Goal: Task Accomplishment & Management: Use online tool/utility

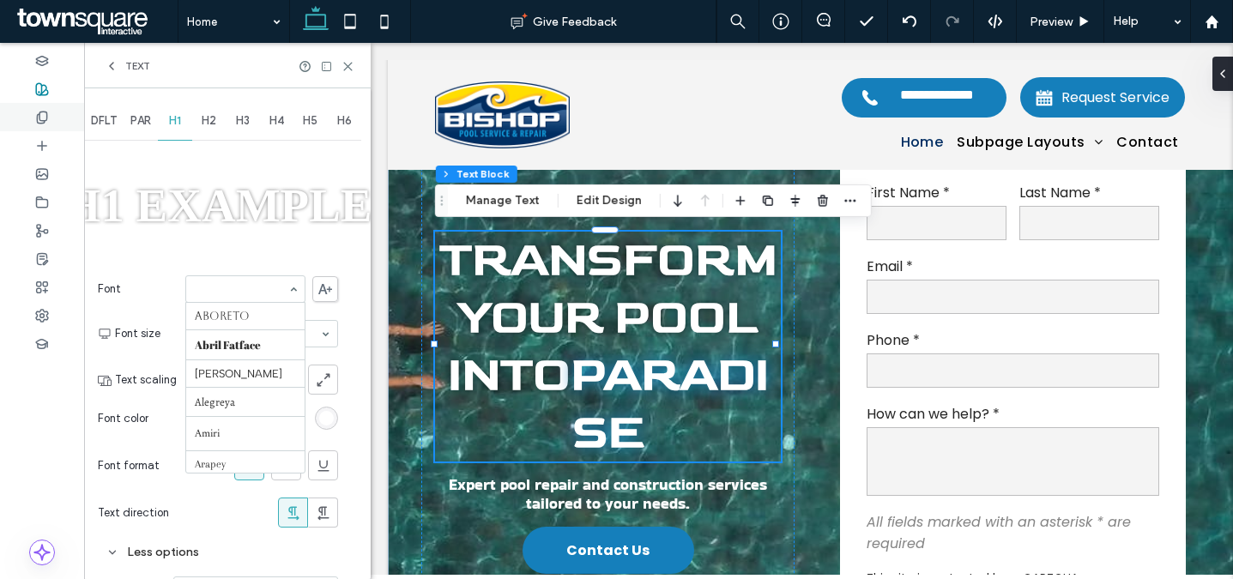
scroll to position [642, 0]
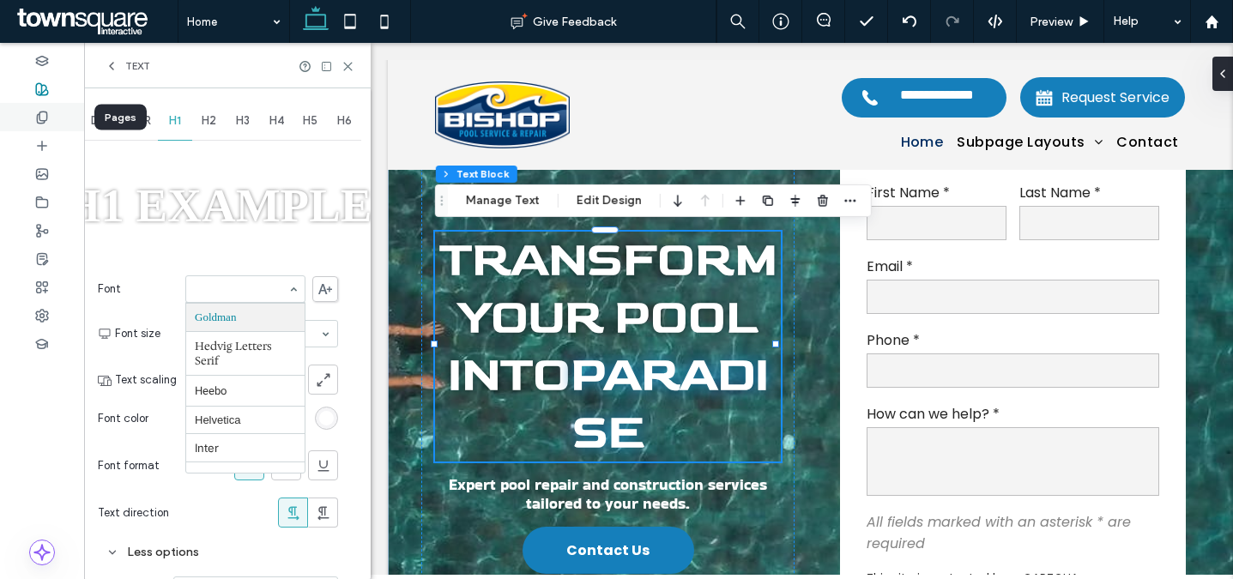
click at [27, 112] on div at bounding box center [42, 117] width 84 height 28
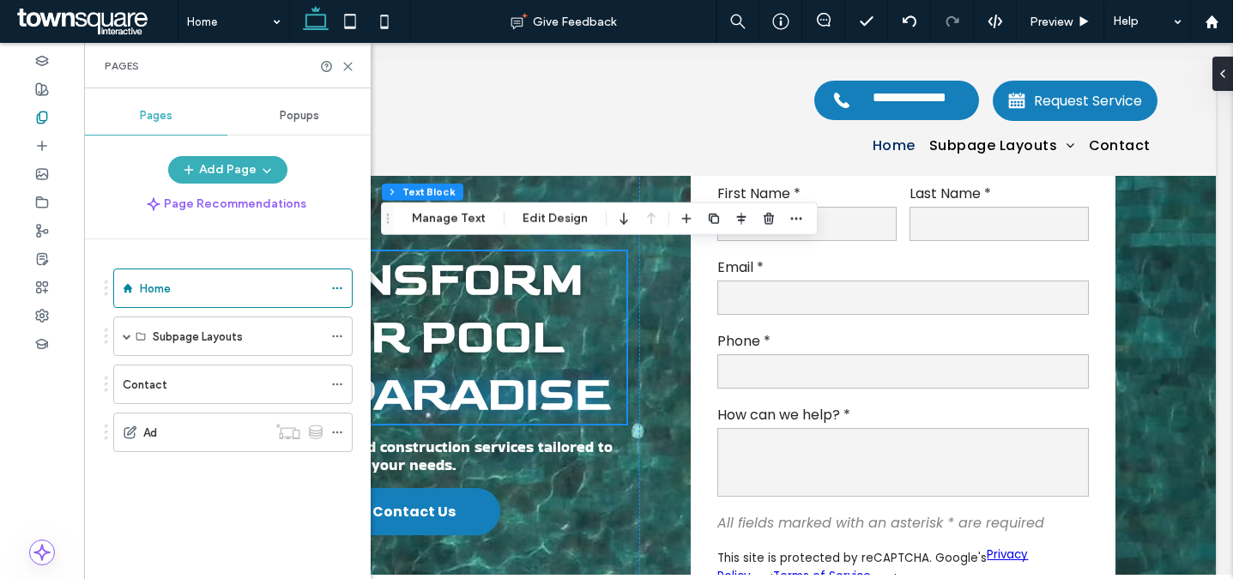
scroll to position [130, 0]
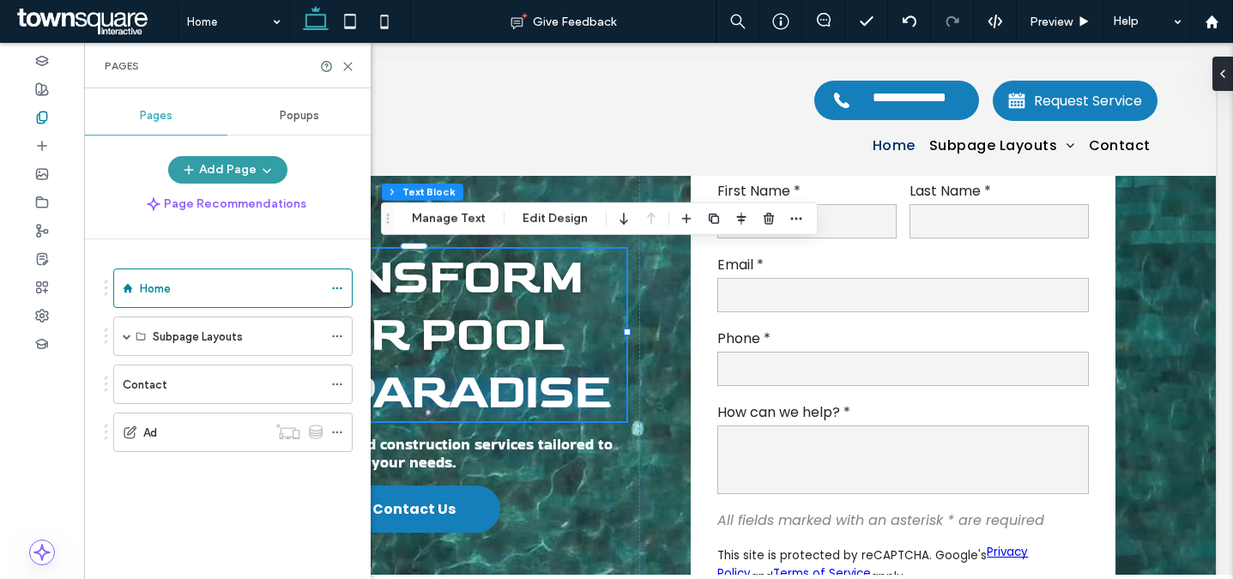
click at [243, 164] on button "Add Page" at bounding box center [227, 169] width 119 height 27
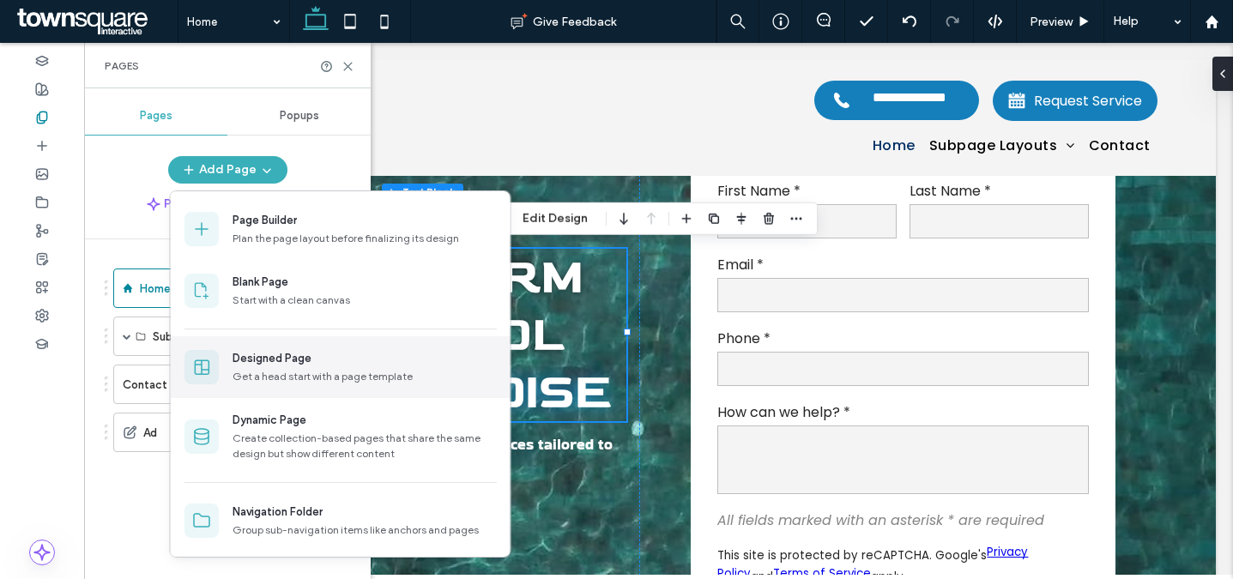
click at [317, 386] on div "Designed Page Get a head start with a page template" at bounding box center [341, 367] width 340 height 62
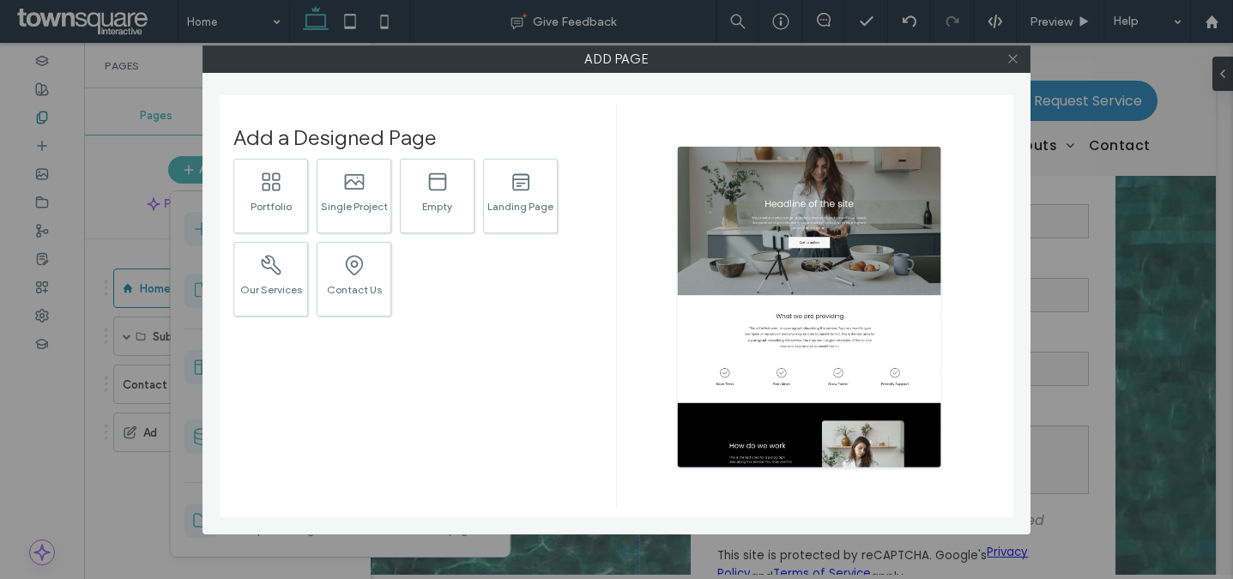
click at [1010, 55] on icon at bounding box center [1012, 58] width 13 height 13
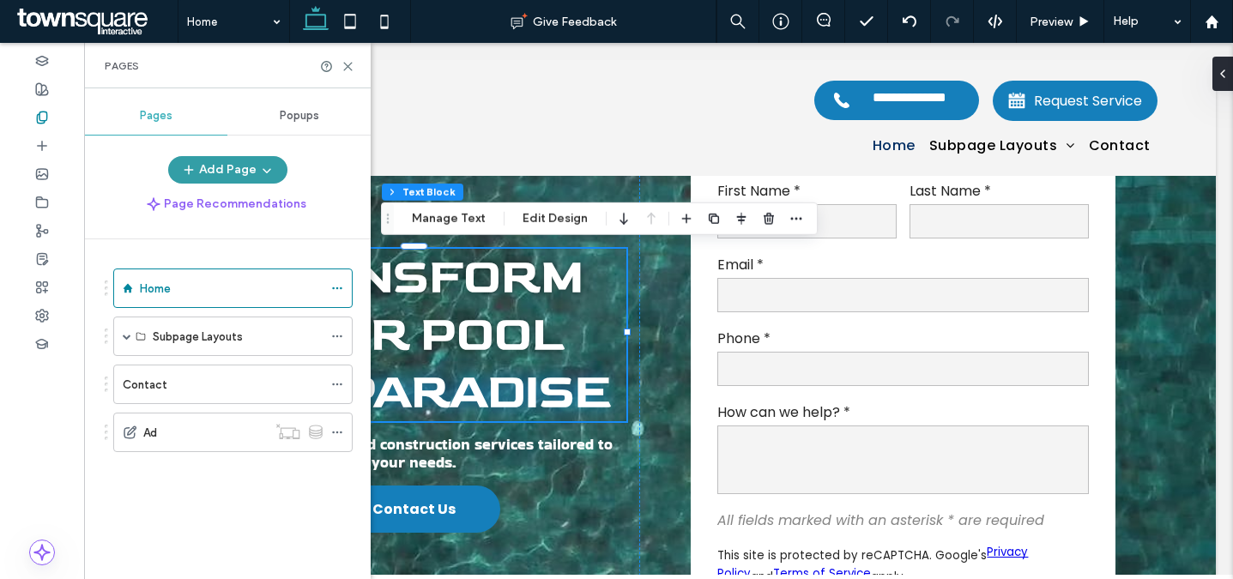
click at [264, 171] on icon "button" at bounding box center [267, 170] width 14 height 14
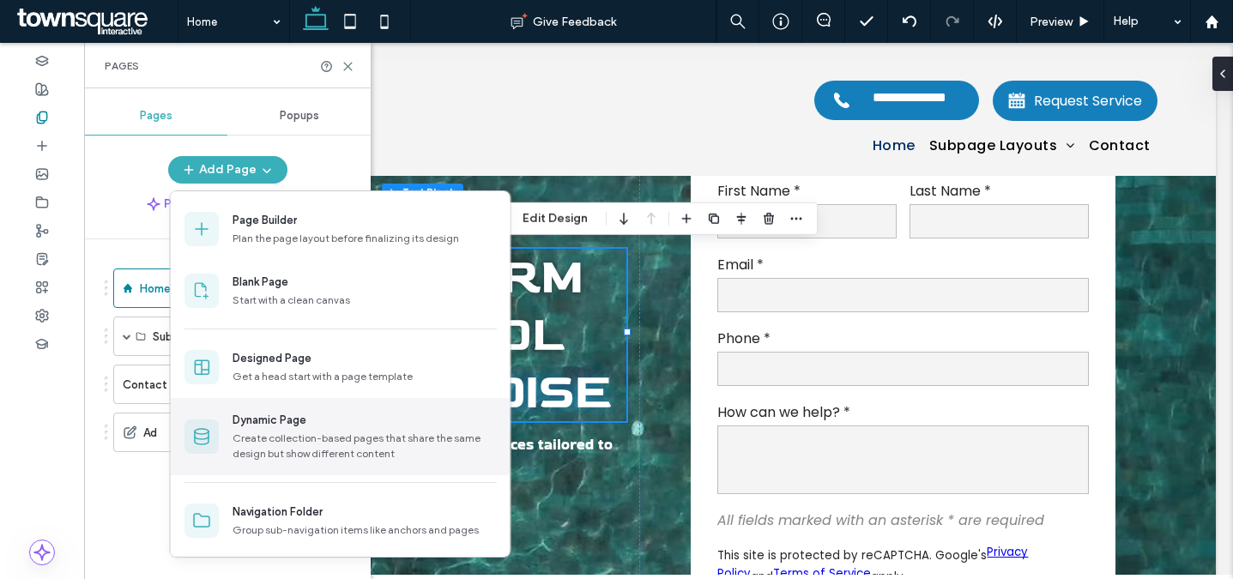
click at [300, 454] on div "Create collection-based pages that share the same design but show different con…" at bounding box center [364, 446] width 264 height 31
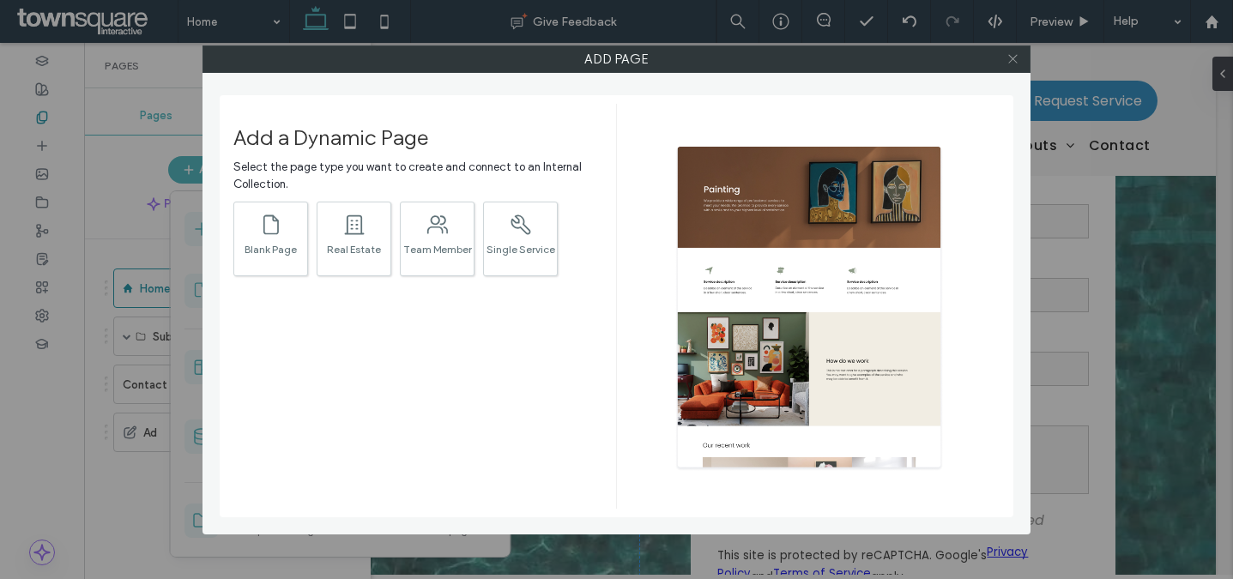
click at [1006, 57] on icon at bounding box center [1012, 58] width 13 height 13
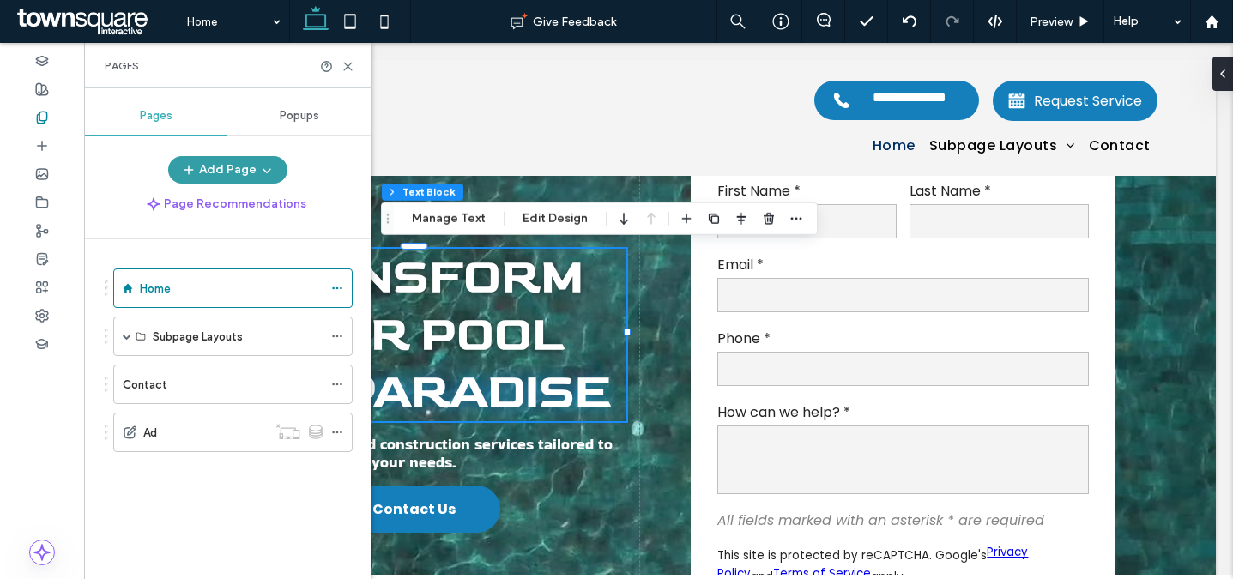
click at [270, 180] on span "button" at bounding box center [264, 170] width 17 height 26
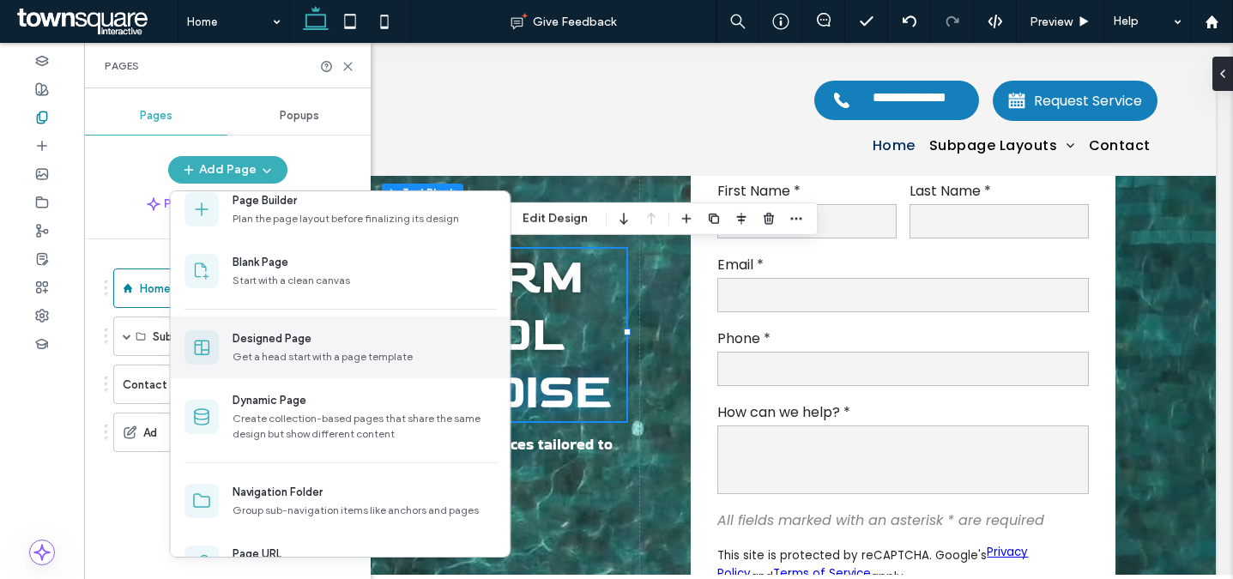
scroll to position [0, 0]
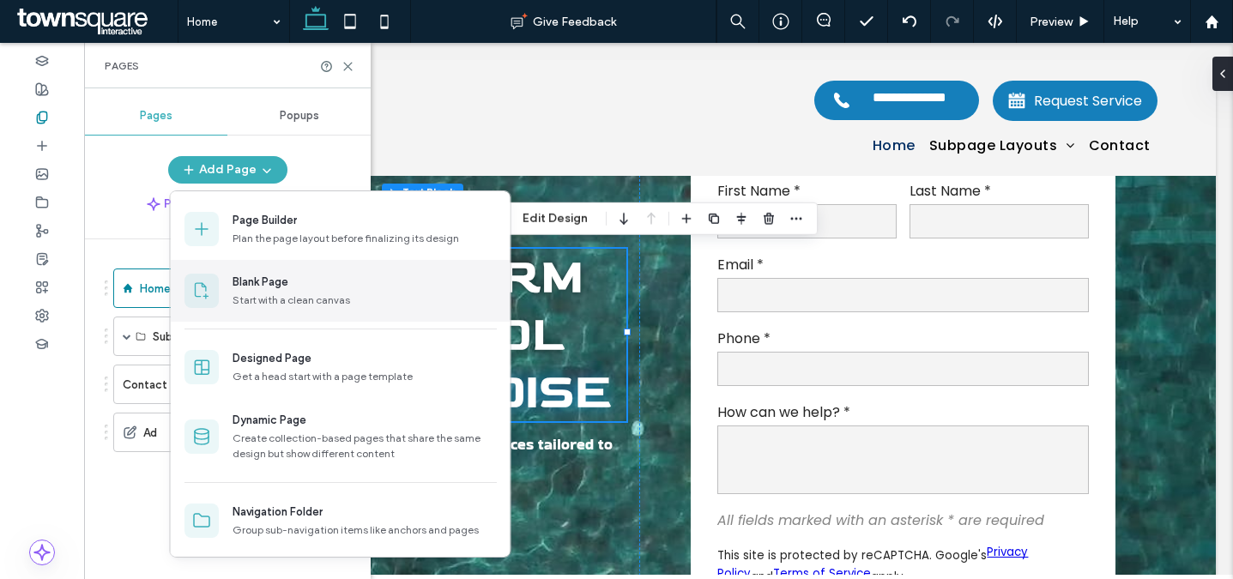
click at [294, 303] on div "Start with a clean canvas" at bounding box center [364, 300] width 264 height 15
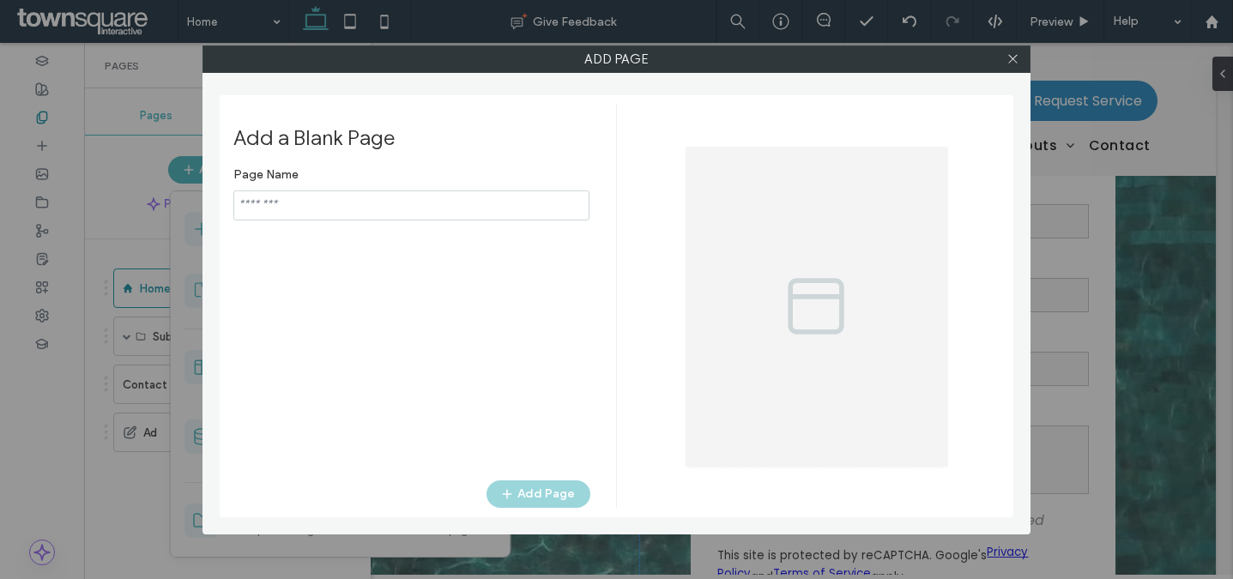
type input "*****"
click at [1006, 63] on icon at bounding box center [1012, 58] width 13 height 13
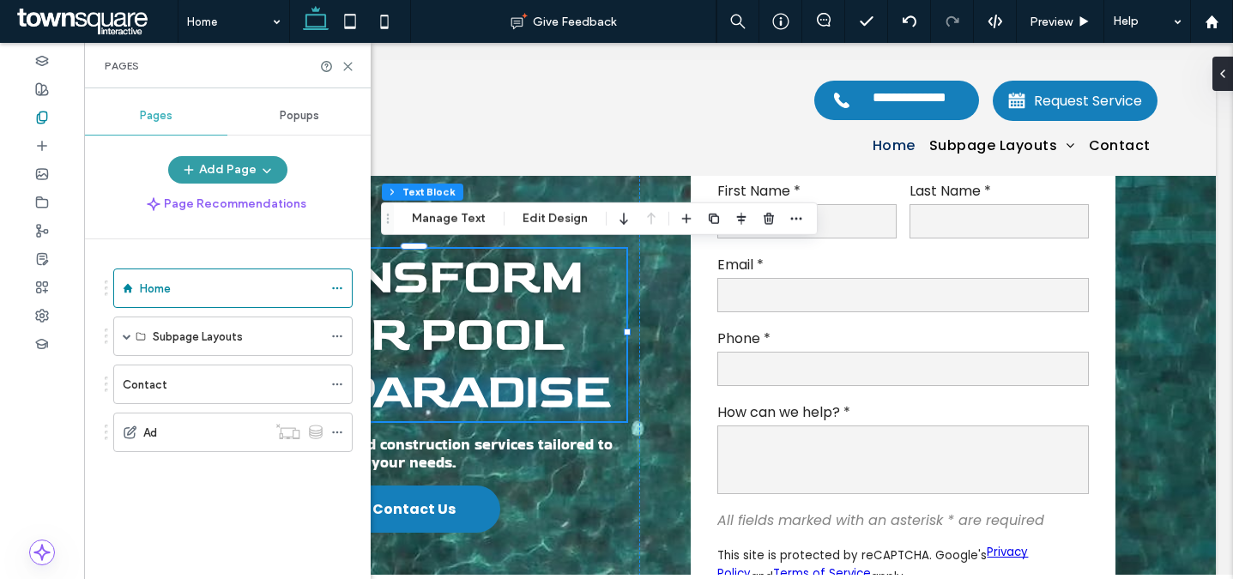
click at [267, 174] on icon "button" at bounding box center [267, 170] width 14 height 14
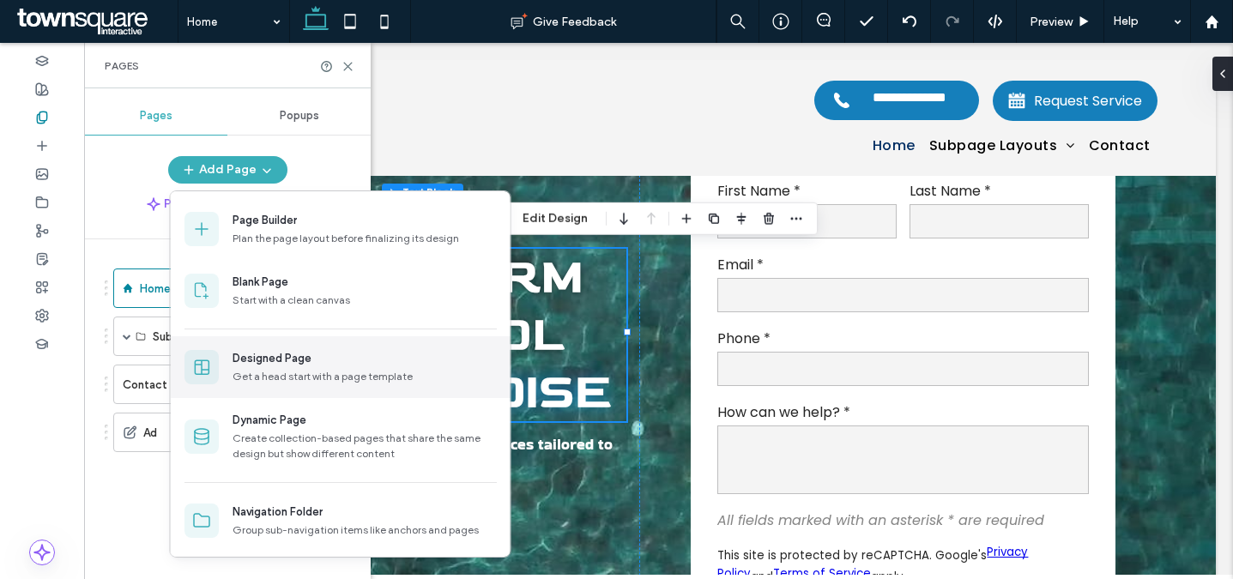
click at [302, 382] on div "Get a head start with a page template" at bounding box center [364, 376] width 264 height 15
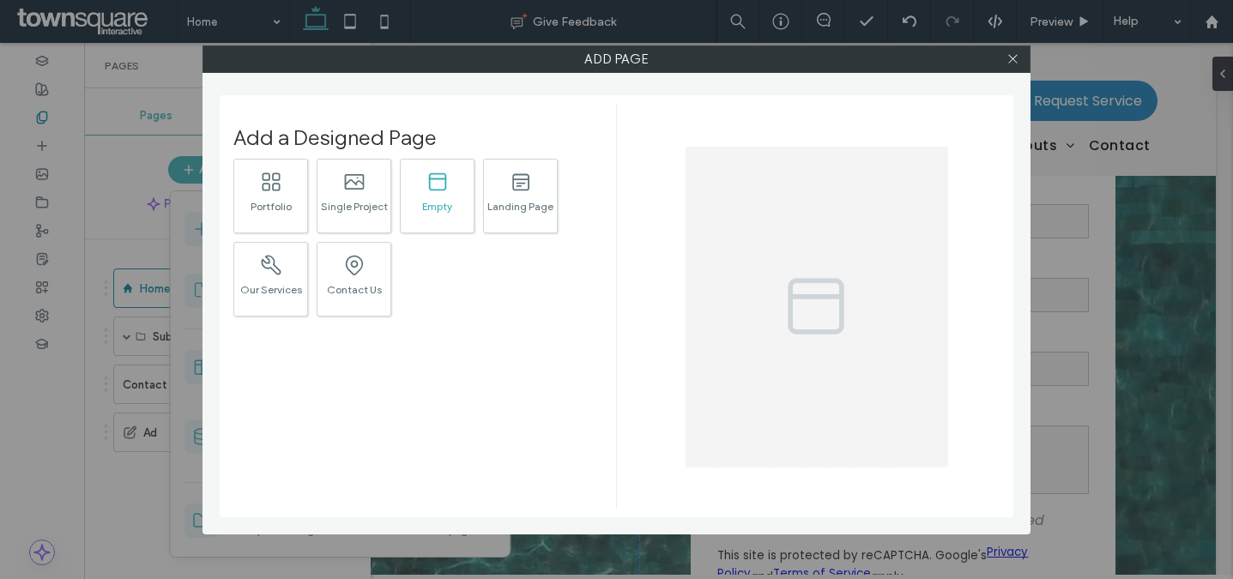
click at [402, 214] on div ".st0{fill:#currentColor;} Empty" at bounding box center [437, 196] width 75 height 75
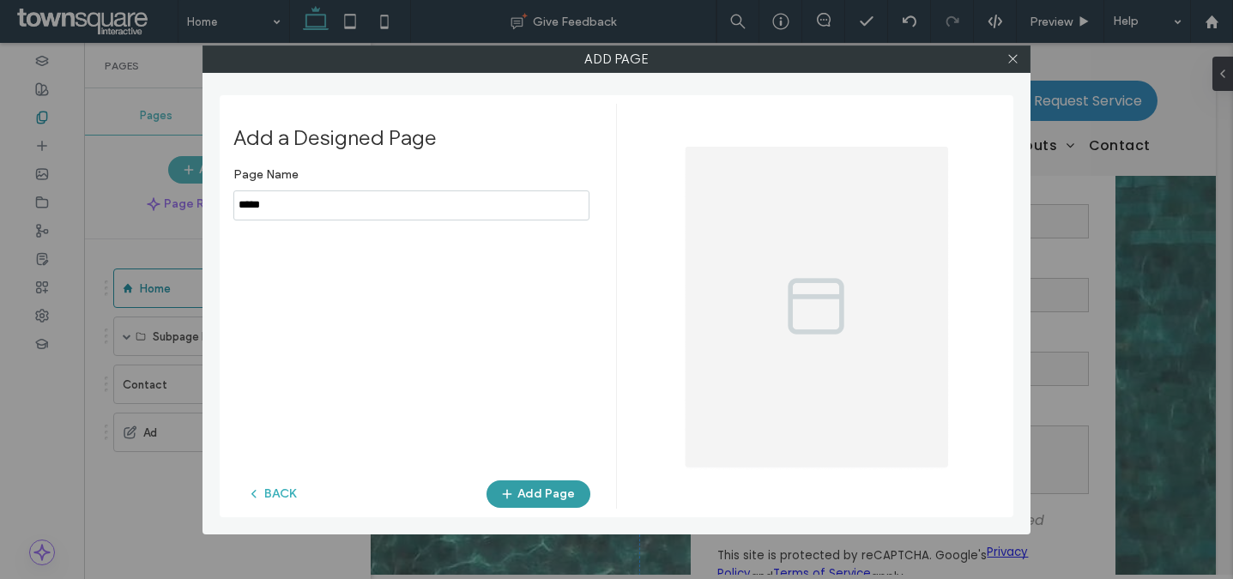
click at [553, 489] on button "Add Page" at bounding box center [538, 493] width 104 height 27
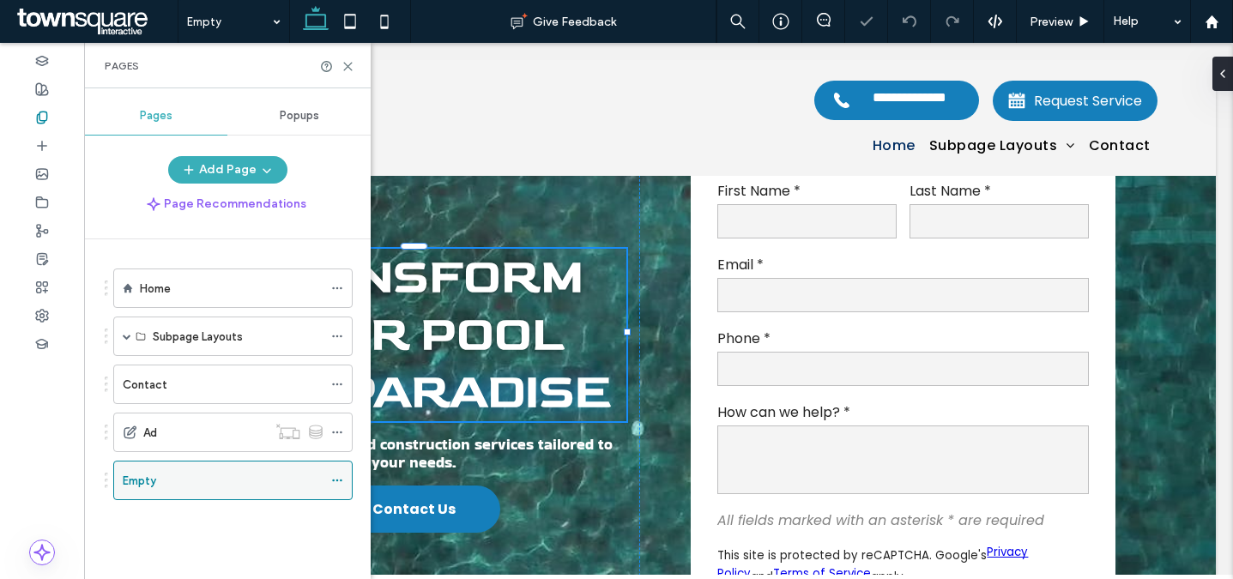
click at [340, 478] on icon at bounding box center [337, 480] width 12 height 12
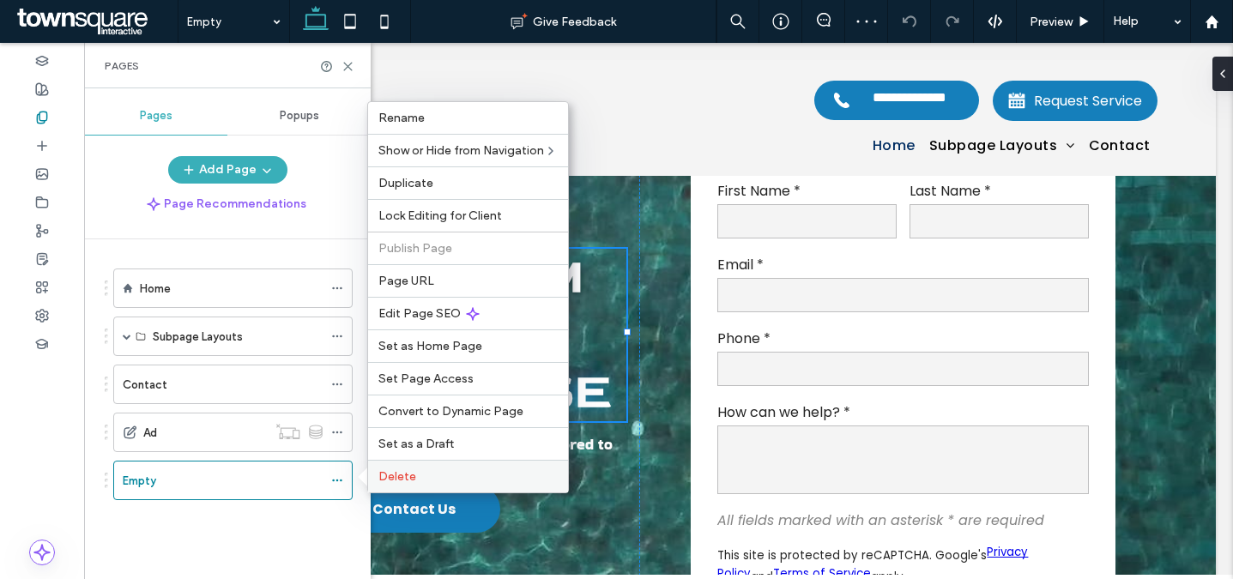
click at [395, 479] on span "Delete" at bounding box center [397, 476] width 38 height 15
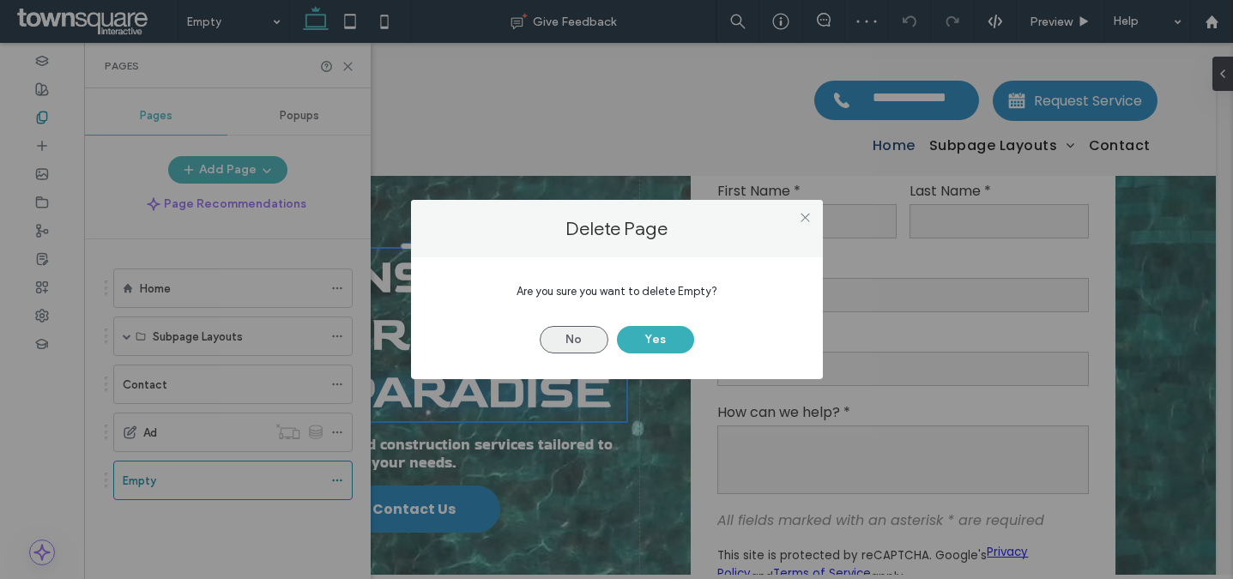
drag, startPoint x: 654, startPoint y: 340, endPoint x: 578, endPoint y: 346, distance: 75.7
click at [654, 340] on button "Yes" at bounding box center [655, 339] width 77 height 27
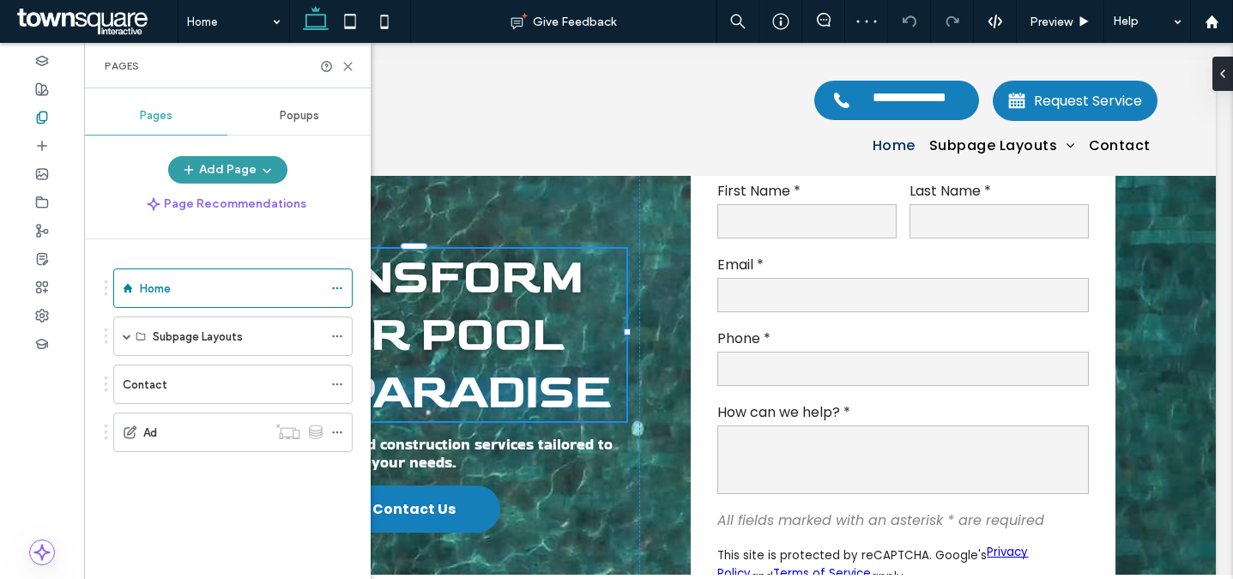
click at [215, 172] on button "Add Page" at bounding box center [227, 169] width 119 height 27
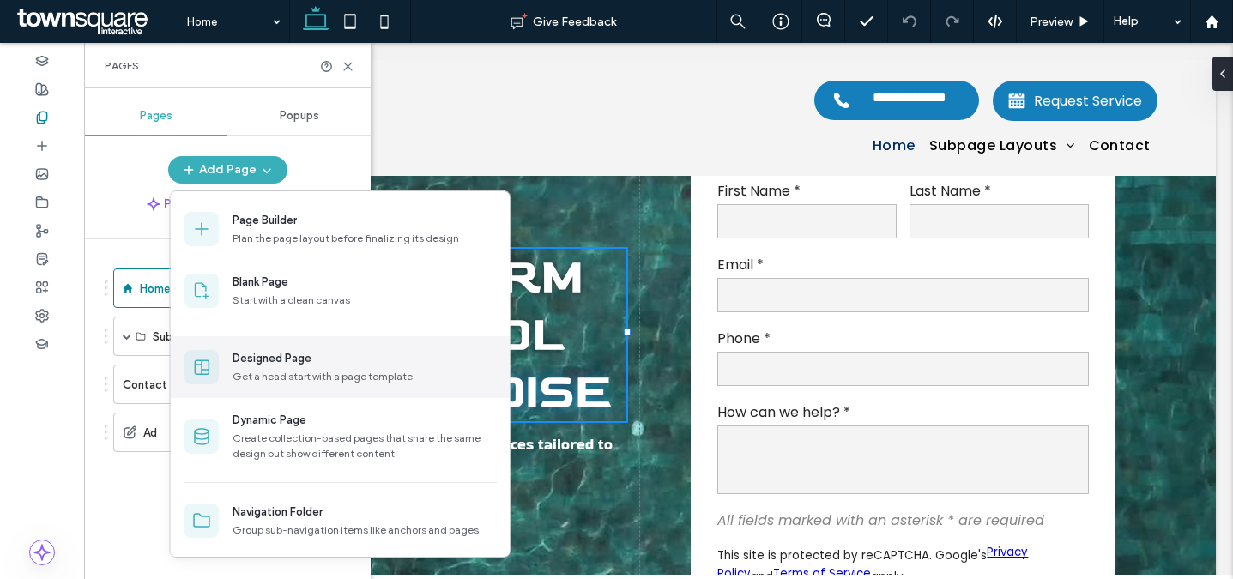
click at [327, 376] on div "Get a head start with a page template" at bounding box center [364, 376] width 264 height 15
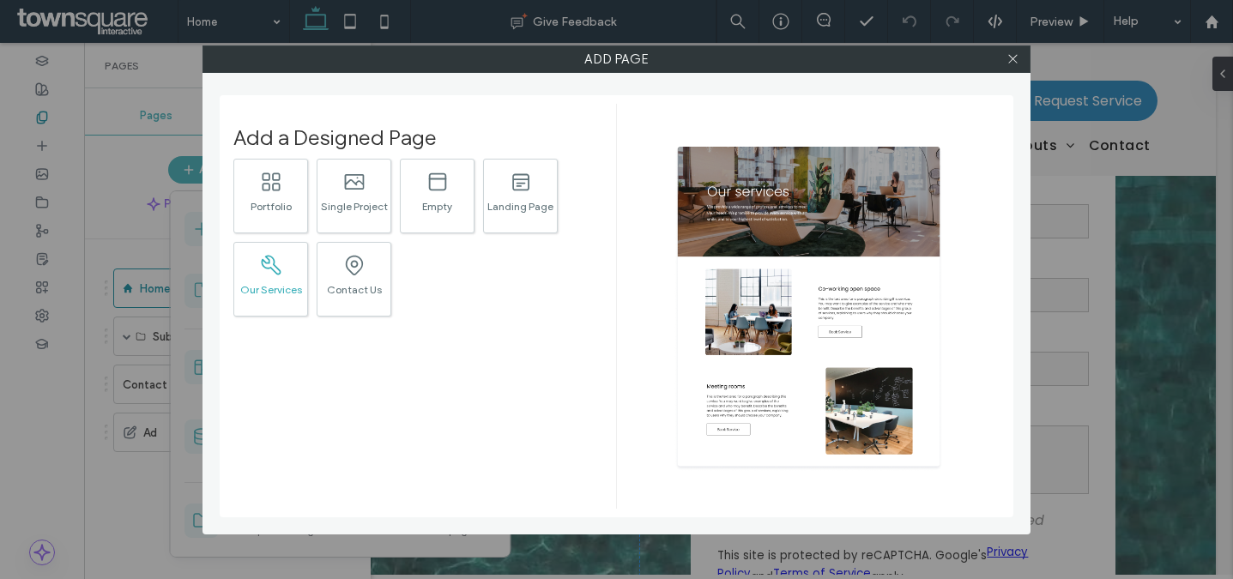
click at [277, 273] on icon ".st0{fill:#616C79;}" at bounding box center [271, 265] width 24 height 24
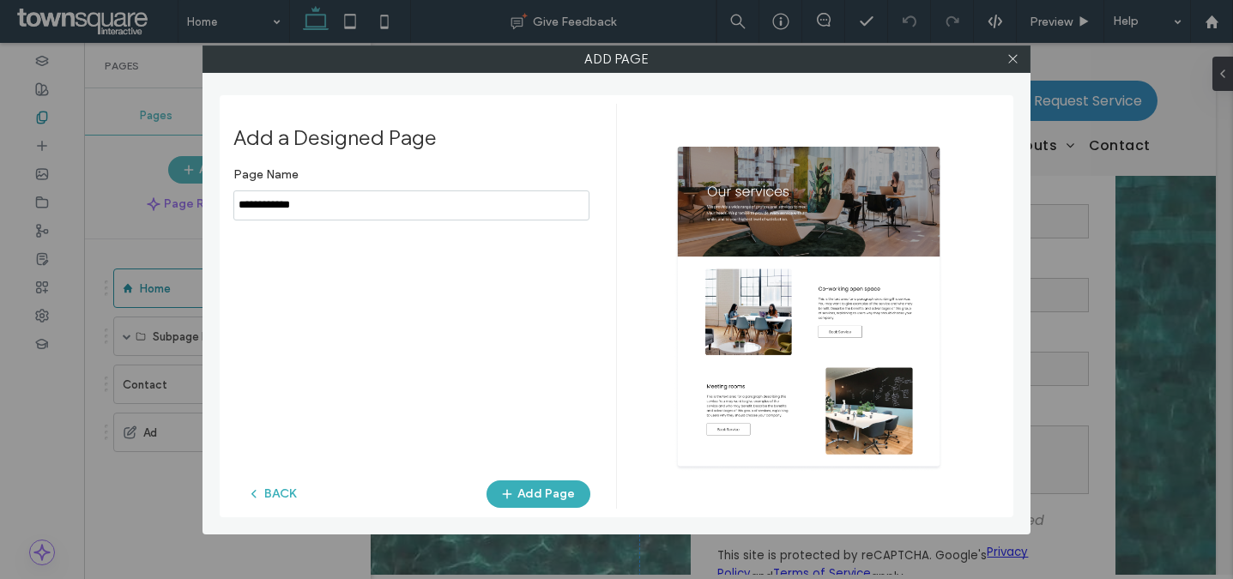
click at [376, 208] on input "notEmpty" at bounding box center [411, 205] width 356 height 30
type input "****"
click at [522, 492] on button "Add Page" at bounding box center [538, 493] width 104 height 27
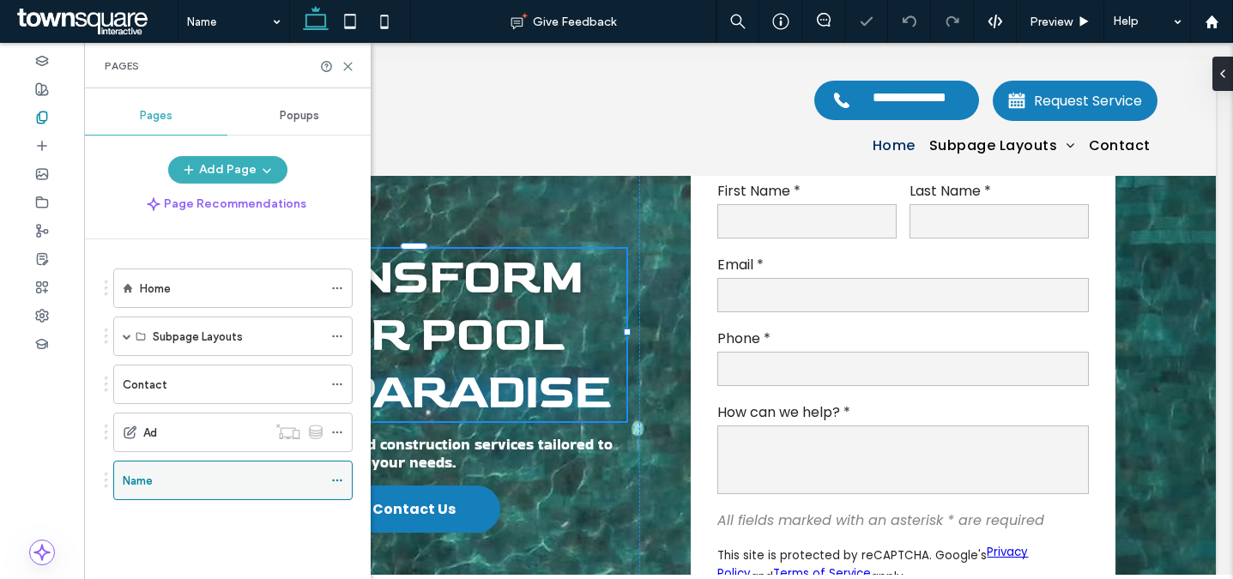
click at [335, 480] on icon at bounding box center [337, 480] width 12 height 12
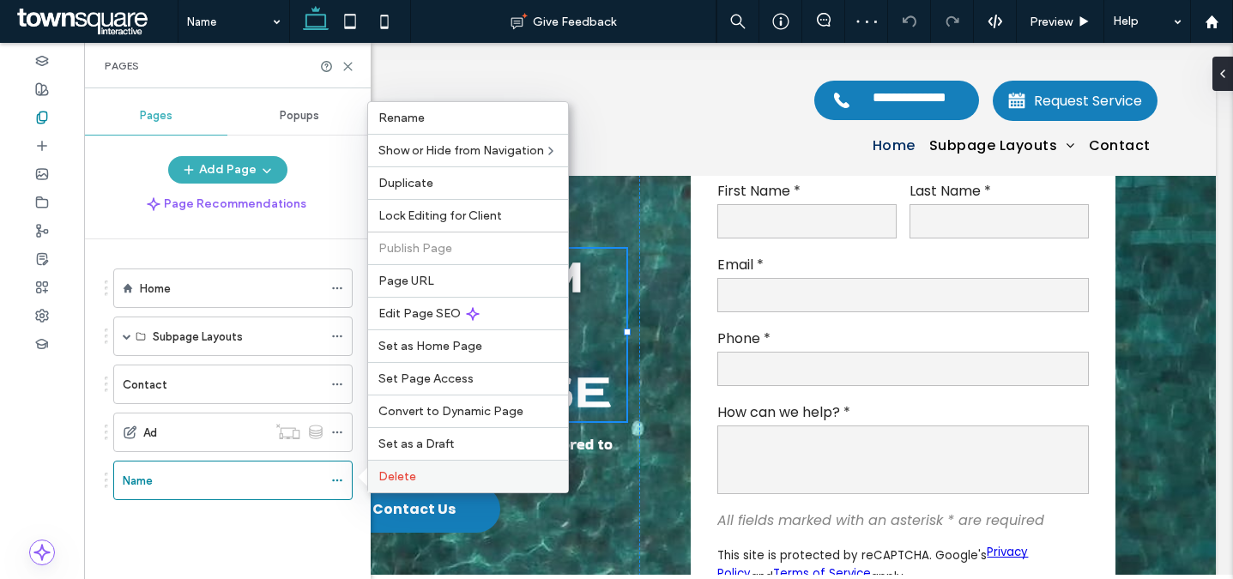
click at [400, 475] on span "Delete" at bounding box center [397, 476] width 38 height 15
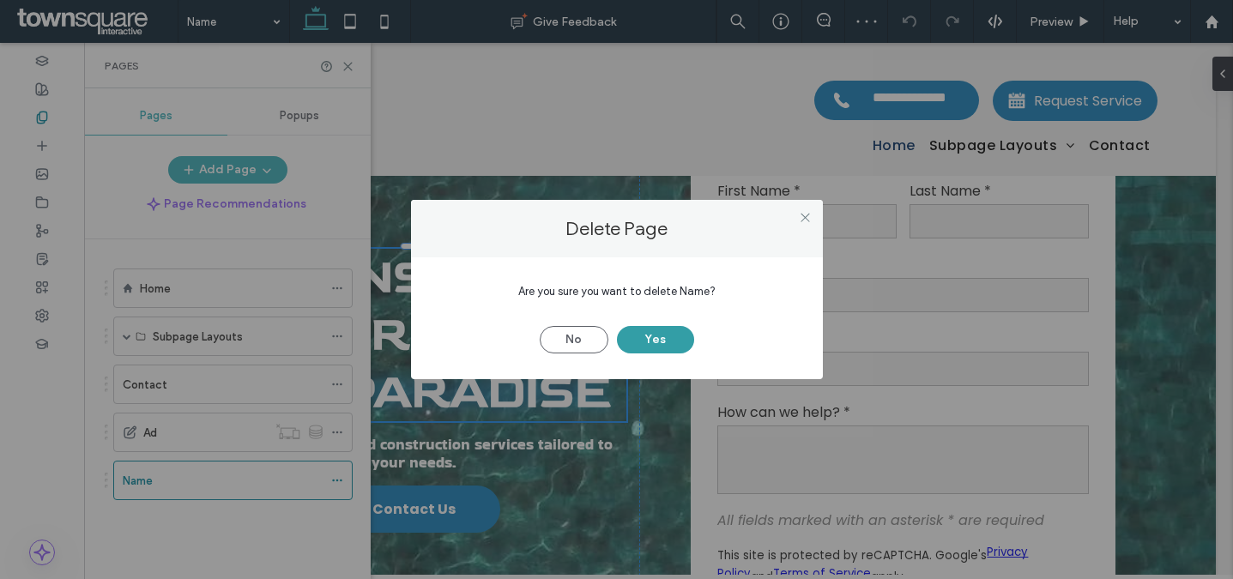
click at [667, 347] on button "Yes" at bounding box center [655, 339] width 77 height 27
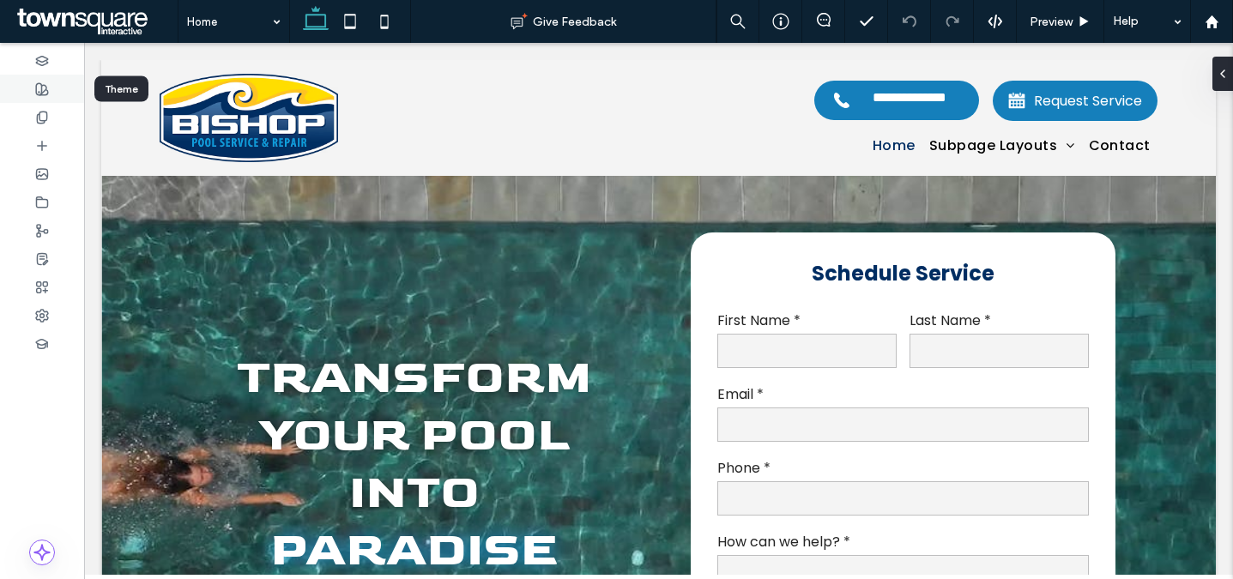
click at [46, 94] on use at bounding box center [42, 89] width 12 height 12
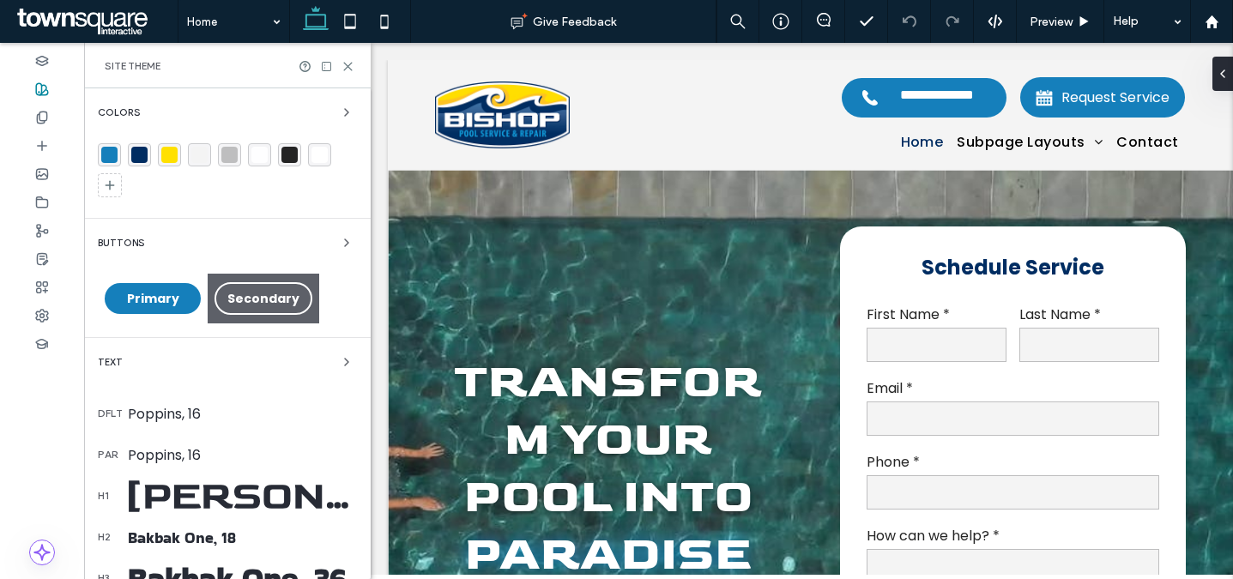
scroll to position [36, 0]
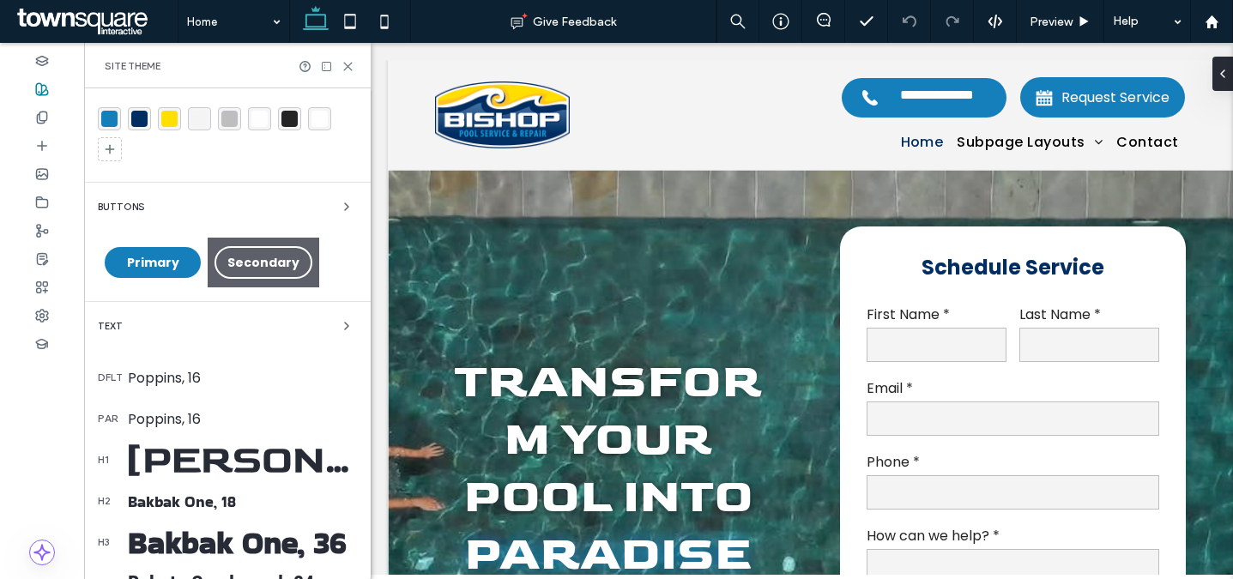
click at [267, 462] on div "[PERSON_NAME], 55" at bounding box center [242, 460] width 229 height 47
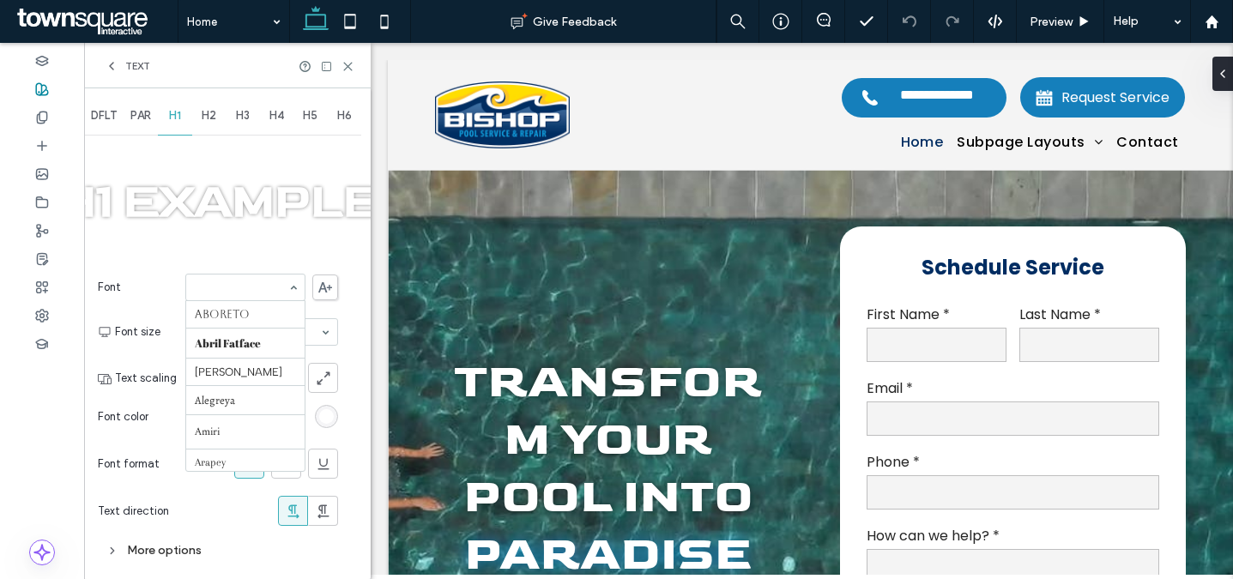
scroll to position [643, 0]
paste input "*******"
type input "*******"
click at [329, 291] on icon at bounding box center [325, 287] width 14 height 10
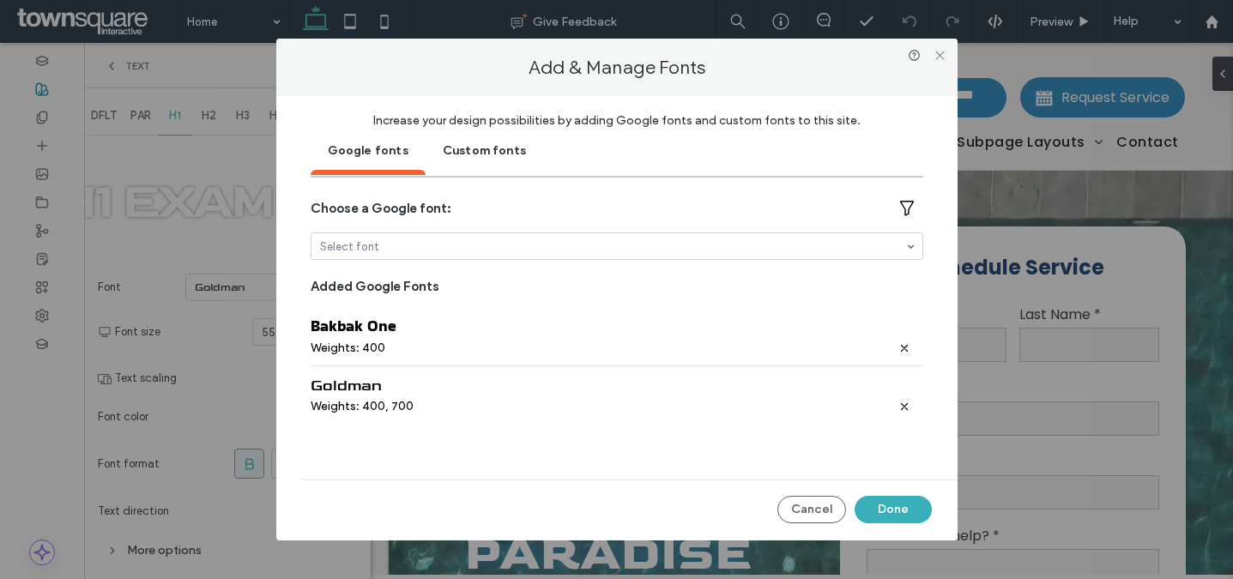
paste input "*******"
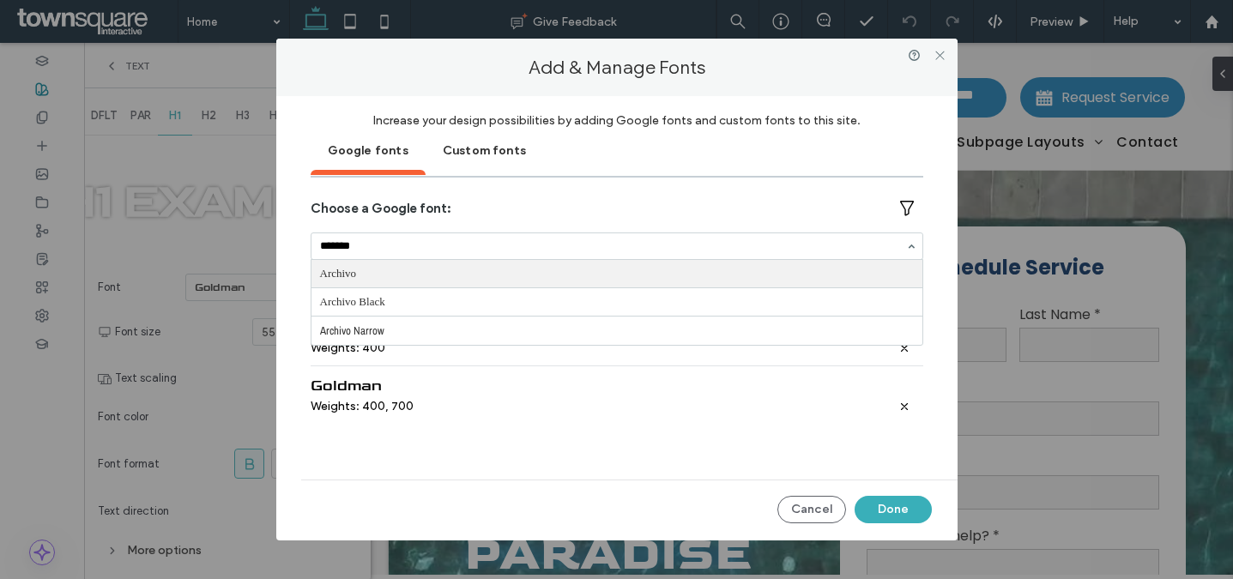
type input "*******"
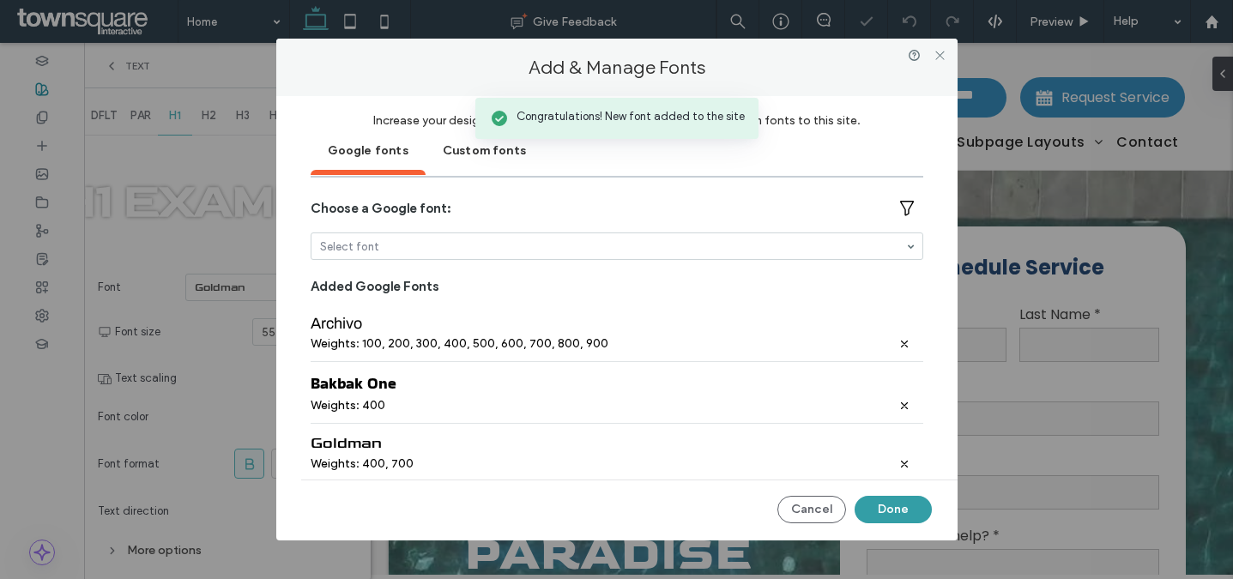
click at [884, 507] on button "Done" at bounding box center [892, 509] width 77 height 27
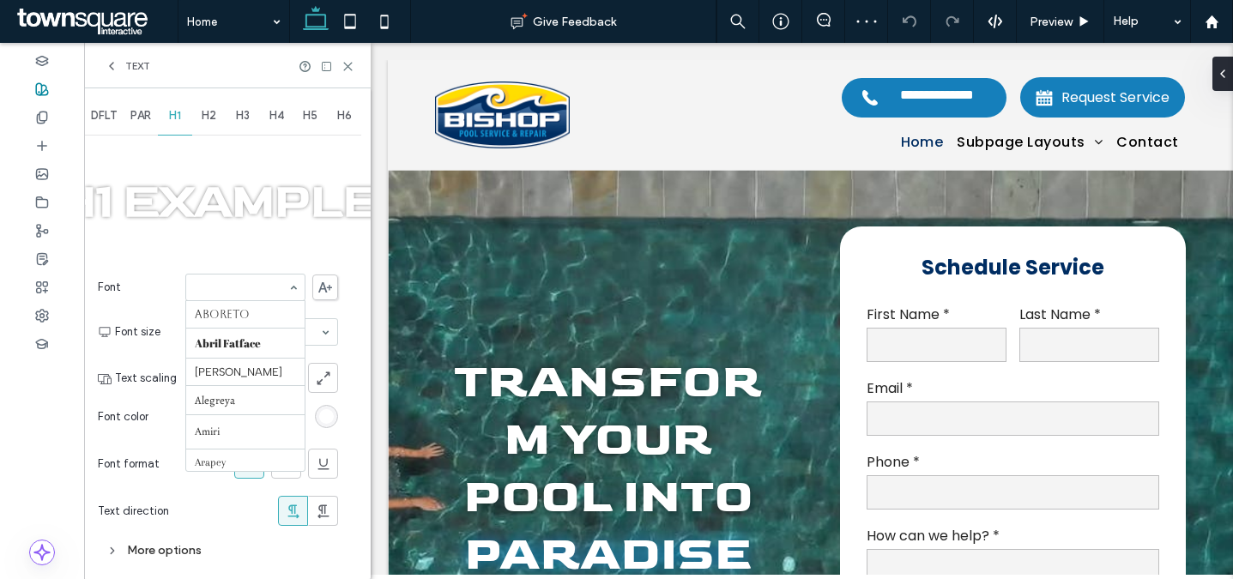
scroll to position [672, 0]
paste input "*******"
type input "*******"
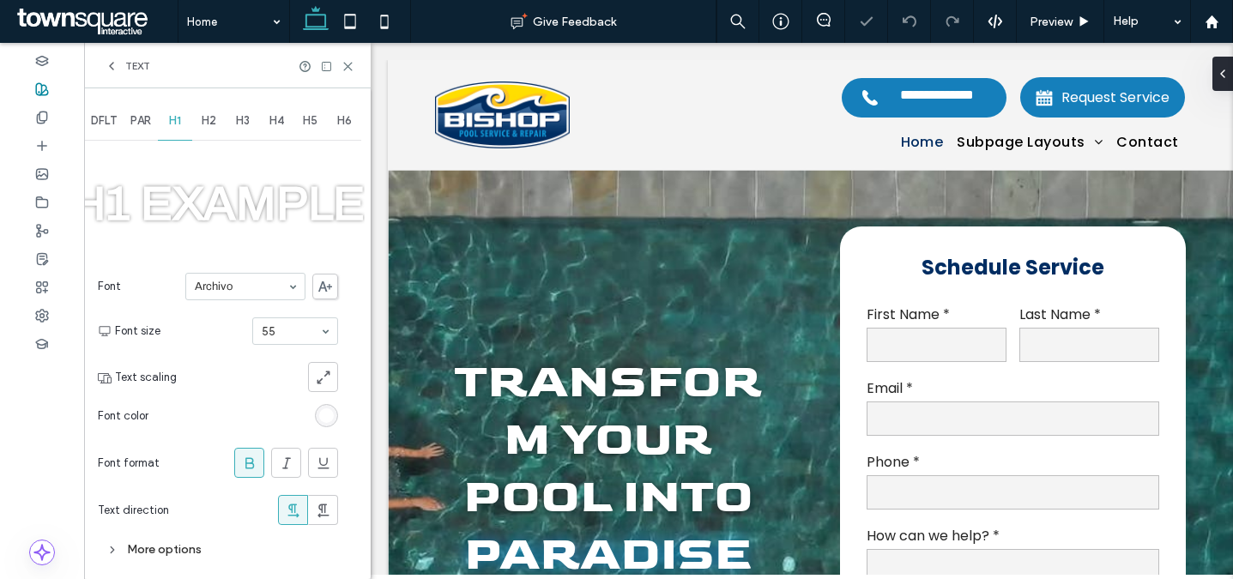
scroll to position [3, 0]
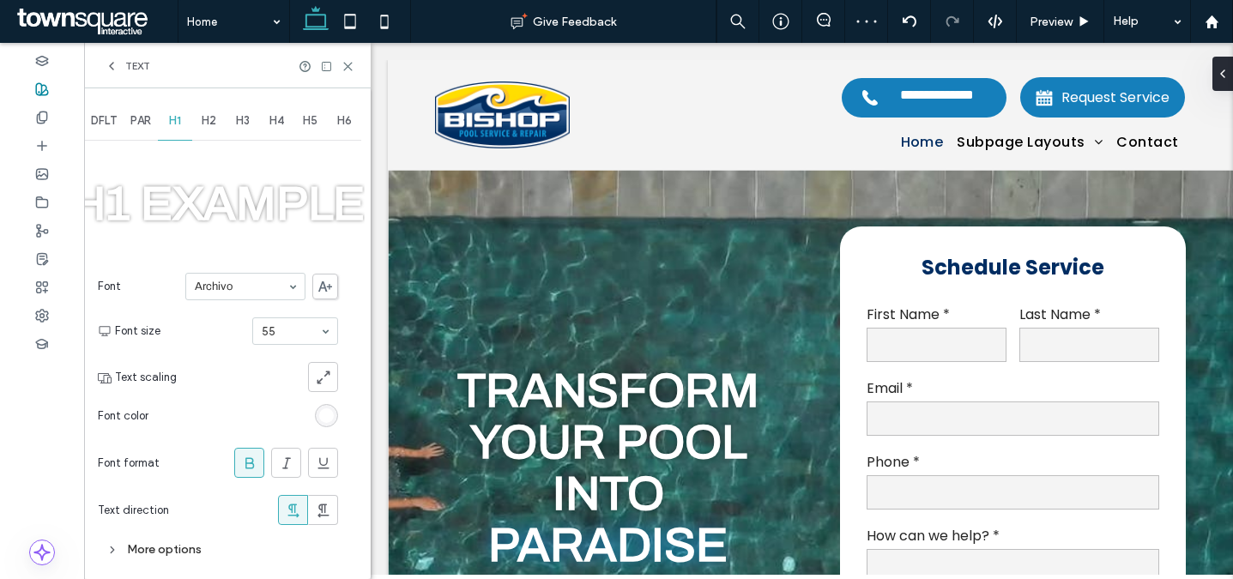
click at [180, 552] on div "More options" at bounding box center [218, 549] width 240 height 23
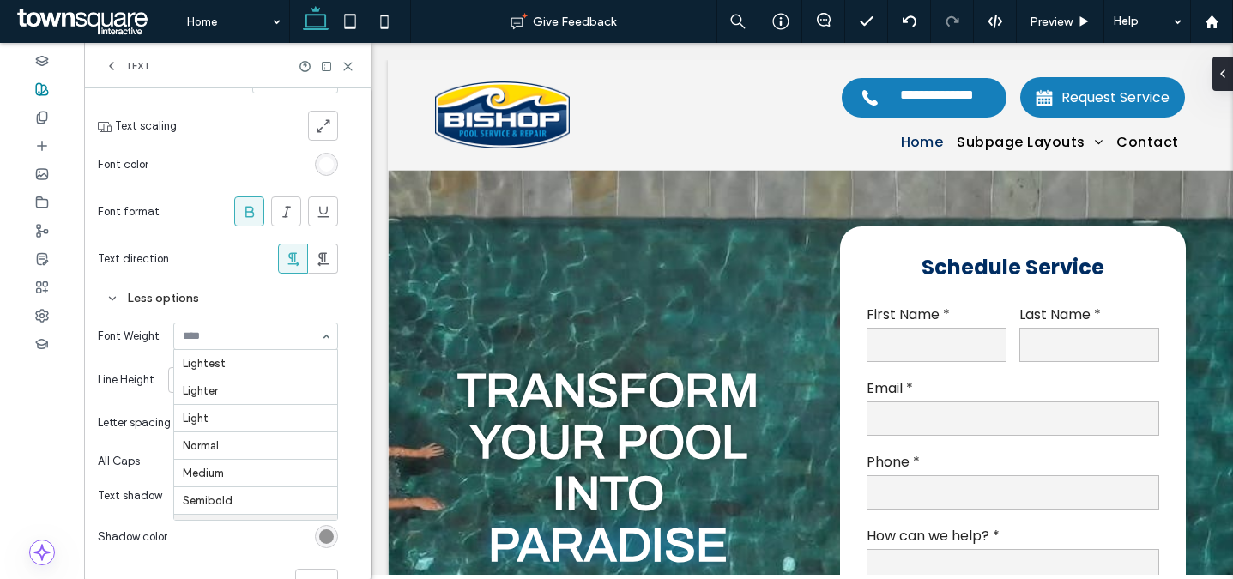
scroll to position [84, 0]
click at [251, 331] on div at bounding box center [255, 336] width 163 height 26
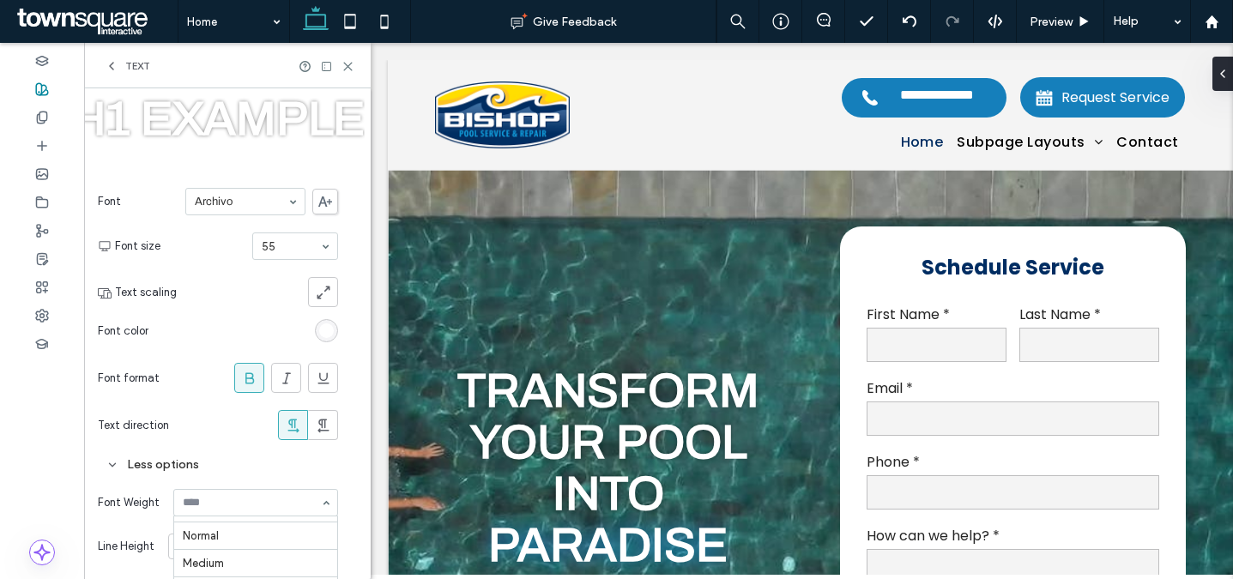
scroll to position [0, 0]
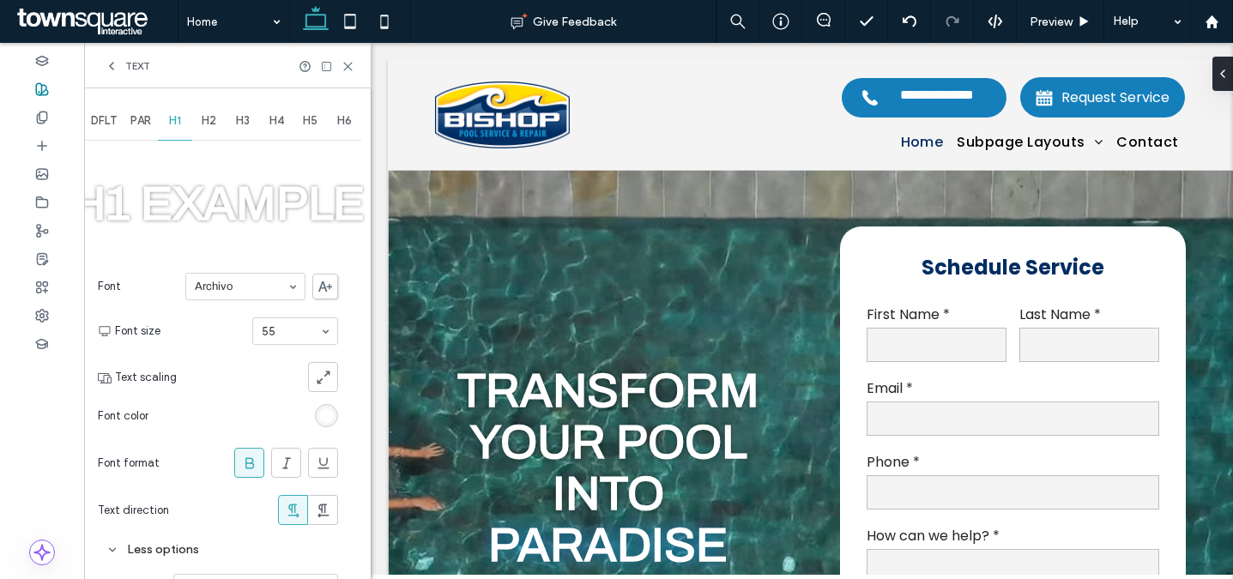
click at [324, 286] on icon at bounding box center [325, 286] width 14 height 10
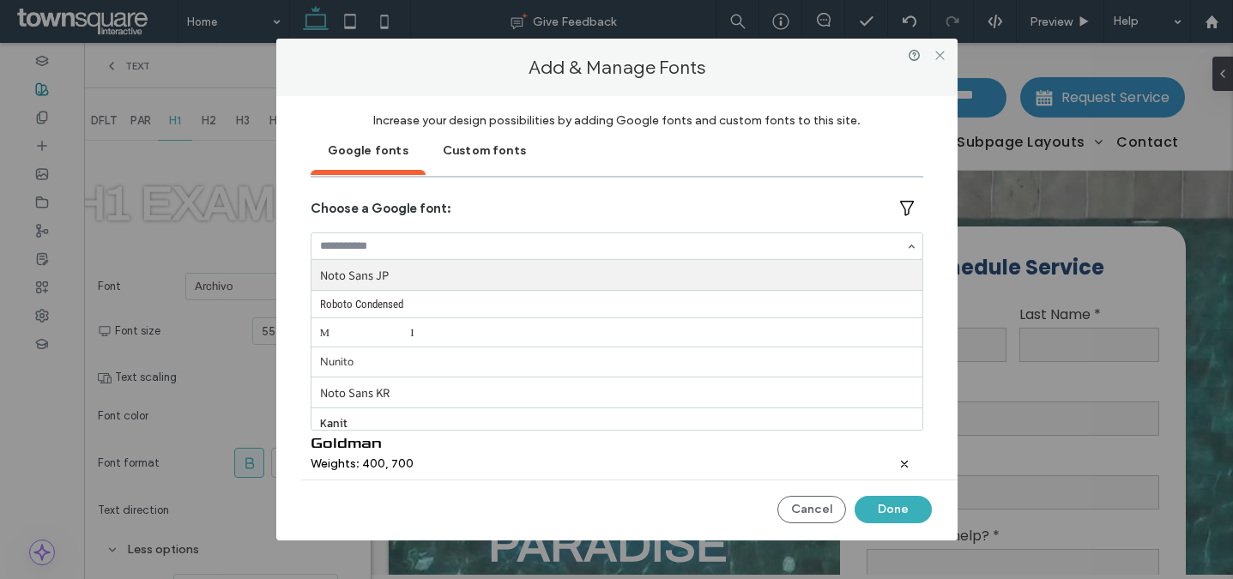
paste input "*******"
type input "*******"
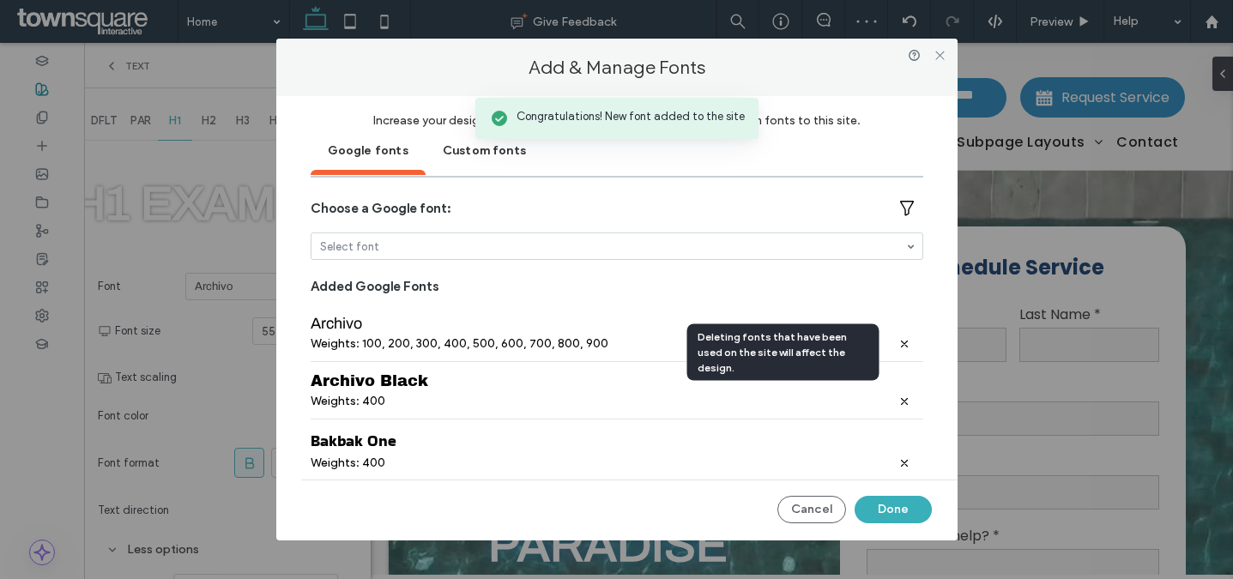
click at [899, 343] on icon at bounding box center [904, 344] width 10 height 10
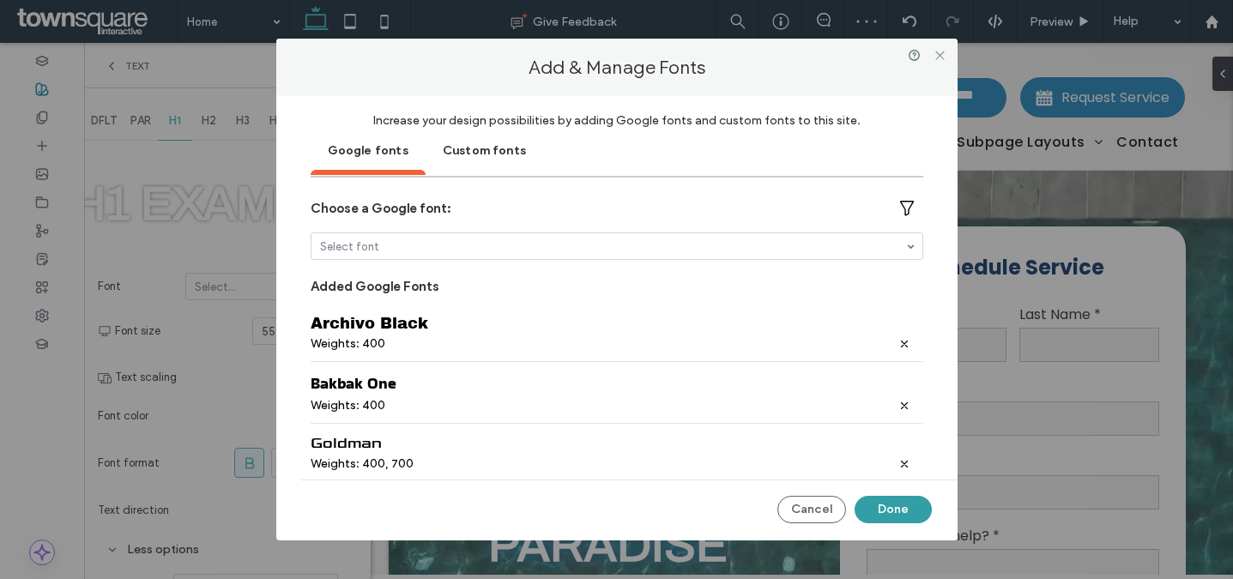
click at [893, 516] on button "Done" at bounding box center [892, 509] width 77 height 27
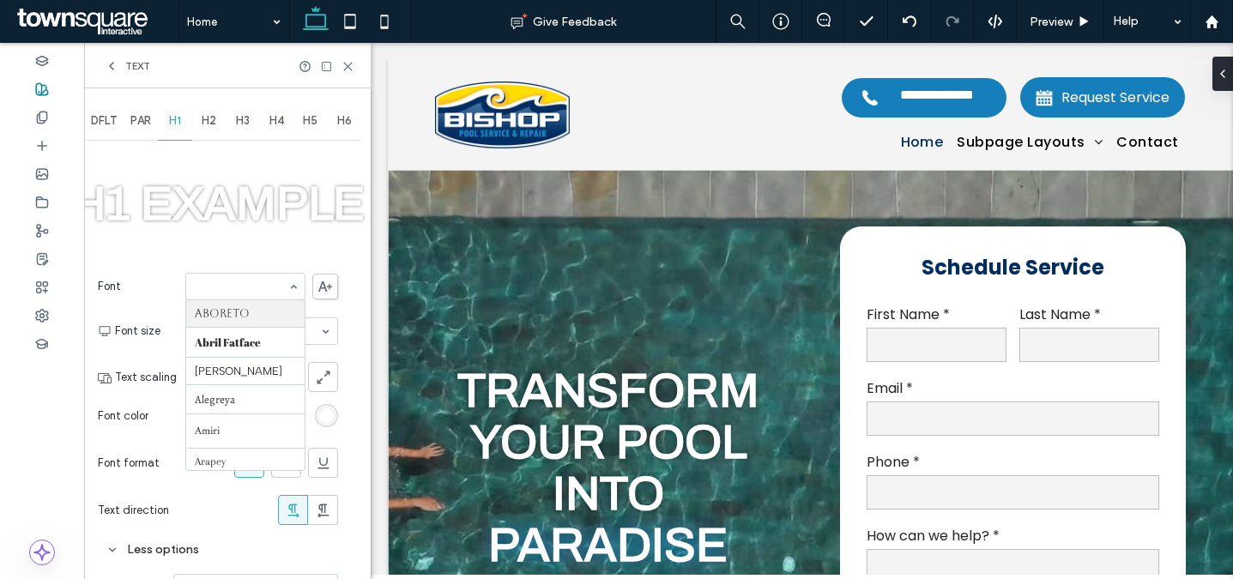
paste input "*******"
type input "*******"
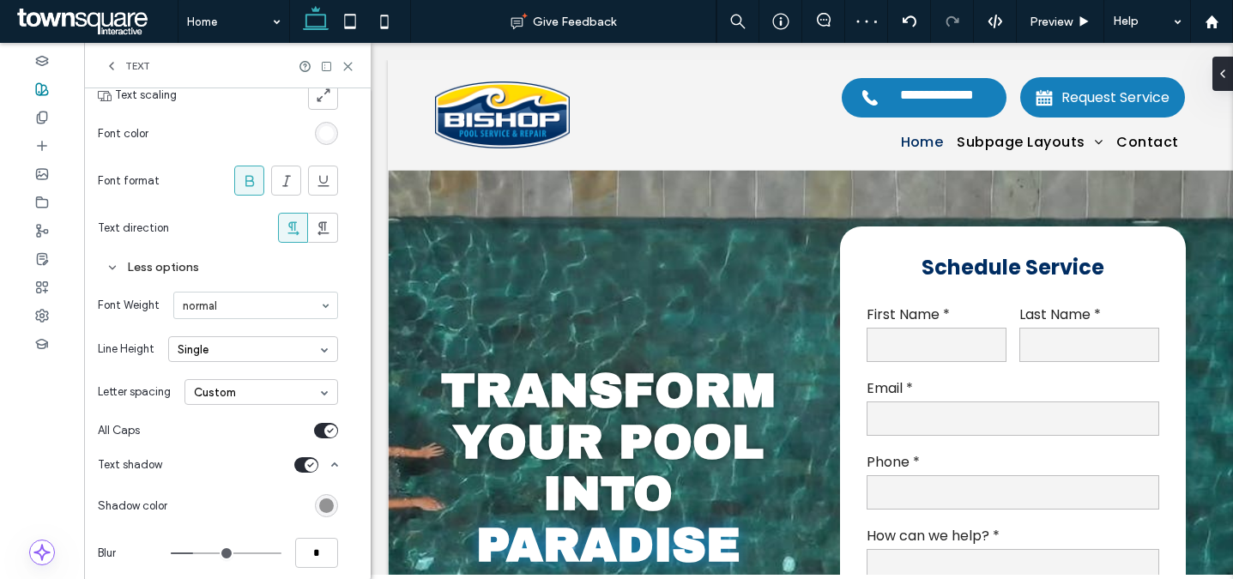
scroll to position [293, 0]
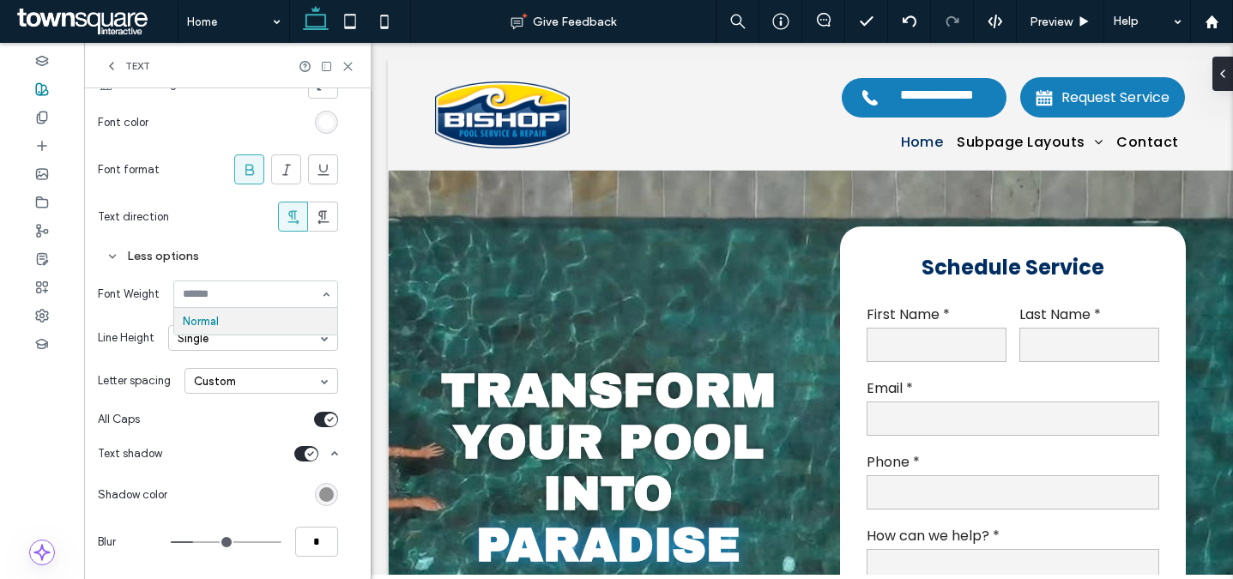
click at [329, 293] on div "Normal" at bounding box center [255, 294] width 165 height 27
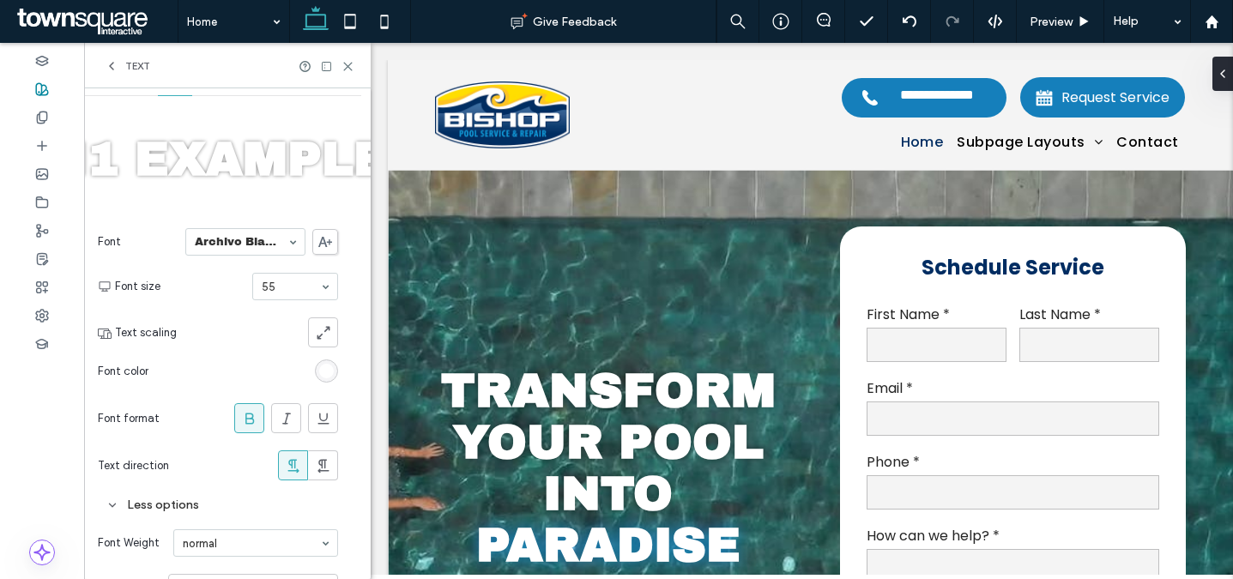
scroll to position [60, 0]
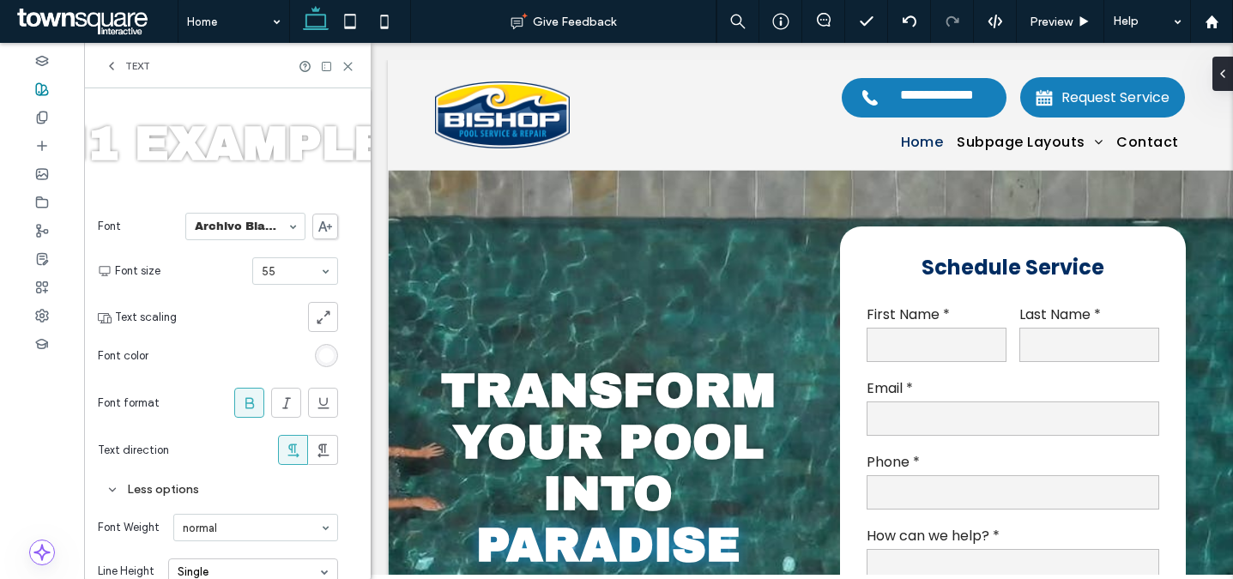
click at [321, 226] on use at bounding box center [325, 226] width 14 height 10
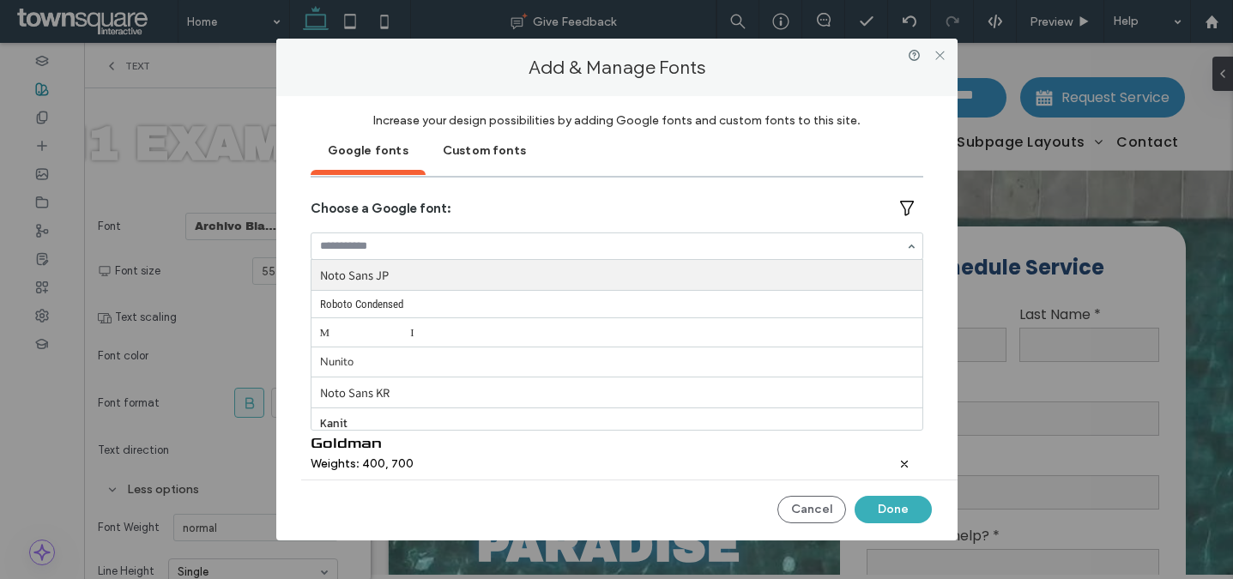
paste input "*******"
type input "*******"
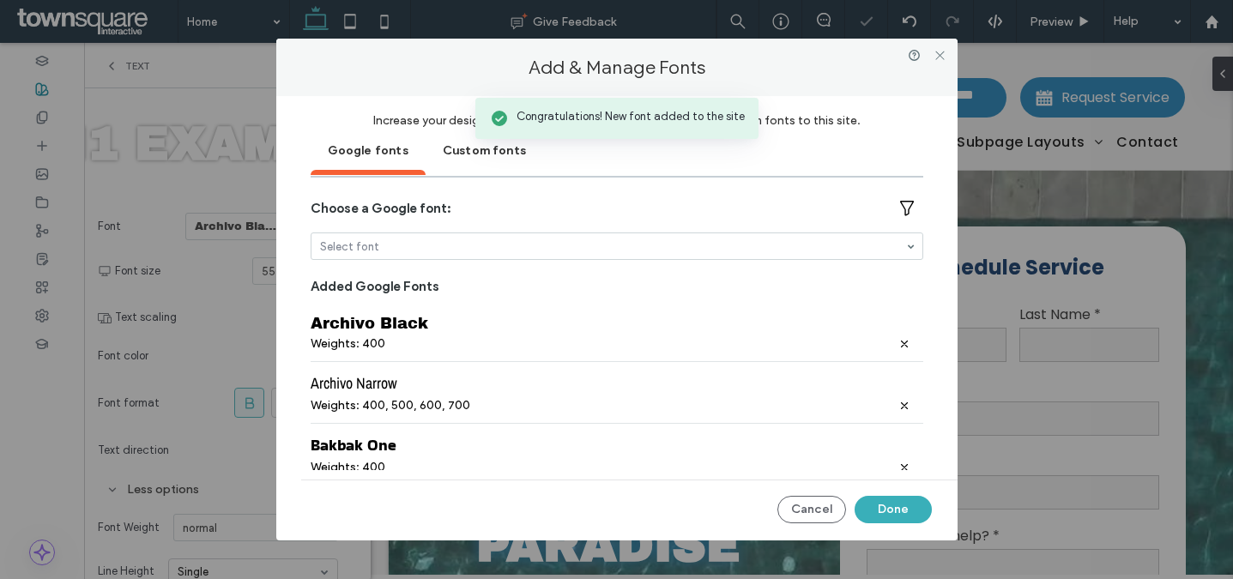
click at [219, 224] on div "Add & Manage Fonts Congratulations! New font added to the site Increase your de…" at bounding box center [616, 289] width 1233 height 579
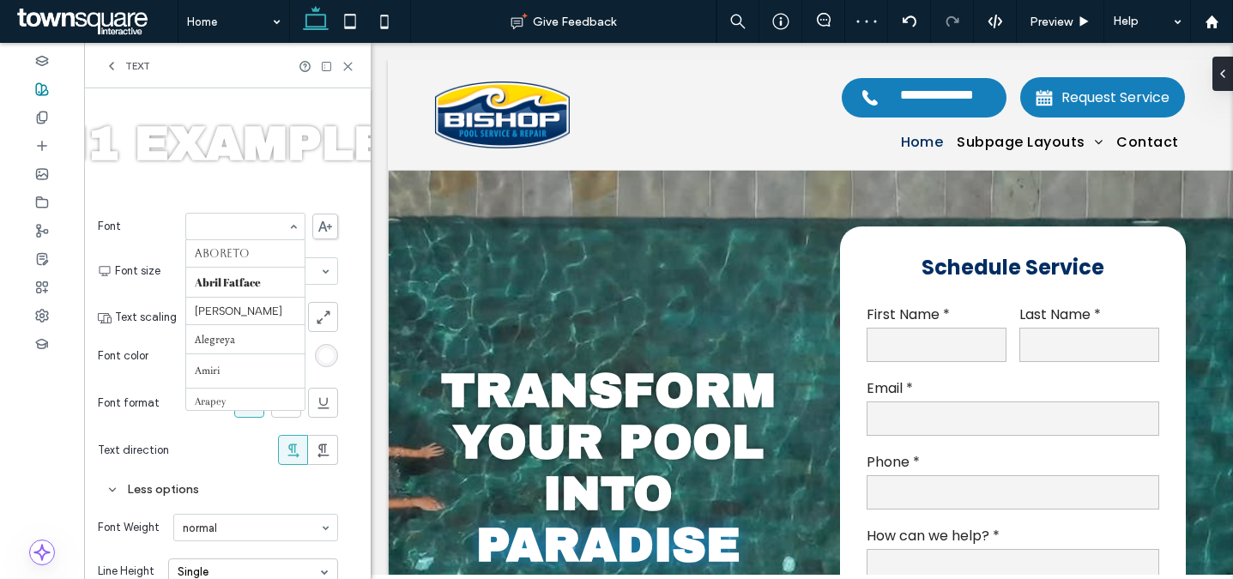
paste input "*******"
type input "*******"
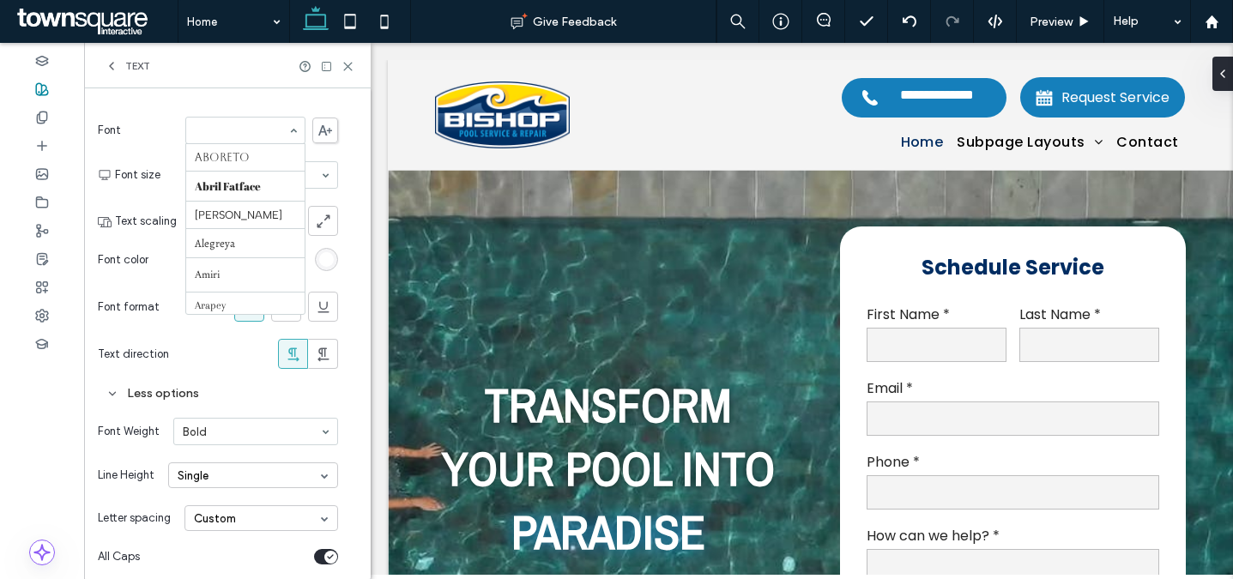
scroll to position [204, 0]
paste input "*******"
type input "*******"
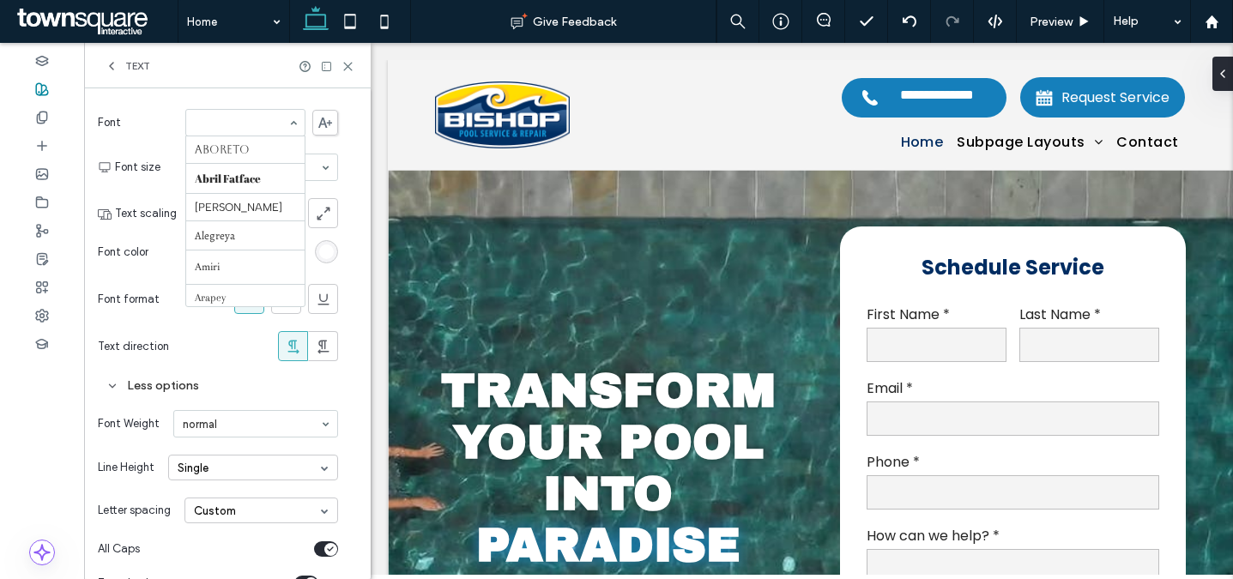
scroll to position [177, 0]
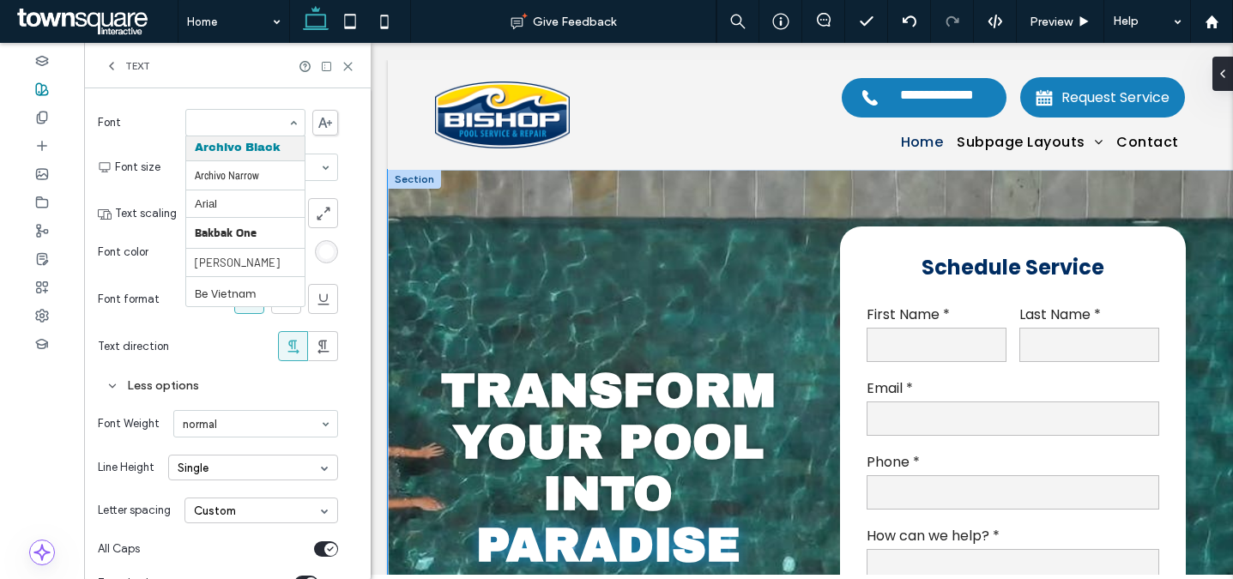
paste input "**********"
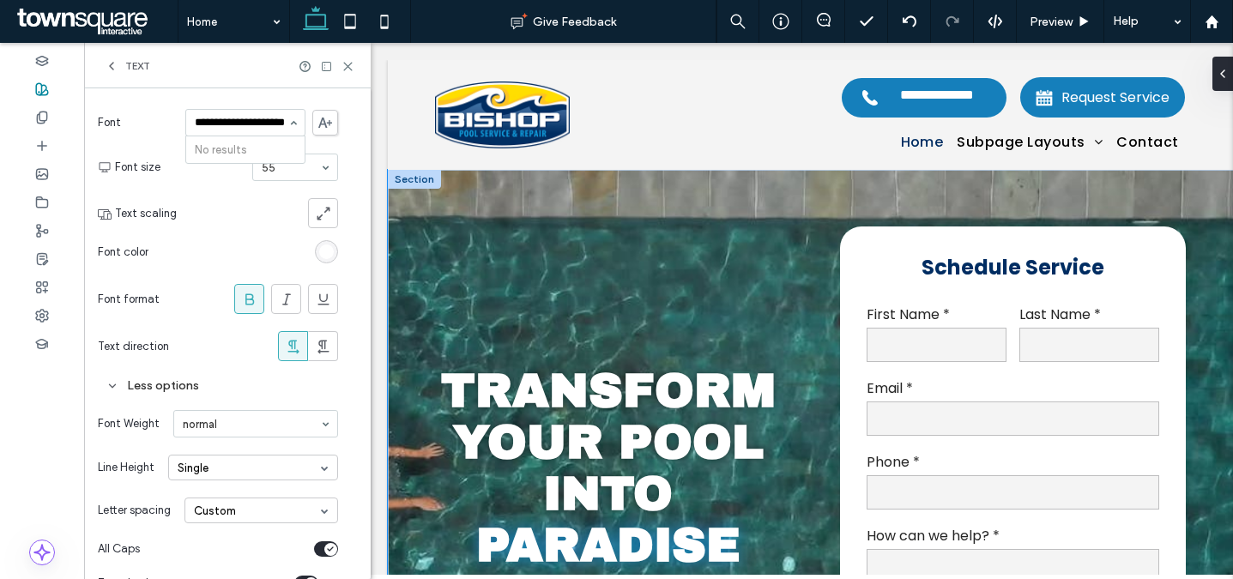
scroll to position [0, 0]
type input "**********"
click at [328, 123] on icon at bounding box center [325, 123] width 14 height 10
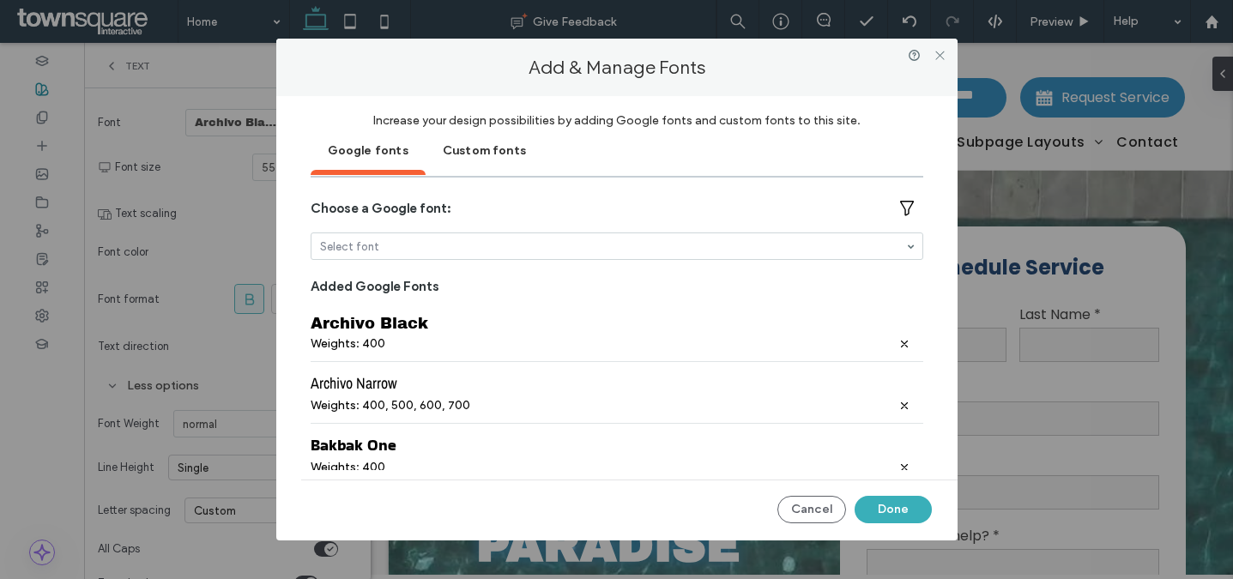
paste input "**********"
type input "**********"
click at [299, 238] on div "**********" at bounding box center [616, 318] width 681 height 445
click at [899, 407] on icon at bounding box center [904, 406] width 10 height 10
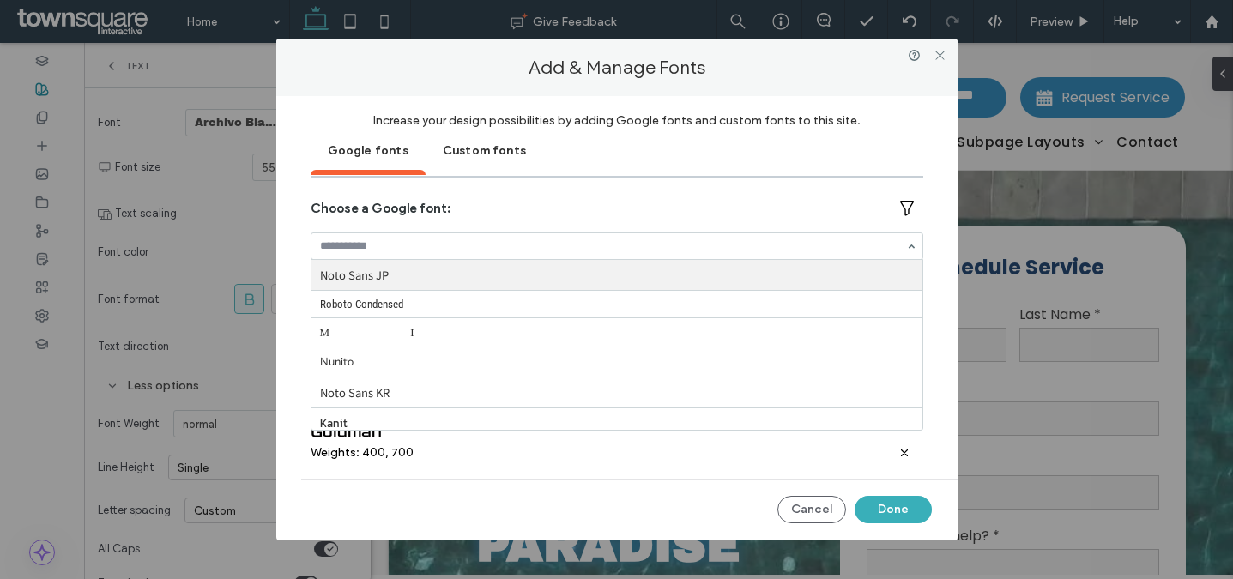
paste input "********"
type input "********"
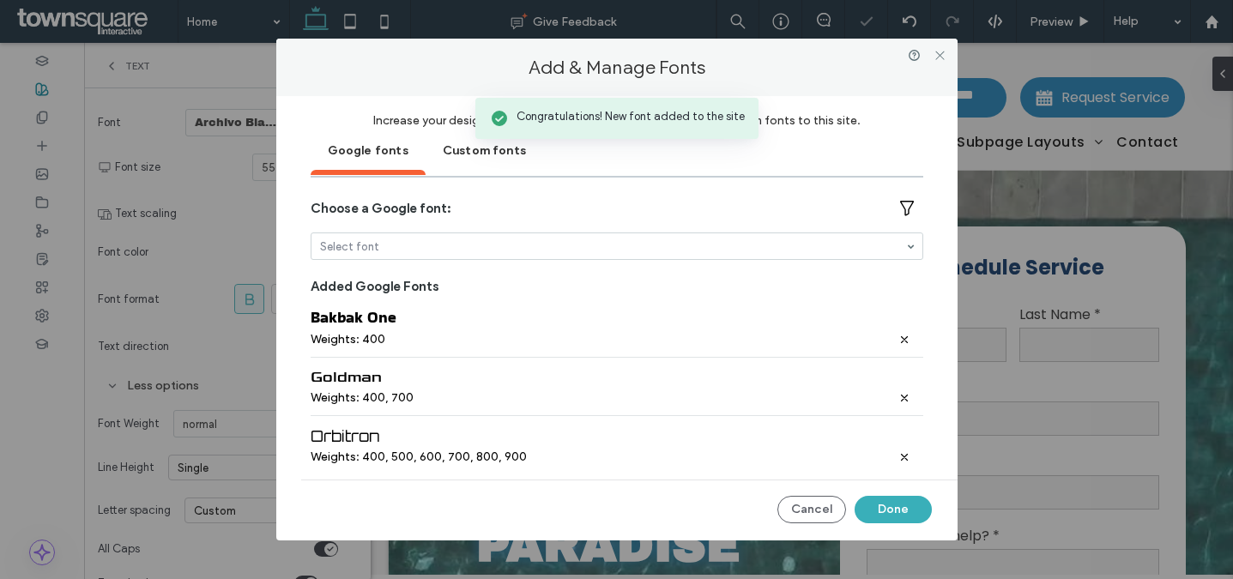
scroll to position [70, 0]
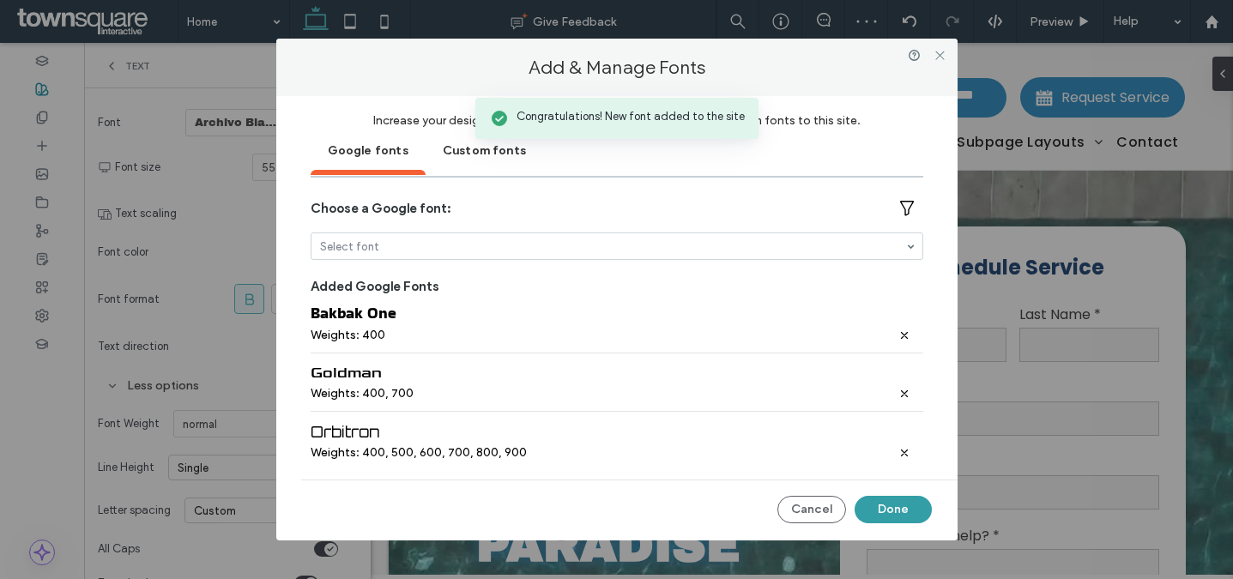
click at [890, 510] on button "Done" at bounding box center [892, 509] width 77 height 27
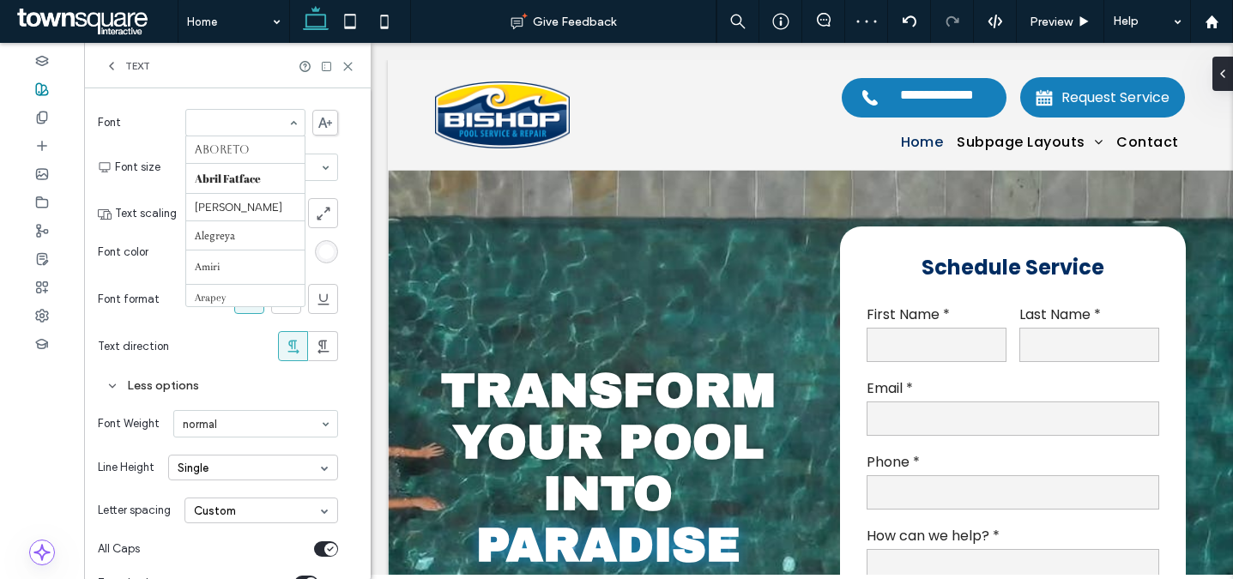
scroll to position [177, 0]
paste input "********"
type input "********"
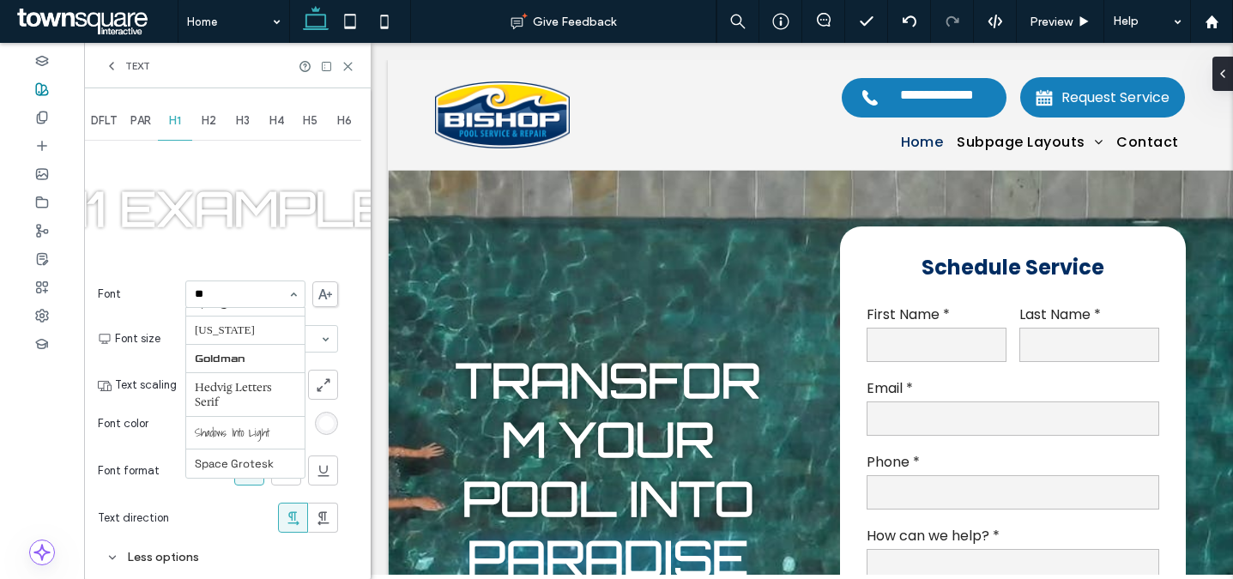
scroll to position [0, 0]
type input "****"
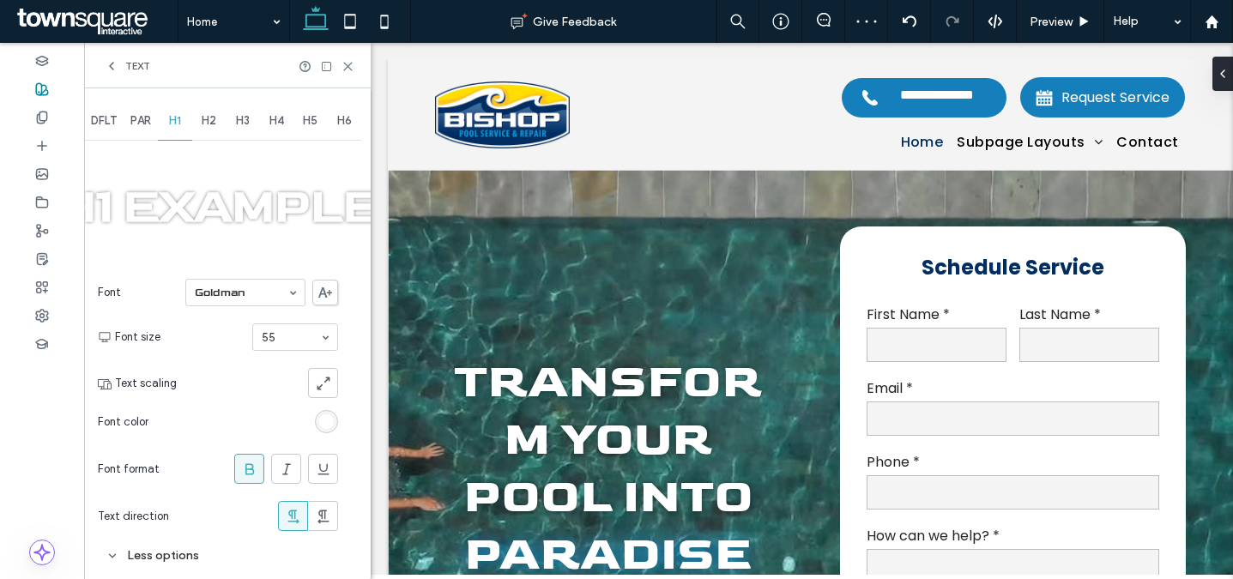
click at [326, 292] on icon at bounding box center [325, 292] width 14 height 10
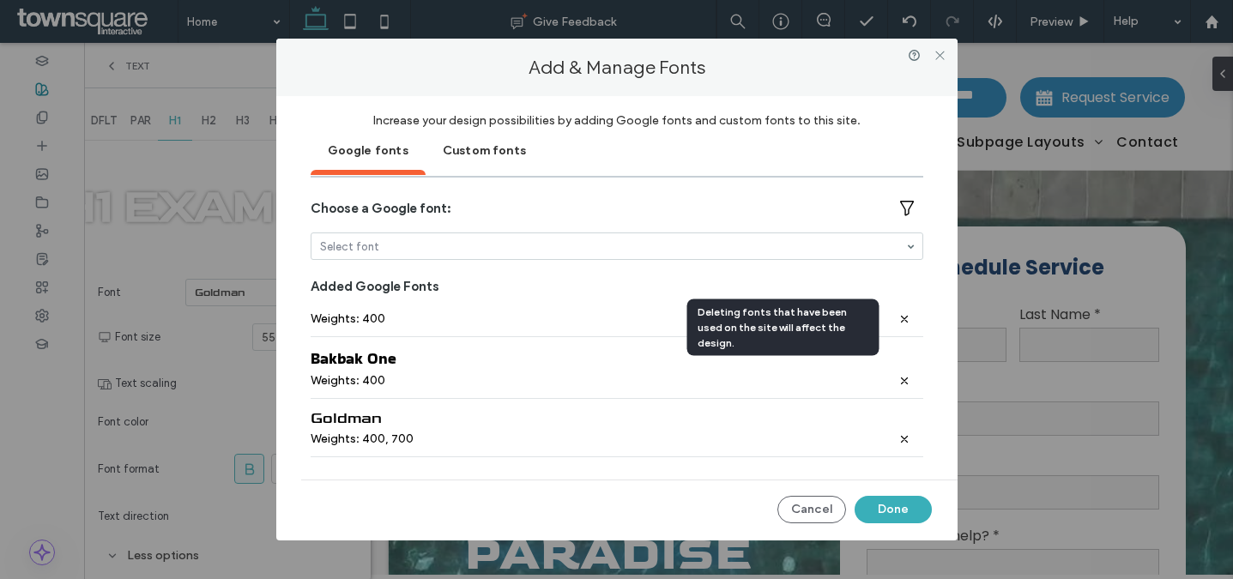
scroll to position [70, 0]
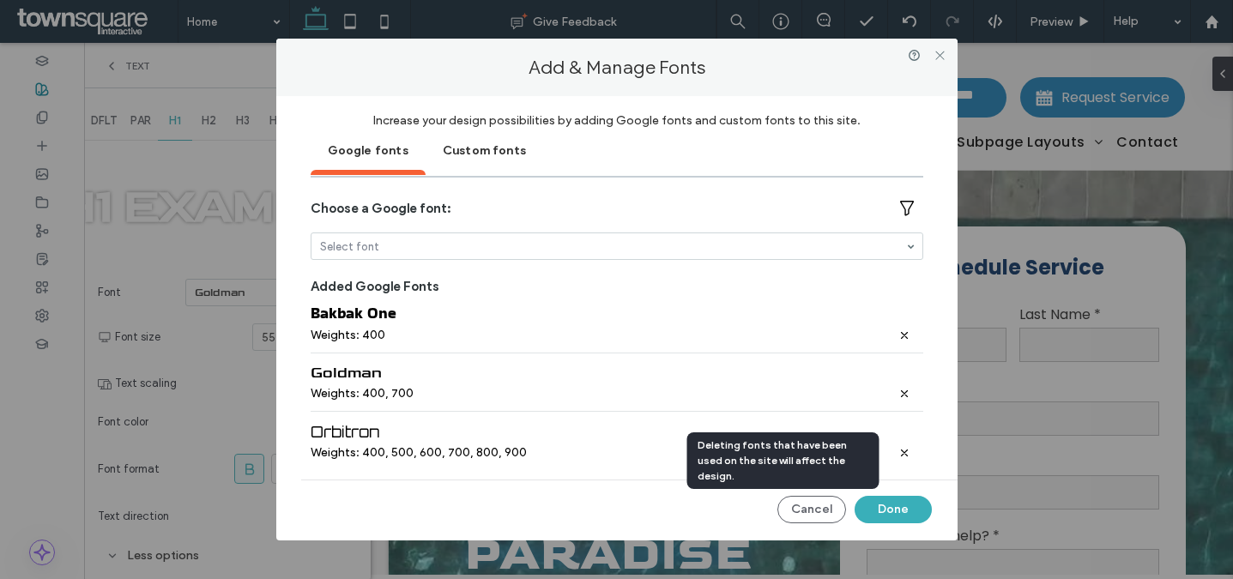
click at [899, 448] on icon at bounding box center [904, 453] width 10 height 10
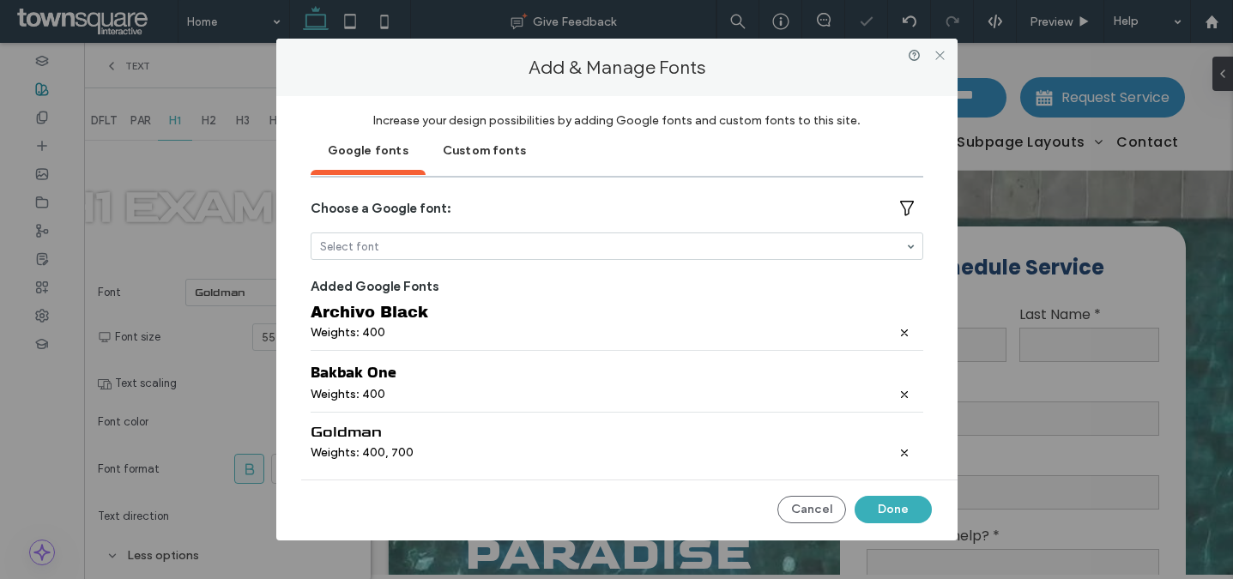
click at [899, 328] on icon at bounding box center [904, 333] width 10 height 10
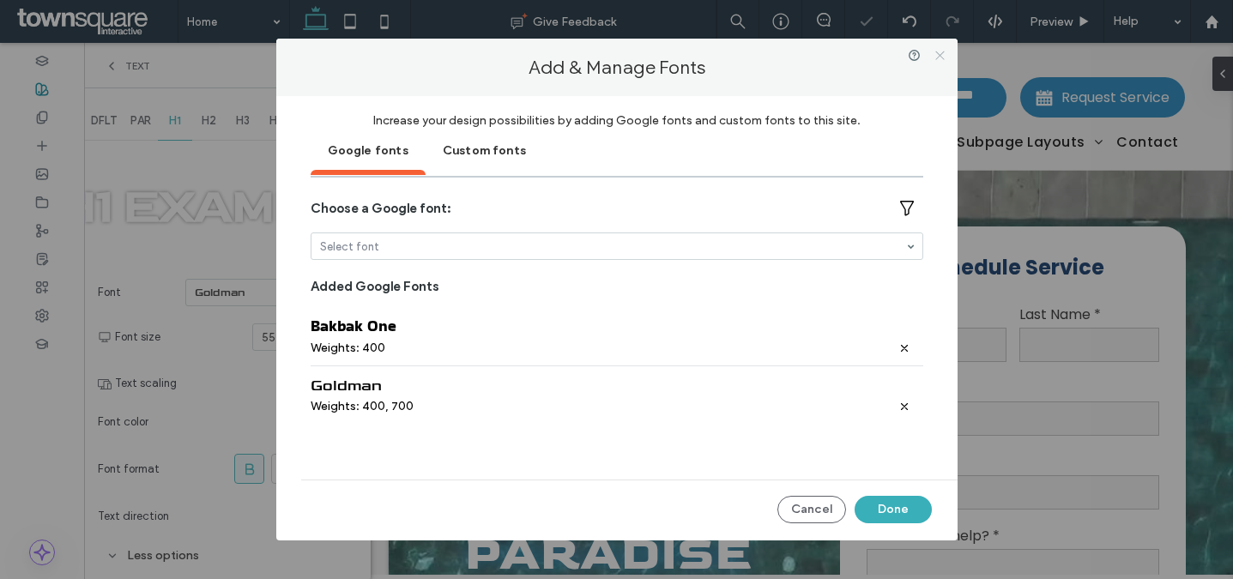
click at [937, 49] on icon at bounding box center [939, 55] width 13 height 13
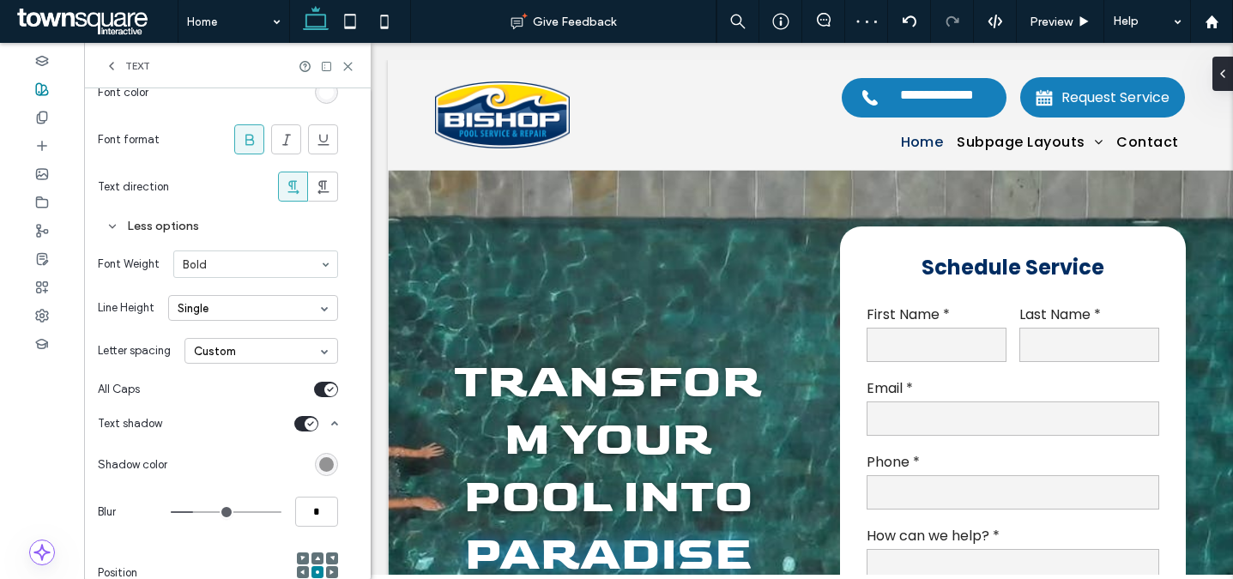
scroll to position [374, 0]
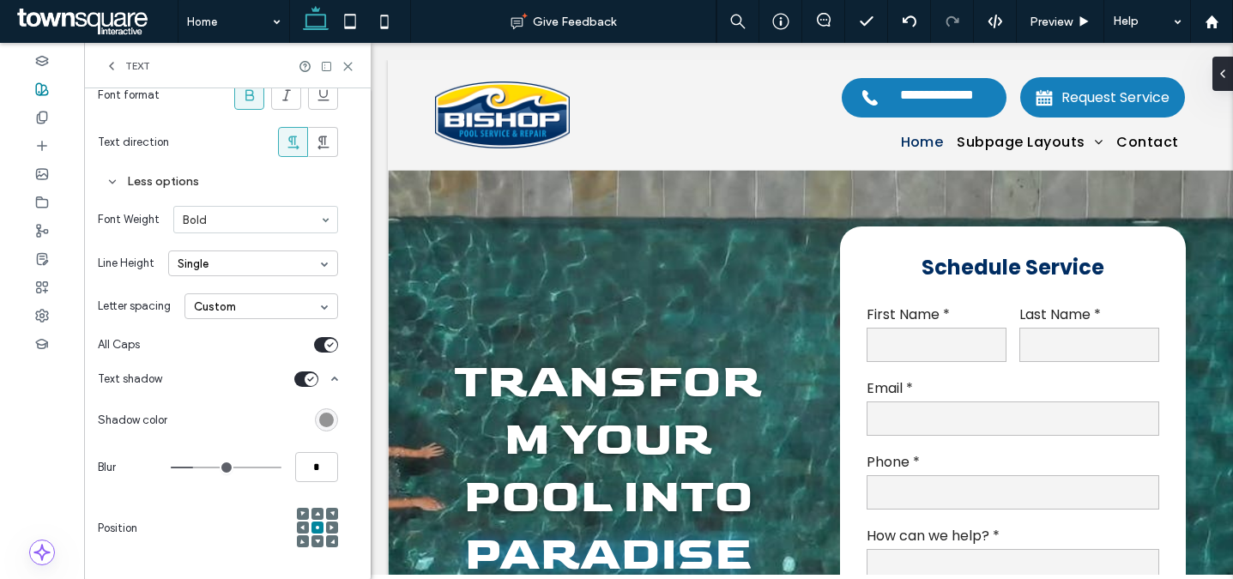
click at [328, 343] on icon "toggle" at bounding box center [330, 344] width 5 height 3
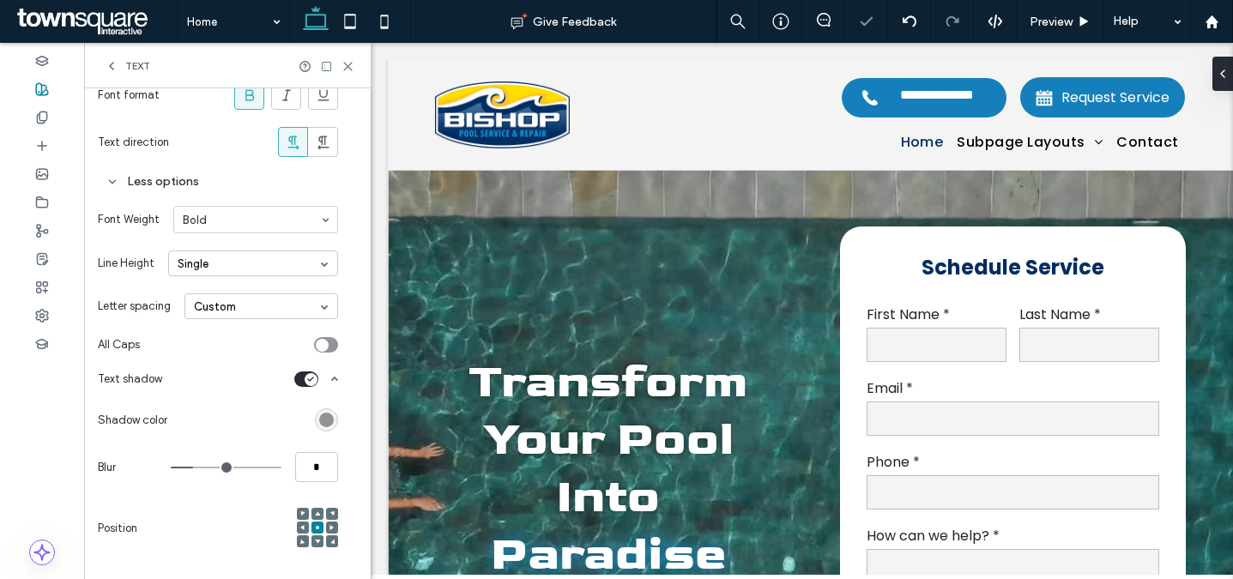
click at [327, 343] on div "toggle" at bounding box center [322, 345] width 13 height 13
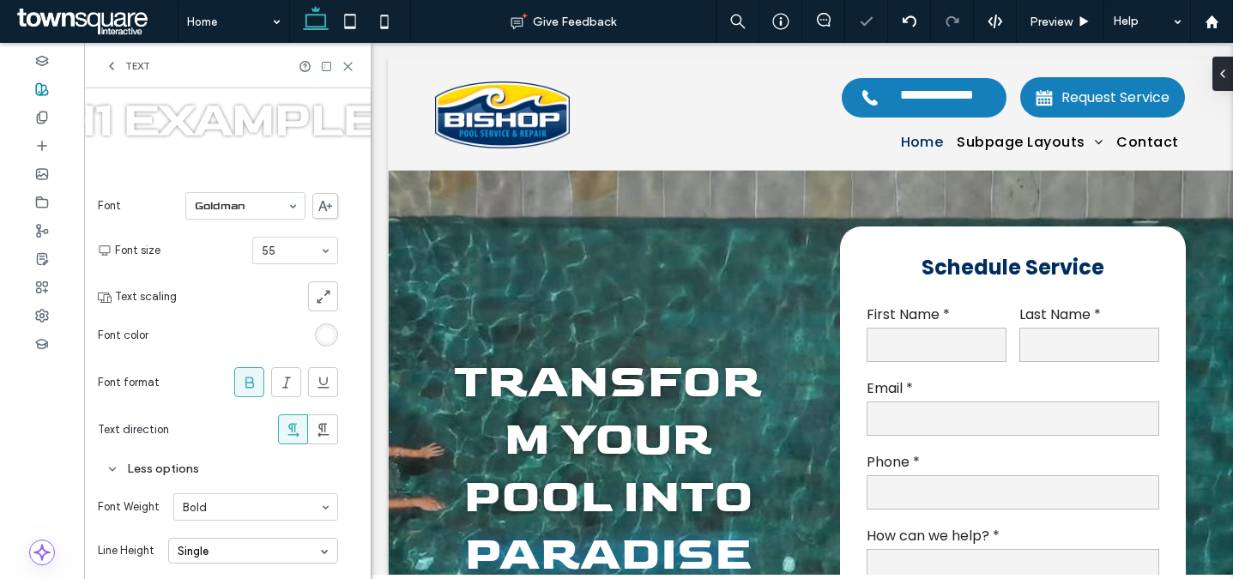
scroll to position [0, 0]
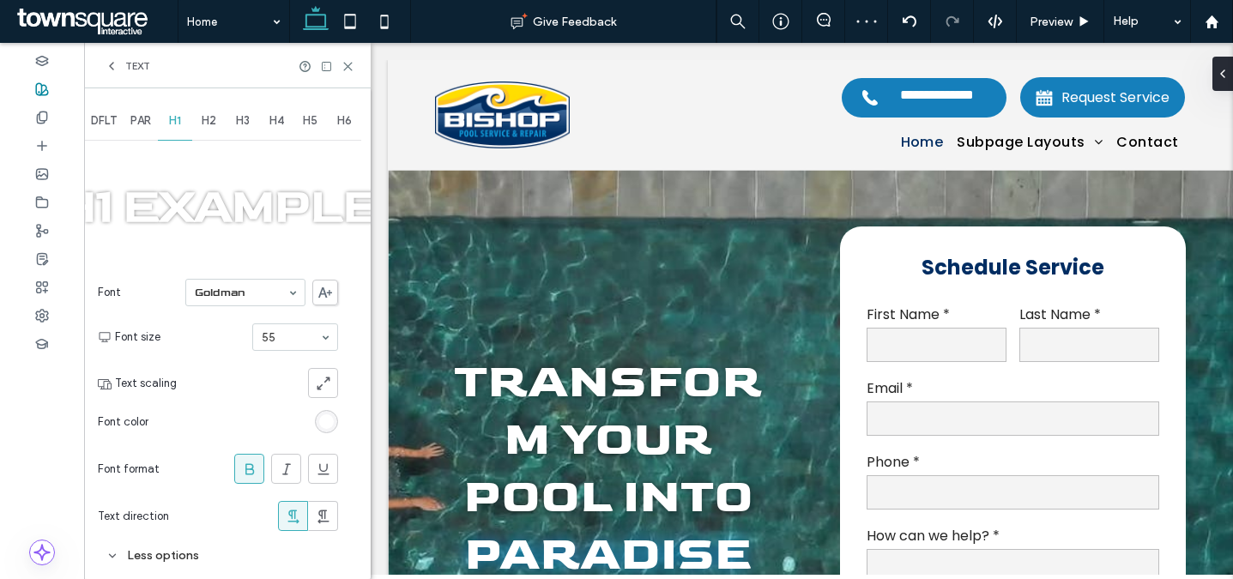
click at [131, 62] on span "Text" at bounding box center [137, 66] width 25 height 14
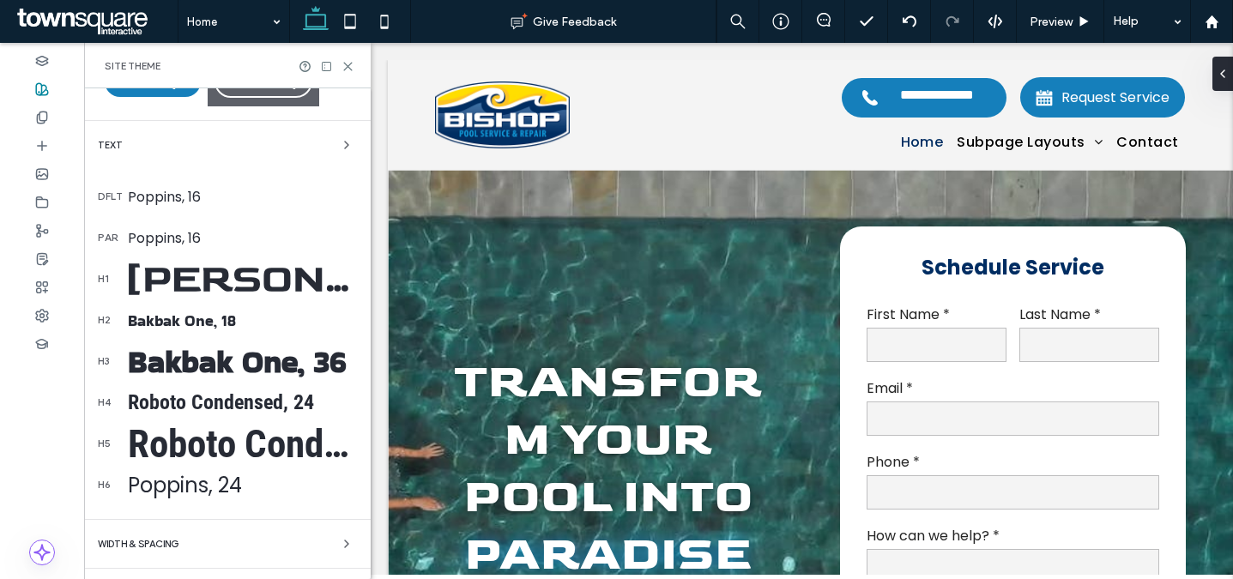
scroll to position [221, 0]
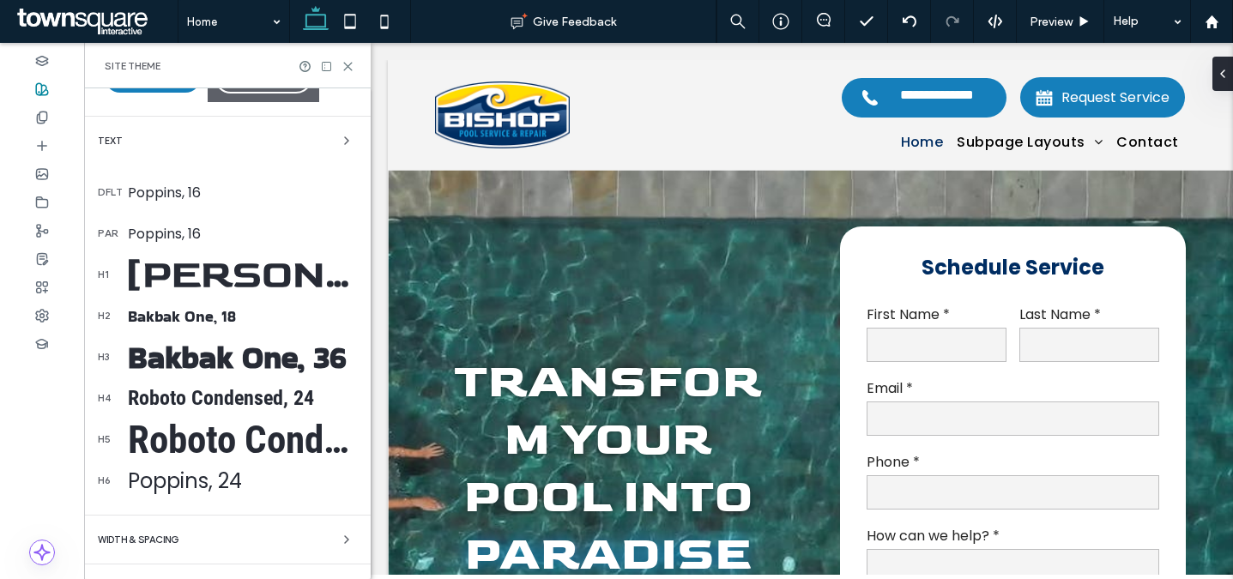
click at [232, 395] on div "Roboto Condensed, 24" at bounding box center [242, 398] width 229 height 24
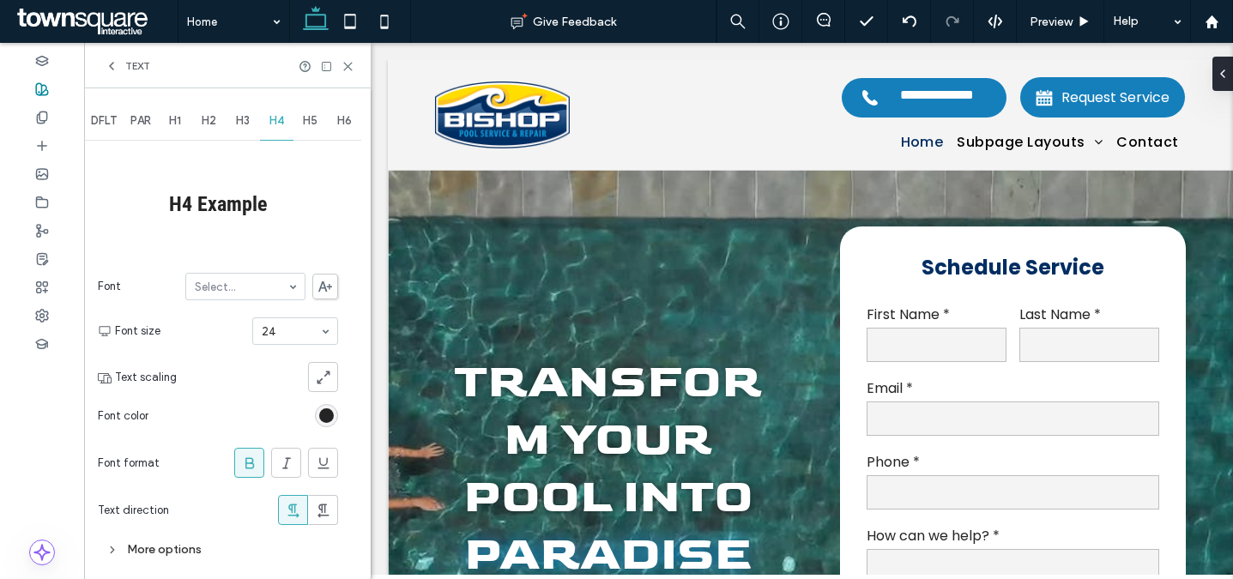
scroll to position [0, 0]
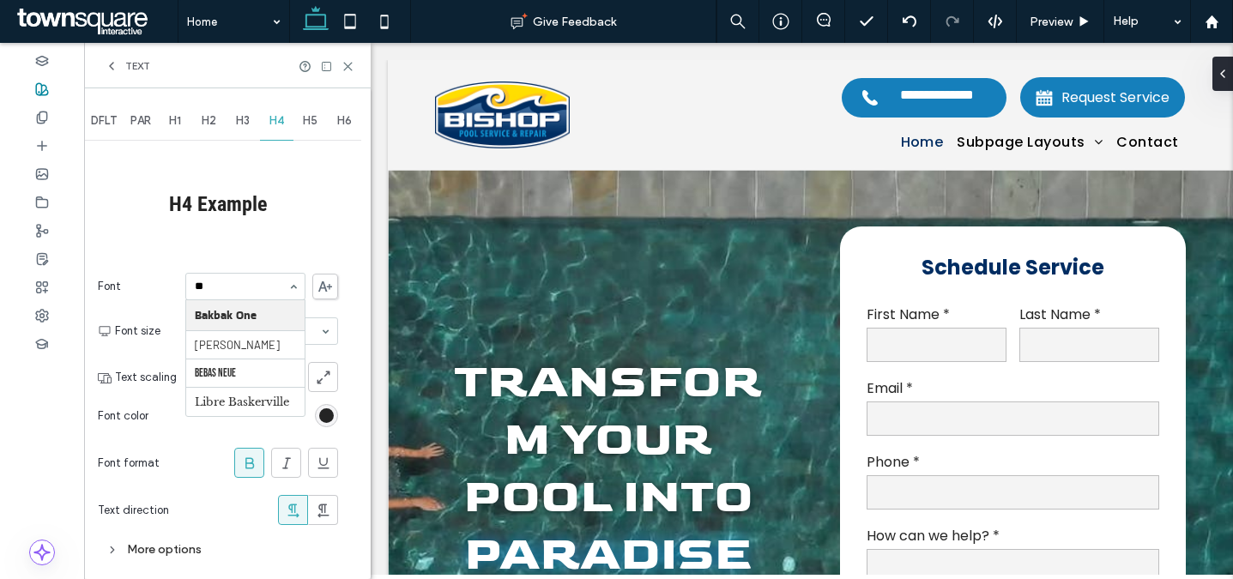
type input "***"
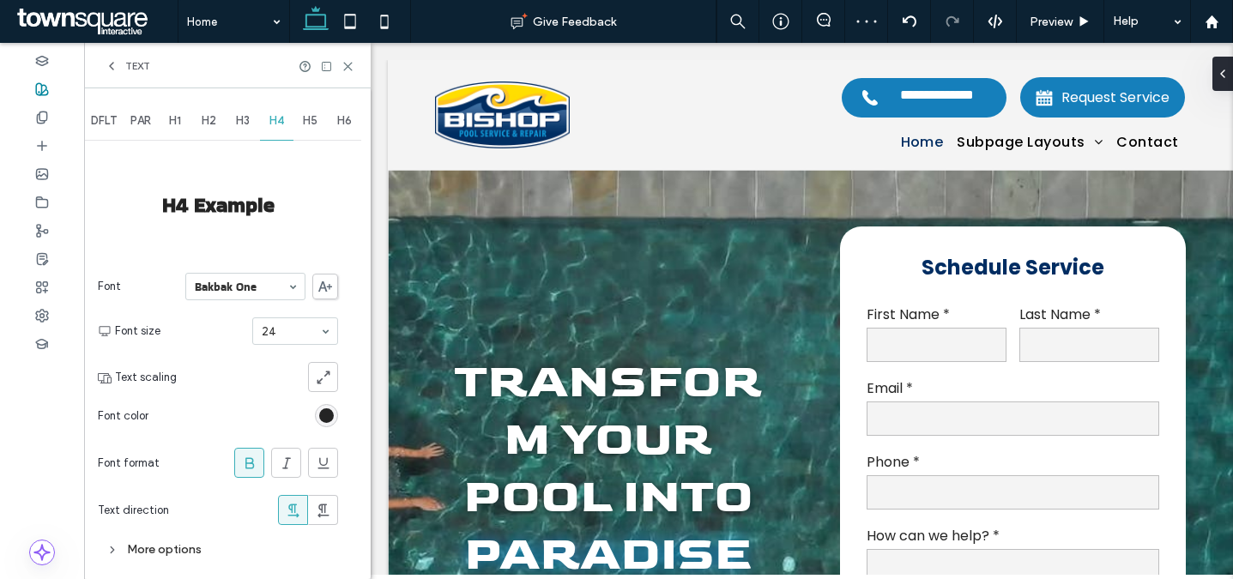
click at [124, 67] on div "Text" at bounding box center [127, 66] width 45 height 14
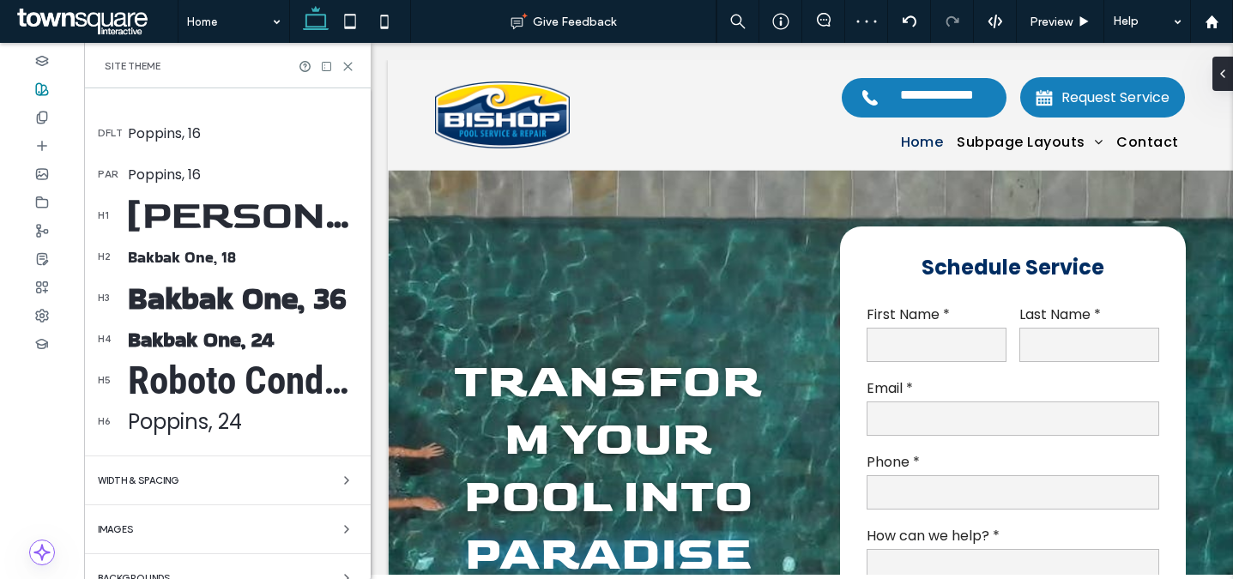
scroll to position [305, 0]
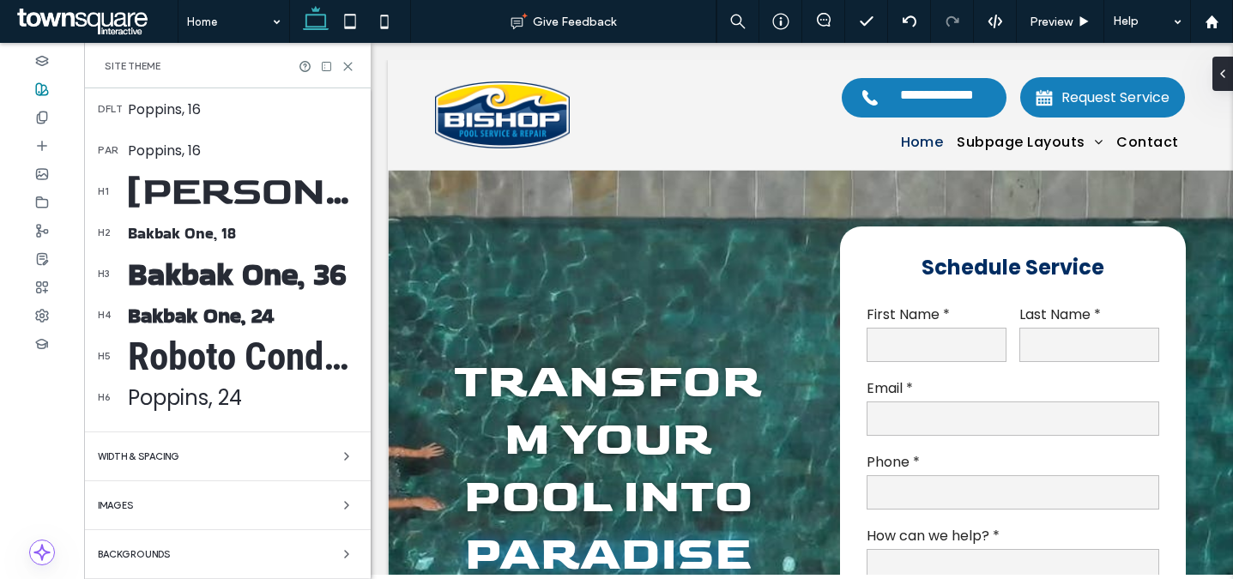
click at [204, 403] on div "Poppins, 24" at bounding box center [242, 398] width 229 height 30
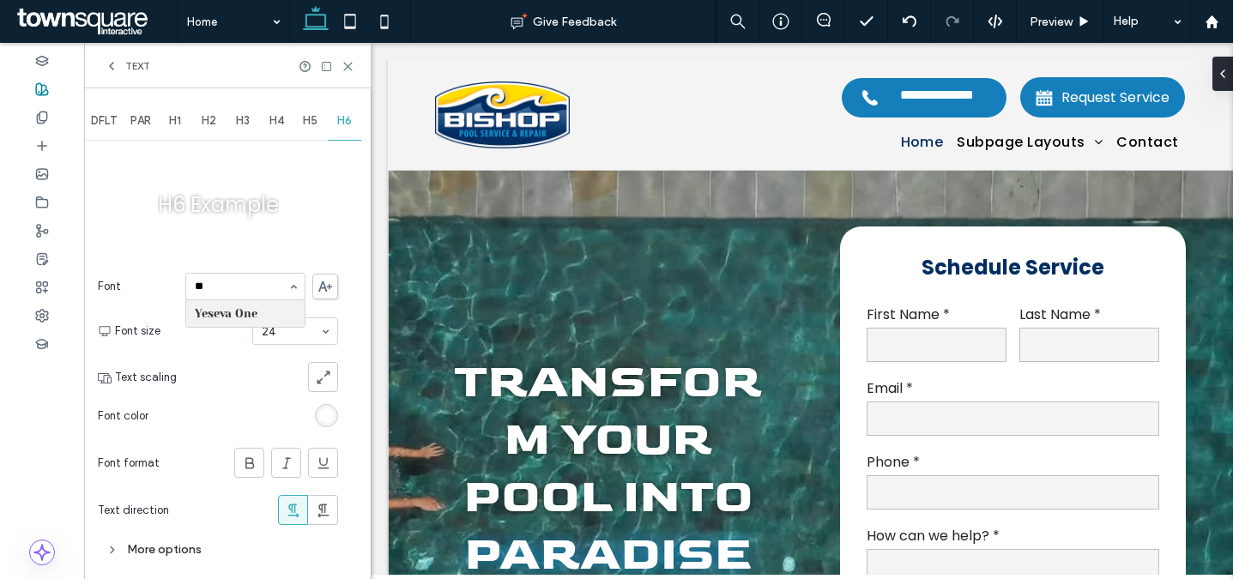
scroll to position [0, 0]
type input "*"
type input "***"
click at [135, 69] on span "Text" at bounding box center [137, 66] width 25 height 14
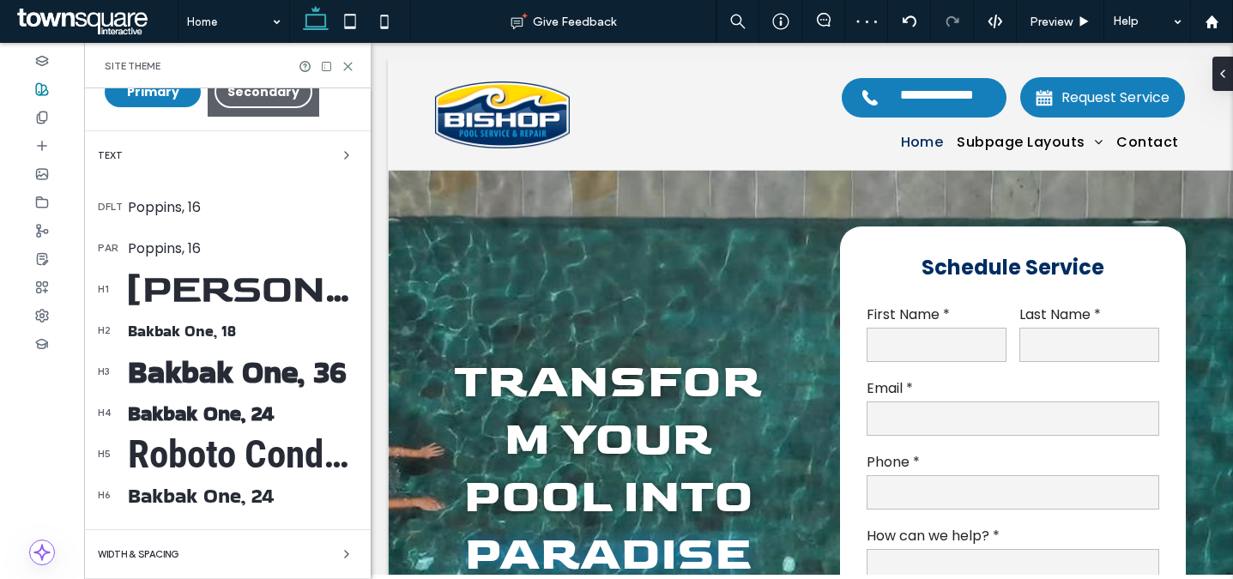
scroll to position [208, 0]
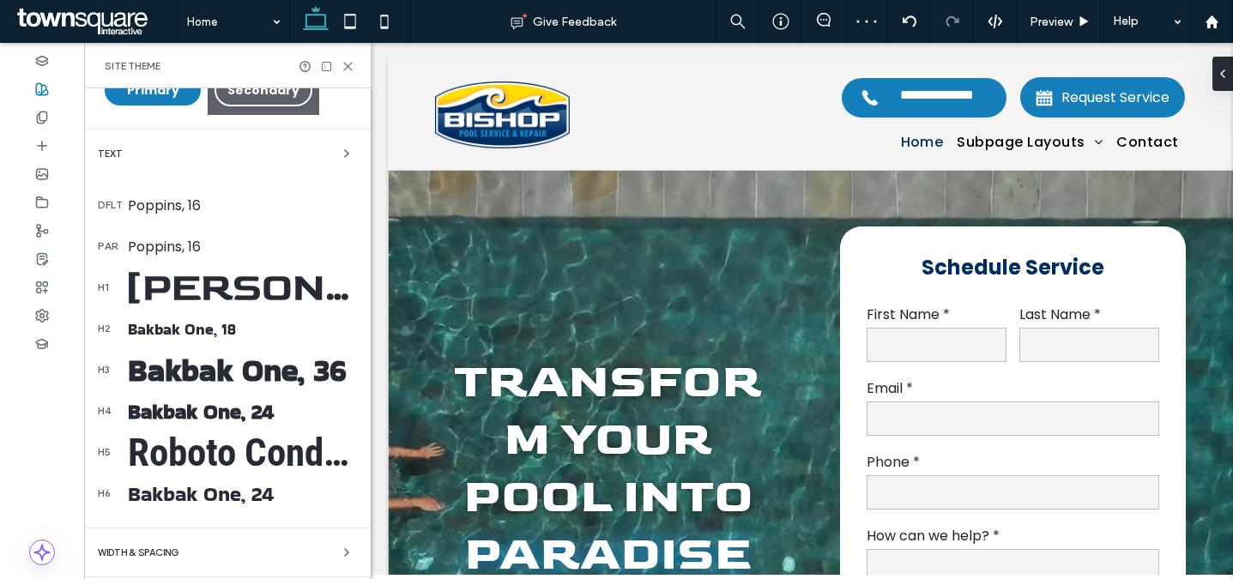
click at [234, 441] on div "Roboto Condensed, 46" at bounding box center [242, 452] width 229 height 45
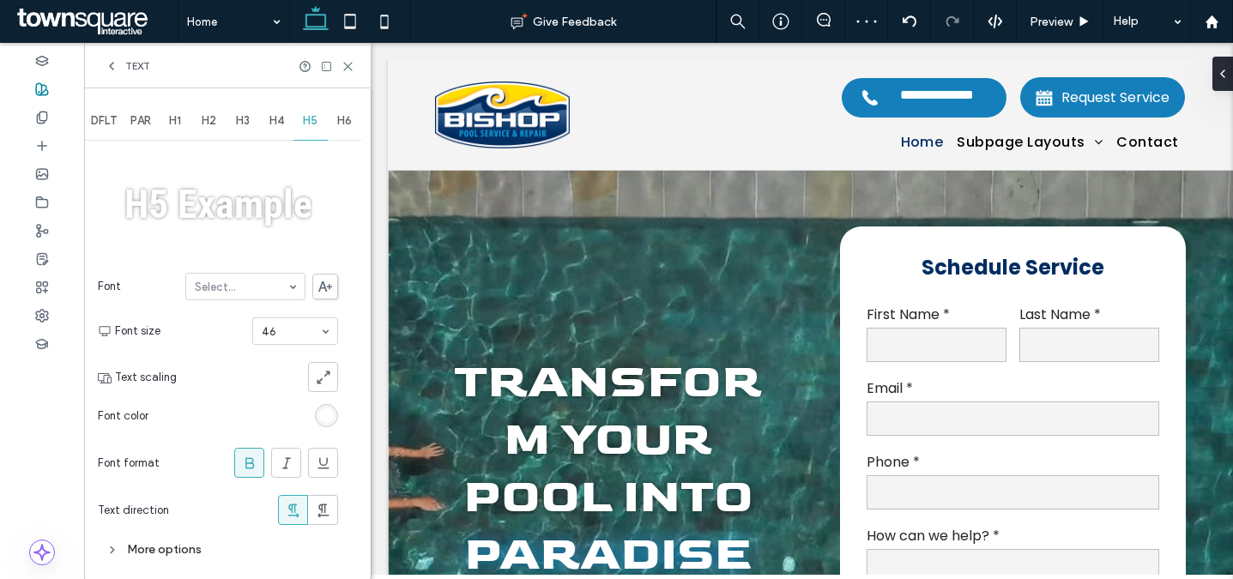
scroll to position [0, 0]
type input "****"
click at [136, 69] on span "Text" at bounding box center [137, 66] width 25 height 14
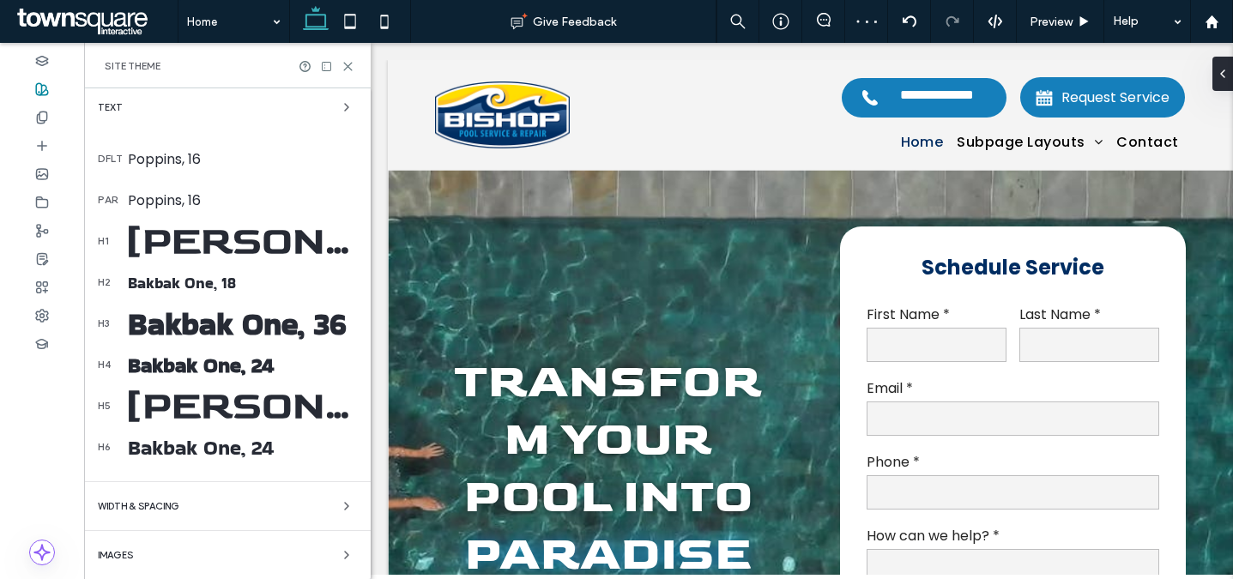
scroll to position [305, 0]
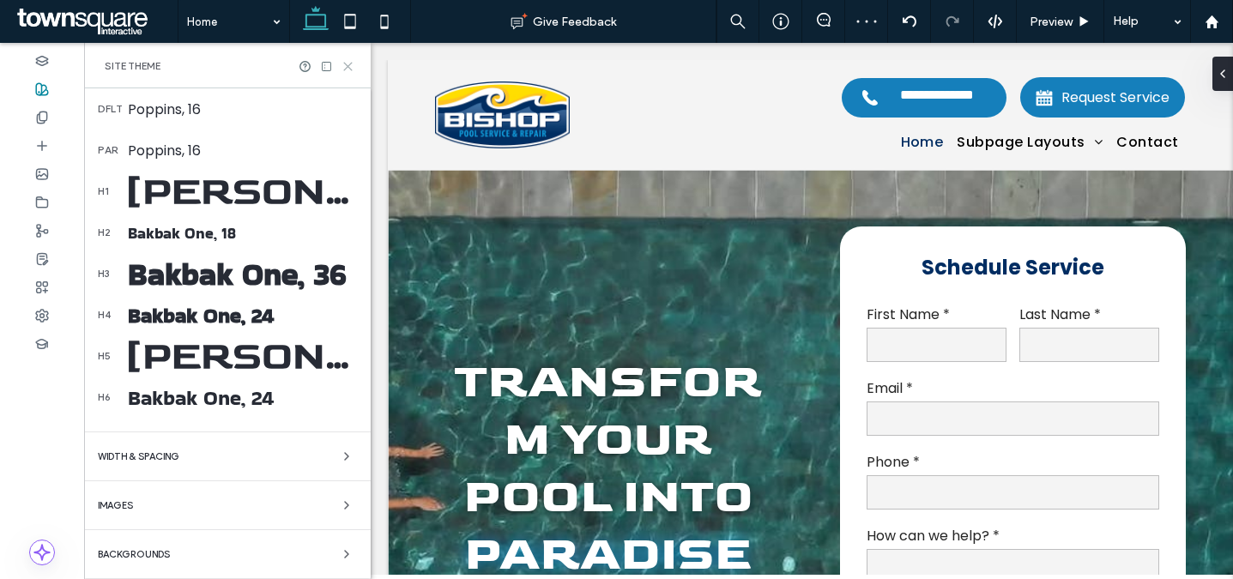
click at [345, 63] on icon at bounding box center [347, 66] width 13 height 13
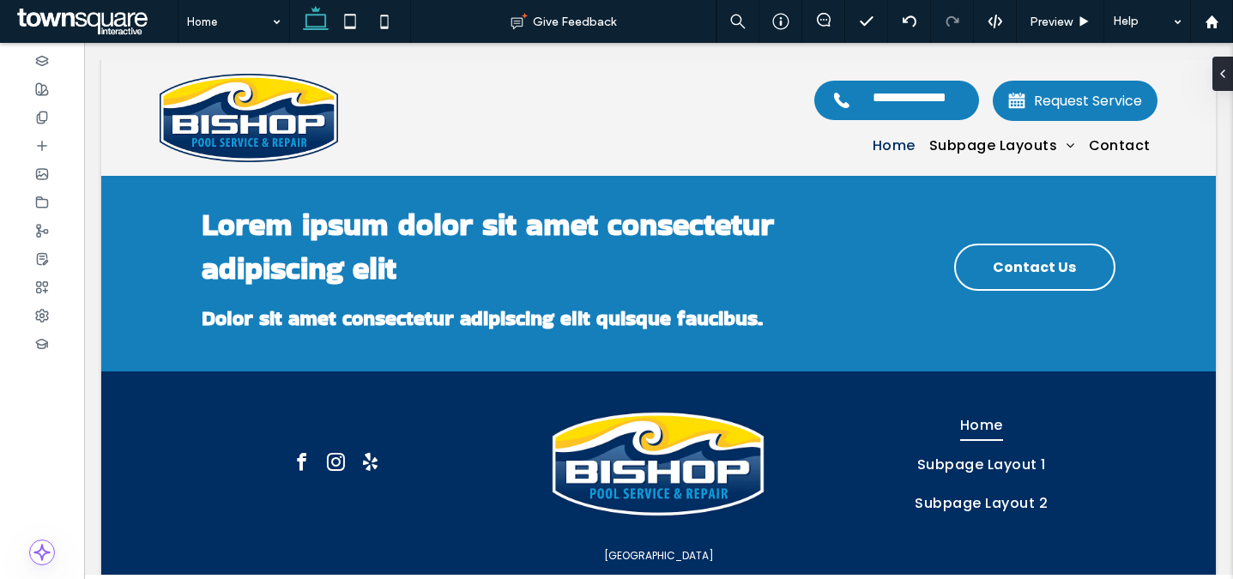
scroll to position [3431, 0]
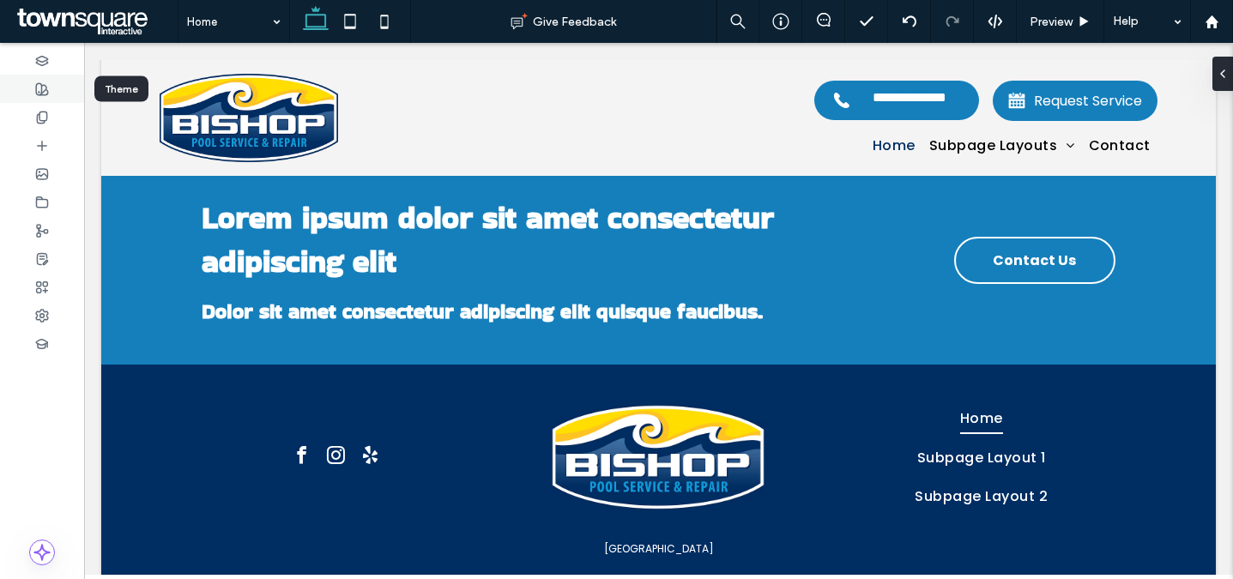
click at [49, 84] on div at bounding box center [42, 89] width 84 height 28
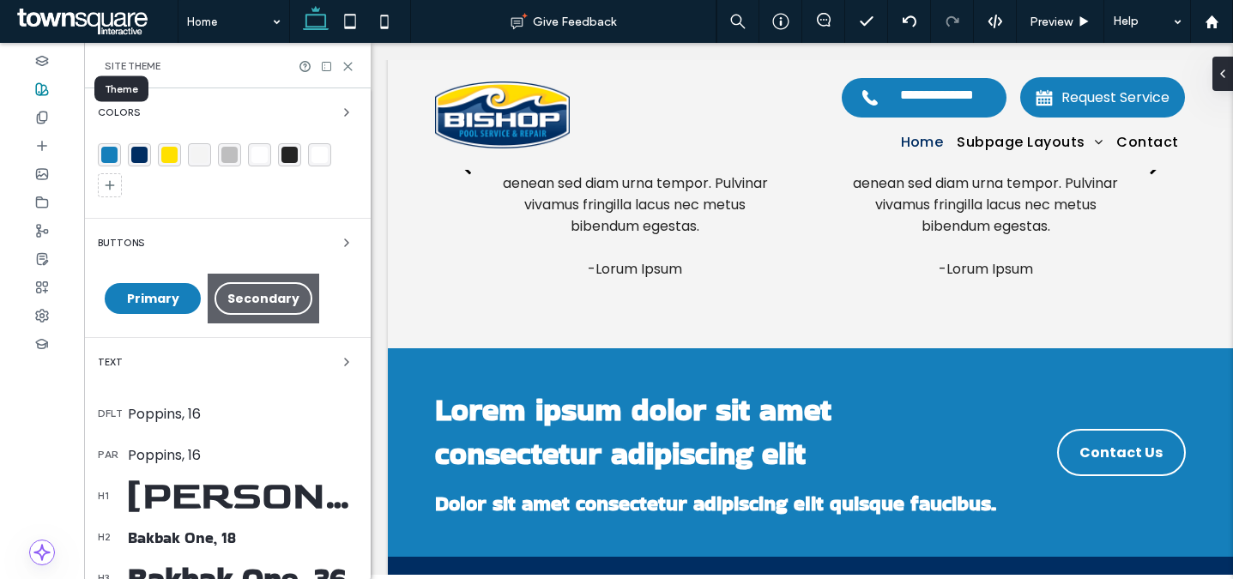
scroll to position [3534, 0]
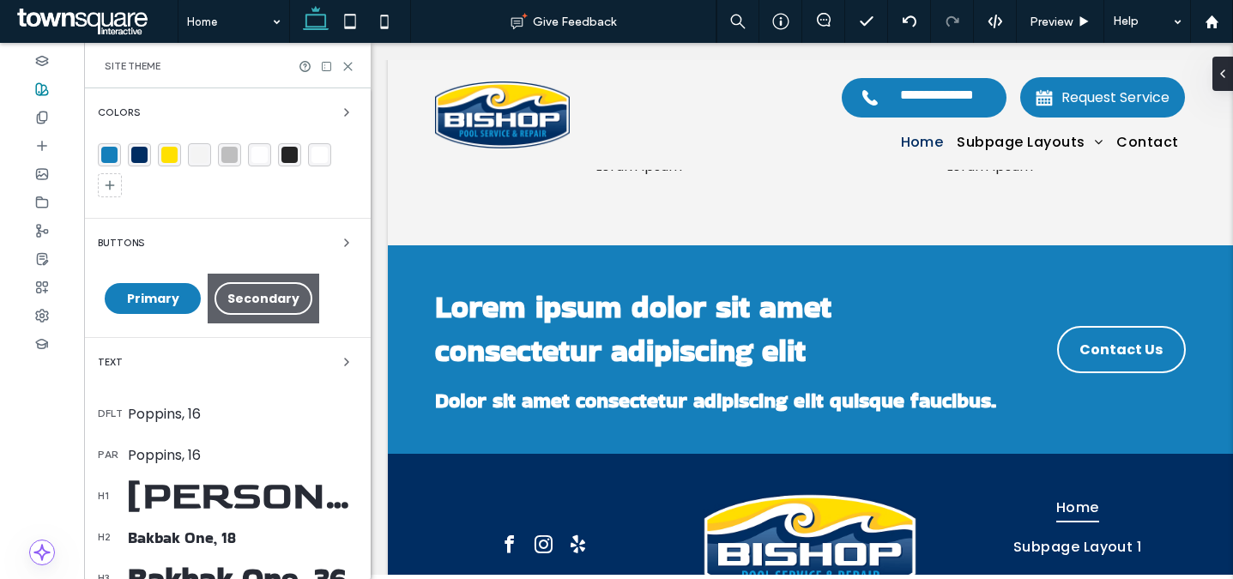
click at [168, 416] on div "Poppins, 16" at bounding box center [242, 413] width 229 height 21
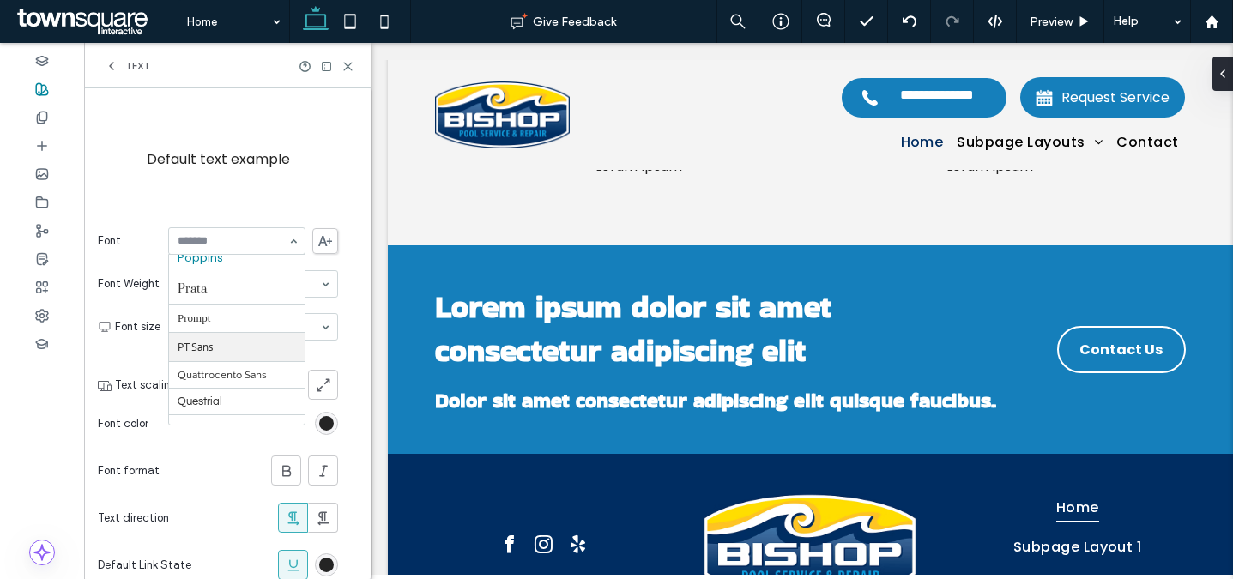
scroll to position [3492, 0]
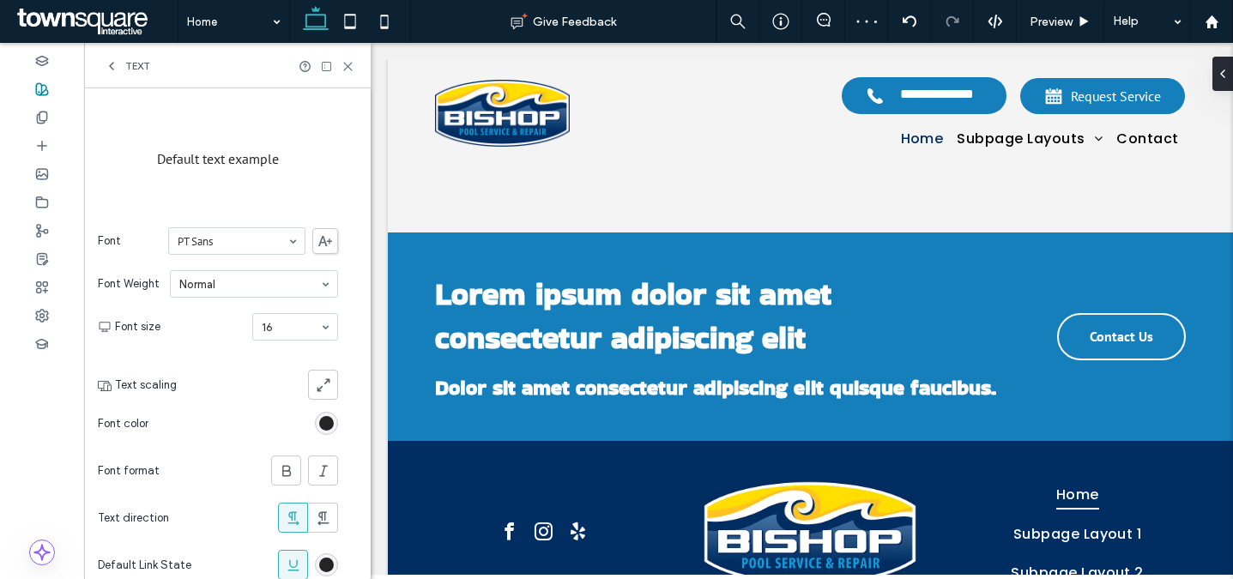
click at [217, 244] on input at bounding box center [233, 241] width 110 height 12
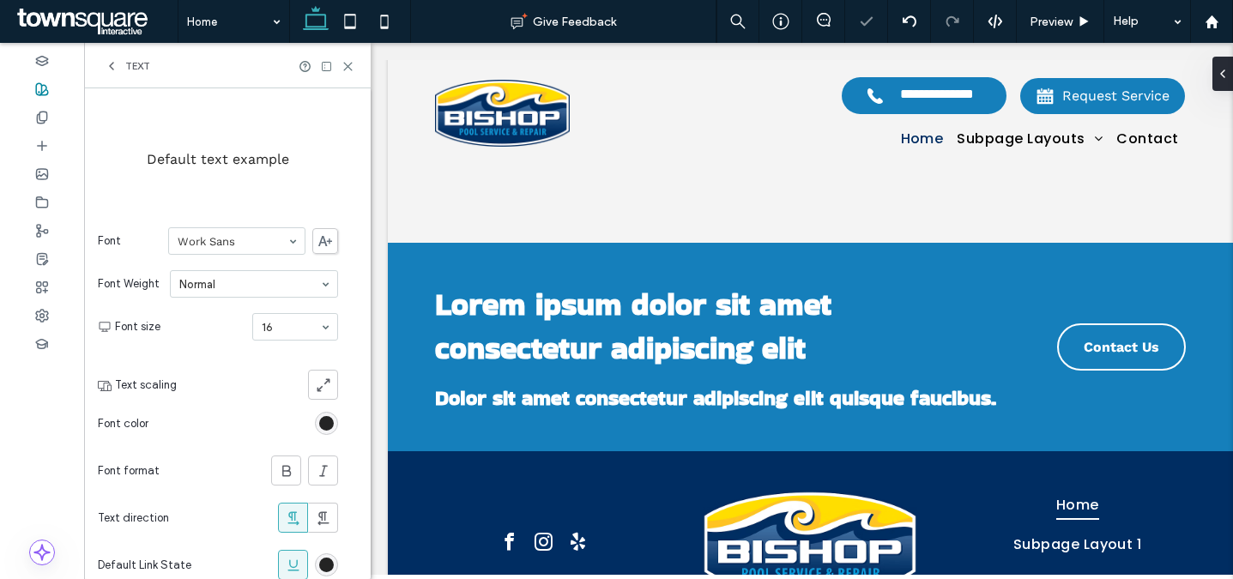
scroll to position [3509, 0]
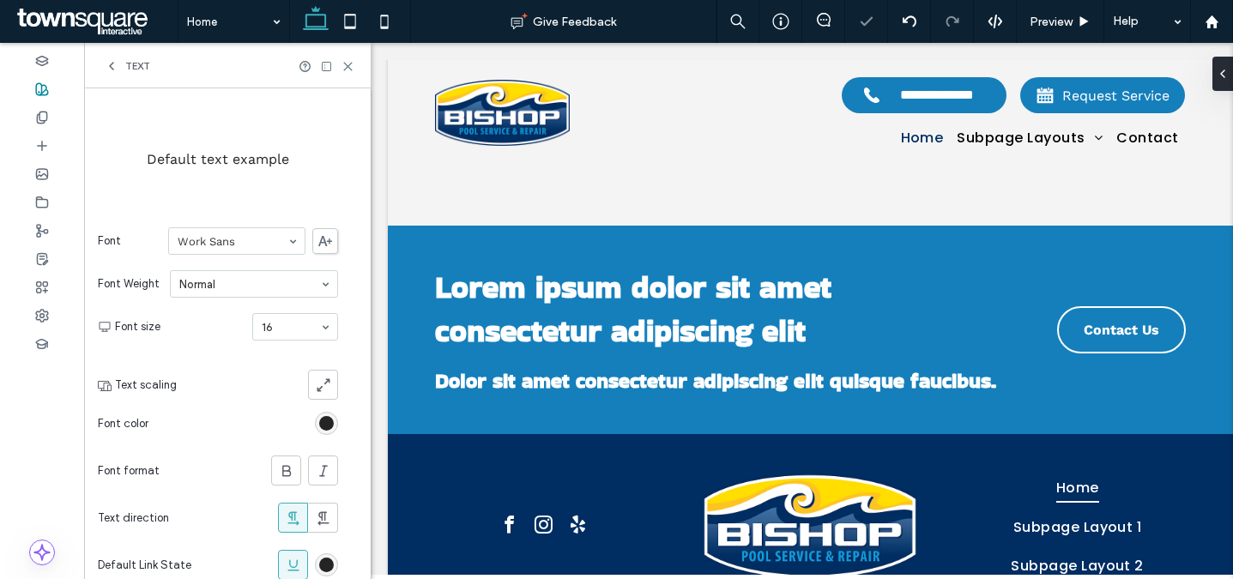
click at [232, 250] on div at bounding box center [237, 241] width 136 height 26
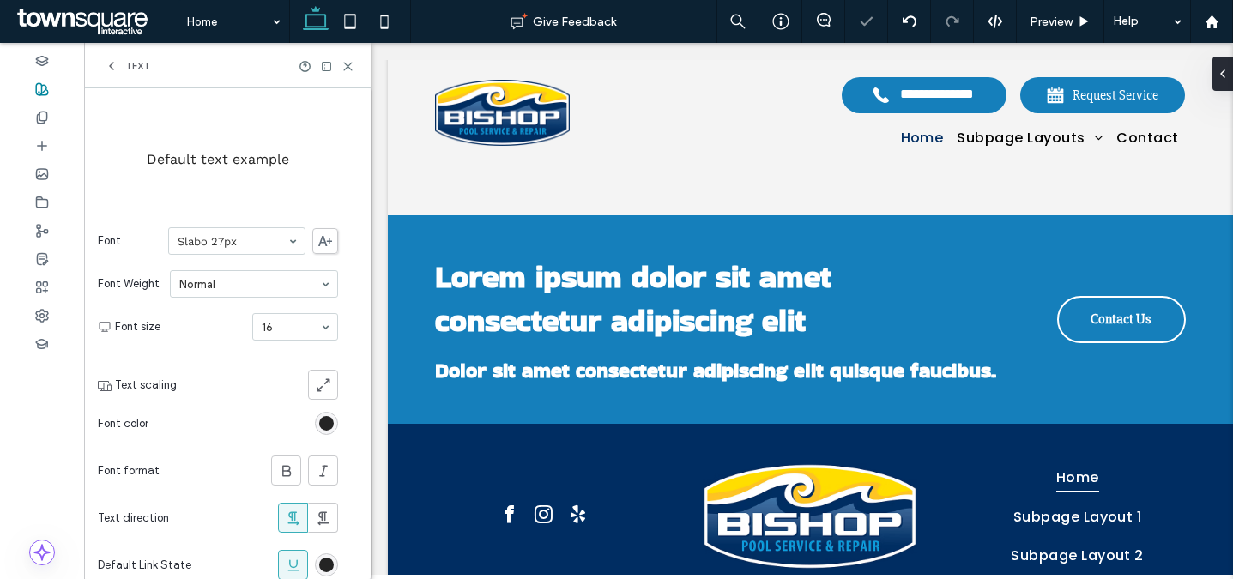
scroll to position [3515, 0]
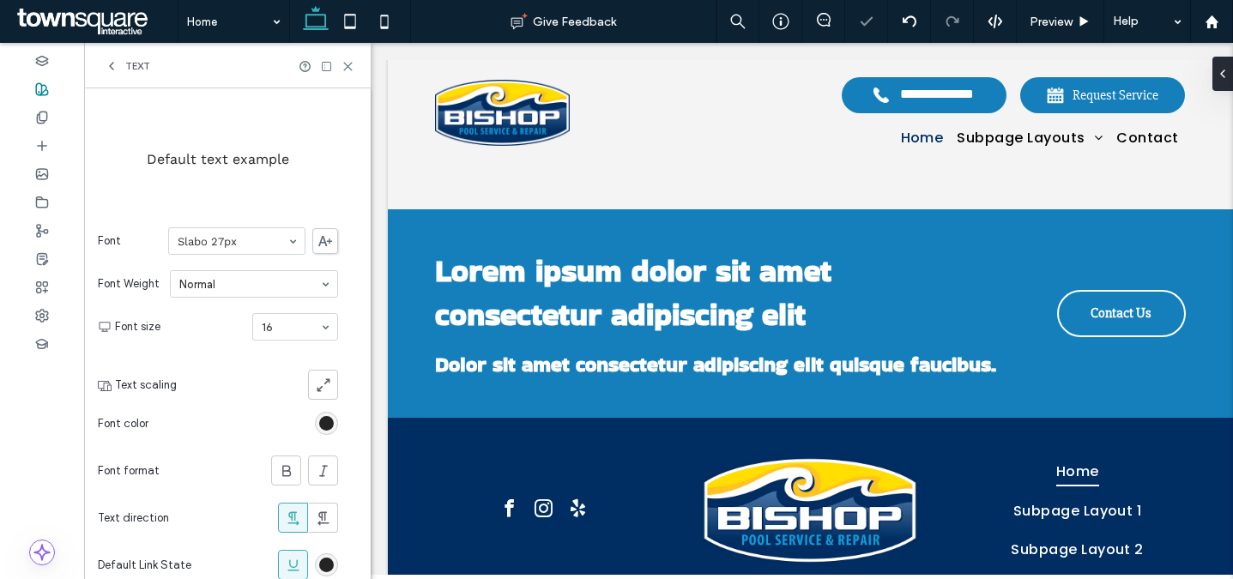
click at [241, 238] on input at bounding box center [233, 241] width 110 height 12
click at [242, 251] on div at bounding box center [237, 241] width 136 height 26
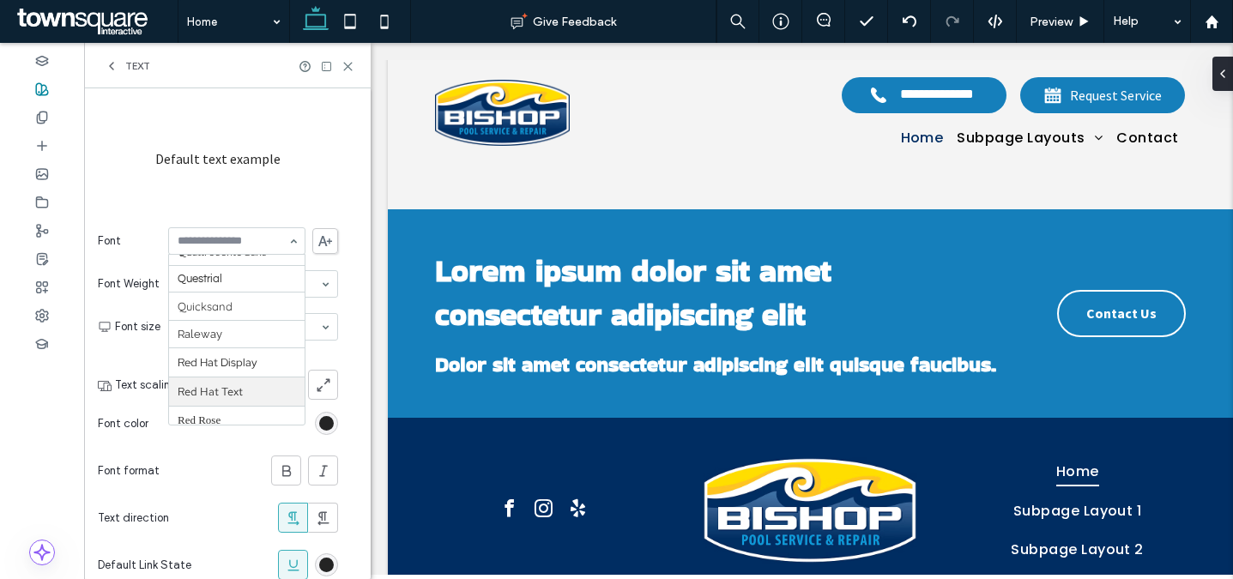
scroll to position [1425, 0]
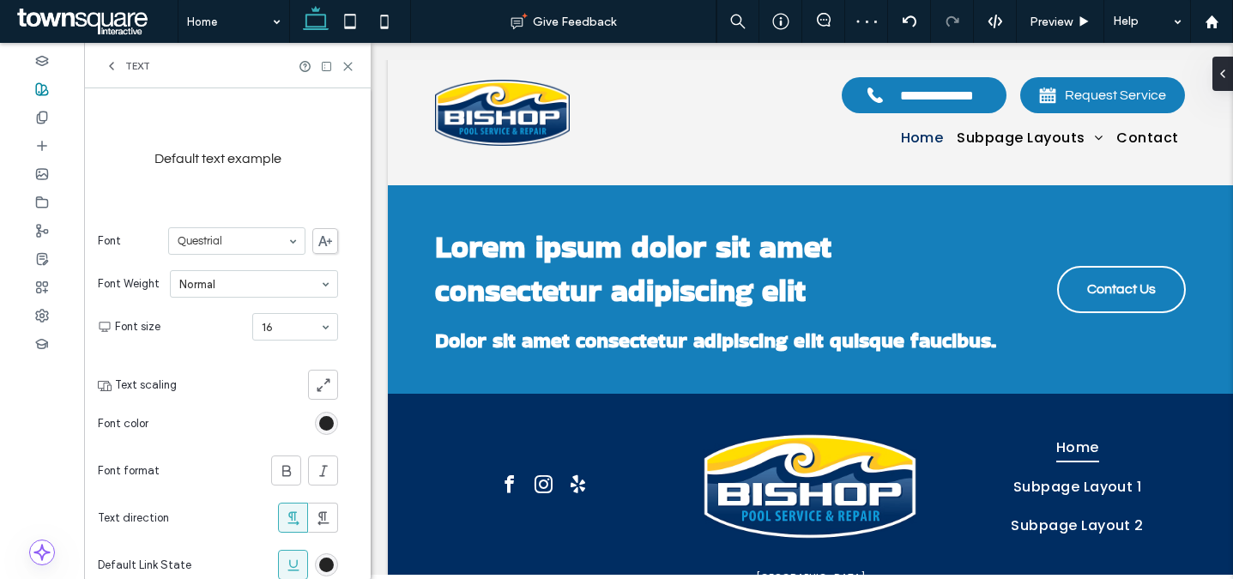
click at [126, 59] on span "Text" at bounding box center [137, 66] width 25 height 14
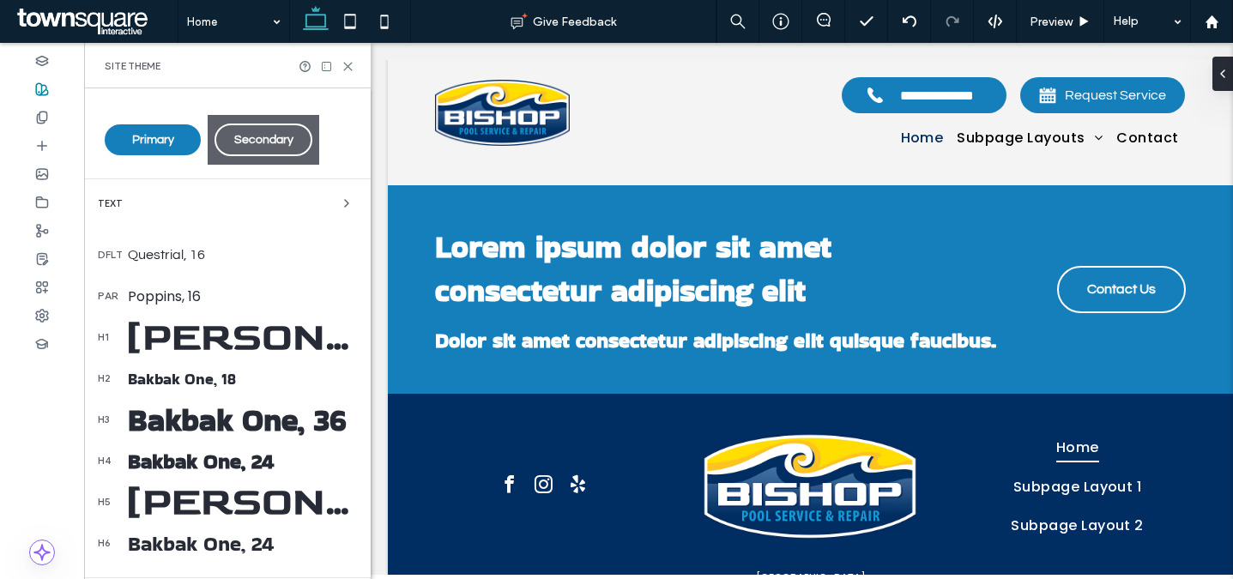
click at [164, 293] on div "Poppins, 16" at bounding box center [242, 296] width 229 height 21
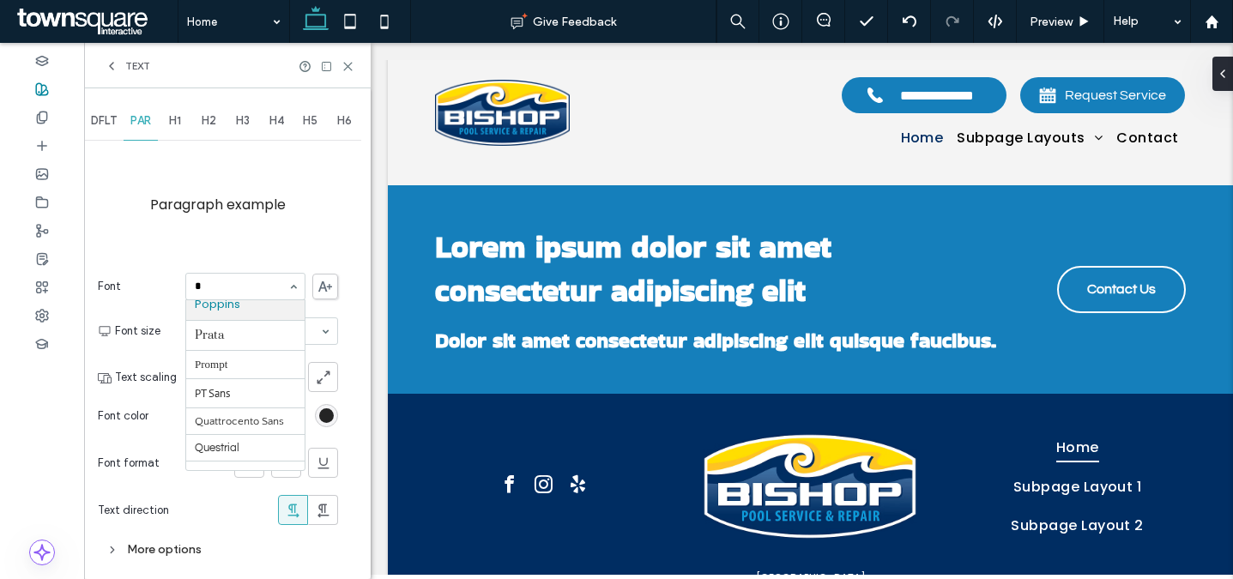
scroll to position [0, 0]
type input "****"
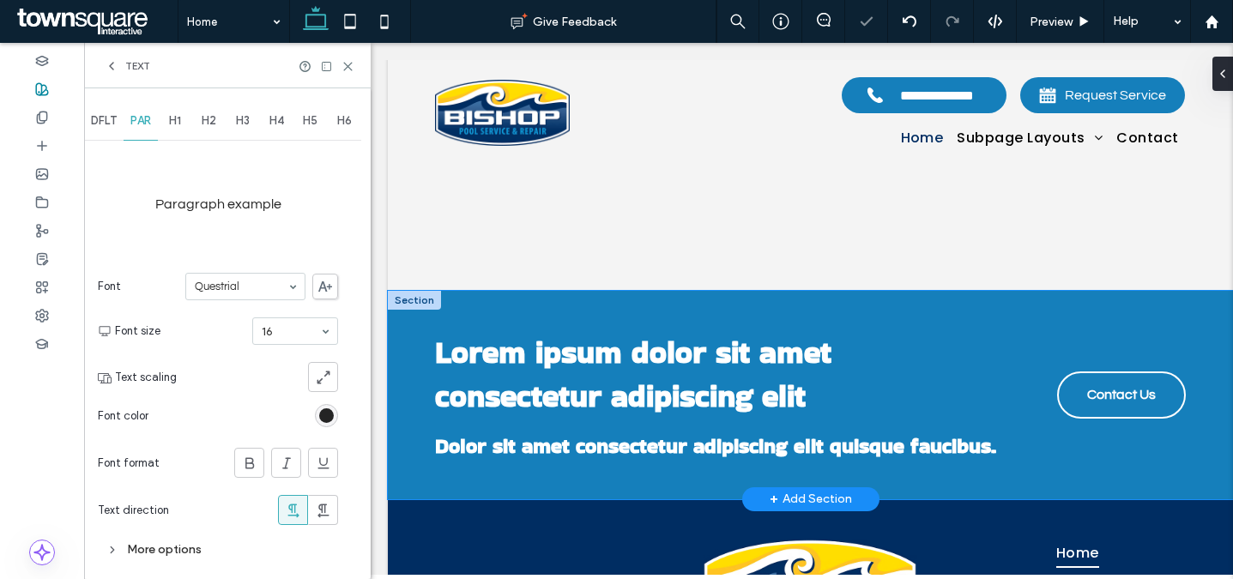
scroll to position [3323, 0]
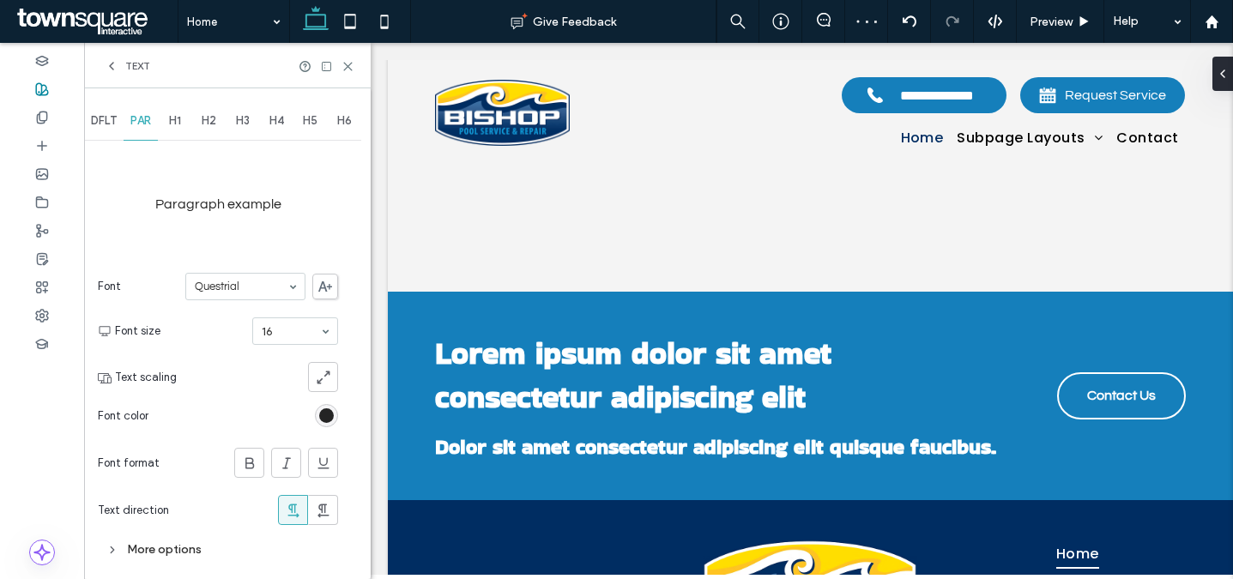
click at [132, 72] on span "Text" at bounding box center [137, 66] width 25 height 14
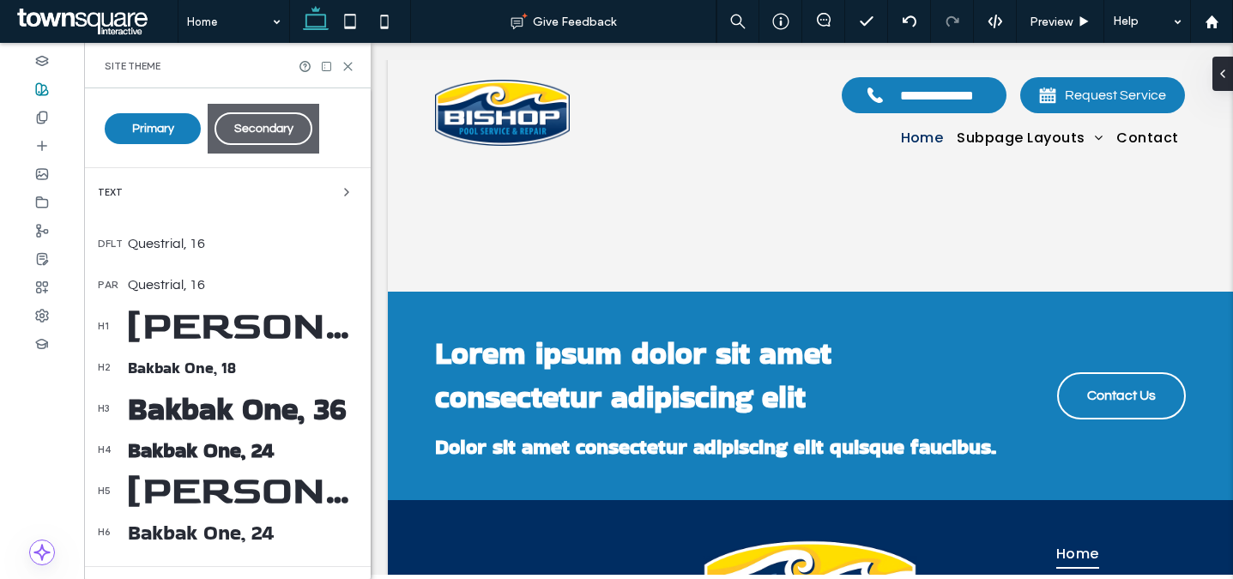
scroll to position [152, 0]
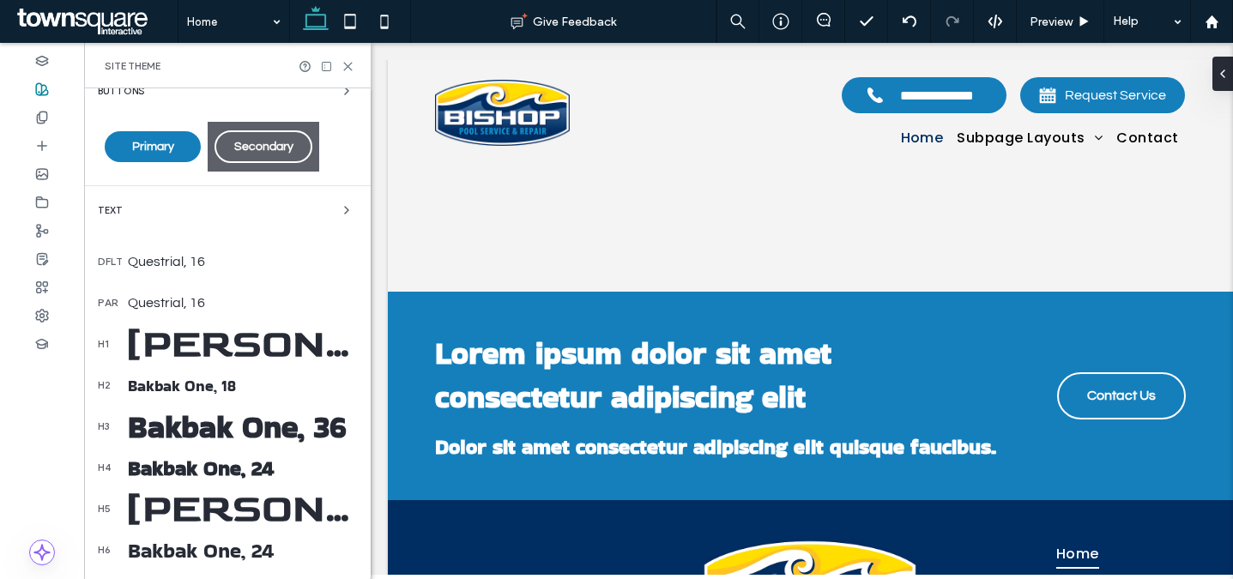
click at [213, 421] on div "Bakbak One, 36" at bounding box center [242, 427] width 229 height 44
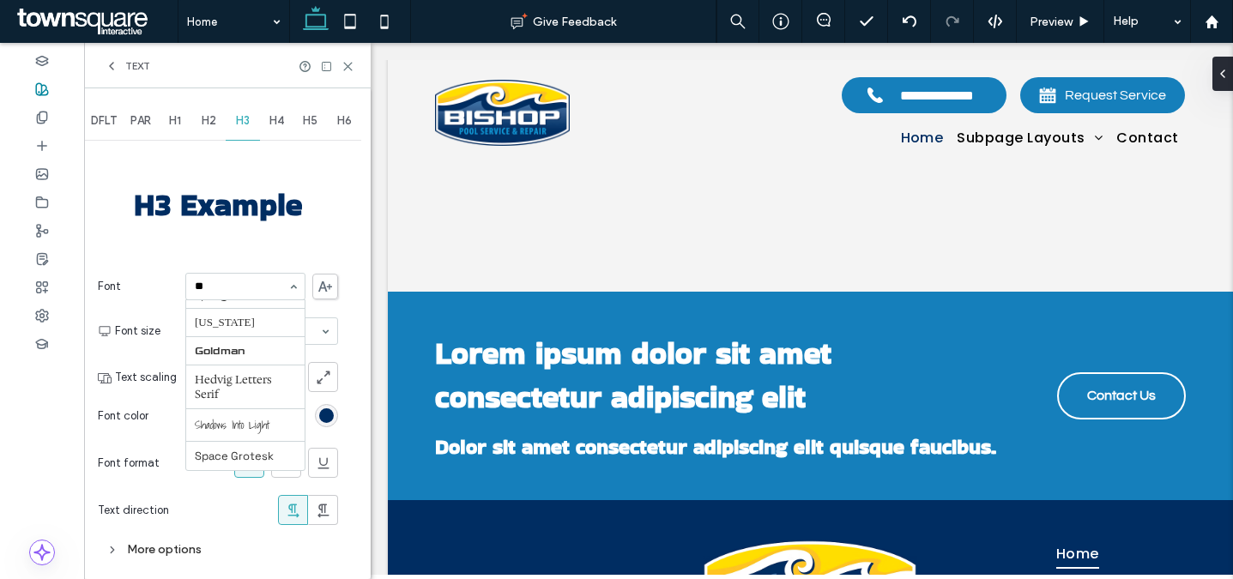
scroll to position [0, 0]
type input "***"
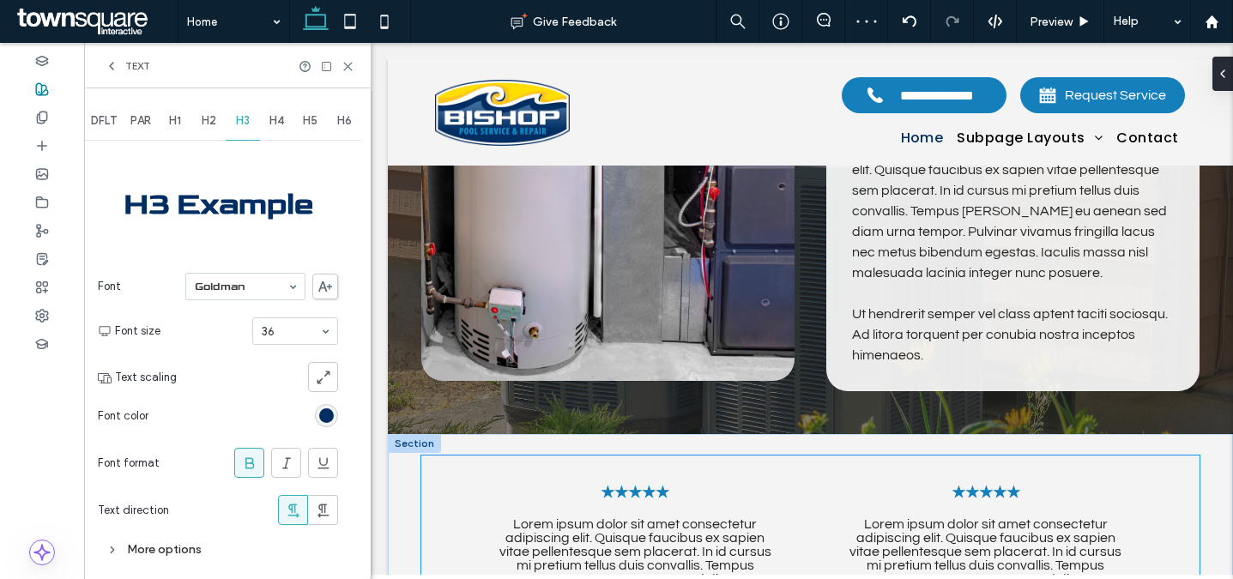
scroll to position [2720, 0]
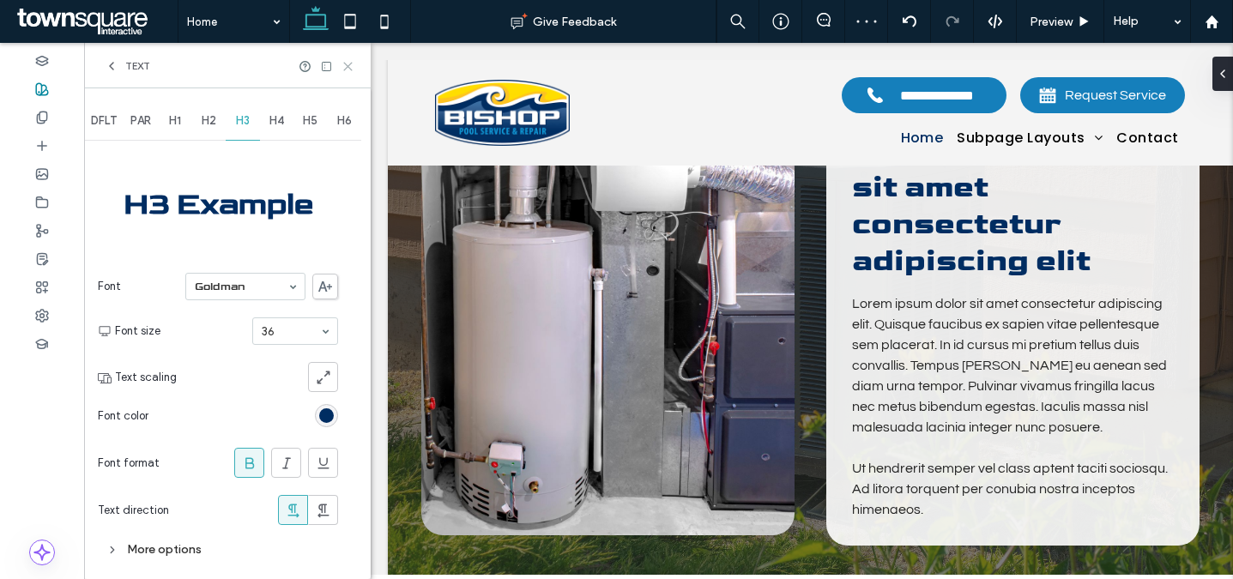
click at [349, 61] on icon at bounding box center [347, 66] width 13 height 13
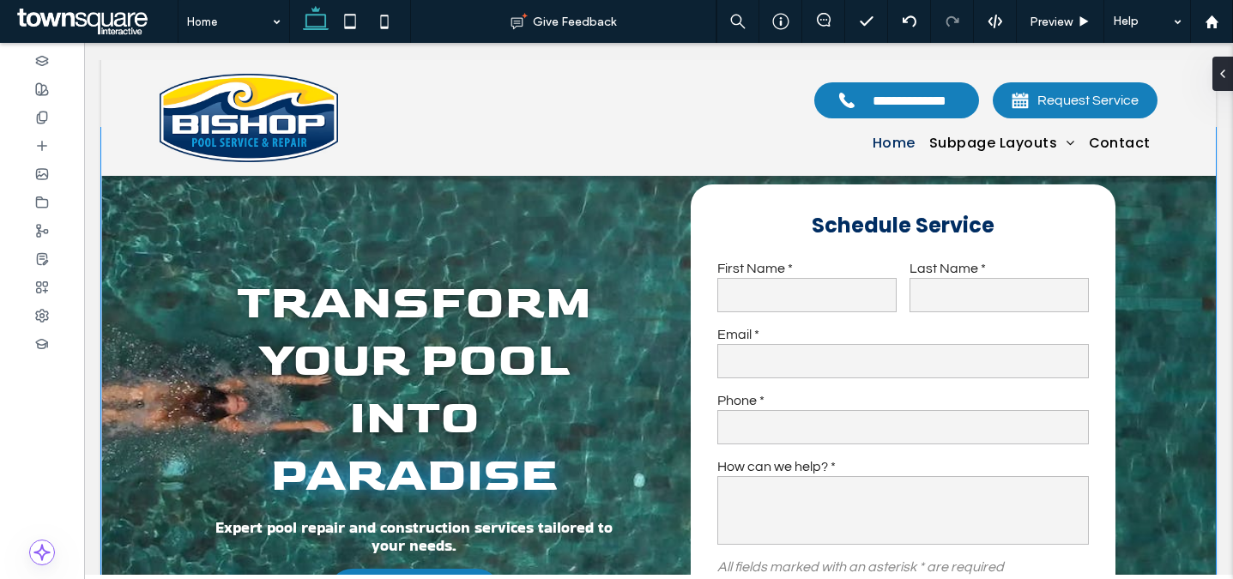
scroll to position [51, 0]
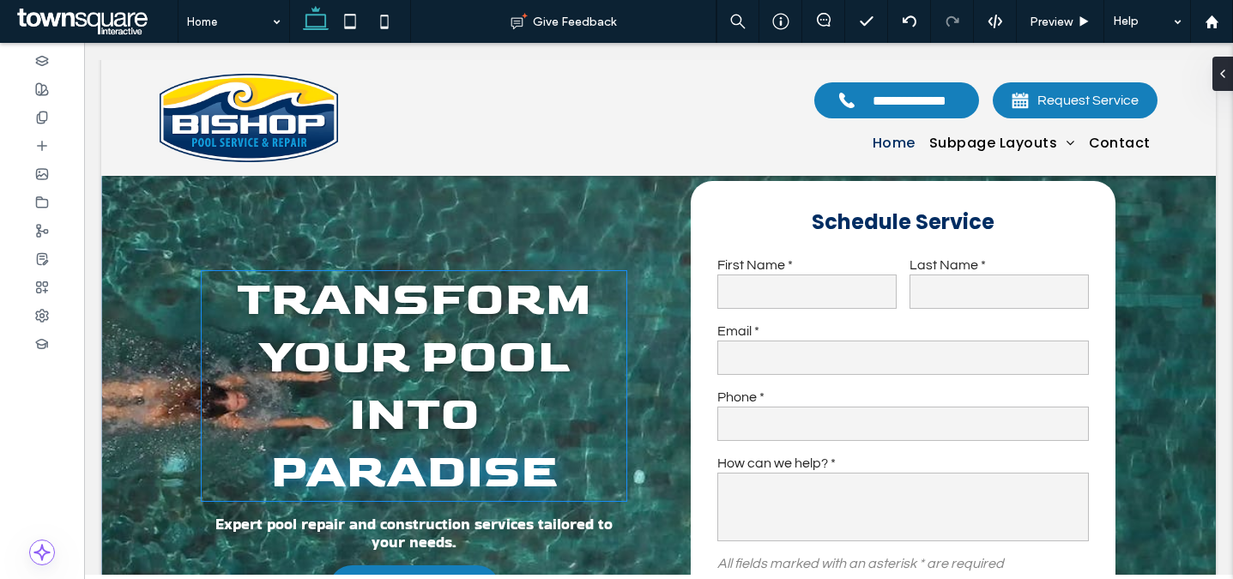
click at [464, 325] on span "Transform Your Pool Into" at bounding box center [414, 357] width 354 height 172
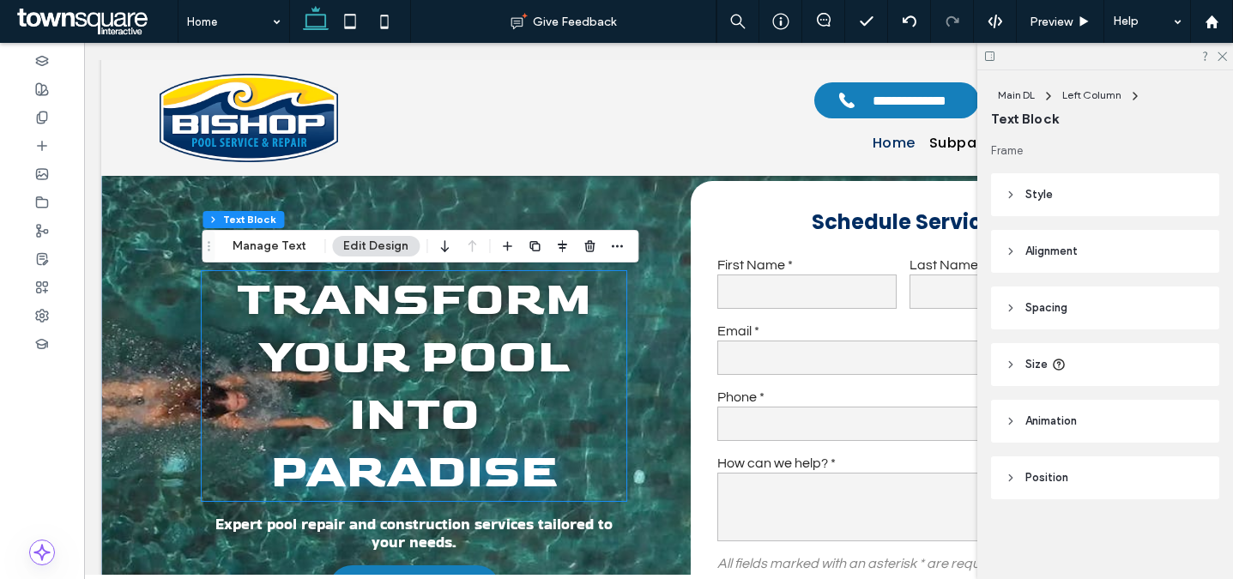
click at [464, 325] on span "Transform Your Pool Into" at bounding box center [414, 357] width 354 height 172
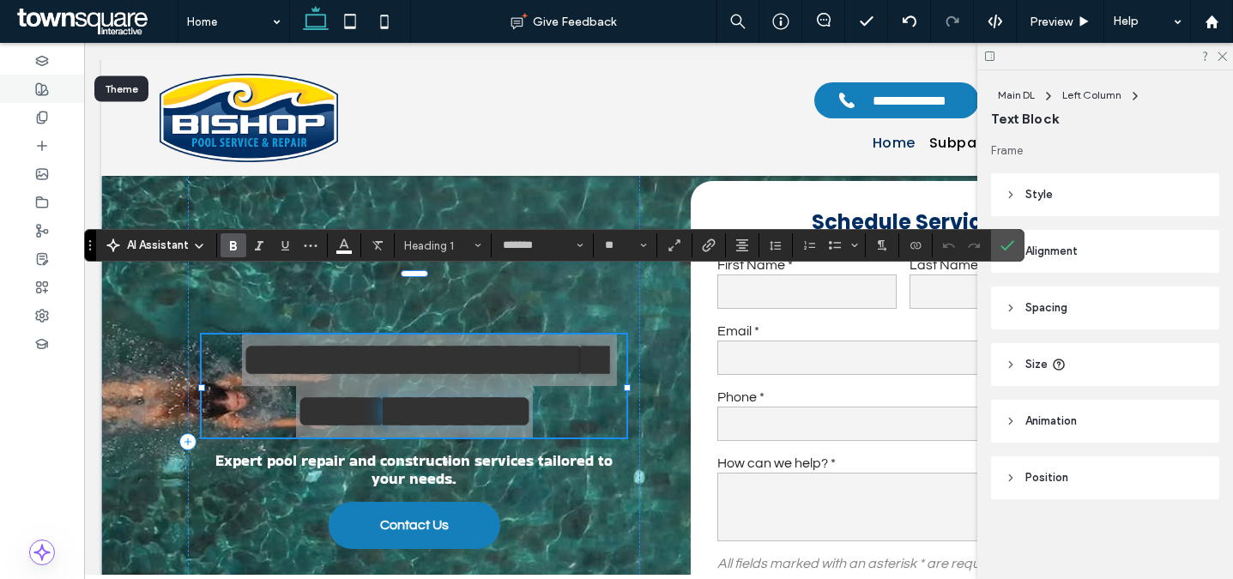
click at [43, 93] on icon at bounding box center [42, 89] width 14 height 14
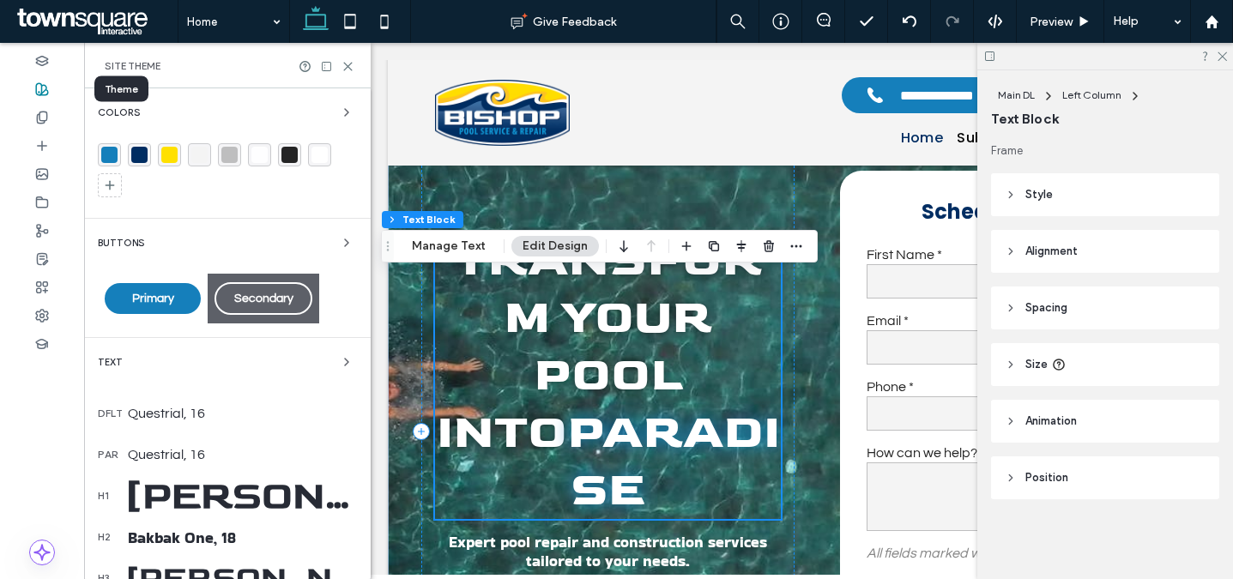
scroll to position [39, 0]
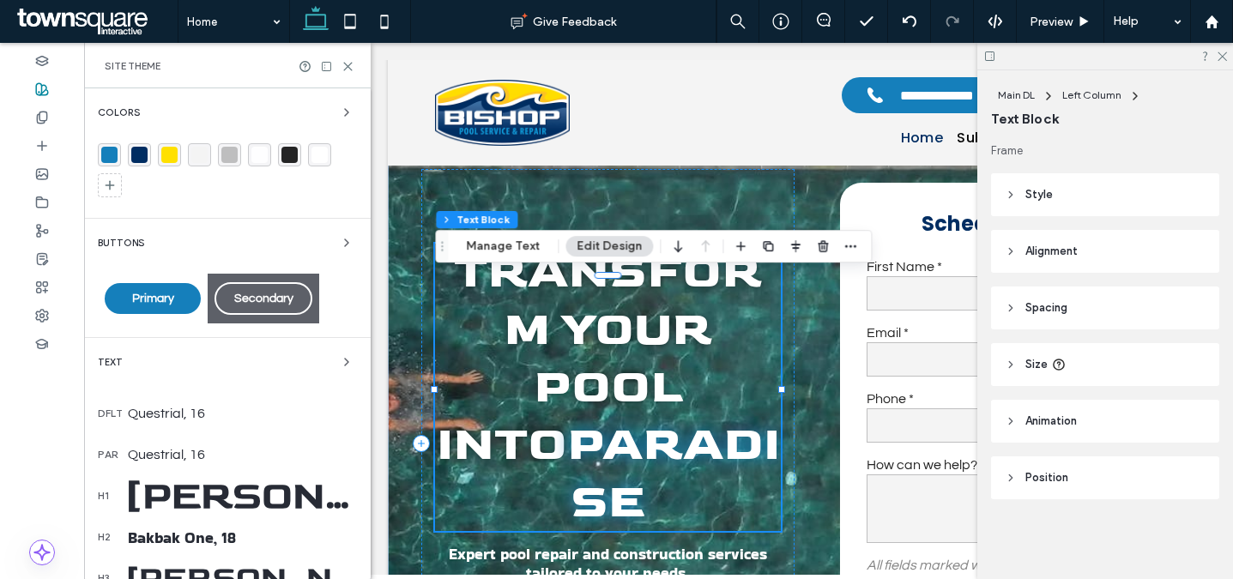
click at [275, 496] on div "[PERSON_NAME], 55" at bounding box center [242, 496] width 229 height 47
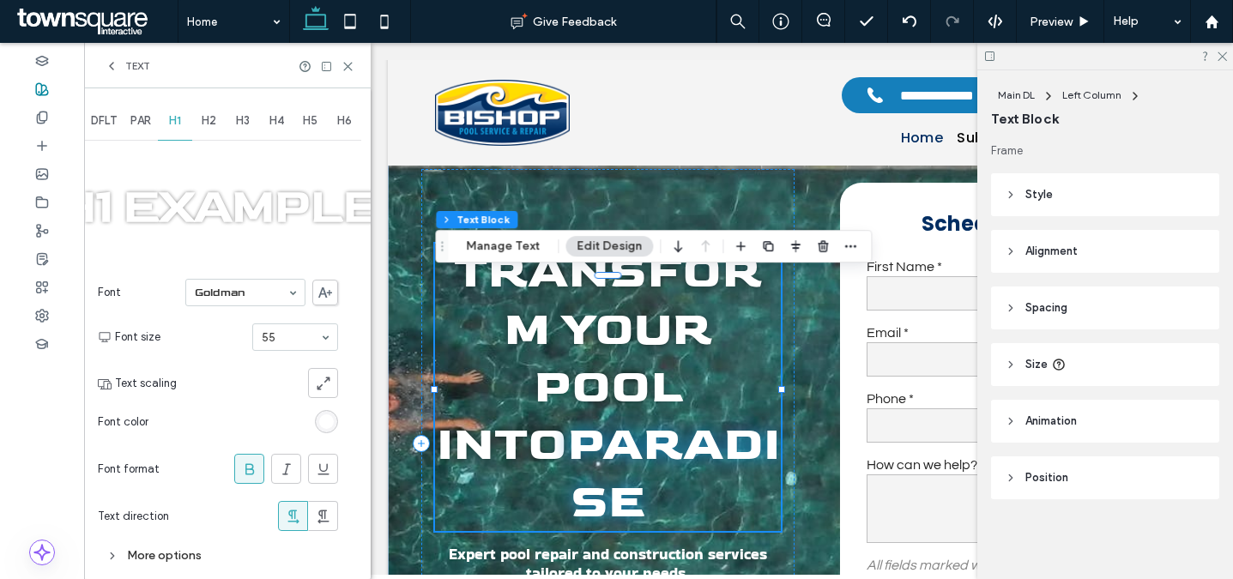
scroll to position [5, 0]
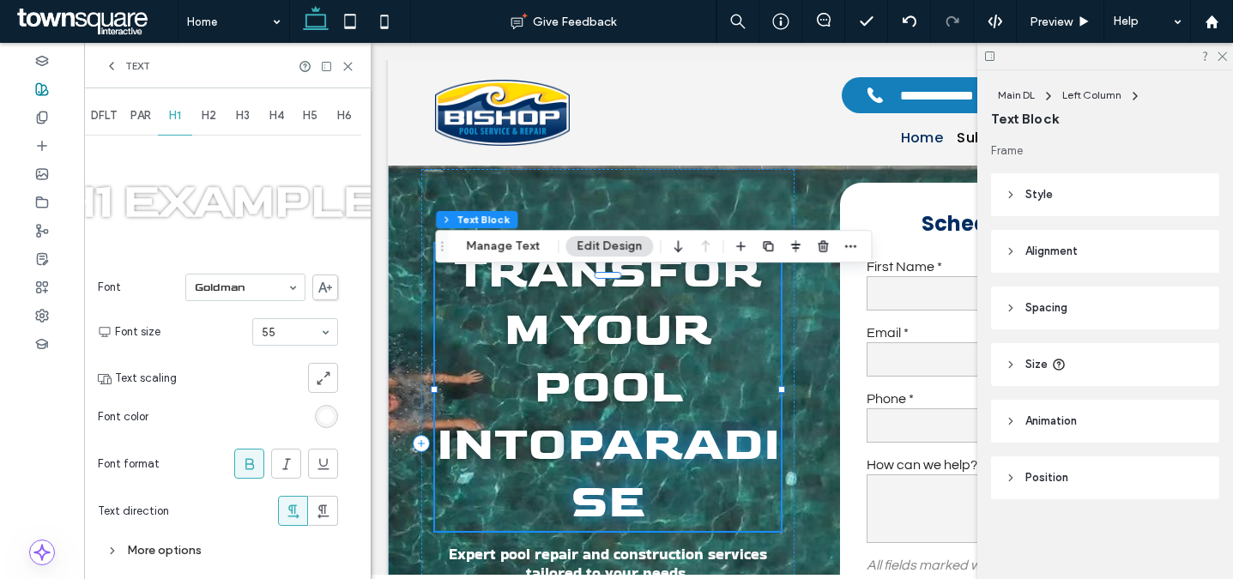
click at [174, 551] on div "More options" at bounding box center [218, 550] width 240 height 23
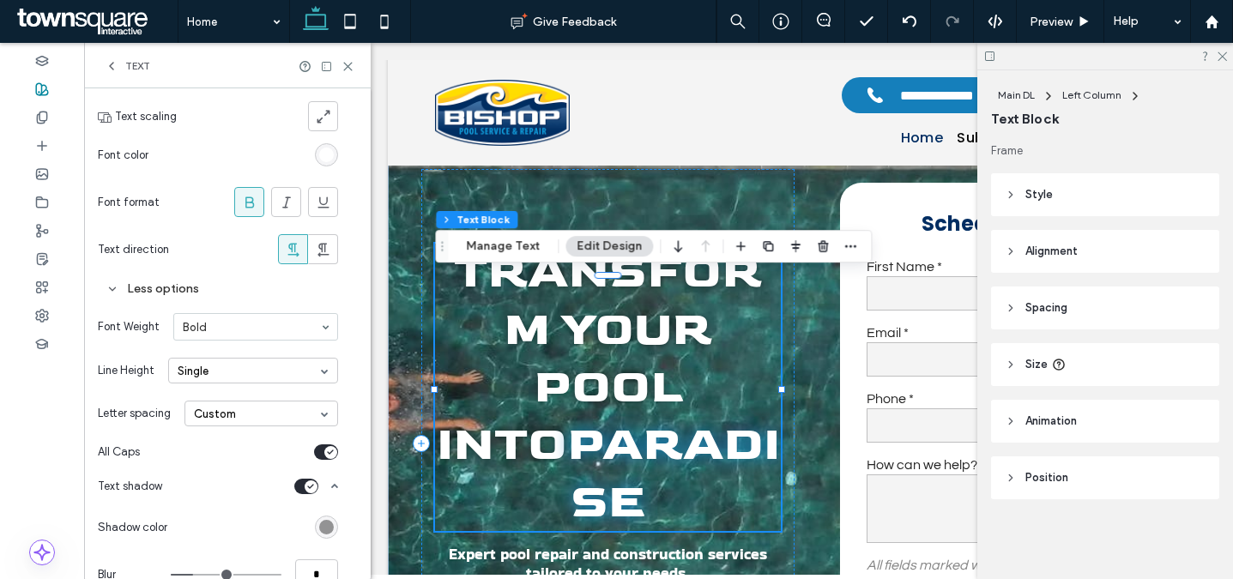
scroll to position [374, 0]
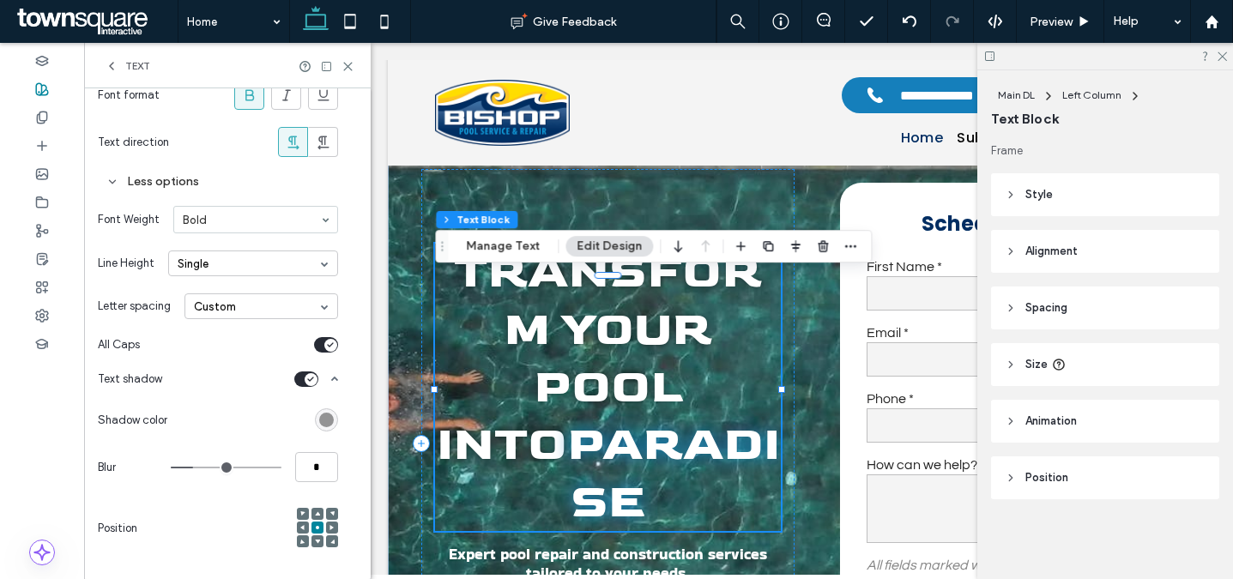
click at [240, 264] on div "Single" at bounding box center [253, 263] width 170 height 26
click at [242, 376] on div "Custom" at bounding box center [253, 372] width 168 height 27
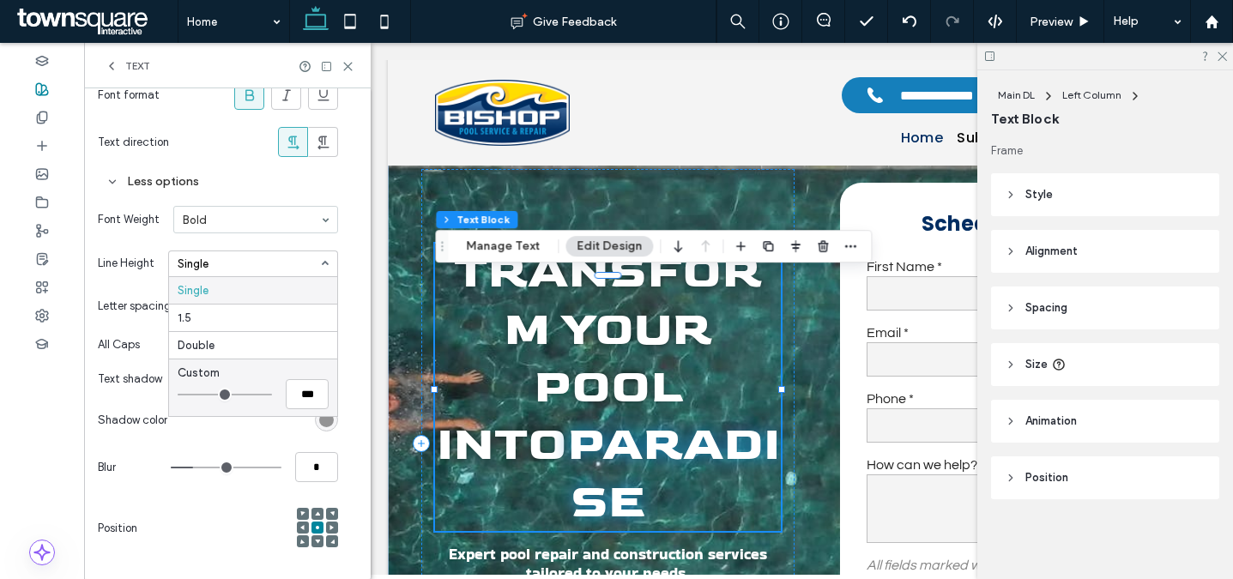
type input "***"
type input "*"
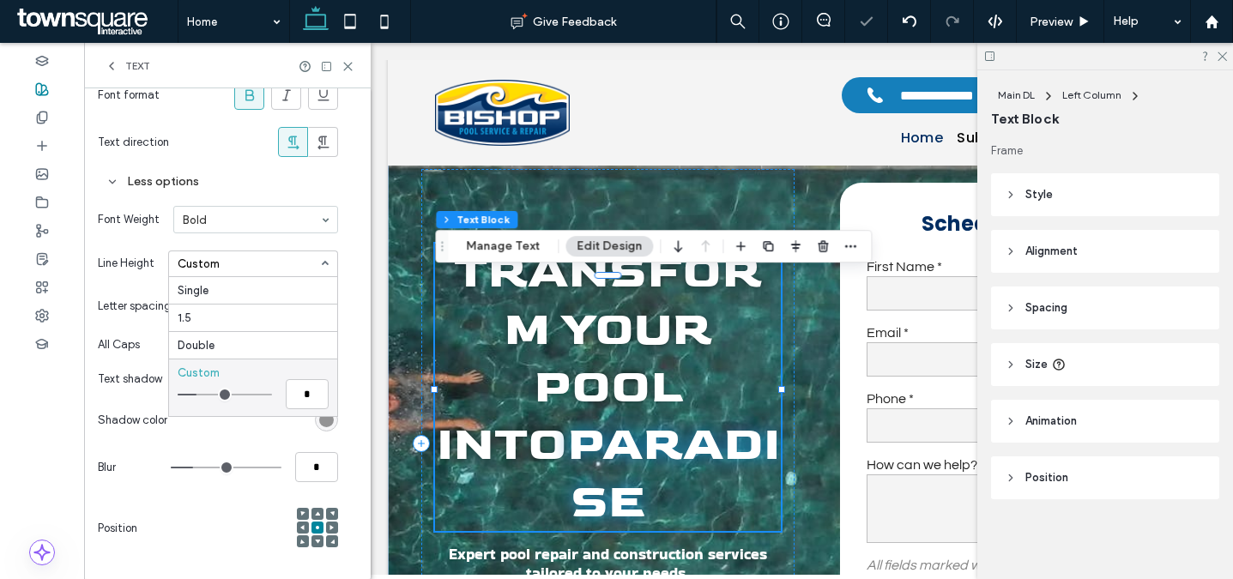
click at [201, 395] on input "range" at bounding box center [225, 395] width 94 height 2
click at [346, 69] on icon at bounding box center [347, 66] width 13 height 13
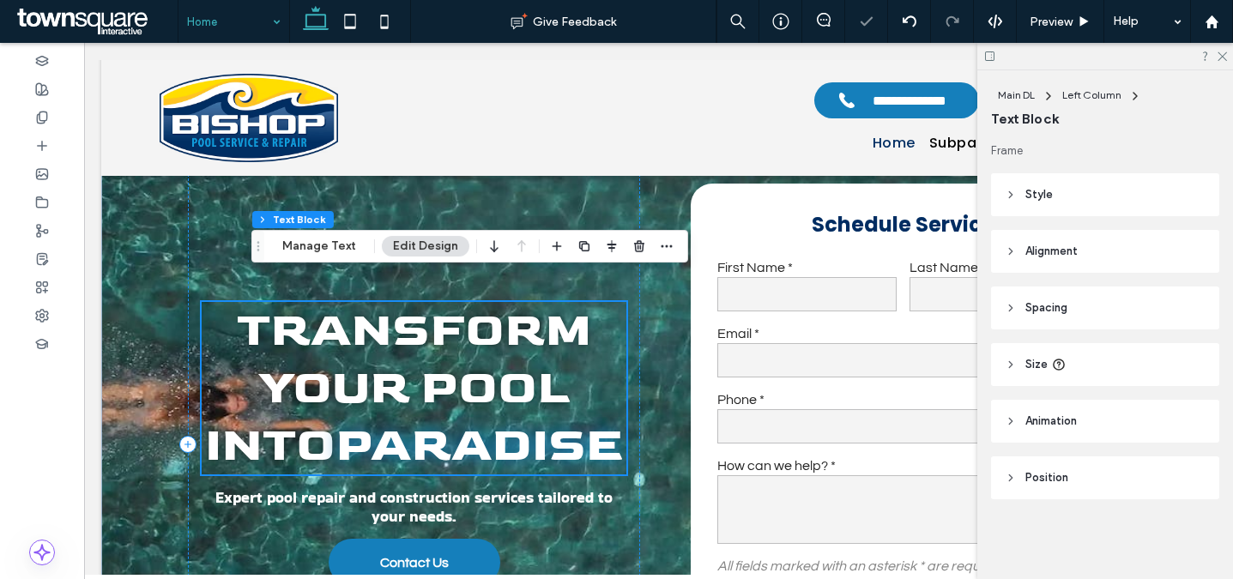
scroll to position [51, 0]
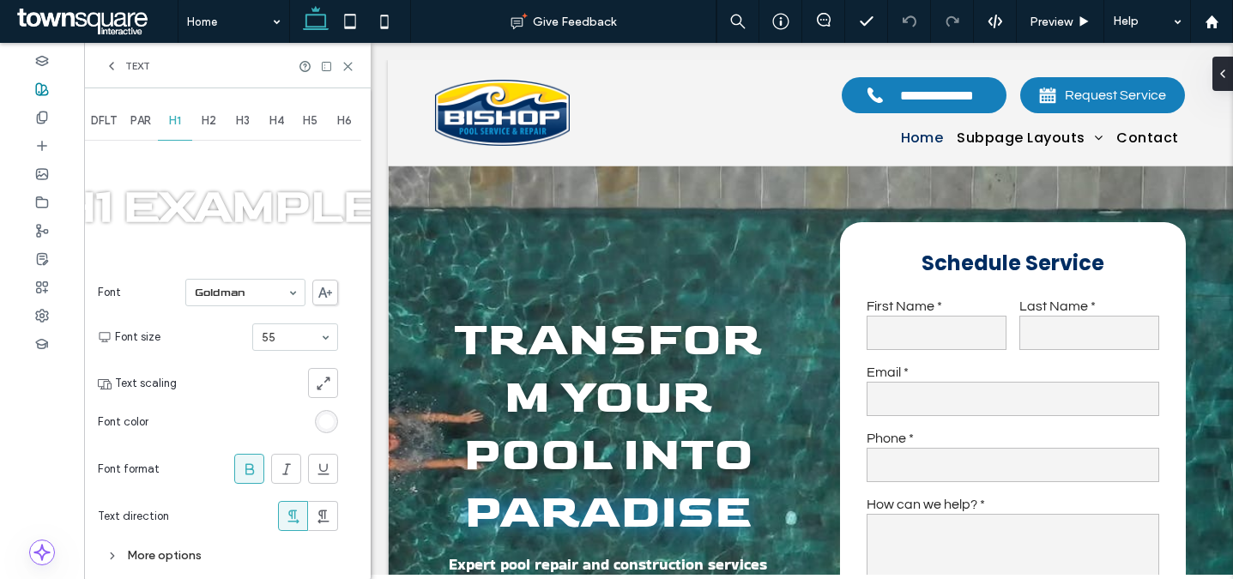
scroll to position [5, 0]
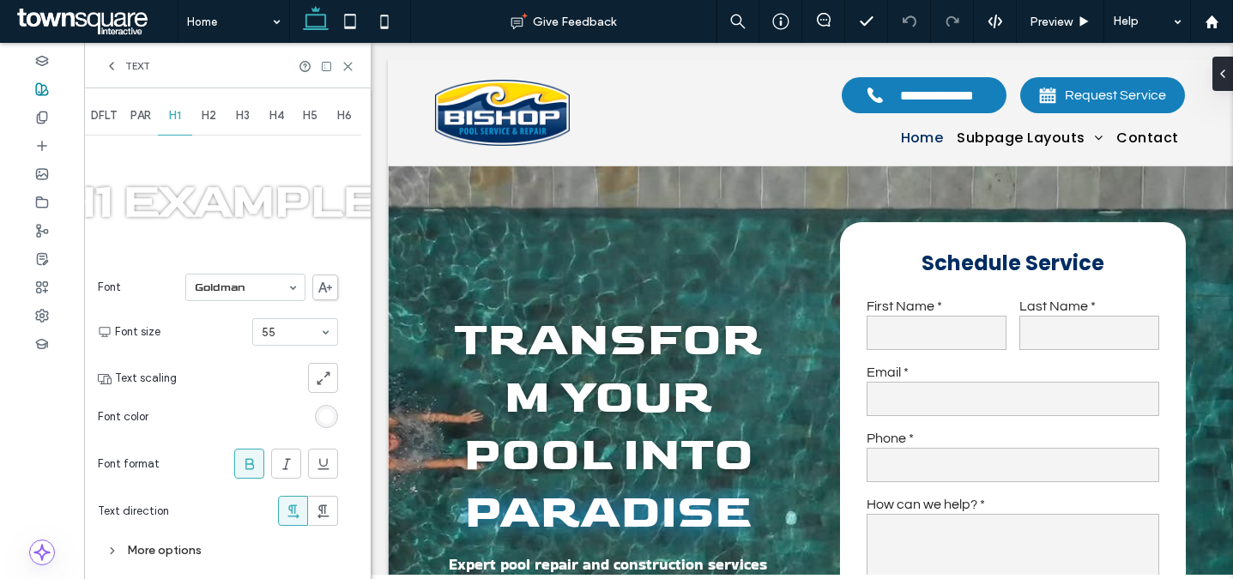
click at [173, 548] on div "More options" at bounding box center [218, 550] width 240 height 23
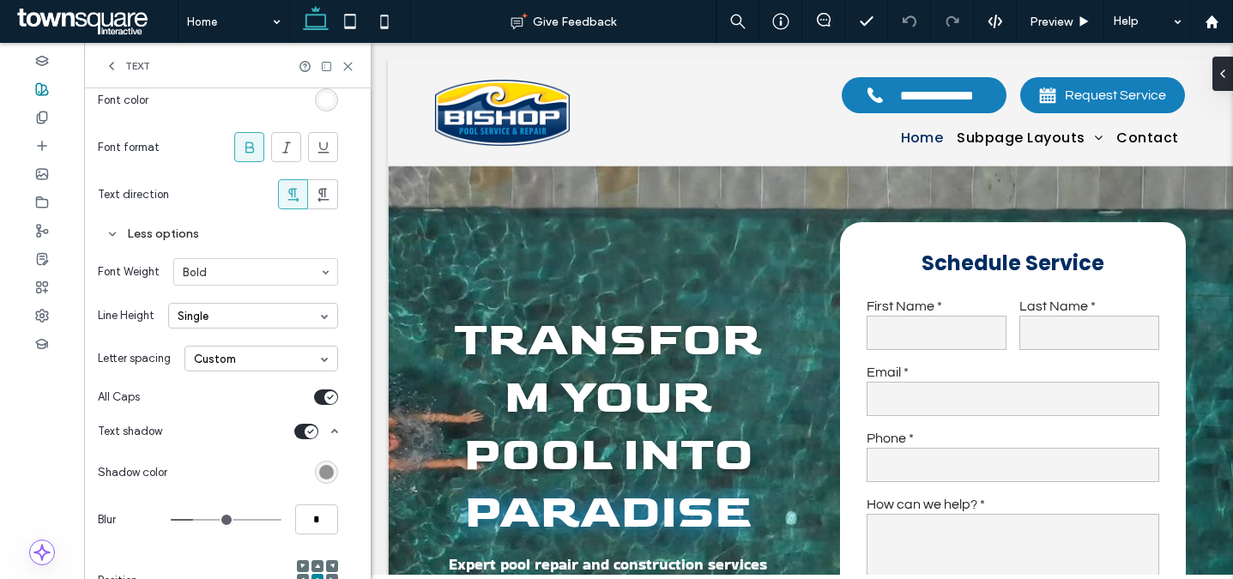
scroll to position [351, 0]
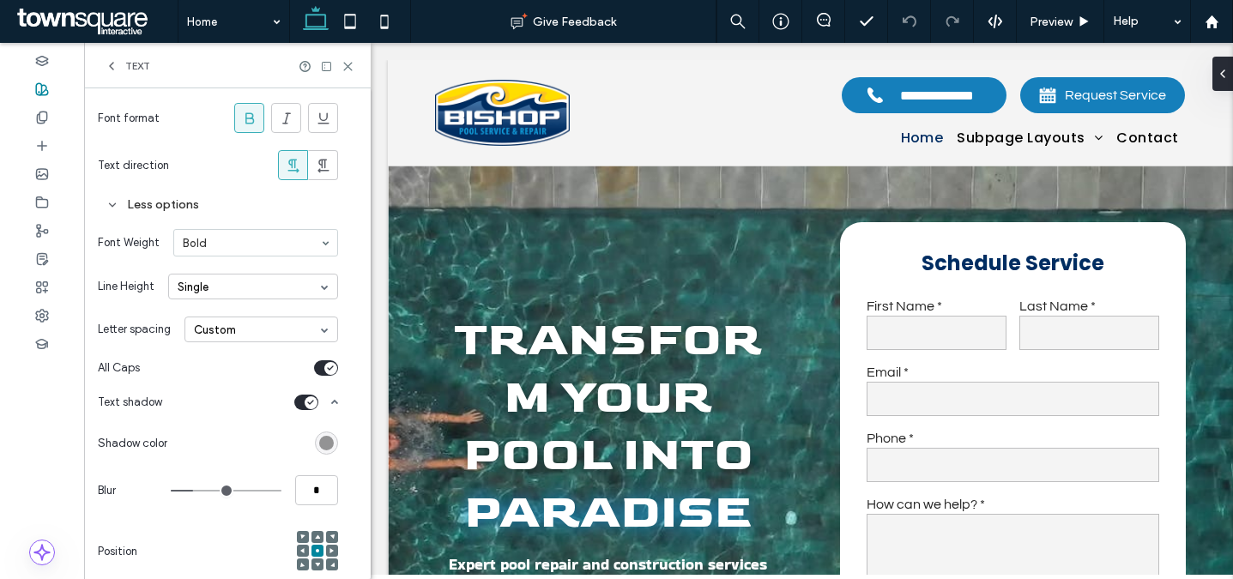
click at [246, 287] on div "Single" at bounding box center [253, 287] width 170 height 26
click at [224, 397] on div "Custom" at bounding box center [253, 395] width 168 height 27
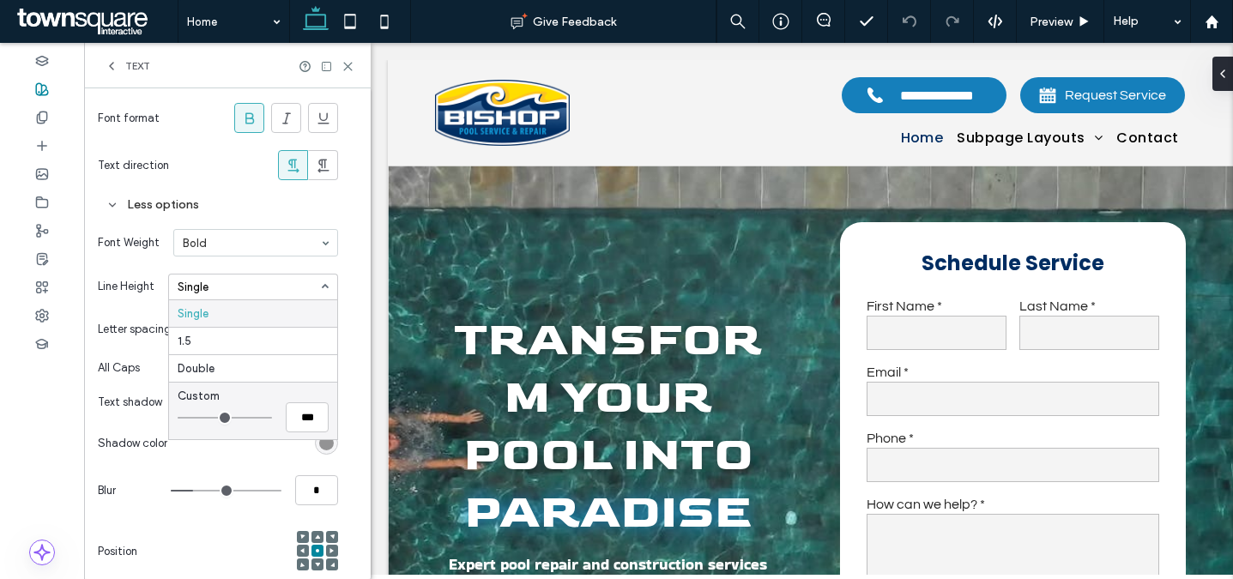
type input "*"
type input "***"
type input "*"
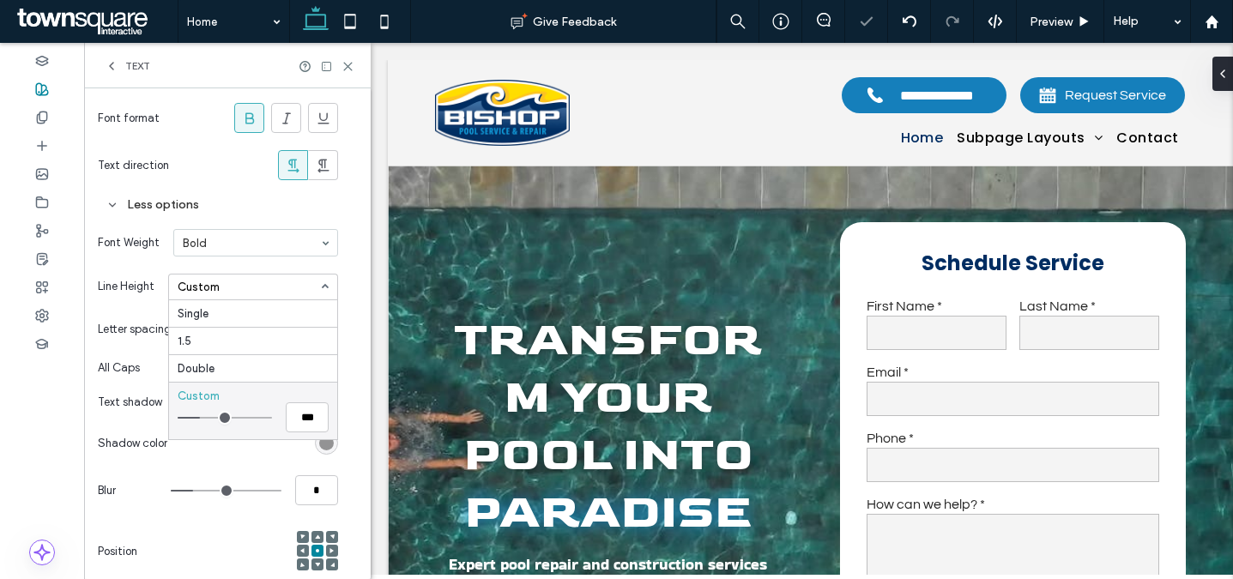
type input "*"
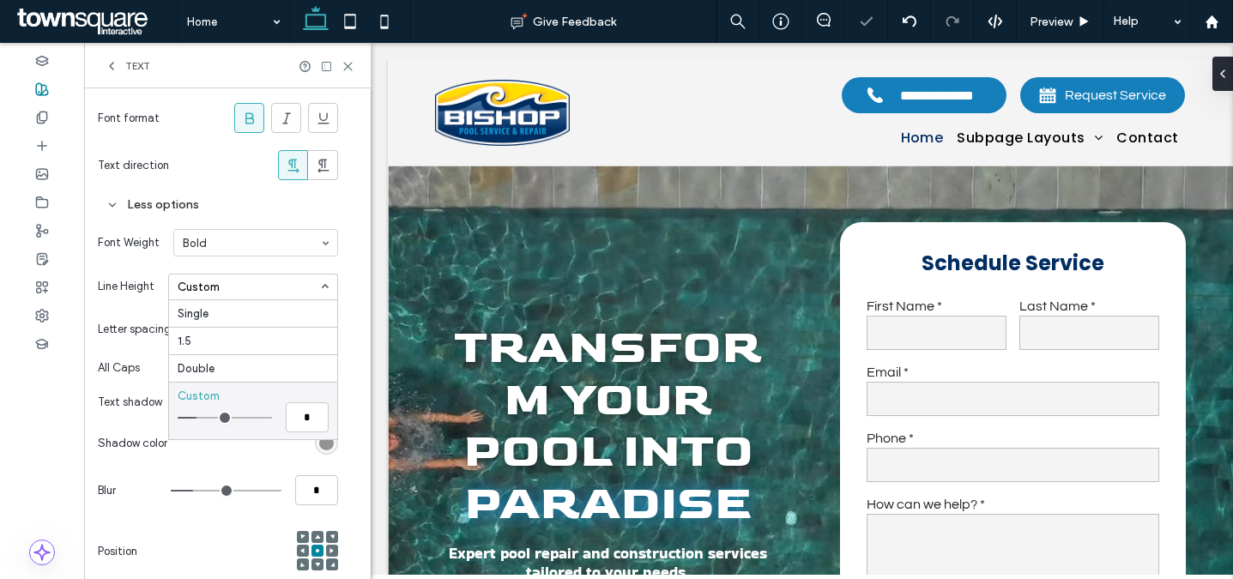
type input "*"
click at [201, 419] on input "range" at bounding box center [225, 418] width 94 height 2
click at [347, 63] on icon at bounding box center [347, 66] width 13 height 13
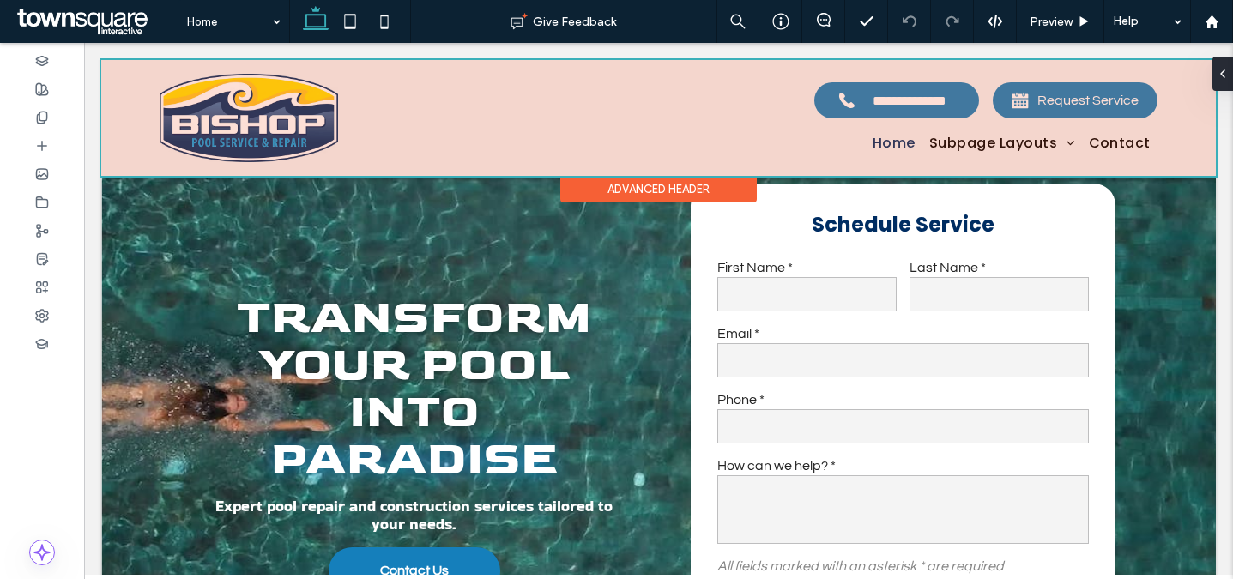
click at [920, 141] on div at bounding box center [658, 118] width 1114 height 116
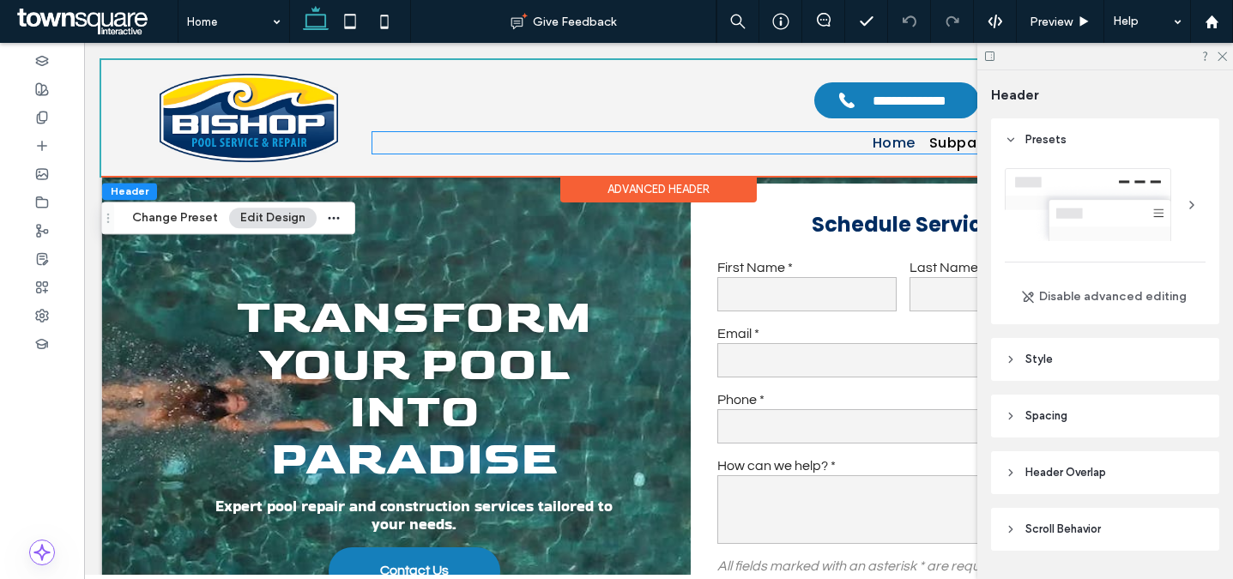
click at [920, 141] on link "Home" at bounding box center [894, 142] width 57 height 21
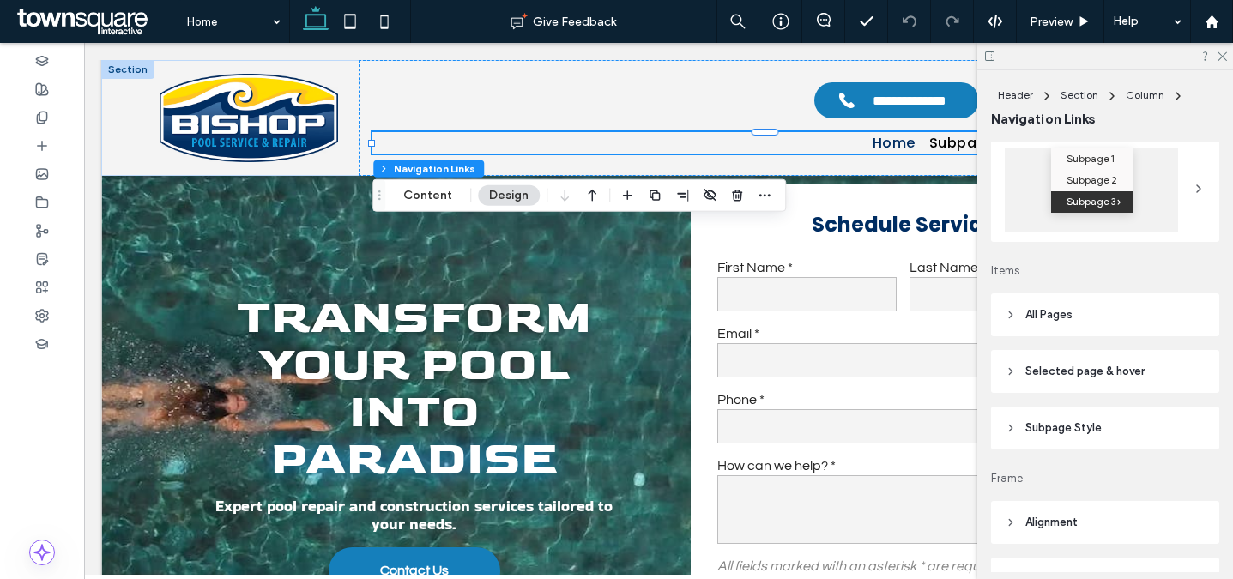
scroll to position [281, 0]
click at [1107, 318] on header "All Pages" at bounding box center [1105, 312] width 228 height 43
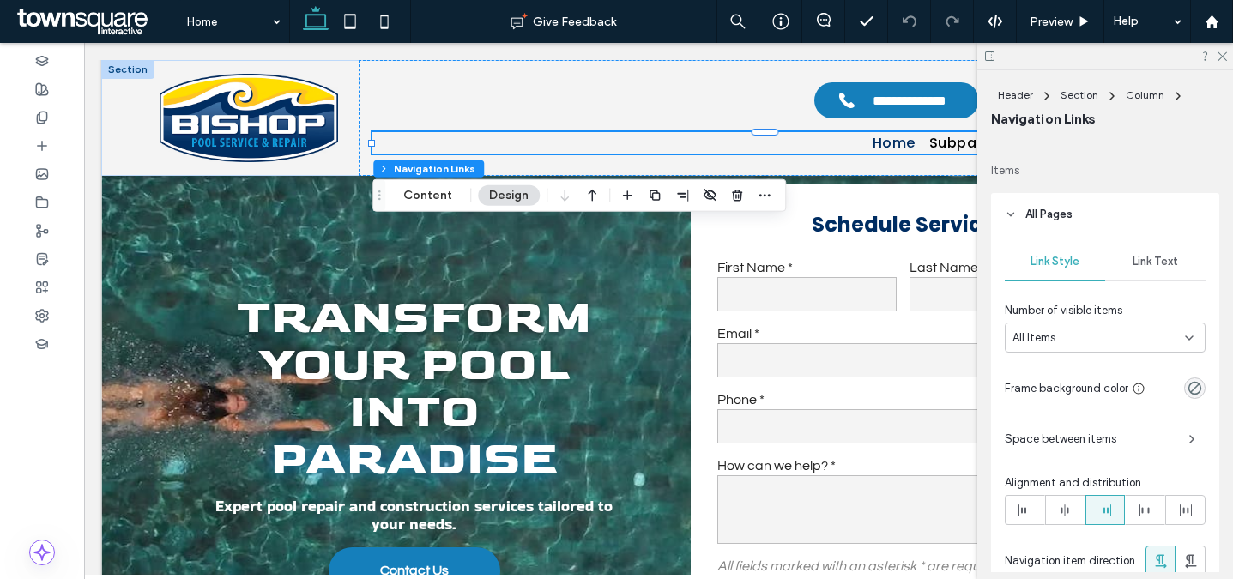
scroll to position [386, 0]
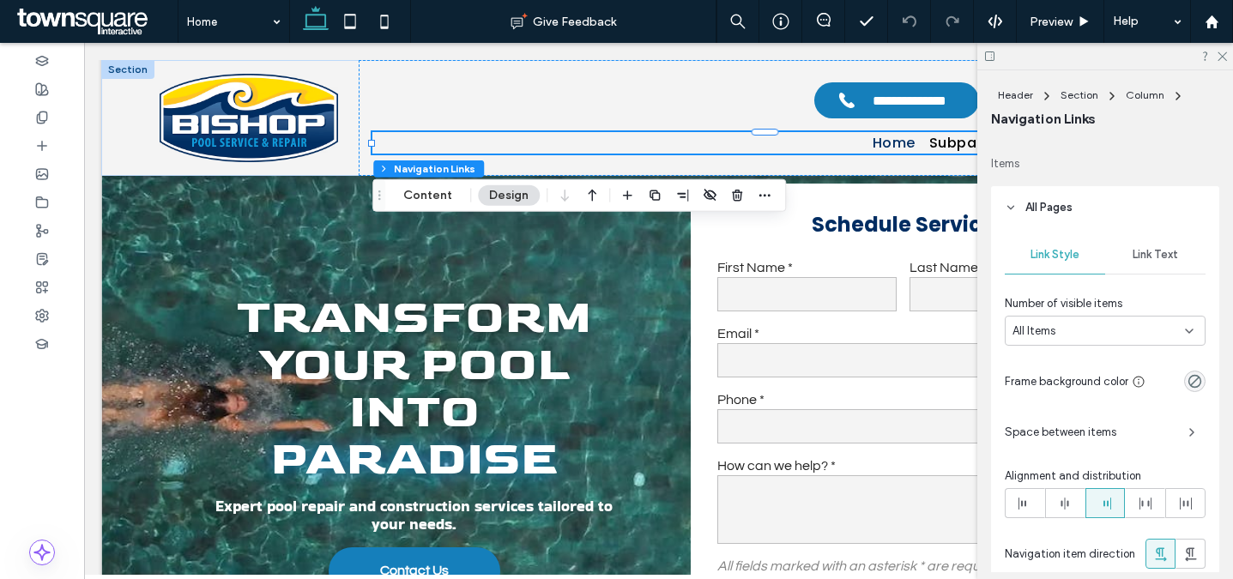
click at [1156, 244] on div "Link Text" at bounding box center [1155, 255] width 100 height 38
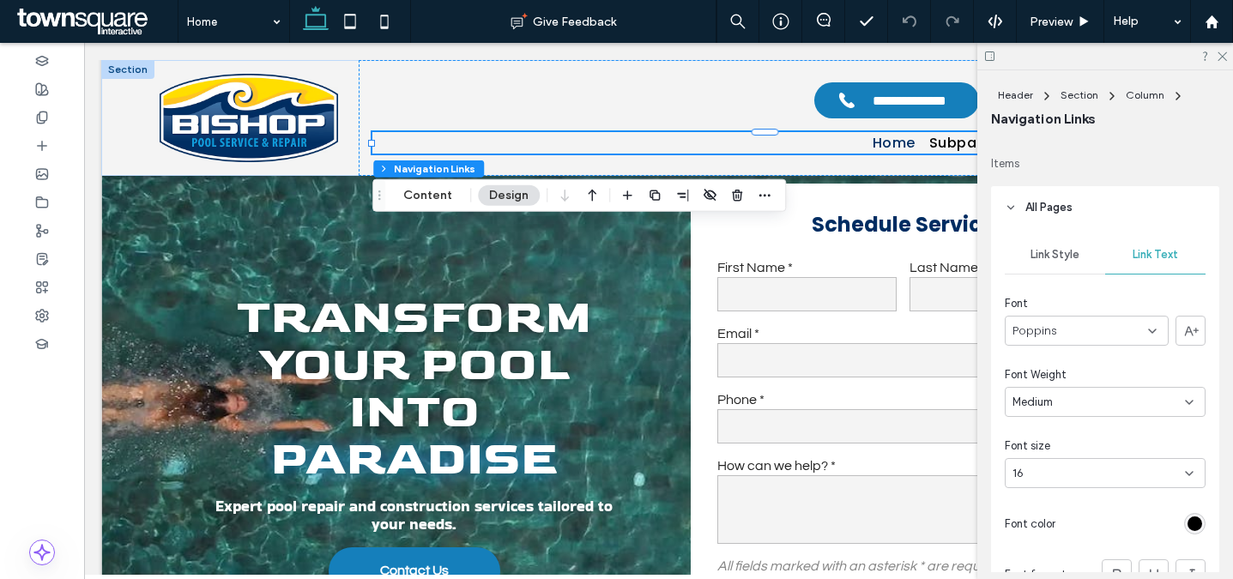
click at [1076, 331] on div "Poppins" at bounding box center [1087, 331] width 164 height 30
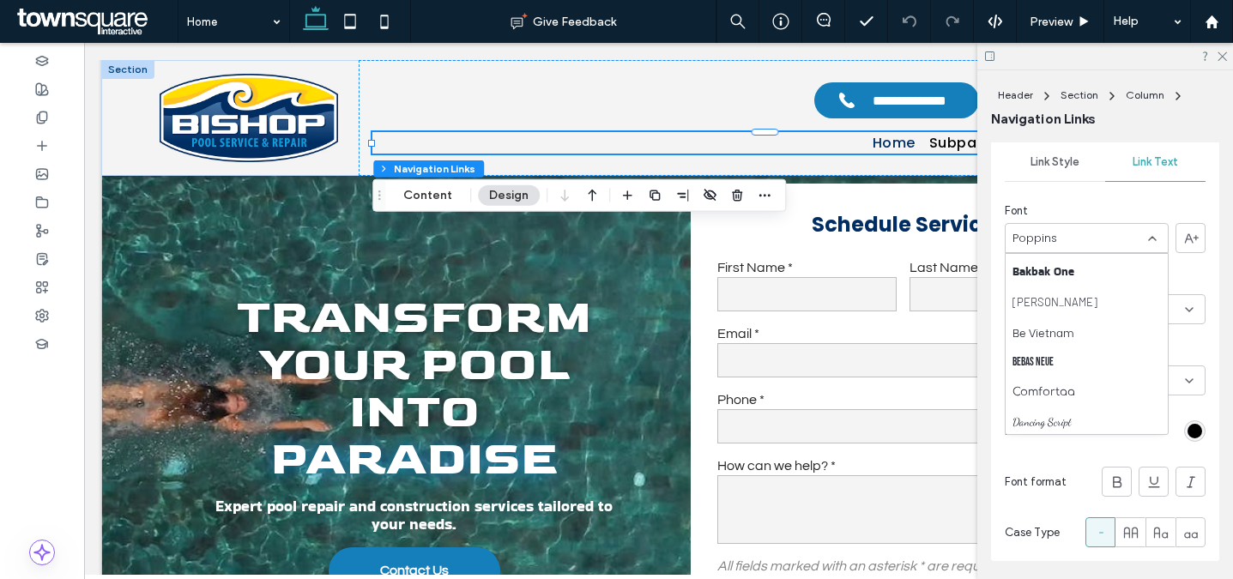
scroll to position [212, 0]
click at [1070, 267] on span "Bakbak One" at bounding box center [1043, 267] width 62 height 17
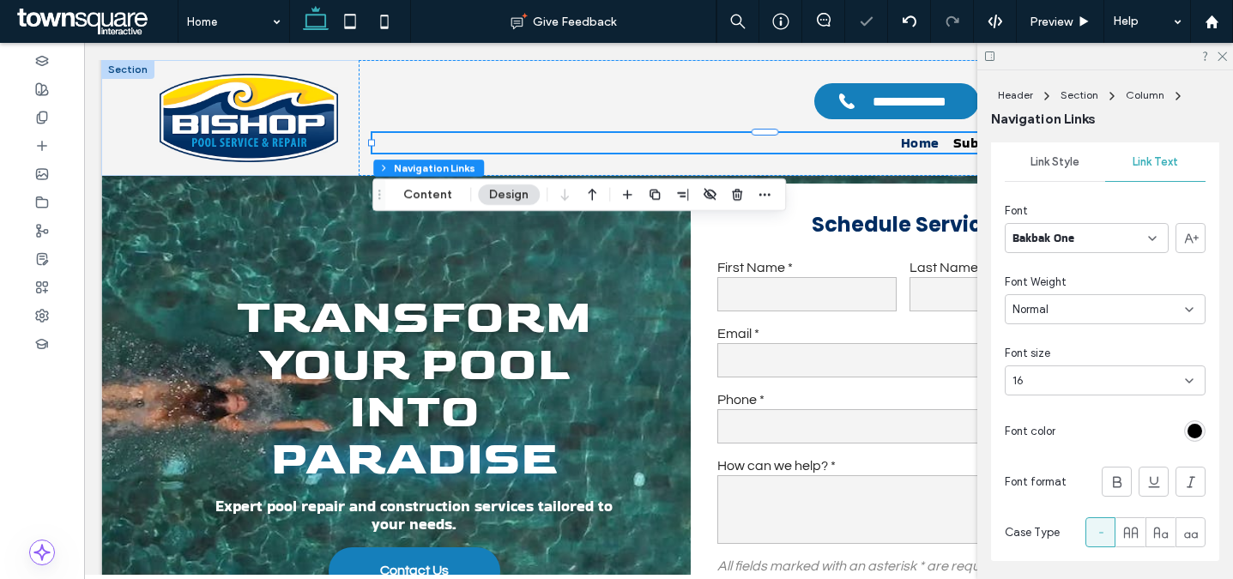
click at [1214, 62] on div at bounding box center [1105, 56] width 256 height 27
click at [1218, 60] on use at bounding box center [1221, 56] width 9 height 9
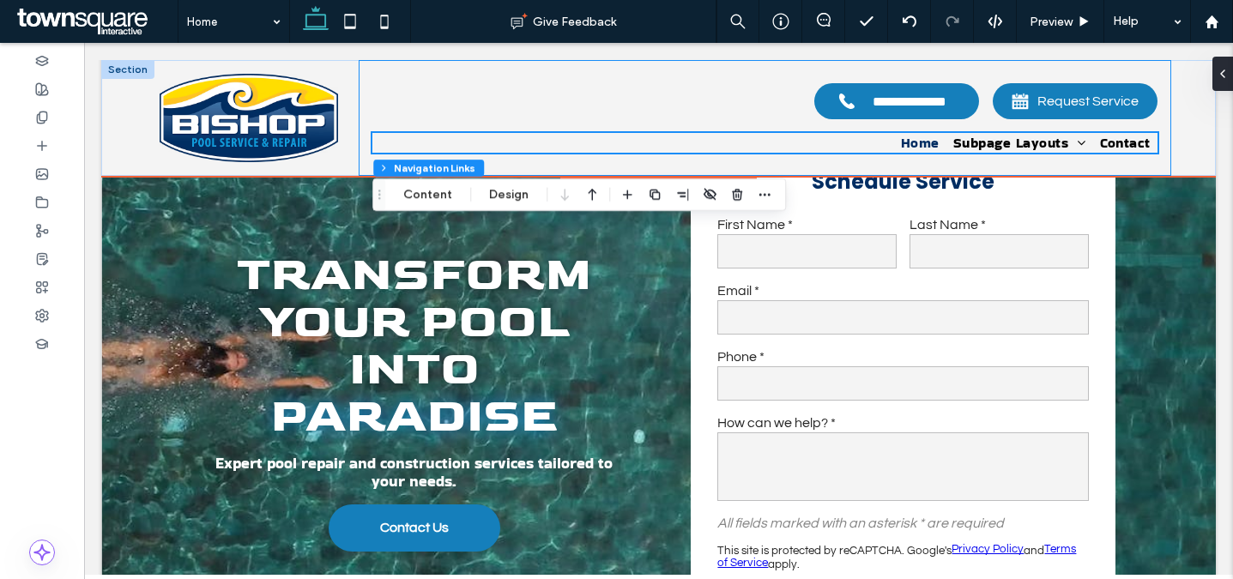
scroll to position [0, 0]
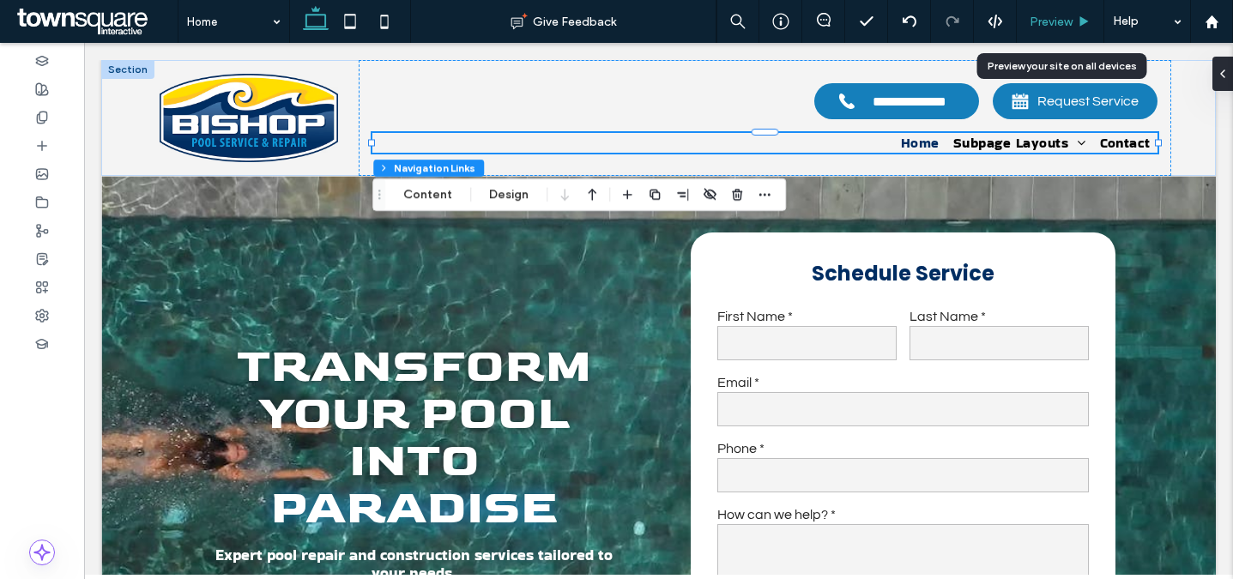
click at [1043, 27] on span "Preview" at bounding box center [1050, 22] width 43 height 15
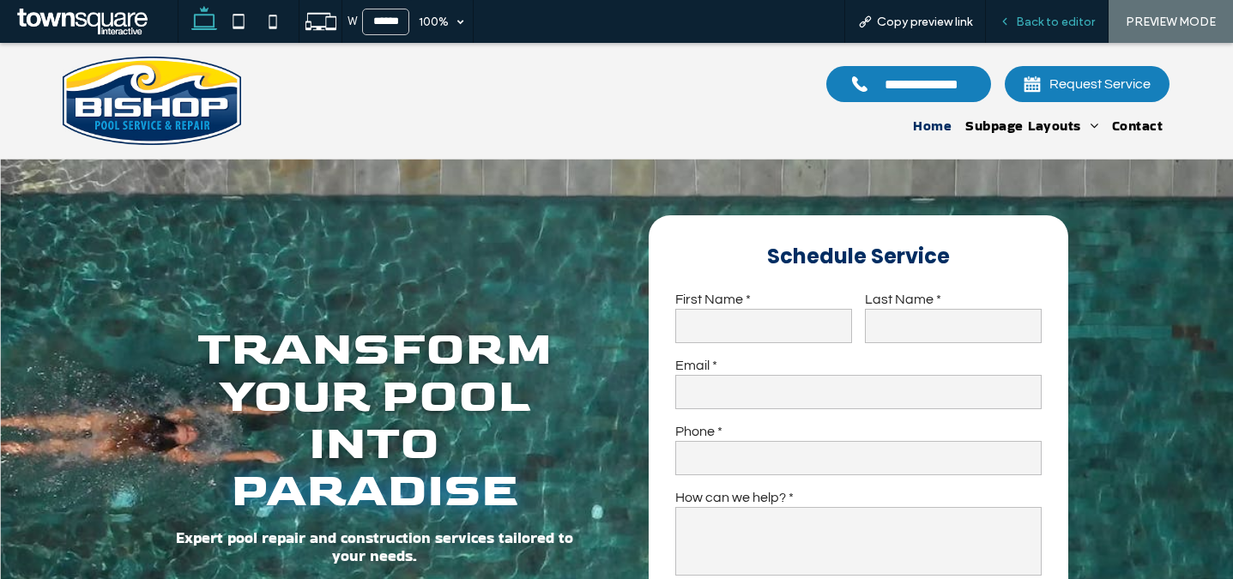
click at [1057, 15] on span "Back to editor" at bounding box center [1055, 22] width 79 height 15
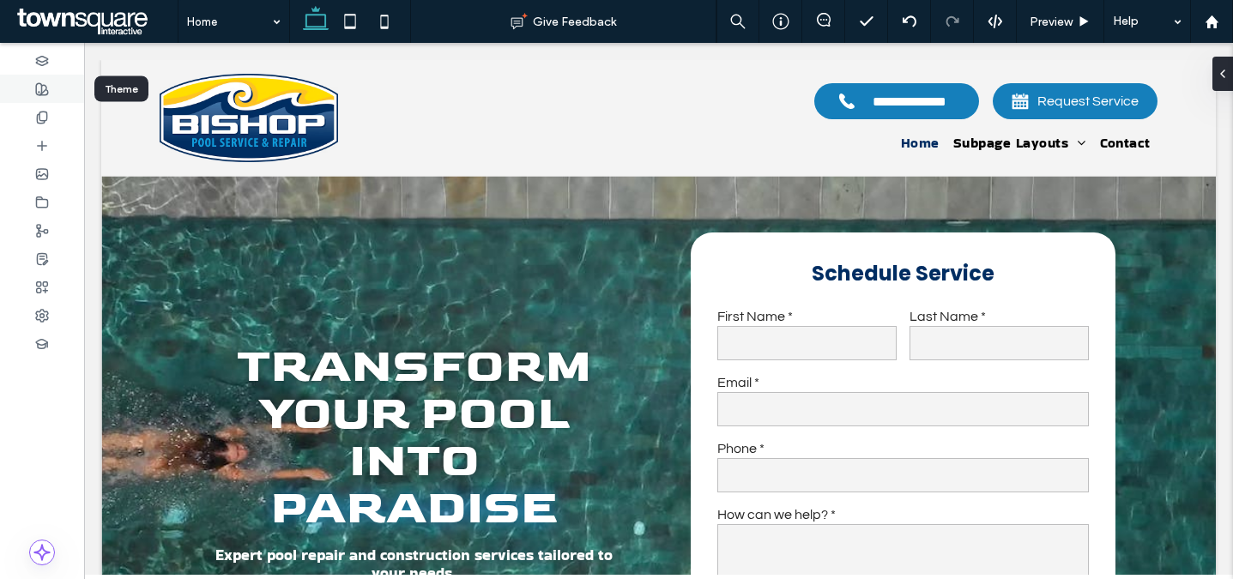
click at [39, 87] on icon at bounding box center [42, 89] width 14 height 14
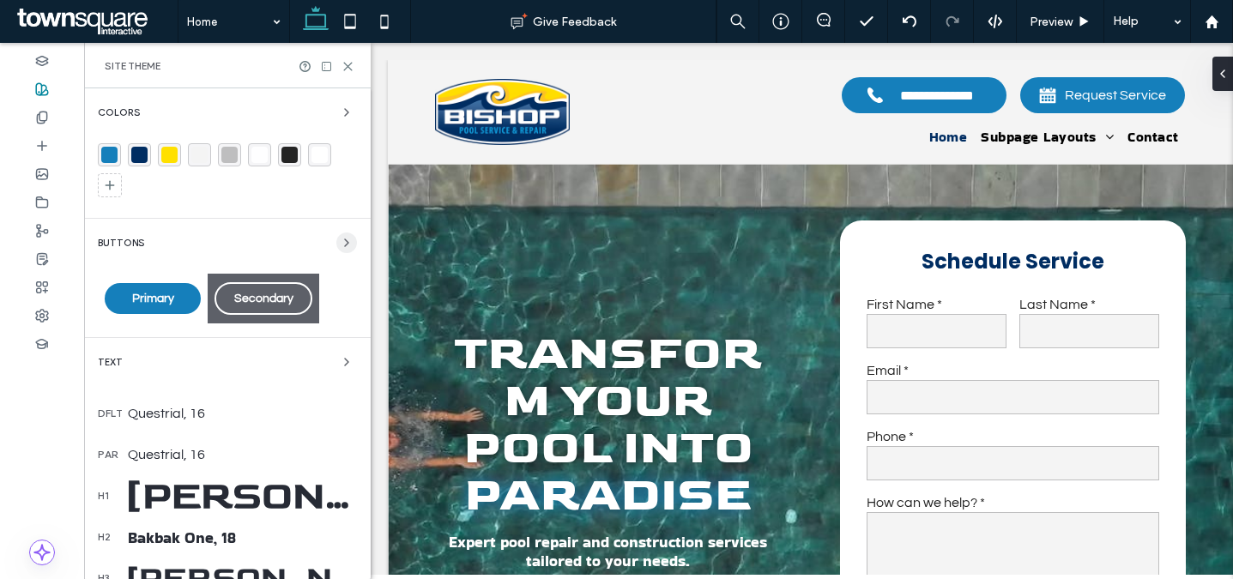
click at [341, 240] on icon "button" at bounding box center [347, 243] width 14 height 14
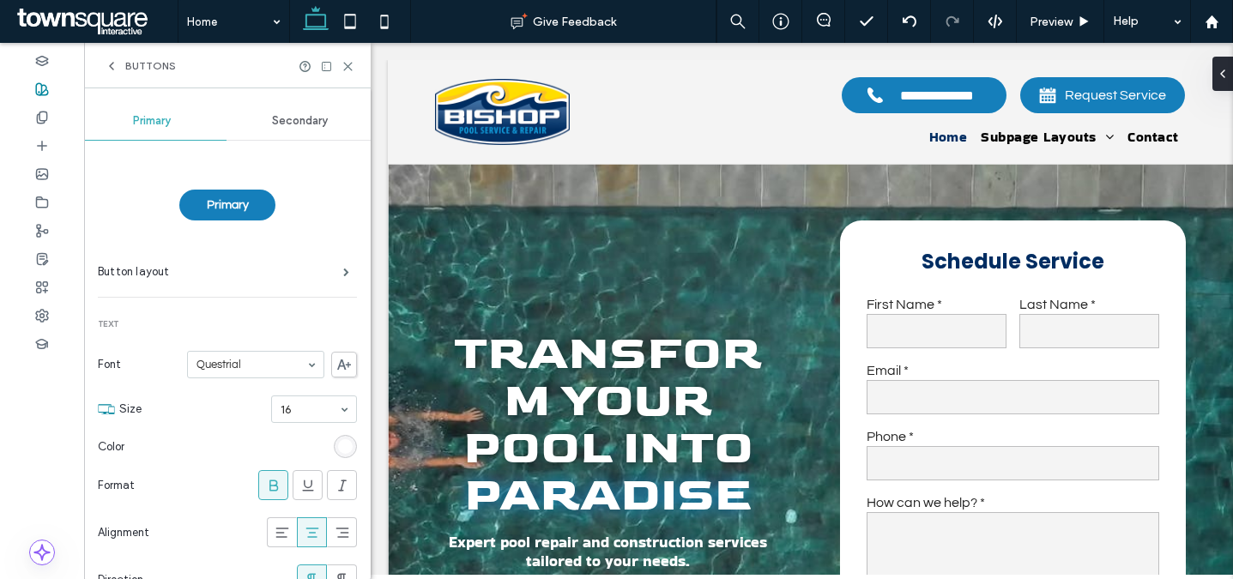
click at [284, 124] on span "Secondary" at bounding box center [300, 121] width 56 height 14
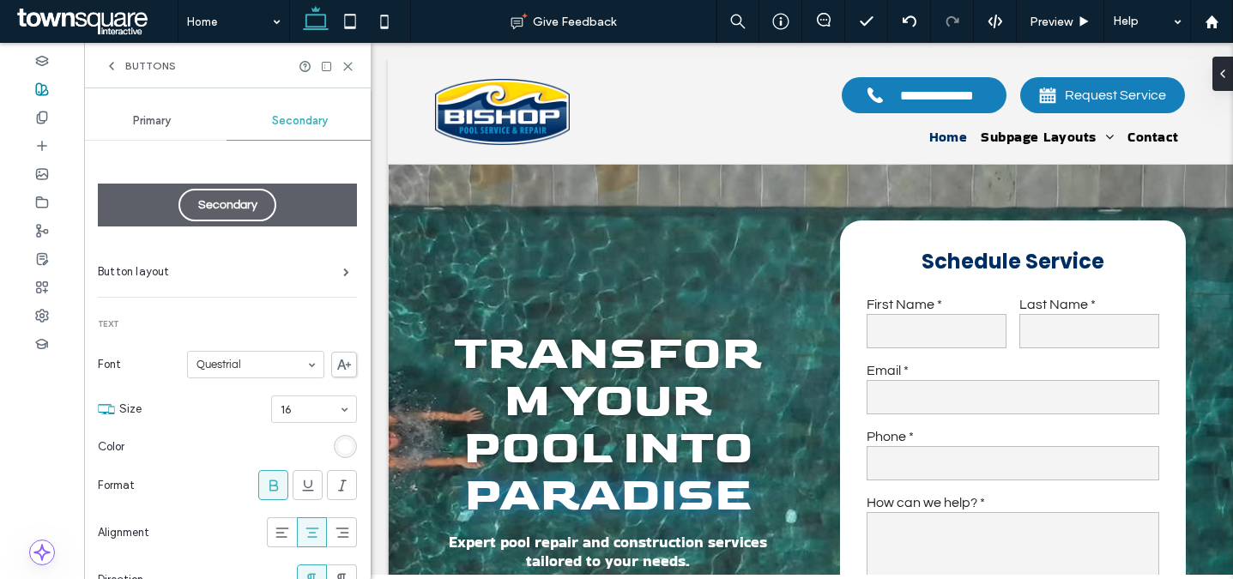
click at [152, 110] on div "Primary" at bounding box center [152, 121] width 148 height 38
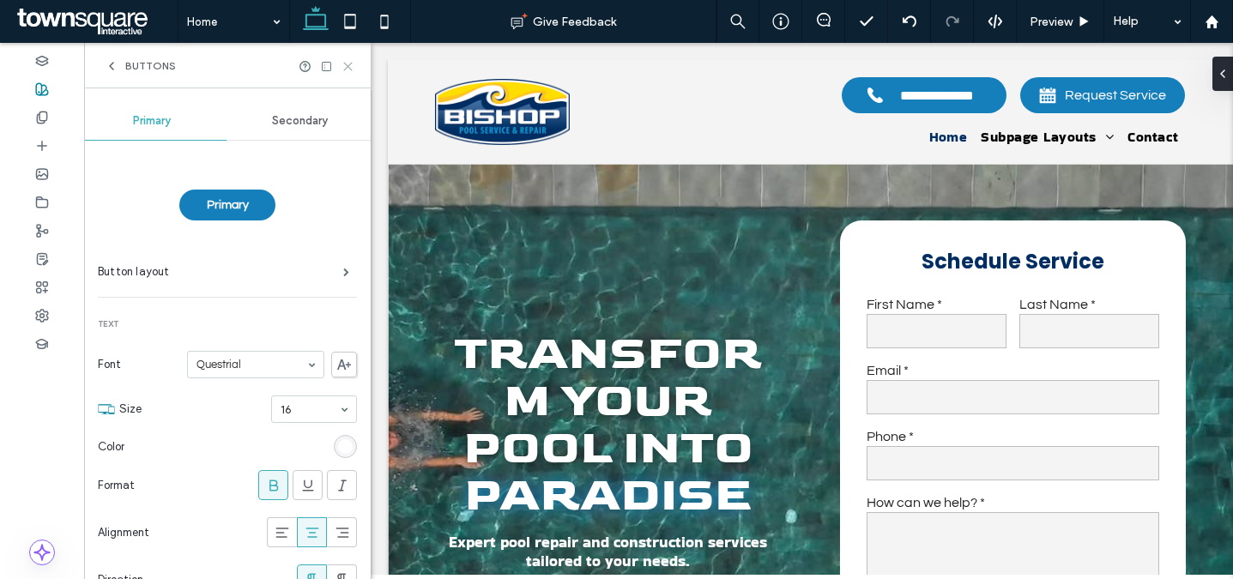
click at [349, 64] on icon at bounding box center [347, 66] width 13 height 13
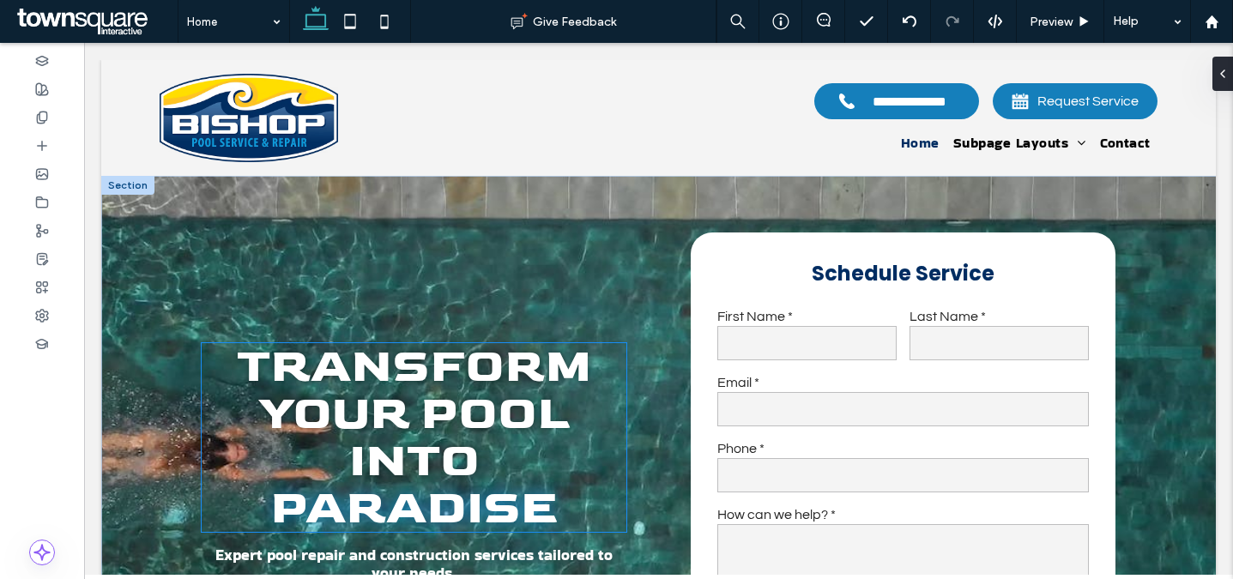
click at [412, 386] on span "Transform Your Pool Into" at bounding box center [414, 414] width 354 height 152
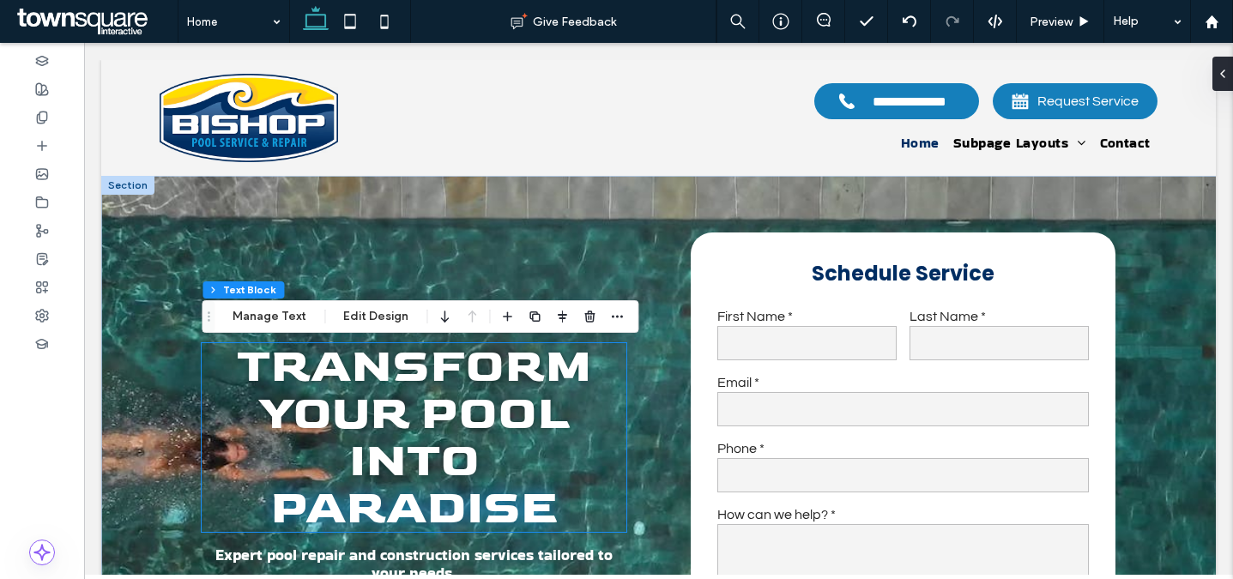
click at [412, 386] on span "Transform Your Pool Into" at bounding box center [414, 414] width 354 height 152
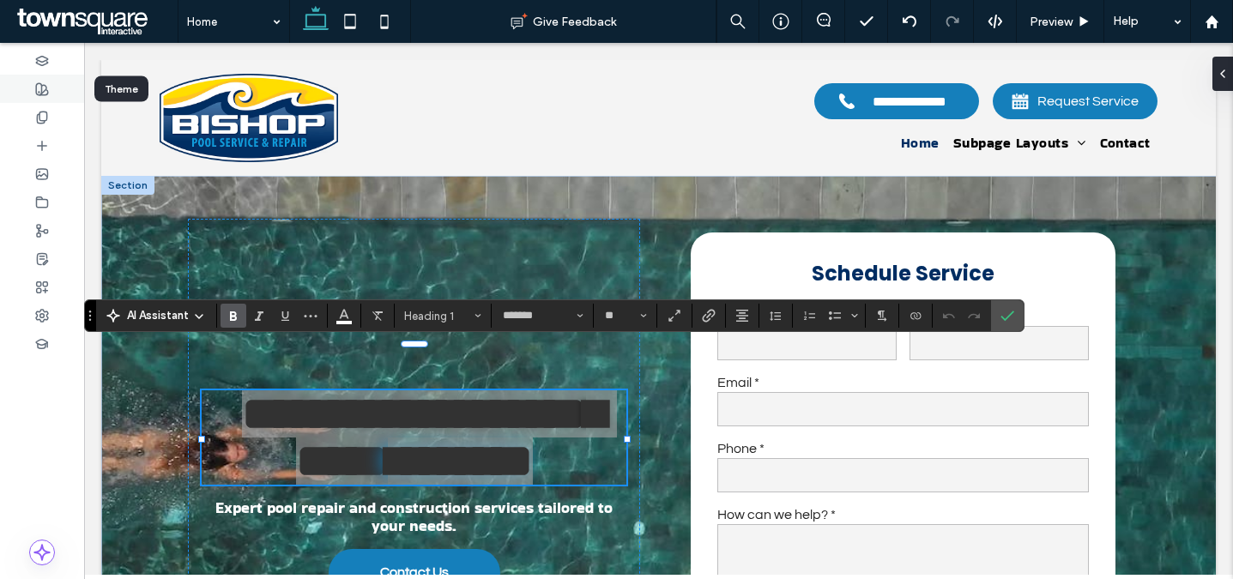
click at [47, 87] on icon at bounding box center [42, 89] width 14 height 14
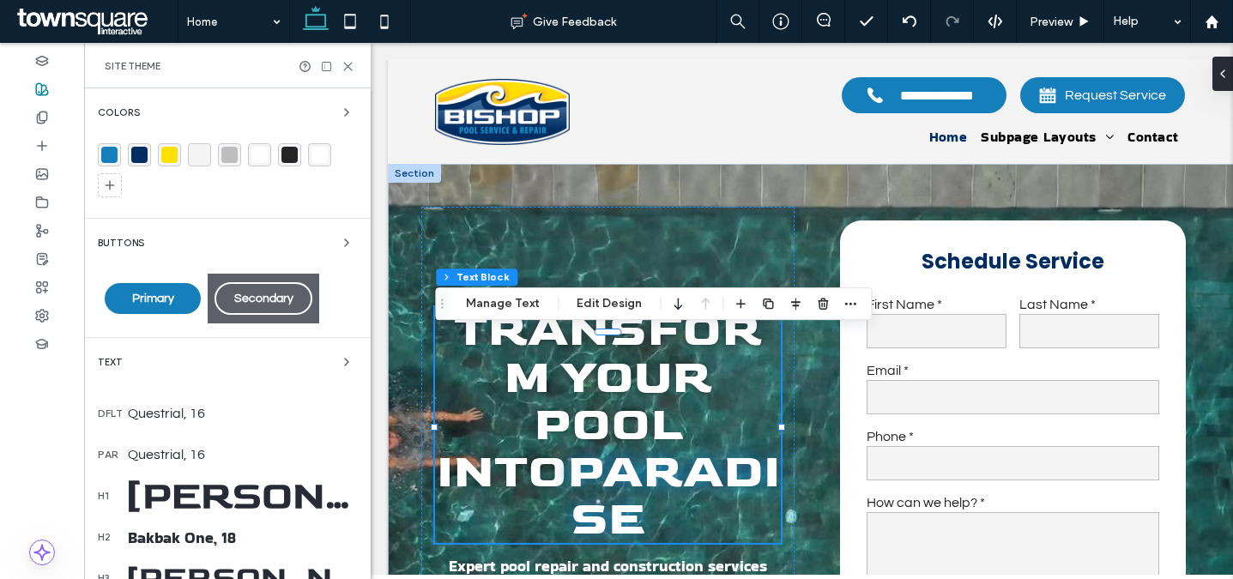
click at [264, 493] on div "[PERSON_NAME], 55" at bounding box center [242, 496] width 229 height 47
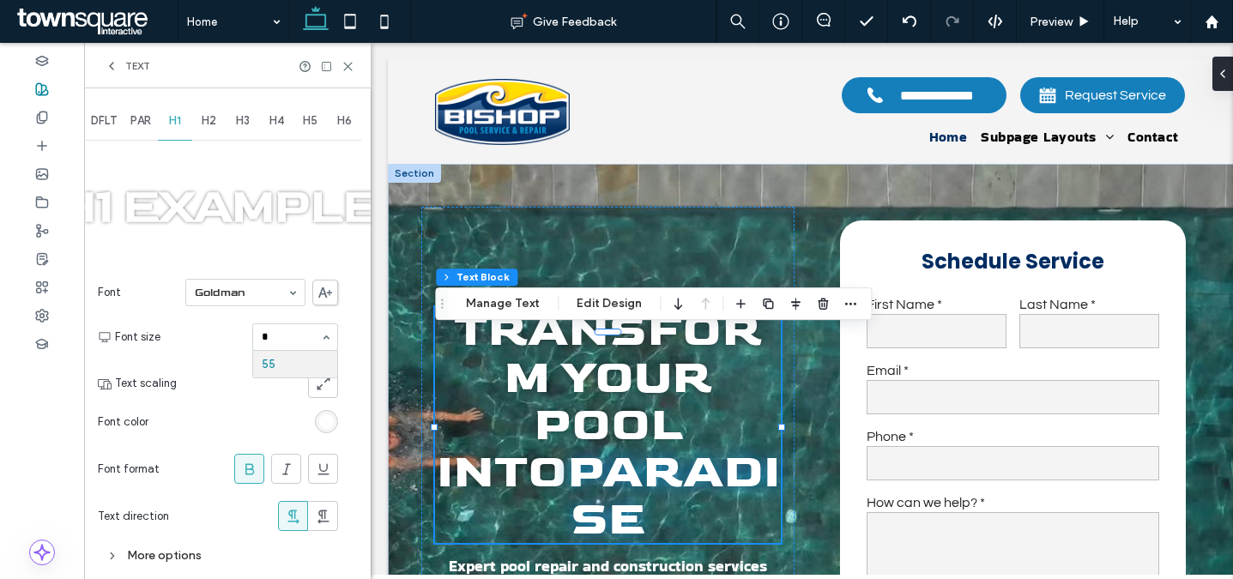
type input "**"
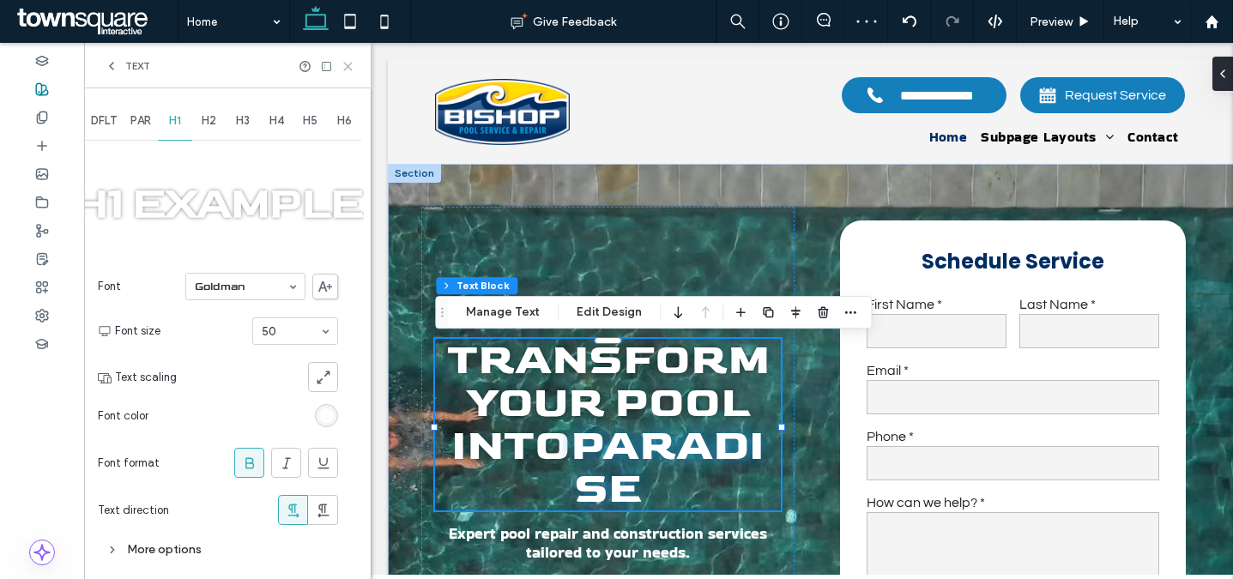
click at [352, 63] on icon at bounding box center [347, 66] width 13 height 13
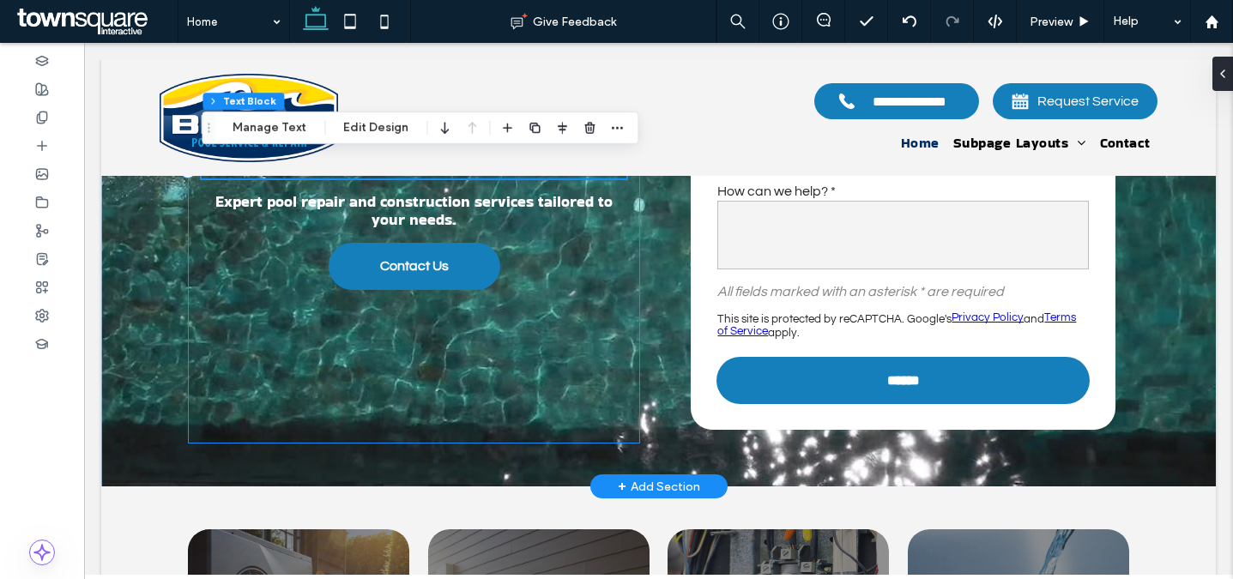
scroll to position [324, 0]
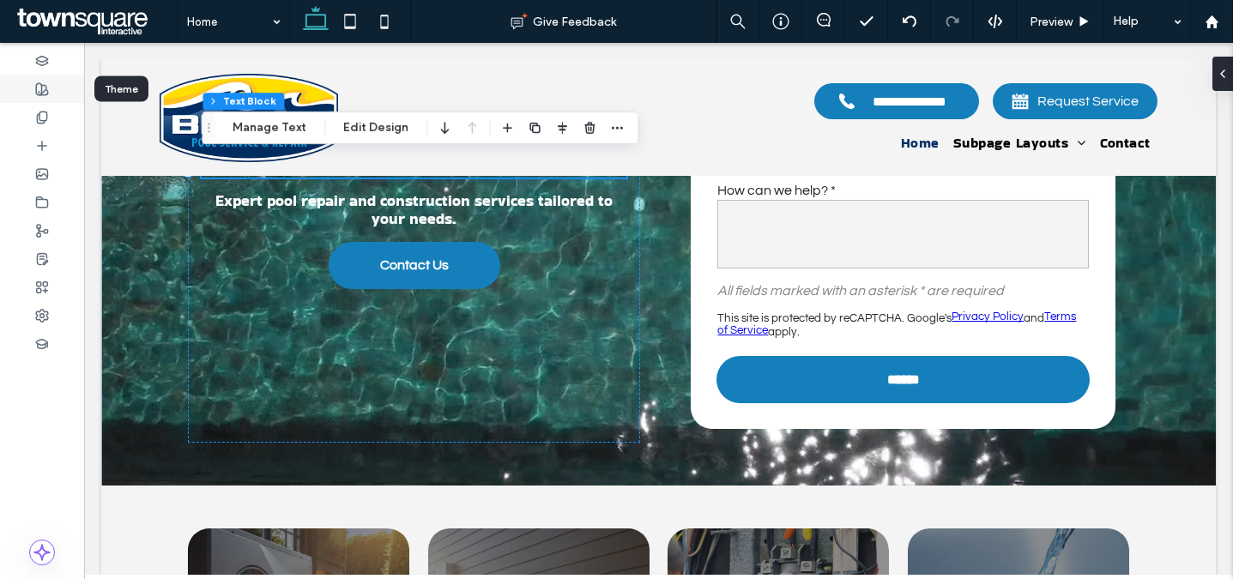
click at [41, 90] on use at bounding box center [42, 89] width 12 height 12
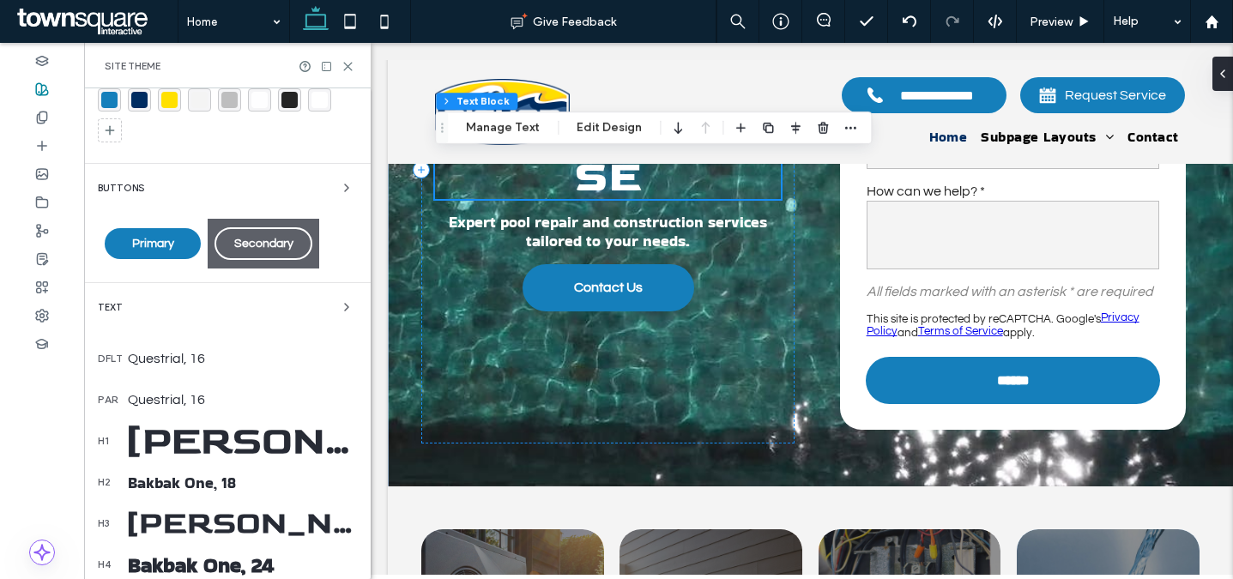
scroll to position [73, 0]
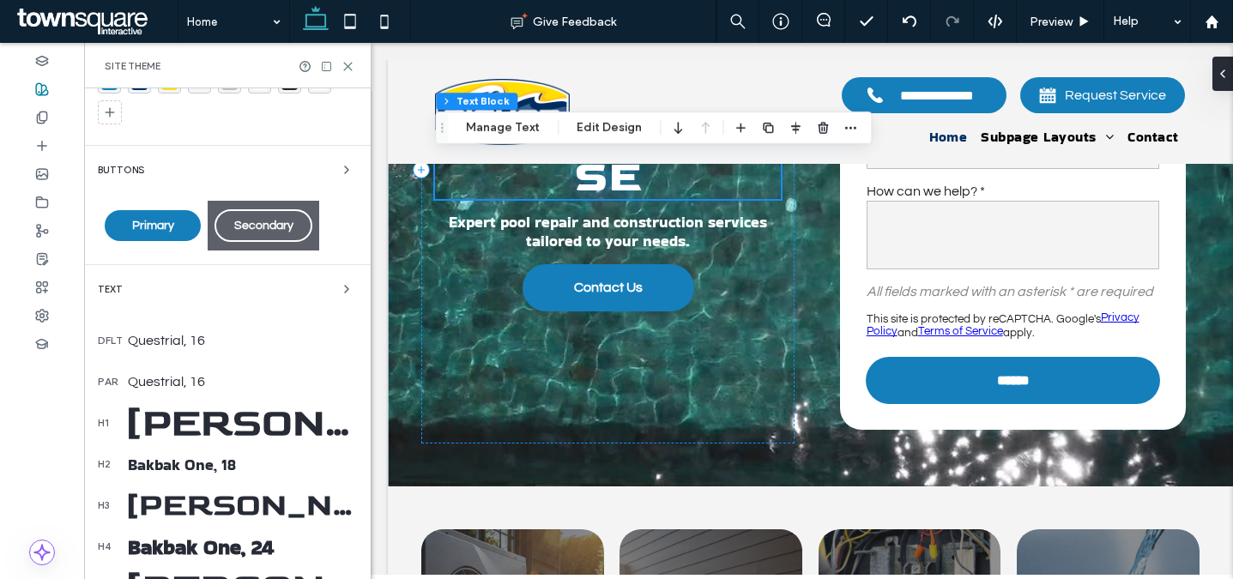
click at [226, 471] on div "Bakbak One, 18" at bounding box center [242, 464] width 229 height 21
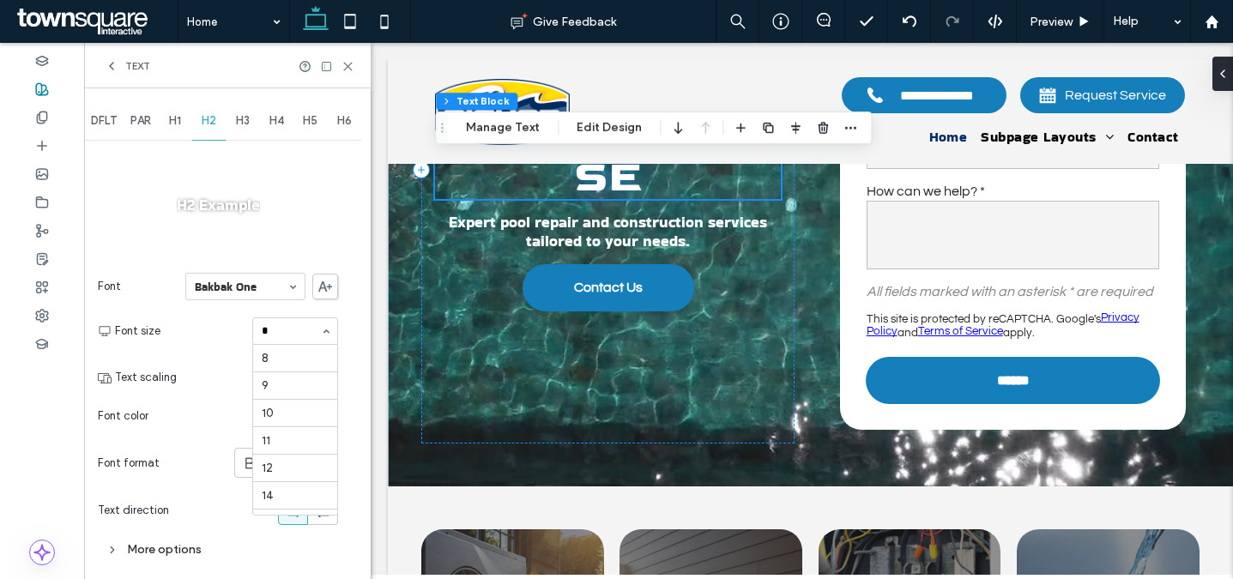
scroll to position [0, 0]
type input "**"
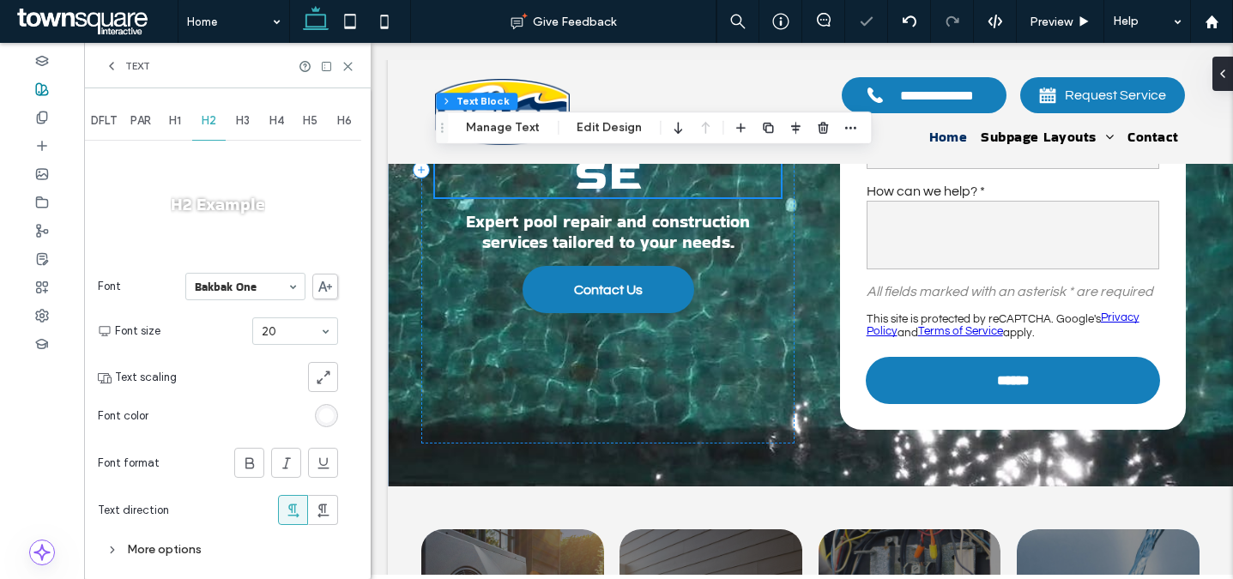
click at [347, 59] on div "Text" at bounding box center [227, 66] width 245 height 14
click at [347, 62] on icon at bounding box center [347, 66] width 13 height 13
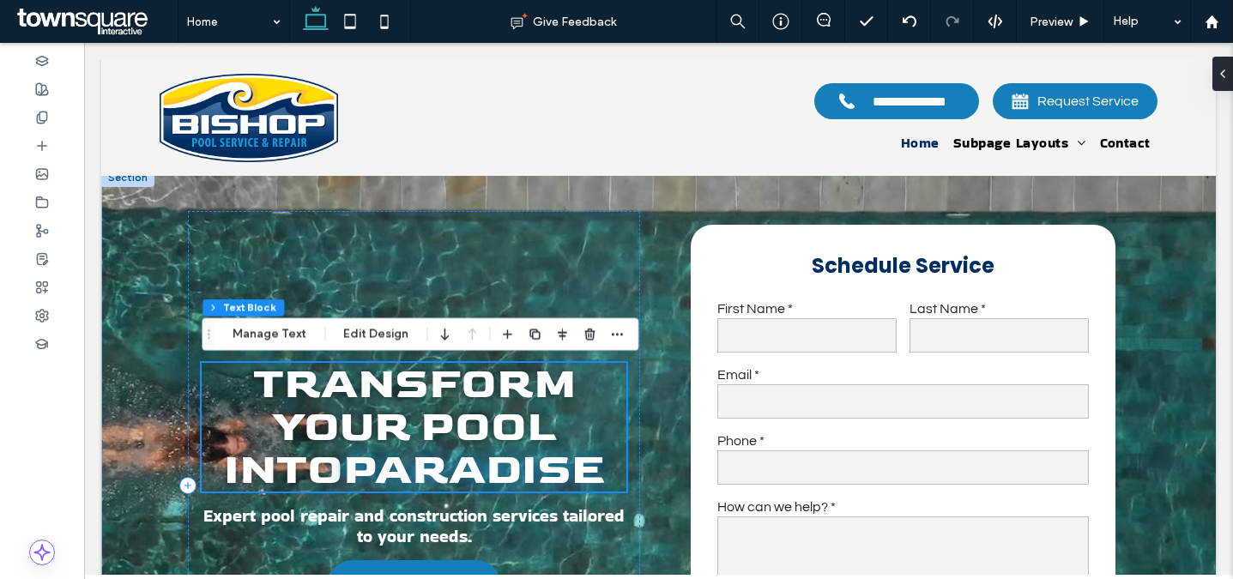
scroll to position [5, 0]
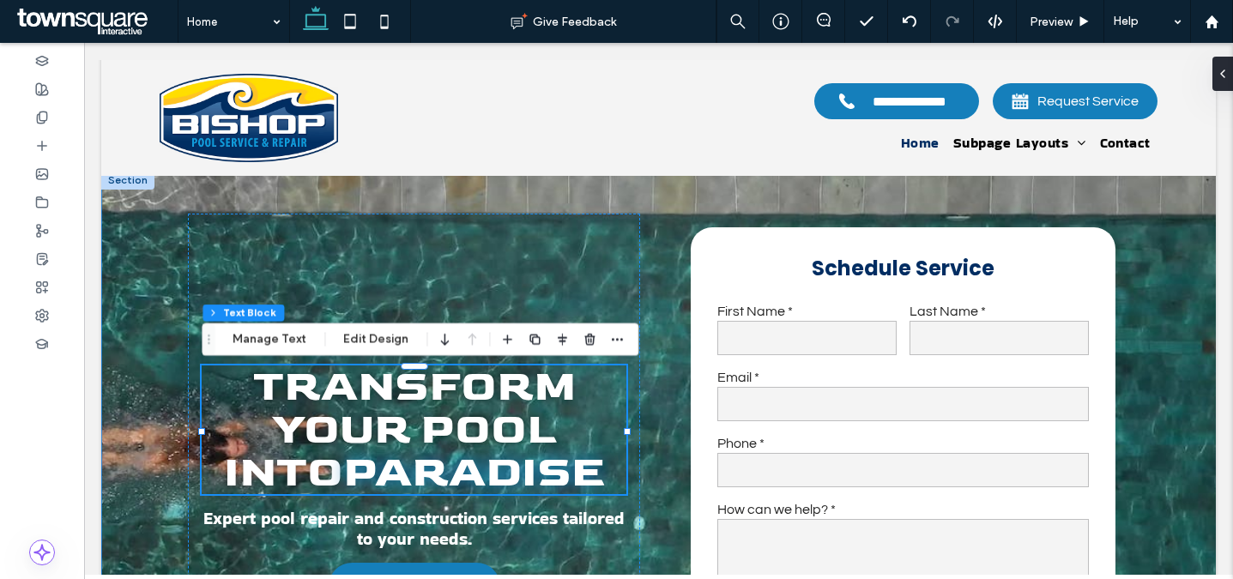
click at [654, 256] on div "Transform Your Pool Into Paradise Expert pool repair and construction services …" at bounding box center [658, 488] width 1029 height 634
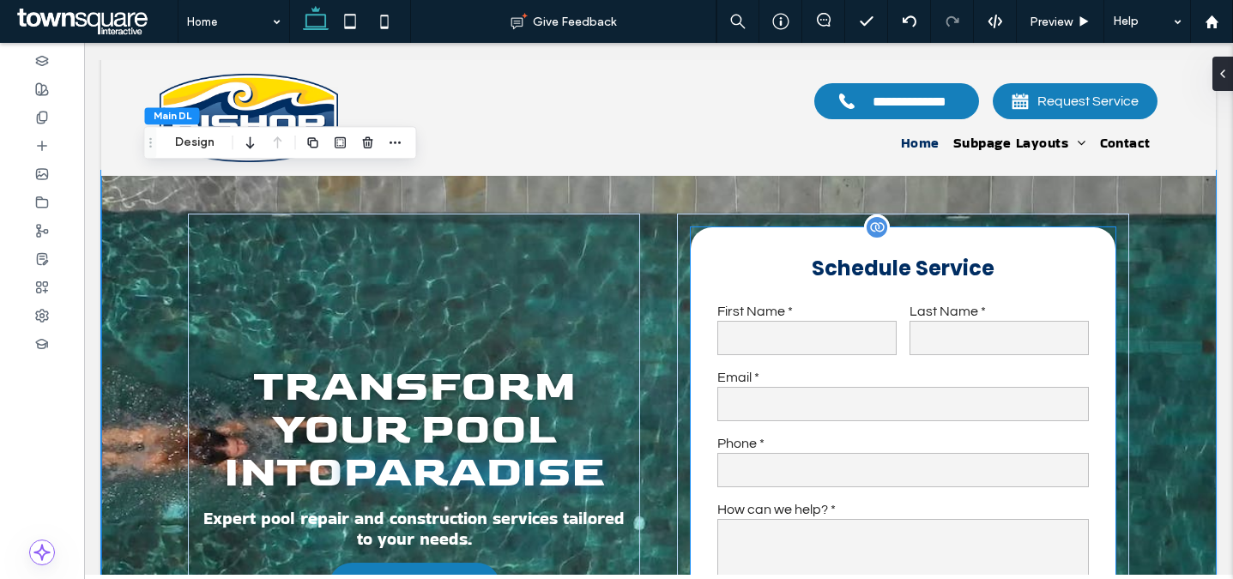
click at [842, 278] on h3 "Schedule Service" at bounding box center [902, 268] width 372 height 30
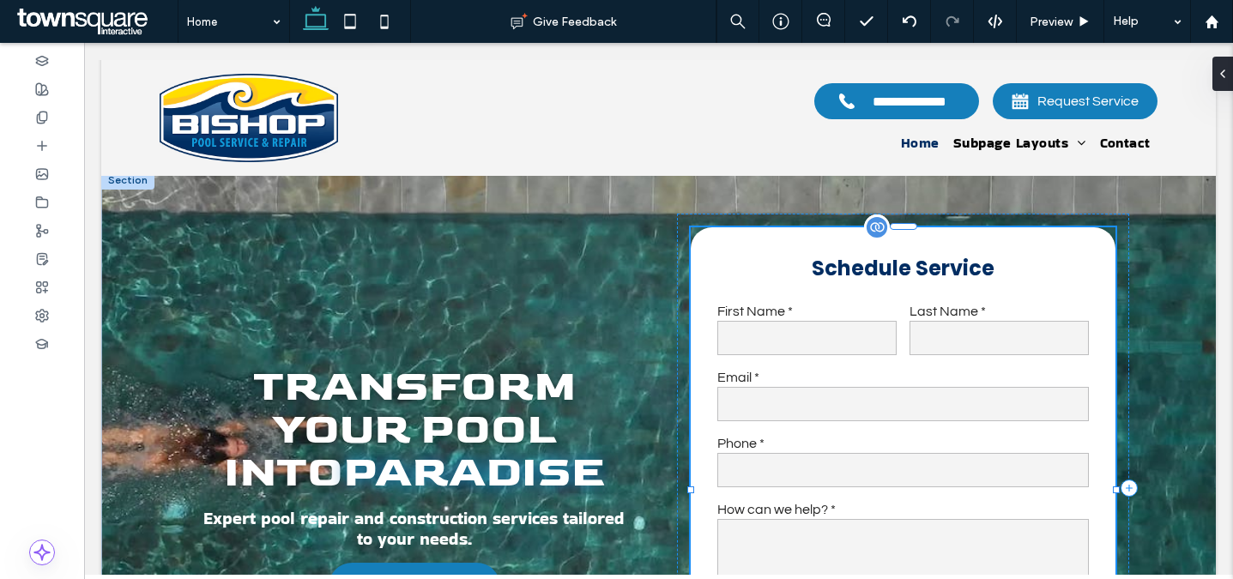
scroll to position [0, 0]
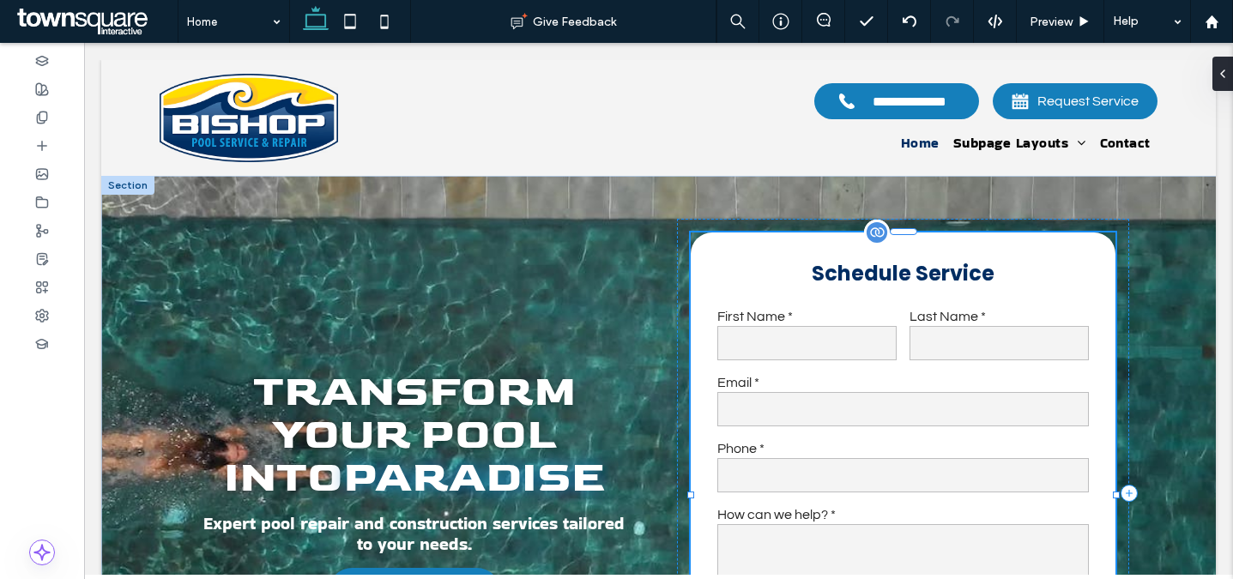
type input "*"
type input "***"
type input "*"
type input "***"
type input "**"
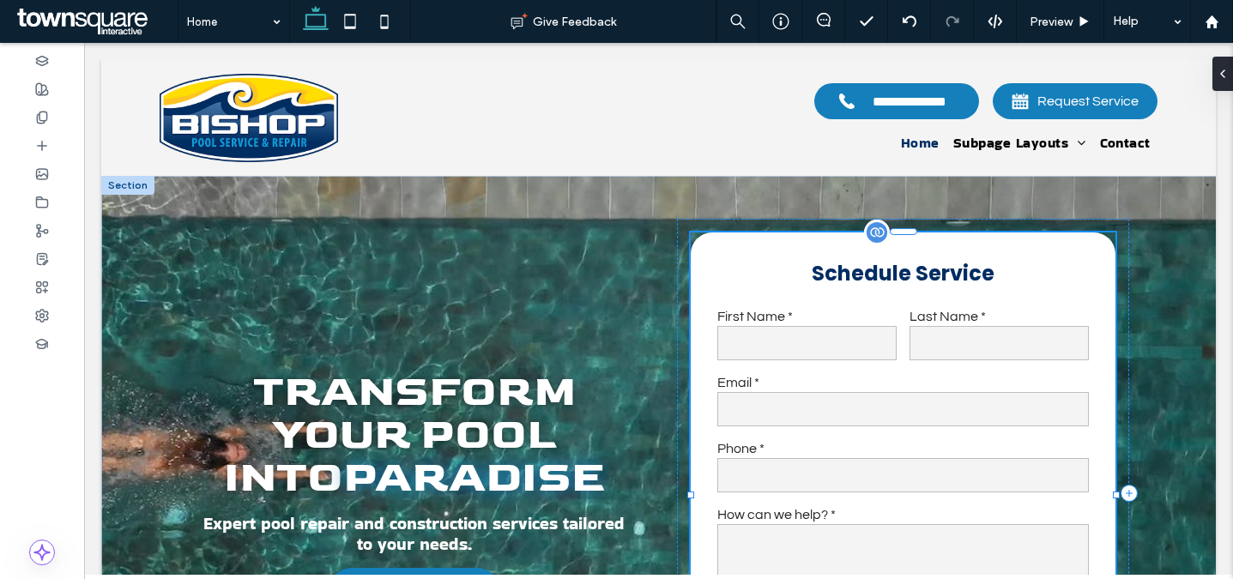
type input "**"
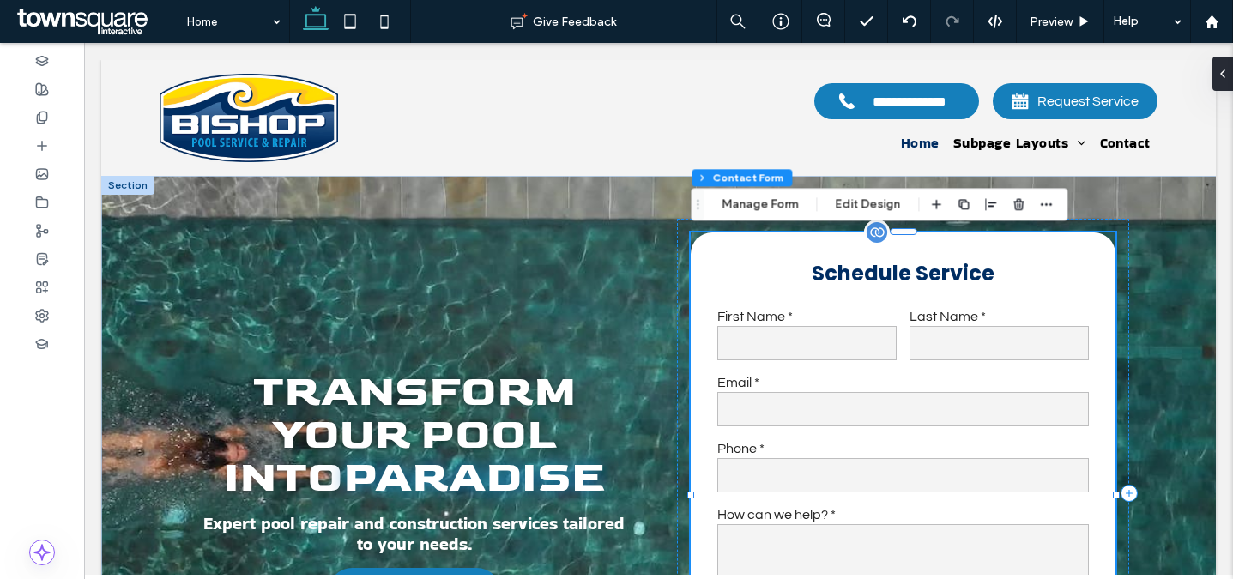
click at [980, 273] on h3 "Schedule Service" at bounding box center [902, 273] width 372 height 30
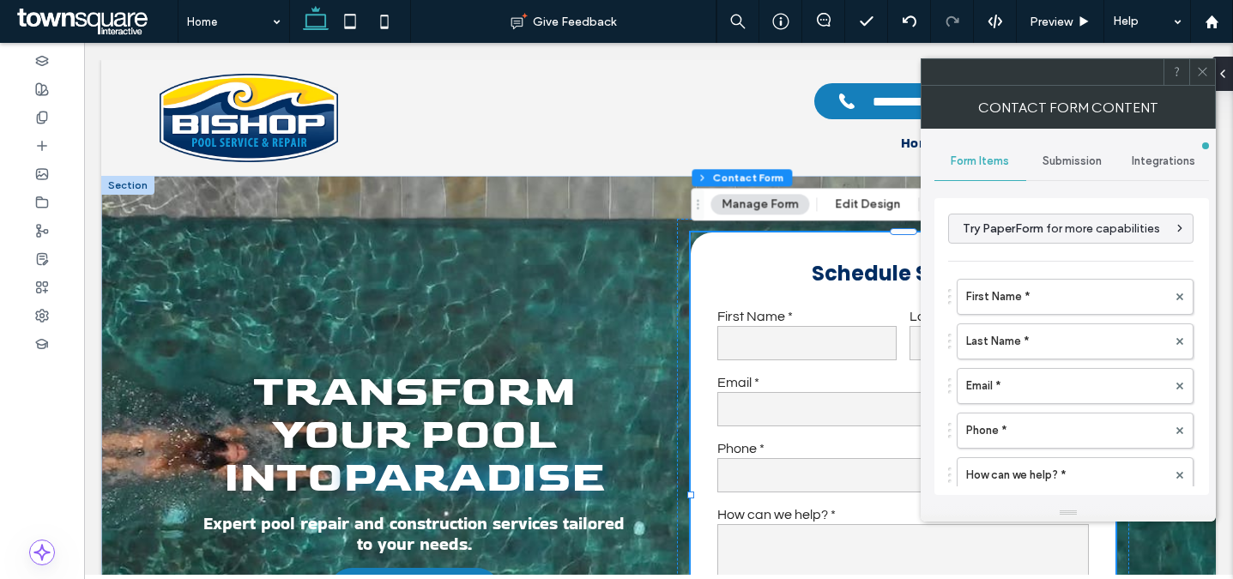
click at [1200, 74] on use at bounding box center [1202, 72] width 9 height 9
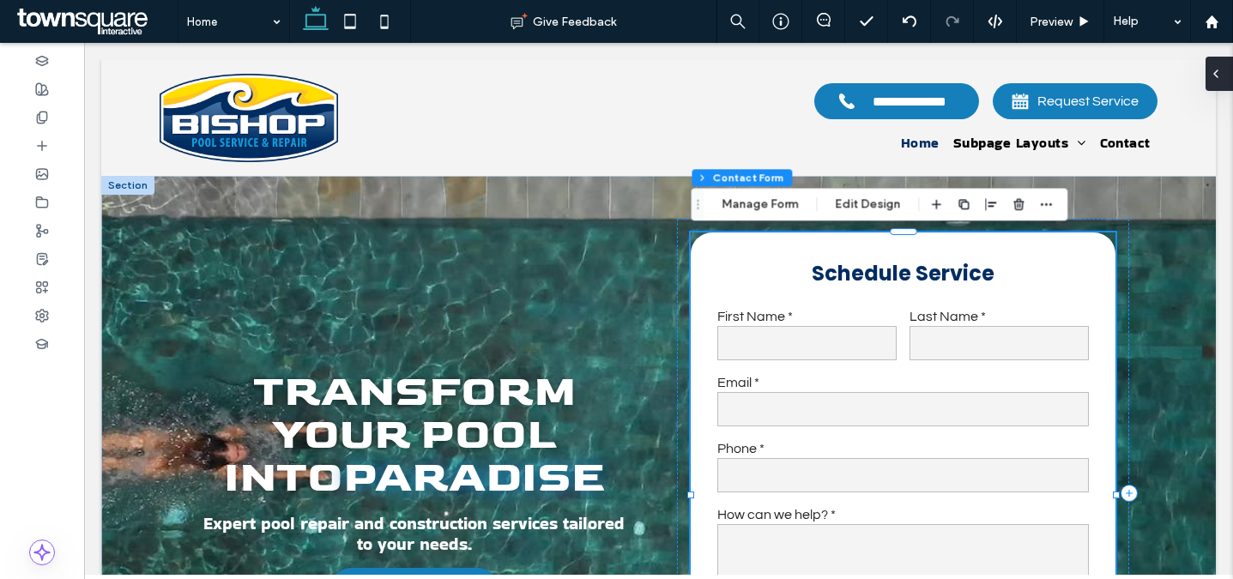
click at [1221, 69] on icon at bounding box center [1216, 74] width 14 height 14
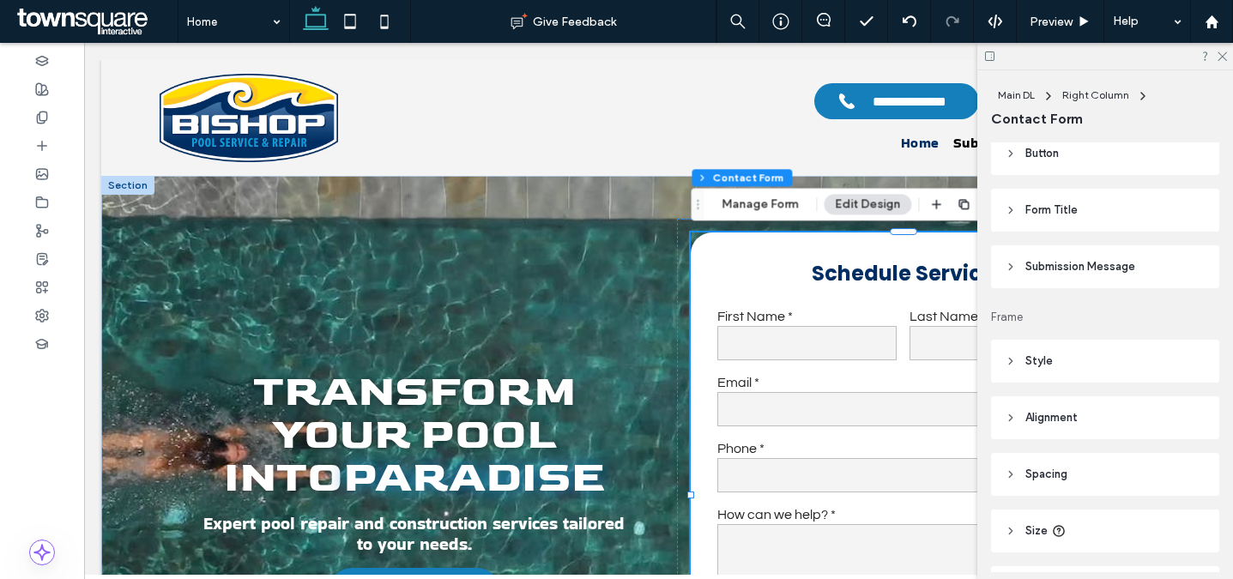
scroll to position [401, 0]
click at [1138, 223] on header "Form Title" at bounding box center [1105, 211] width 228 height 43
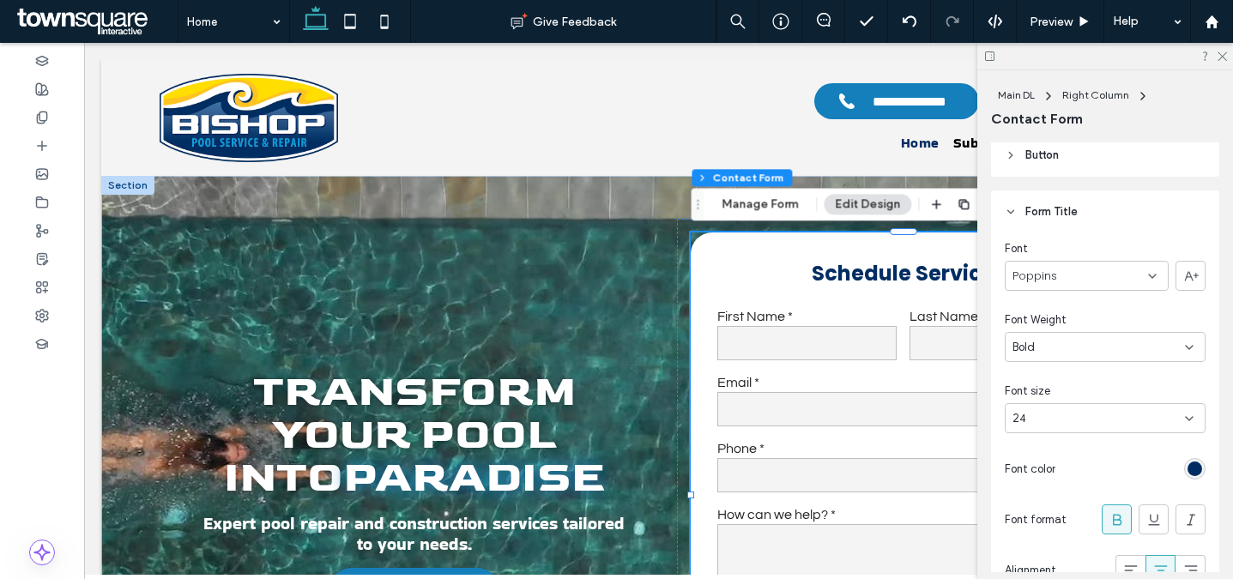
click at [1110, 293] on div "Font Poppins Font Weight Bold Font size 24 Font color Font format Alignment Tex…" at bounding box center [1105, 441] width 228 height 416
click at [1104, 281] on div "Poppins" at bounding box center [1087, 276] width 164 height 30
click at [1071, 346] on div "Bakbak One" at bounding box center [1086, 335] width 162 height 30
click at [1221, 54] on icon at bounding box center [1221, 55] width 11 height 11
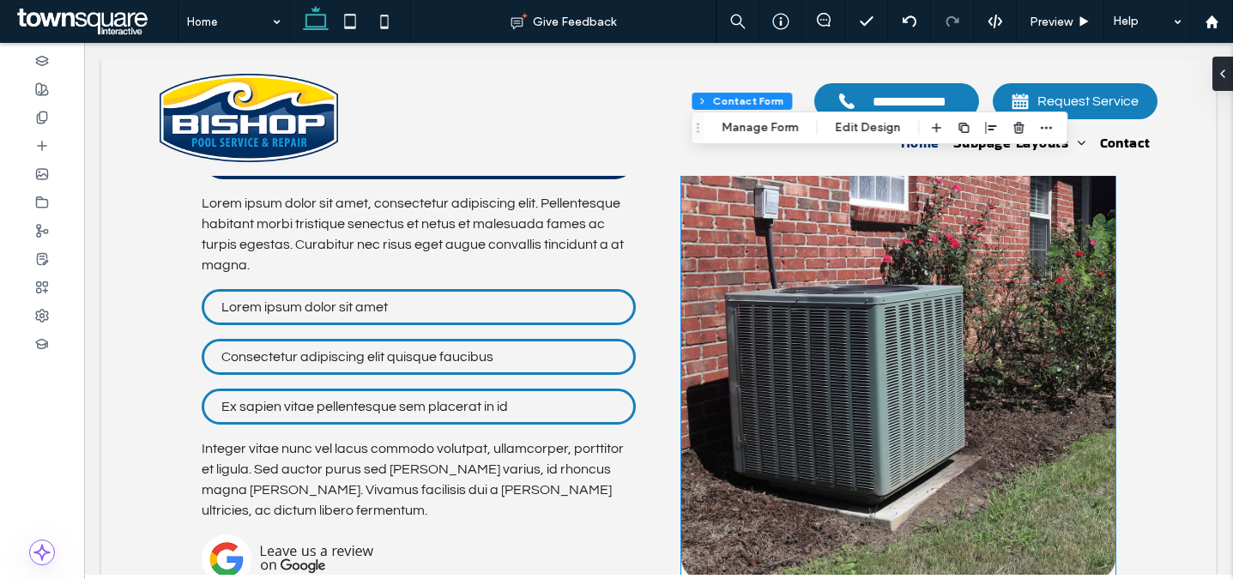
scroll to position [1545, 0]
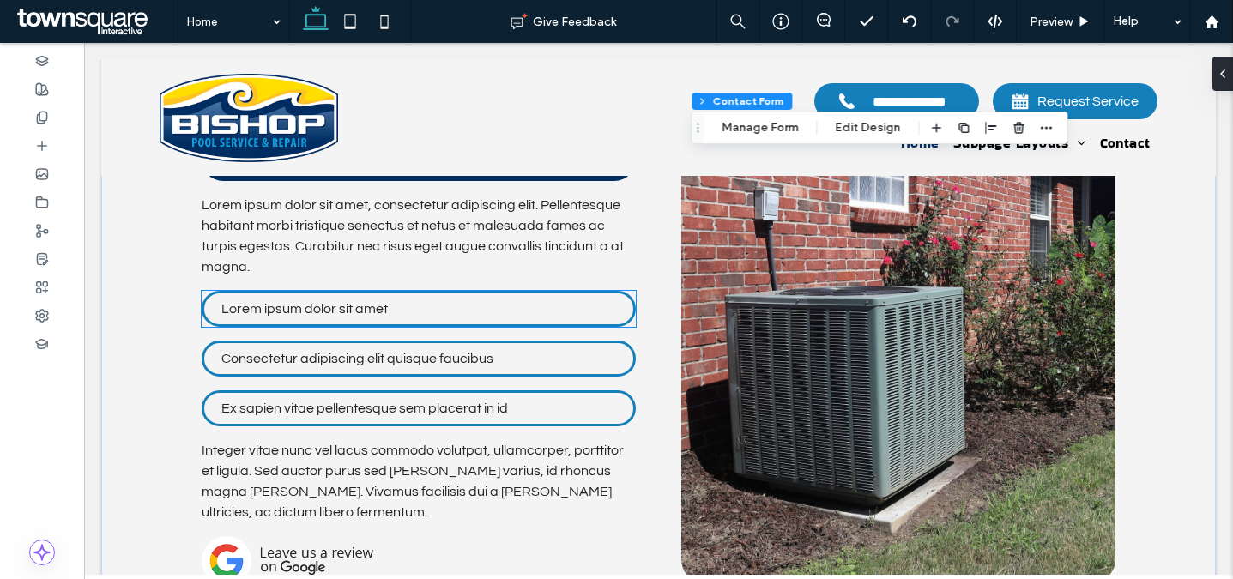
click at [611, 318] on p "Lorem ipsum dolor sit amet" at bounding box center [418, 309] width 394 height 21
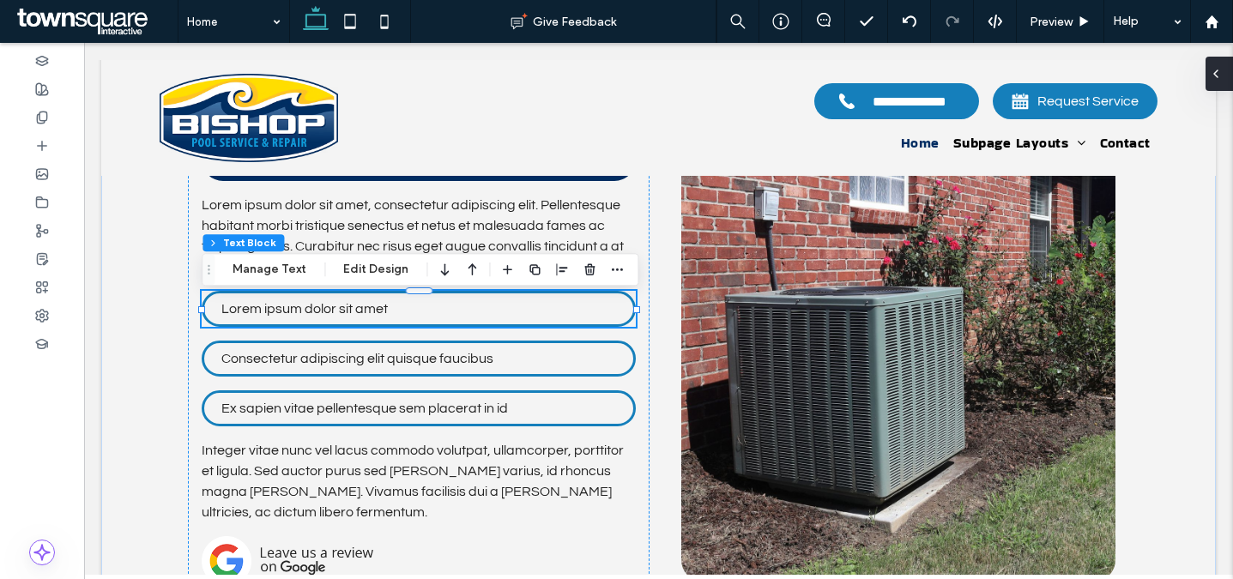
click at [1218, 82] on span at bounding box center [1216, 74] width 14 height 34
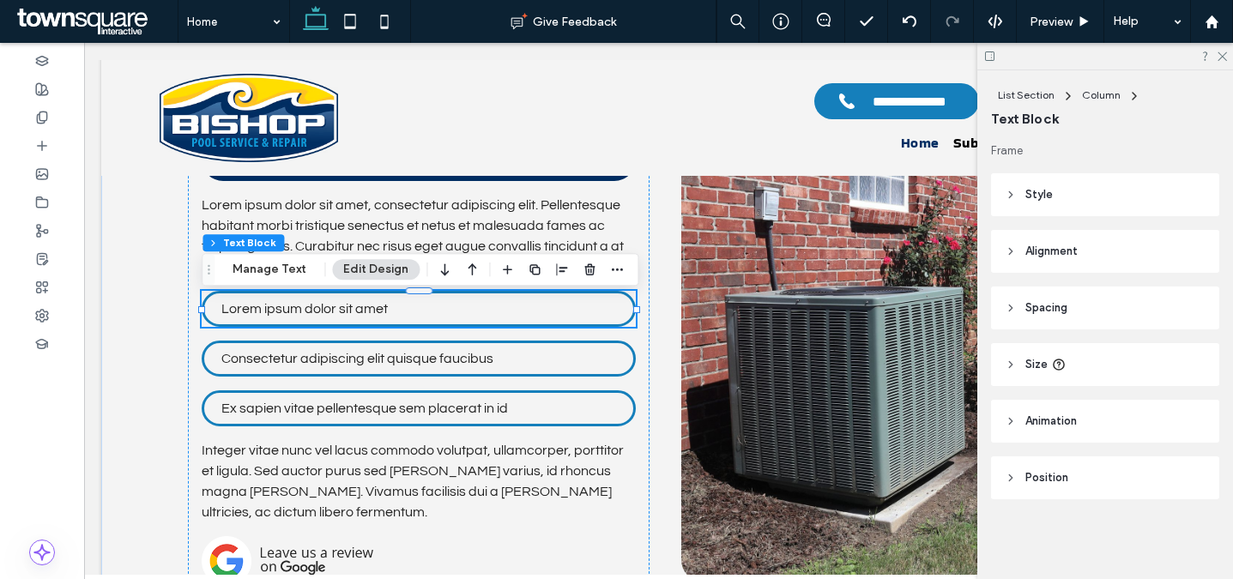
click at [1029, 309] on span "Spacing" at bounding box center [1046, 307] width 42 height 17
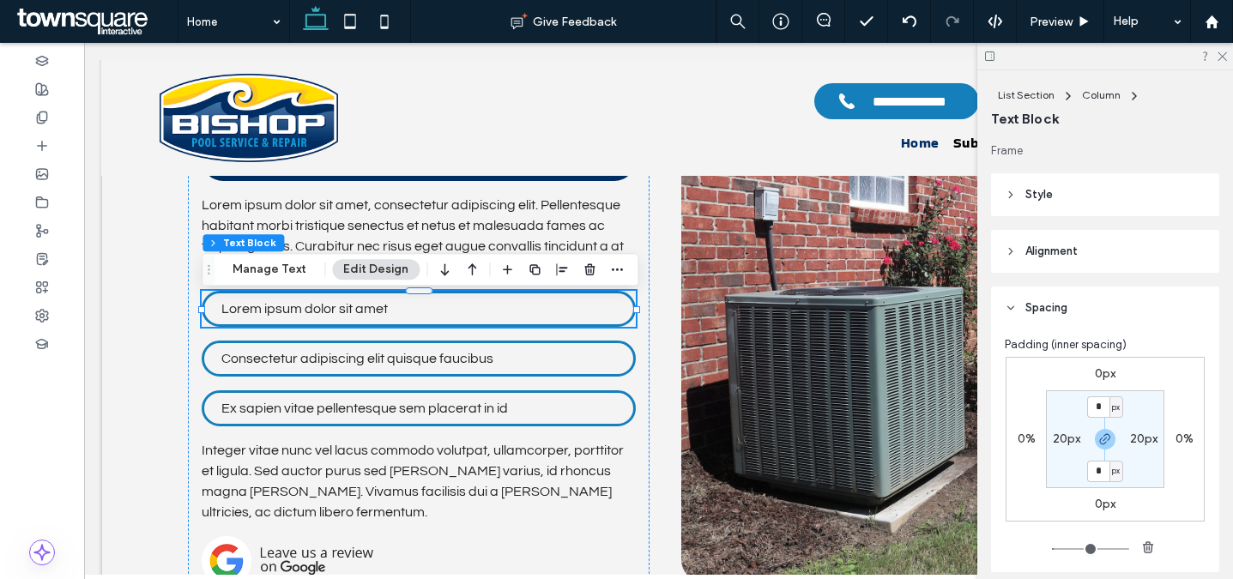
click at [1029, 309] on span "Spacing" at bounding box center [1046, 307] width 42 height 17
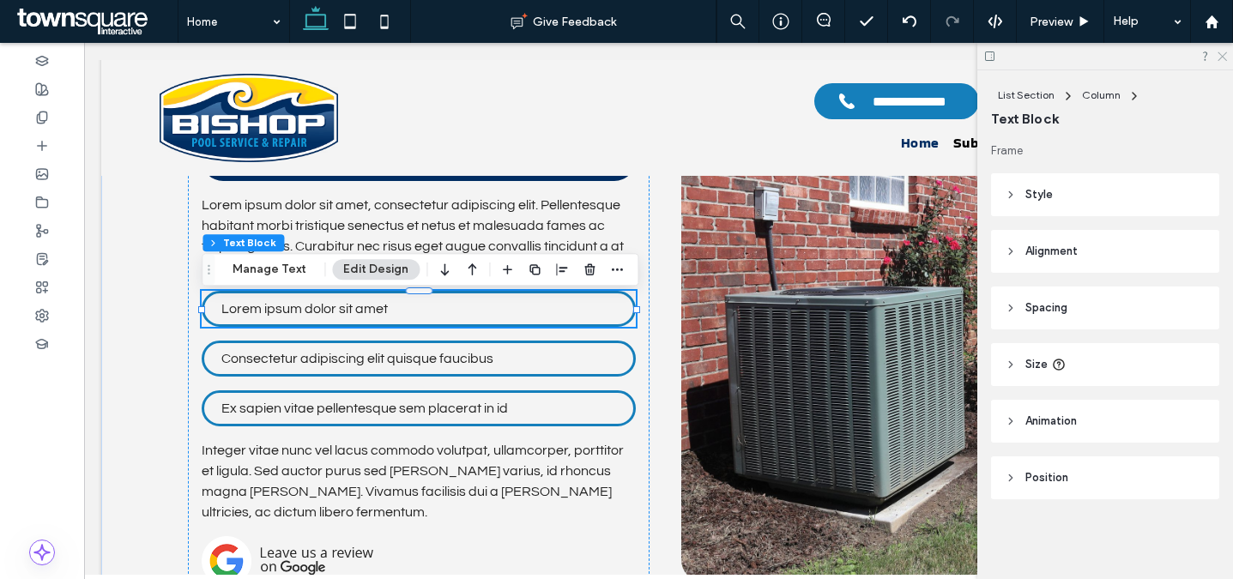
click at [1216, 56] on icon at bounding box center [1221, 55] width 11 height 11
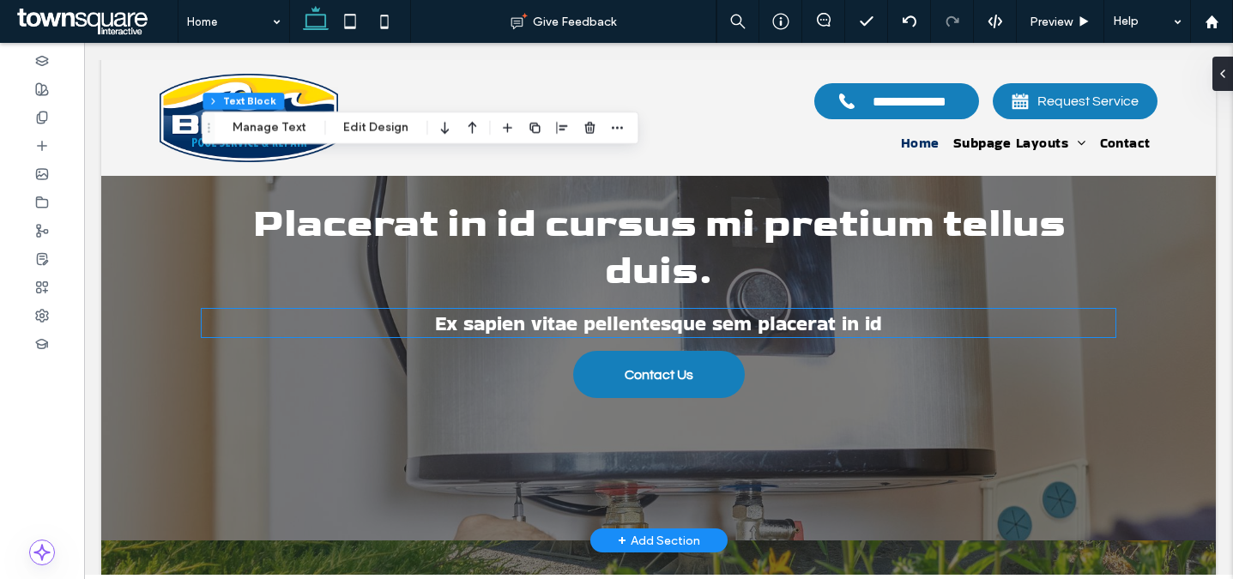
scroll to position [2133, 0]
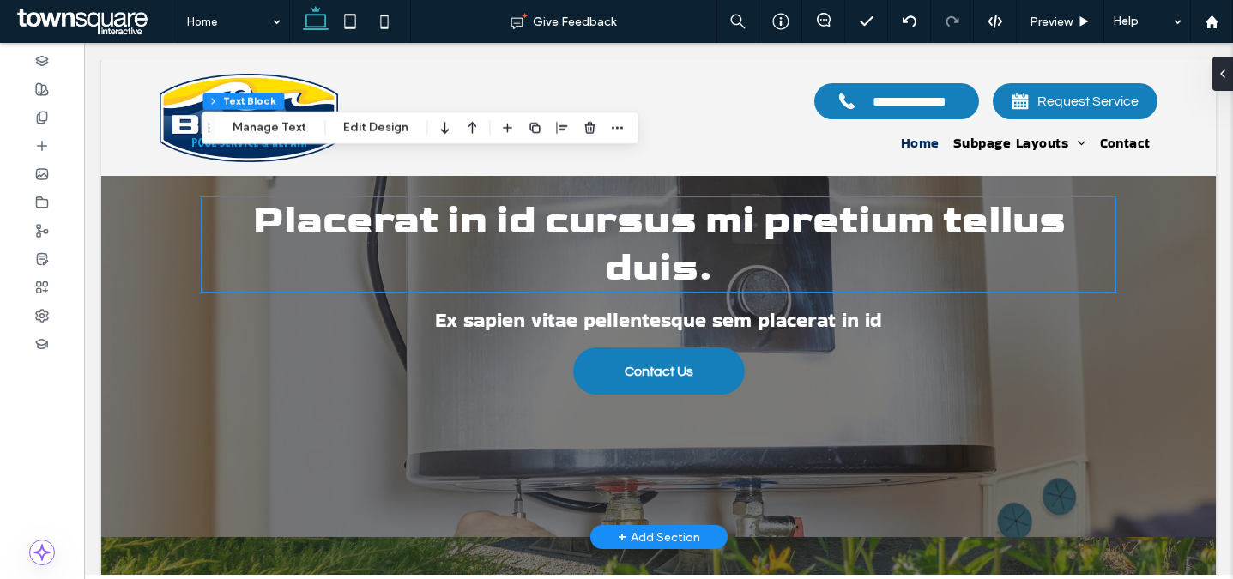
click at [674, 239] on span "Placerat in id cursus mi pretium tellus duis." at bounding box center [658, 244] width 813 height 94
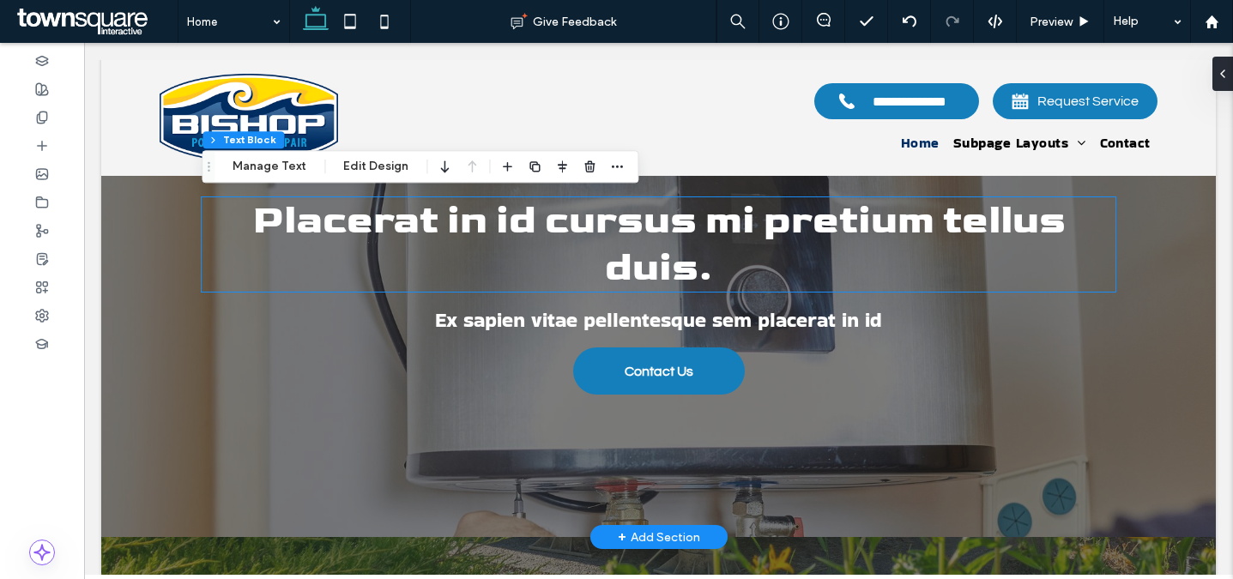
click at [674, 239] on span "Placerat in id cursus mi pretium tellus duis." at bounding box center [658, 244] width 813 height 94
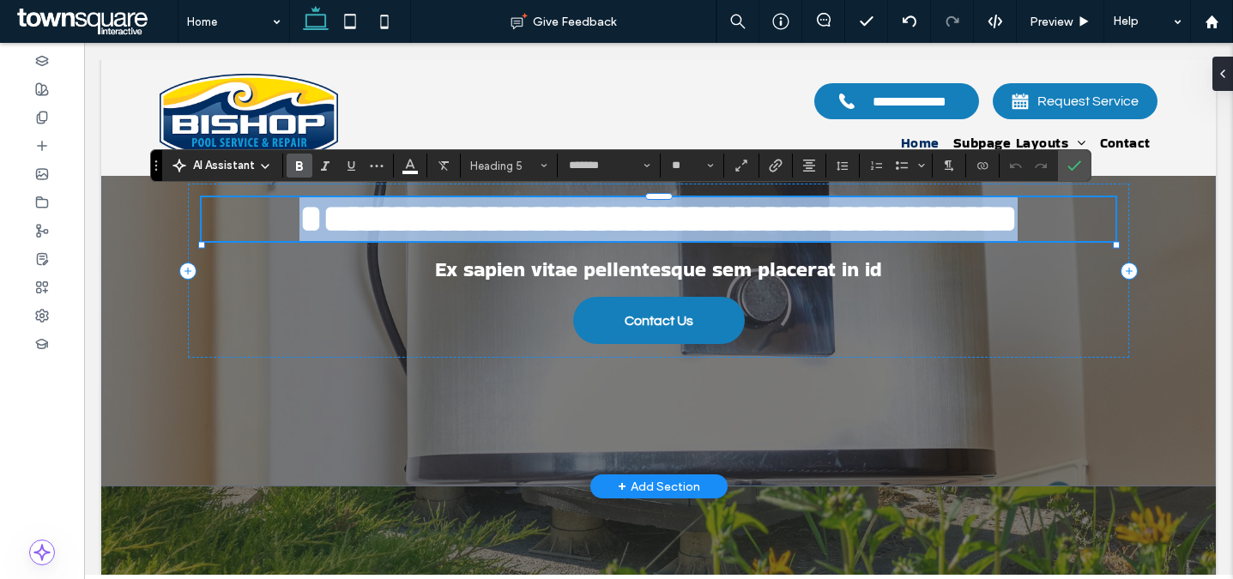
paste div
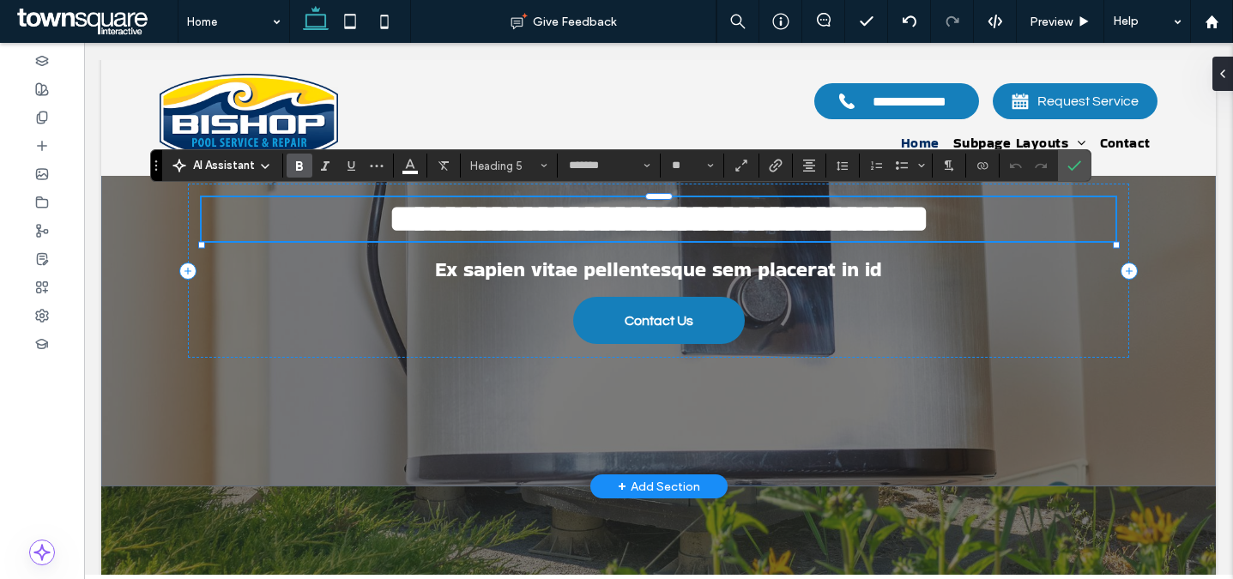
type input "**"
click at [564, 274] on span "Ex sapien vitae pellentesque sem placerat in id" at bounding box center [658, 269] width 447 height 28
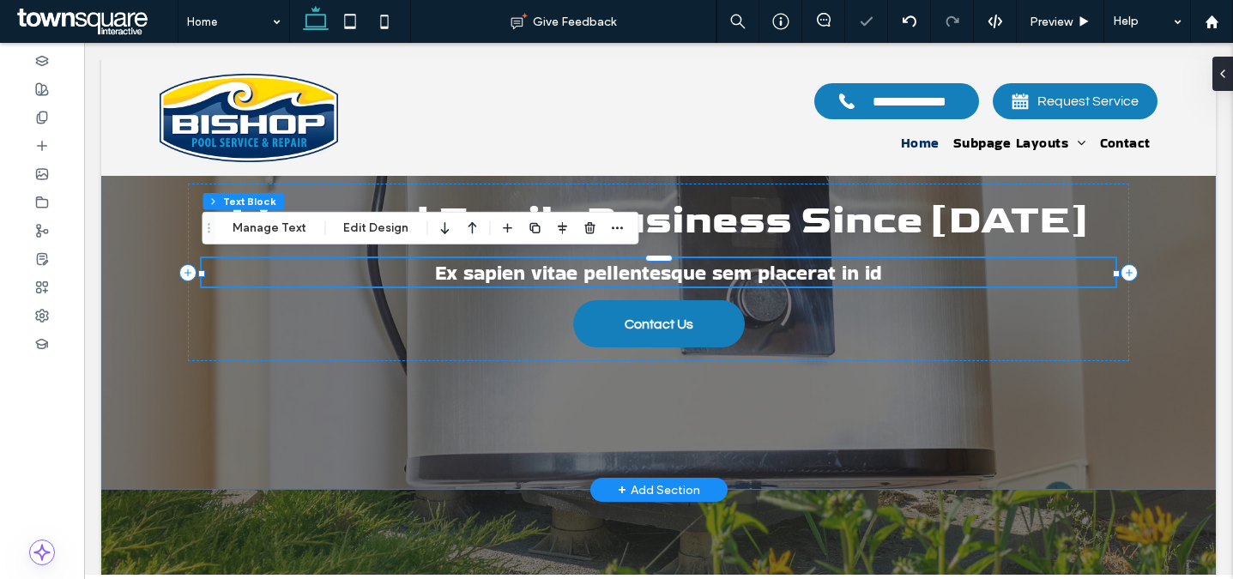
click at [564, 274] on span "Ex sapien vitae pellentesque sem placerat in id" at bounding box center [658, 272] width 447 height 28
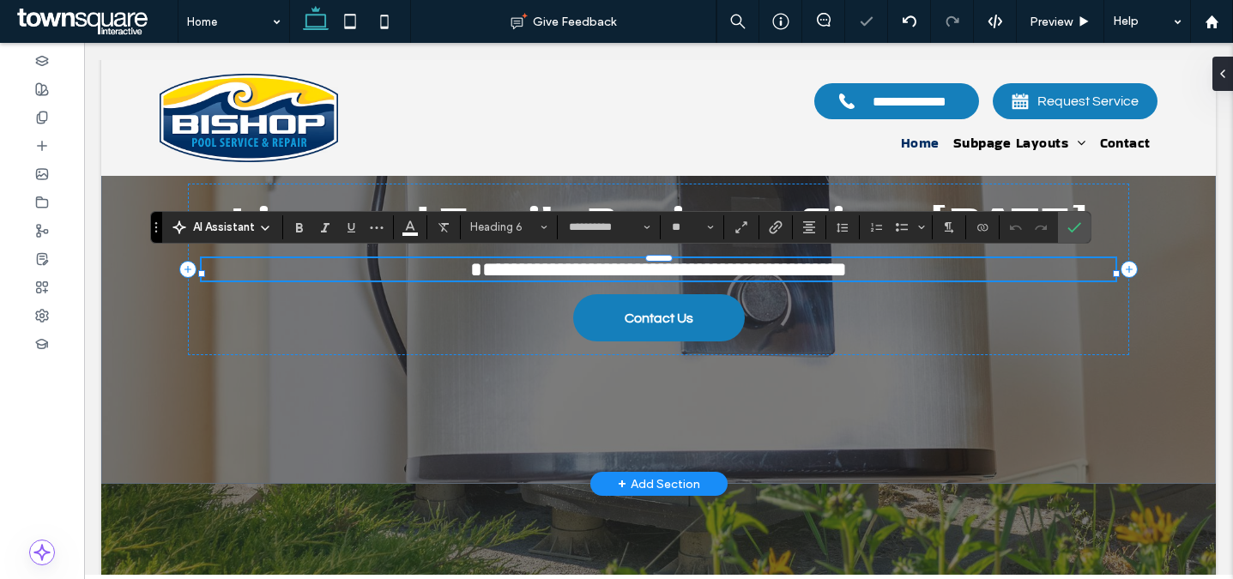
paste div
type input "**"
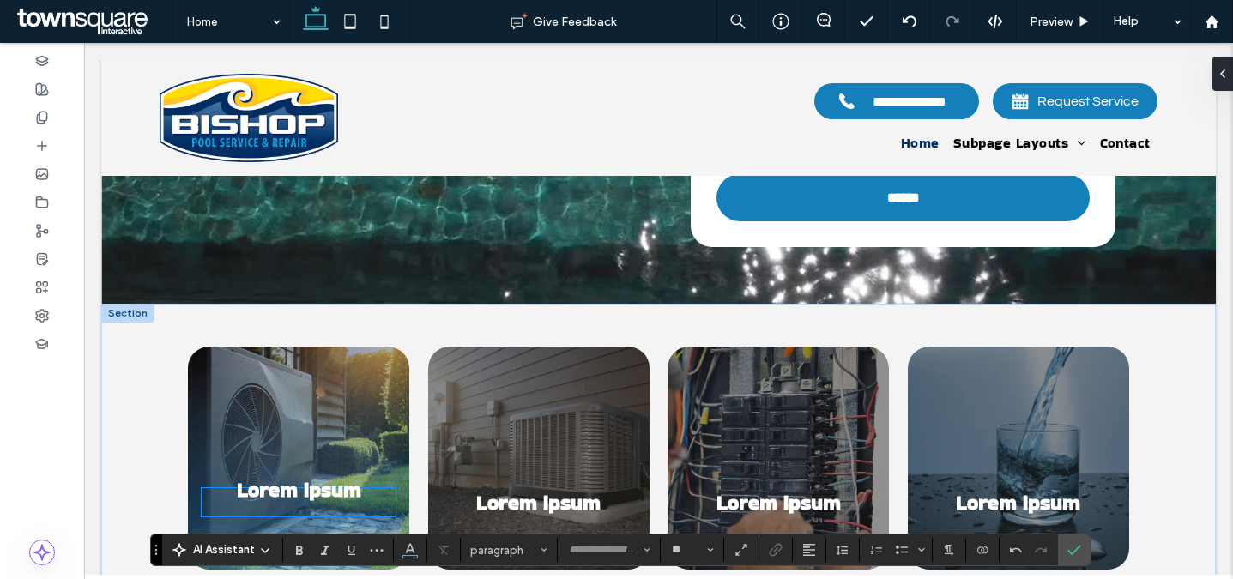
scroll to position [603, 0]
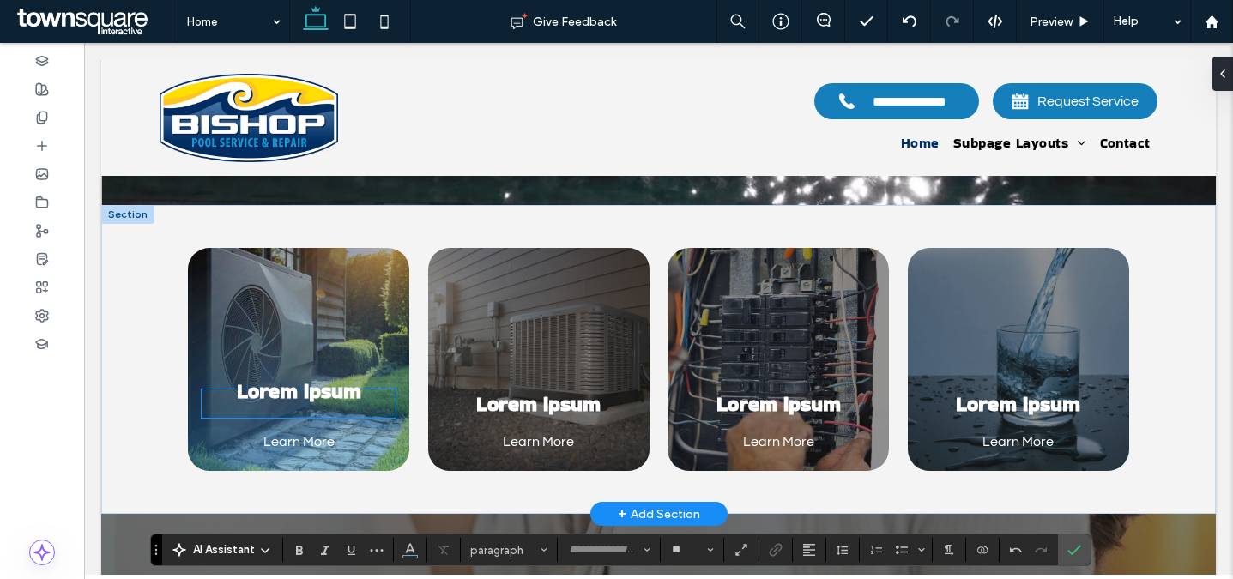
click at [342, 409] on div "Lorem ipsum" at bounding box center [299, 403] width 194 height 28
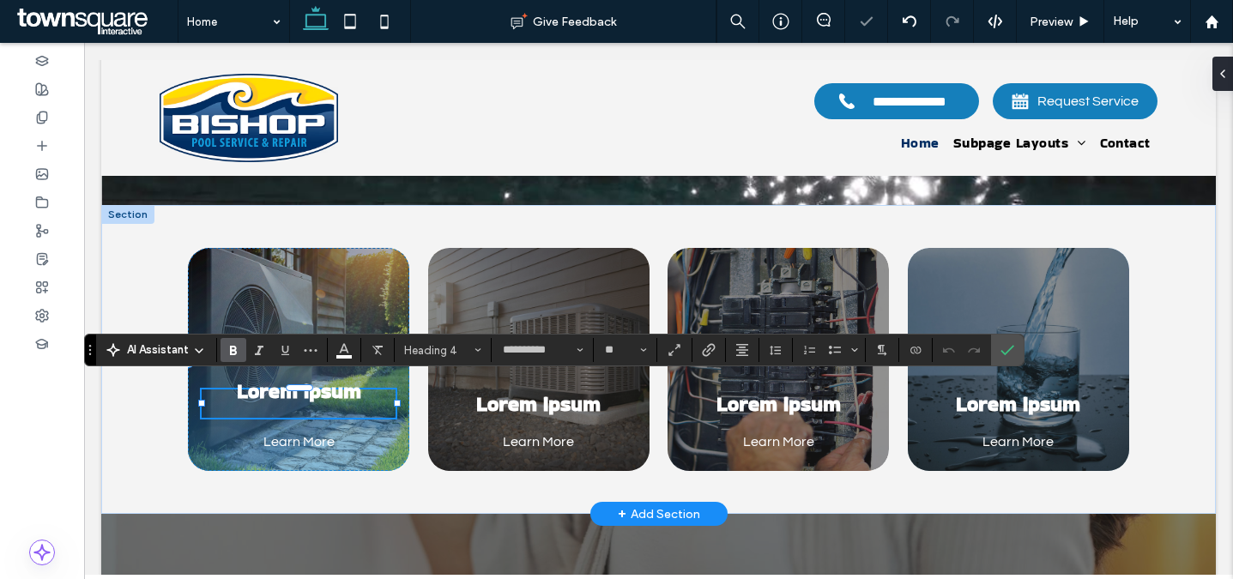
click at [342, 409] on div "Lorem ipsum" at bounding box center [299, 403] width 194 height 28
paste div
type input "*"
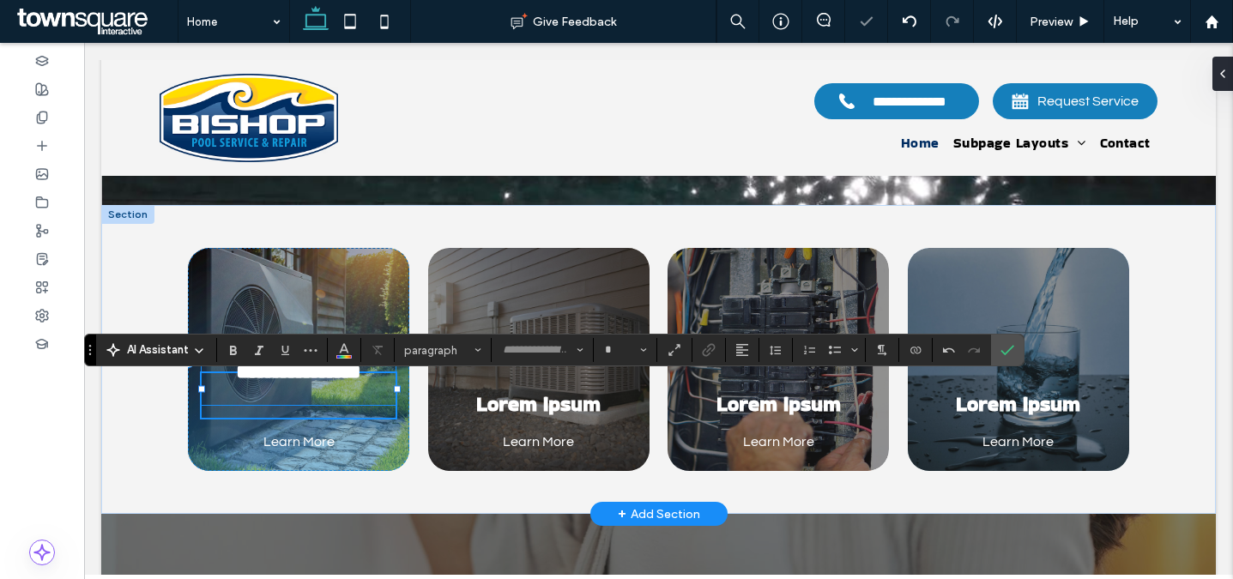
scroll to position [14, 0]
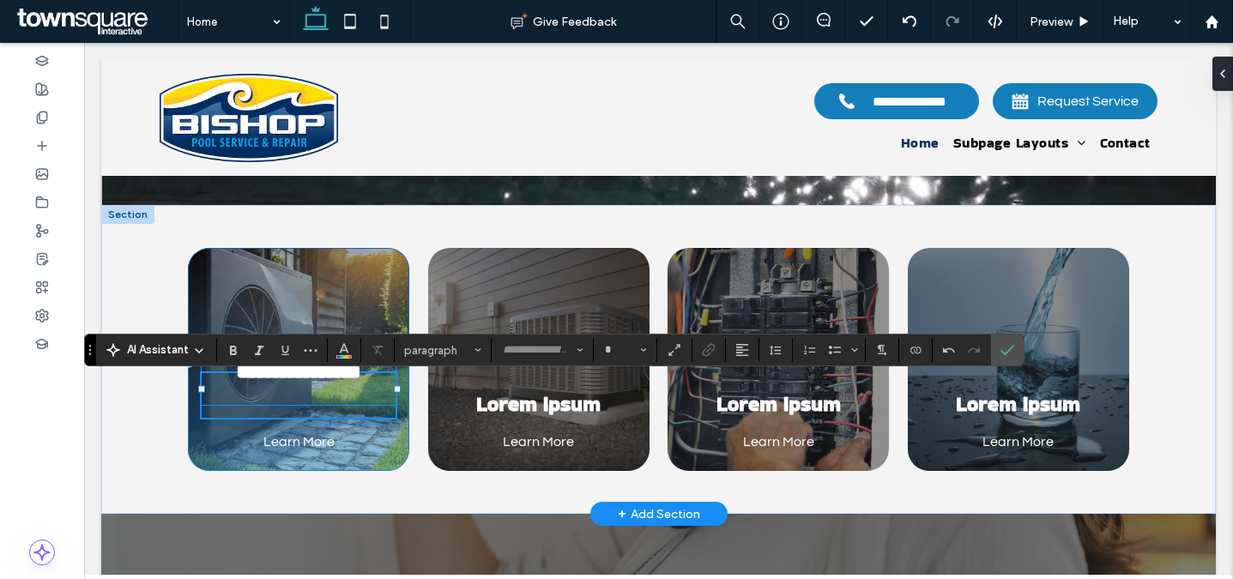
click at [398, 383] on div "**********" at bounding box center [298, 359] width 221 height 223
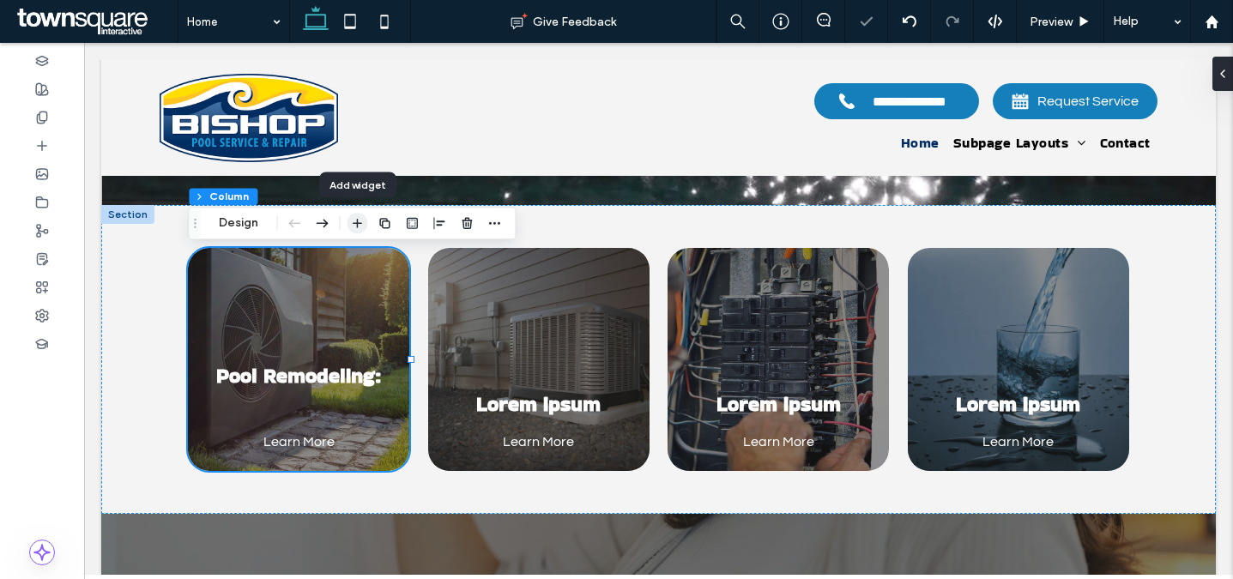
click at [357, 220] on use "button" at bounding box center [357, 223] width 9 height 9
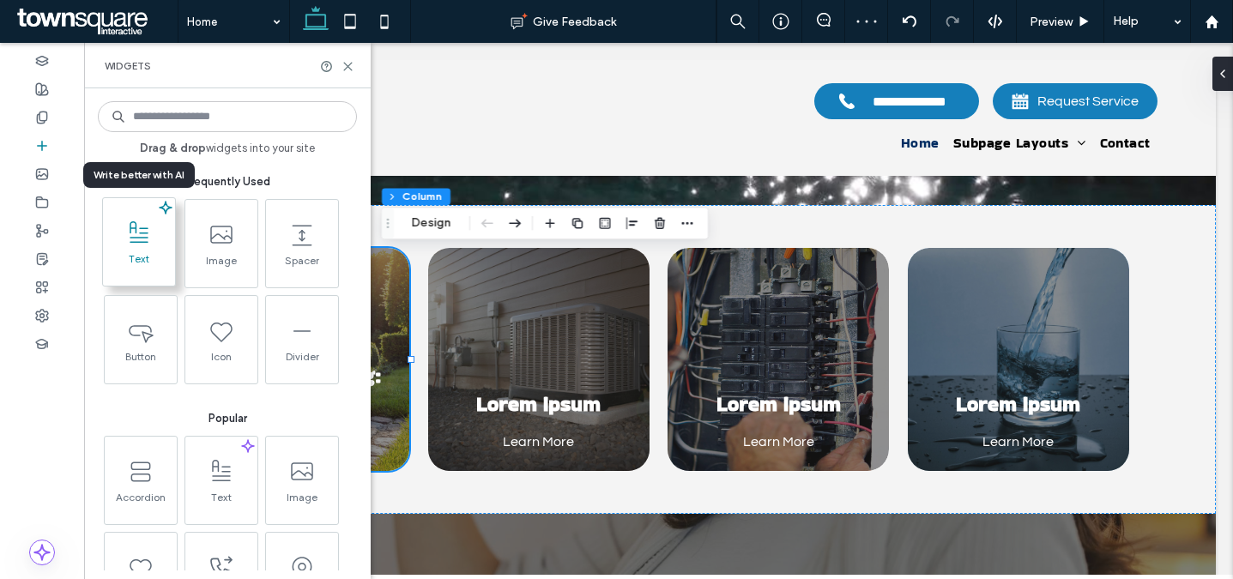
click at [141, 253] on span "Text" at bounding box center [139, 264] width 72 height 24
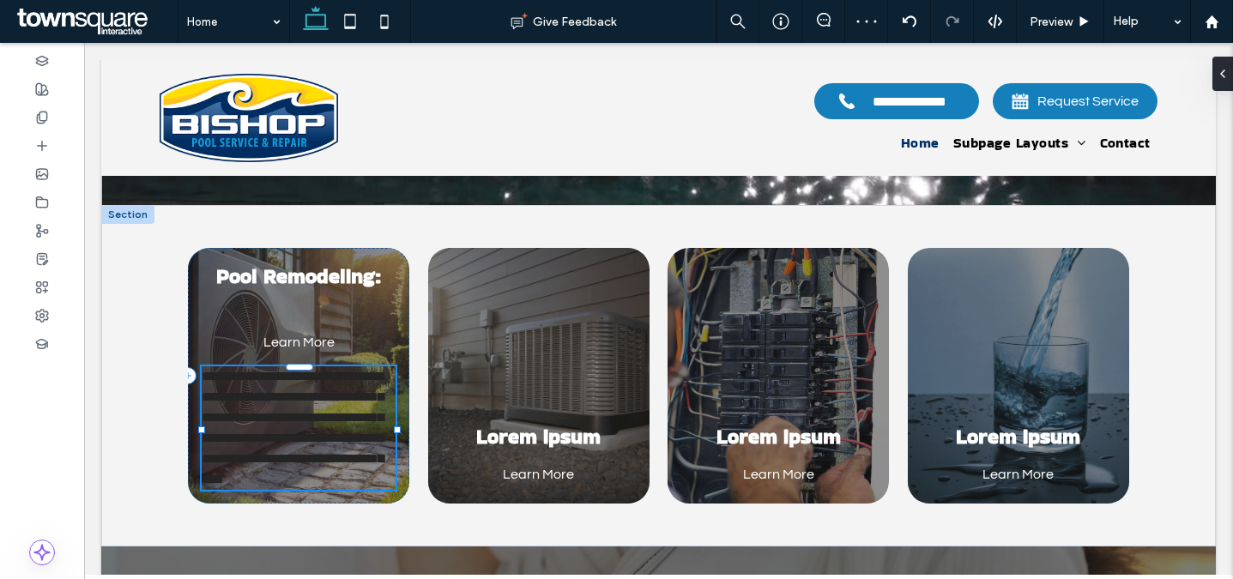
type input "*********"
type input "**"
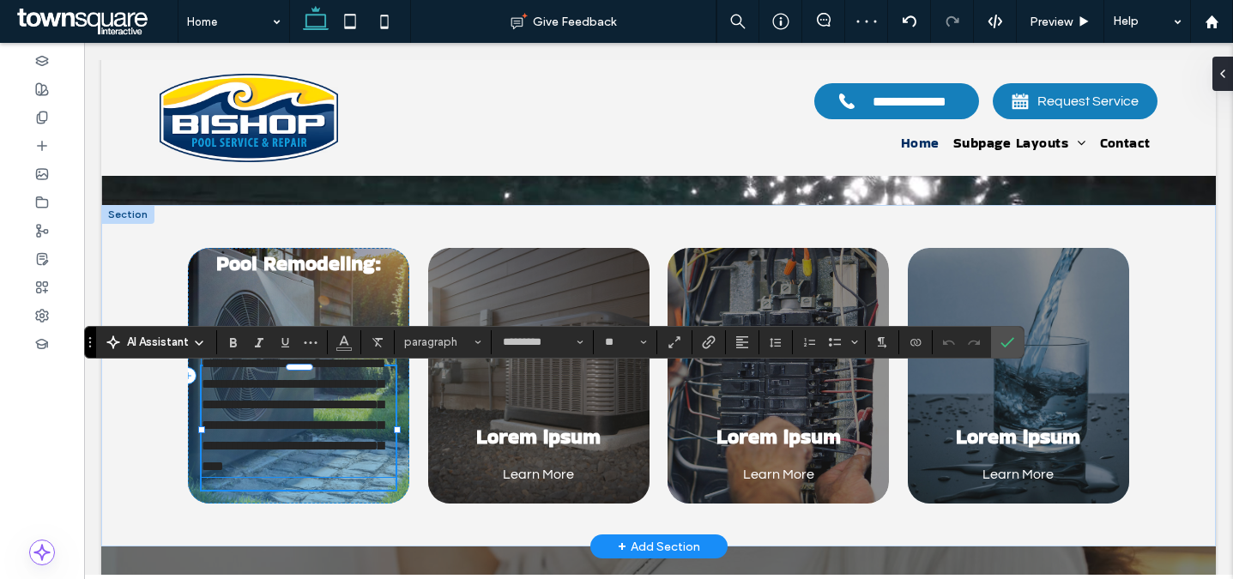
paste div
type input "*"
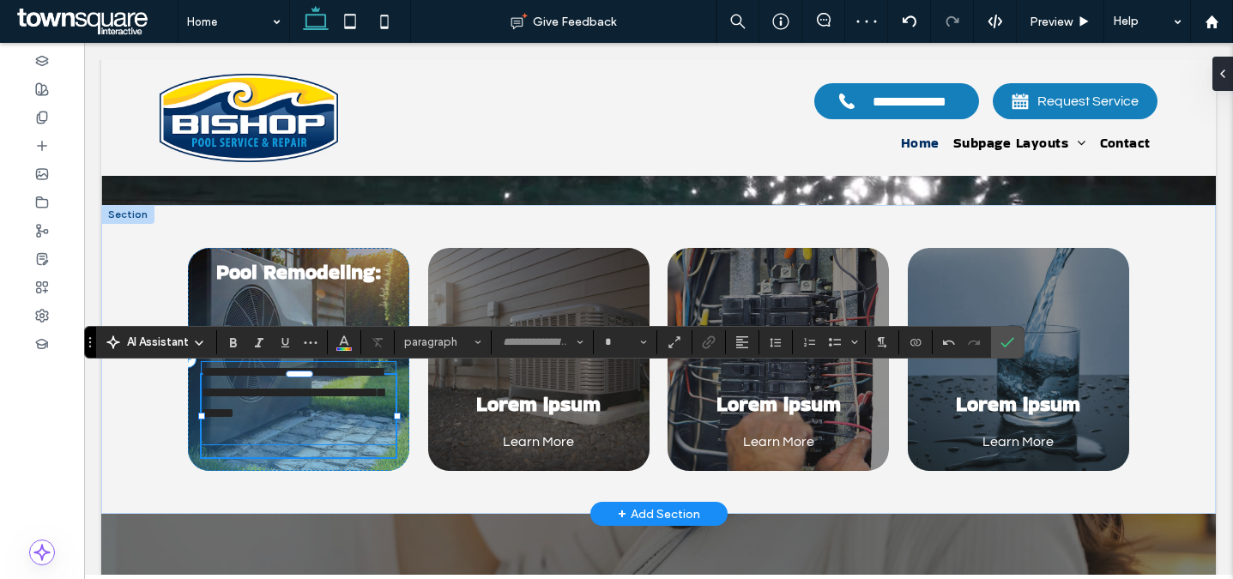
type input "*********"
type input "**"
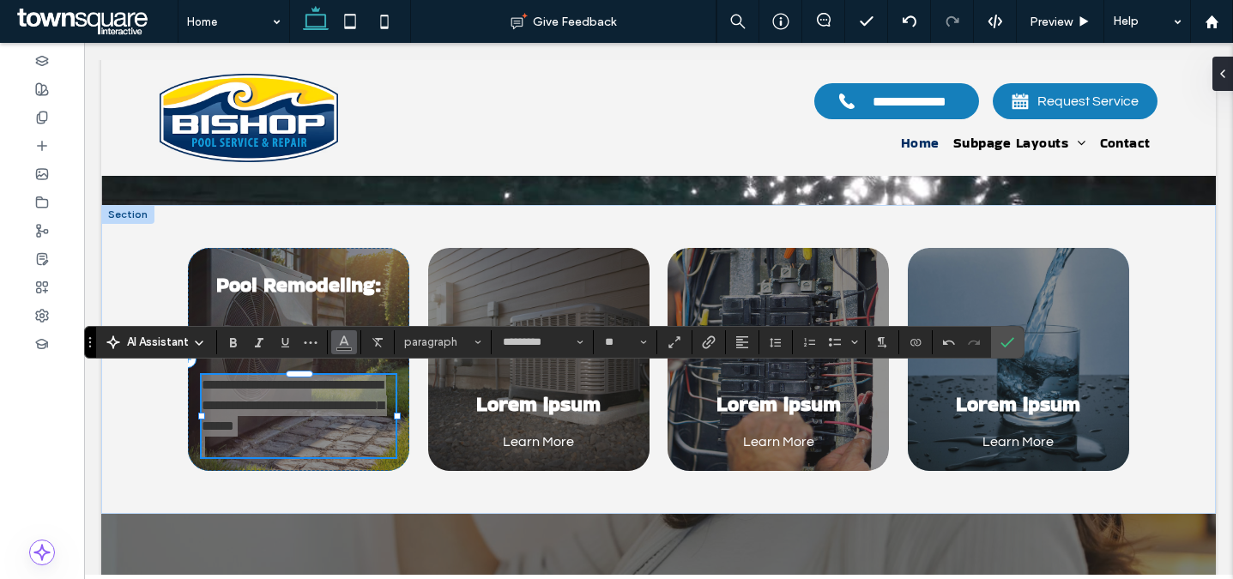
click at [349, 336] on icon "Color" at bounding box center [344, 341] width 14 height 14
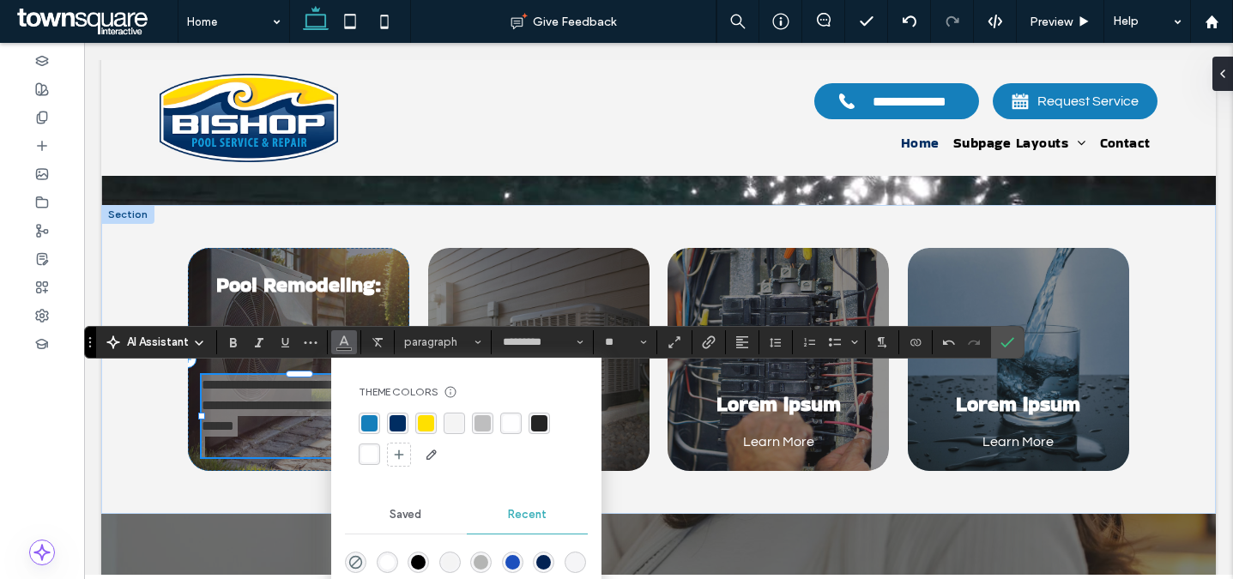
click at [370, 456] on div "rgba(255, 255, 255, 1)" at bounding box center [369, 454] width 16 height 16
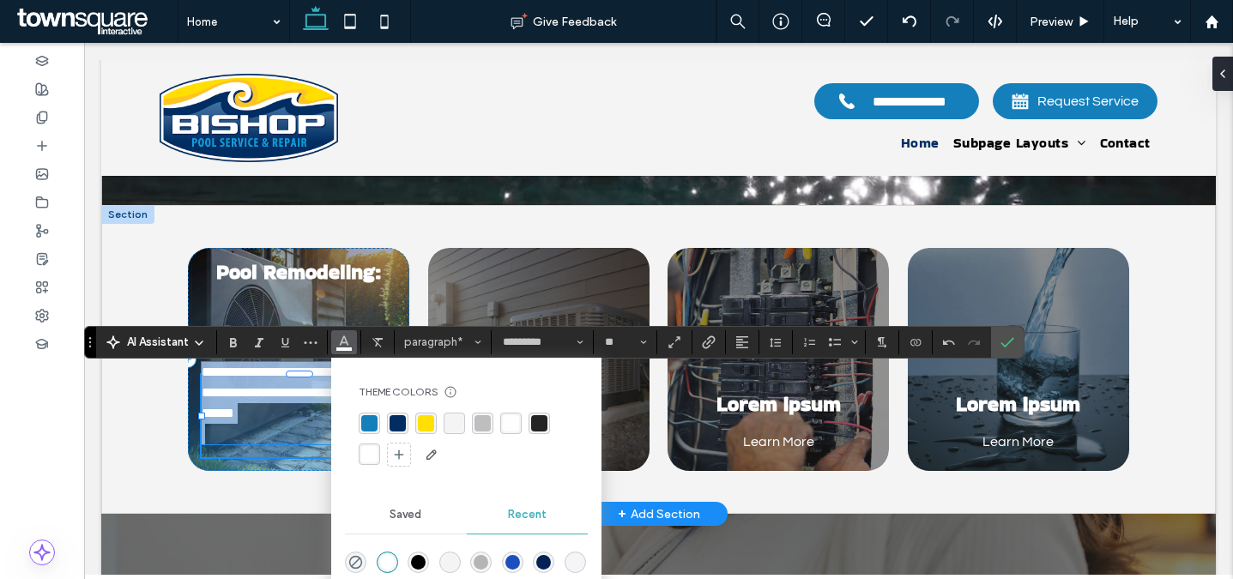
click at [262, 443] on p at bounding box center [299, 434] width 194 height 21
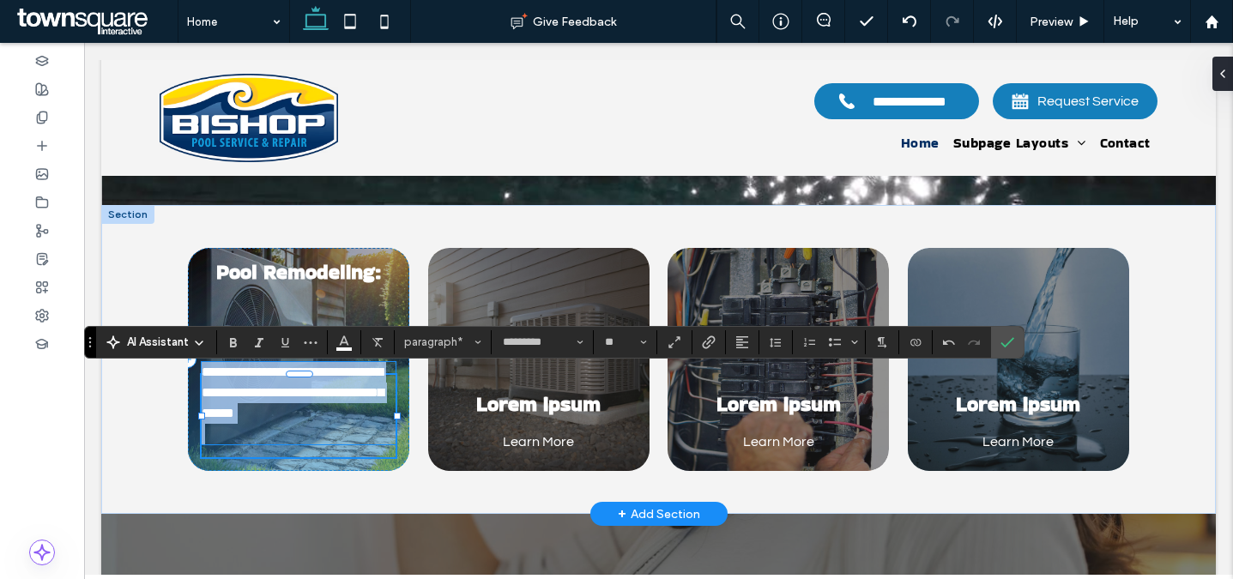
click at [259, 443] on p at bounding box center [299, 434] width 194 height 21
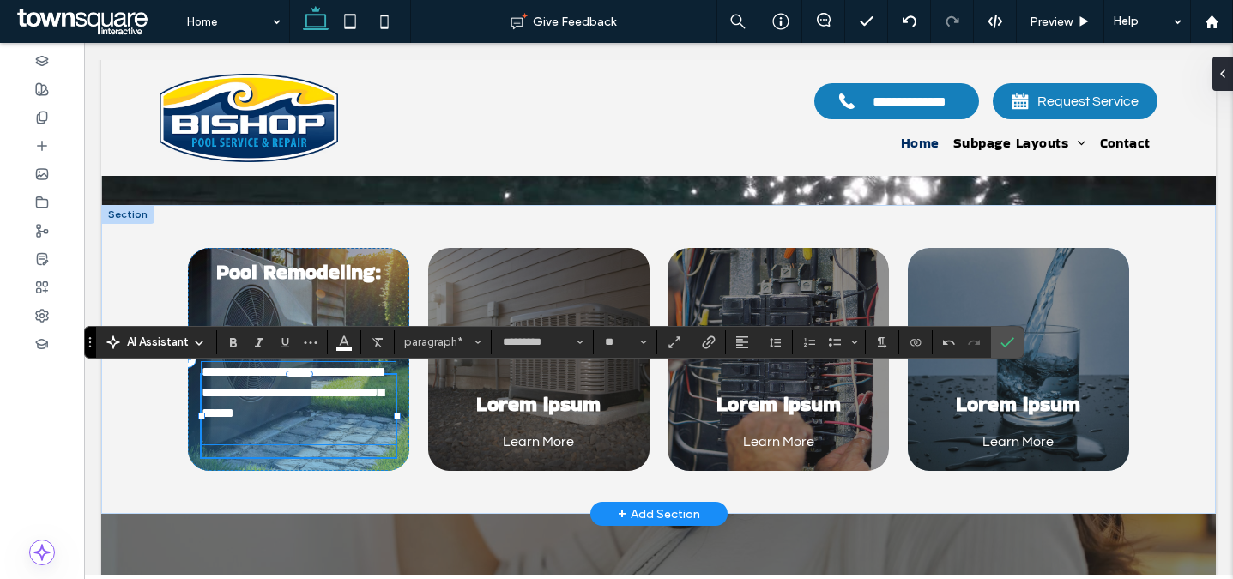
click at [259, 443] on p "﻿" at bounding box center [299, 434] width 194 height 21
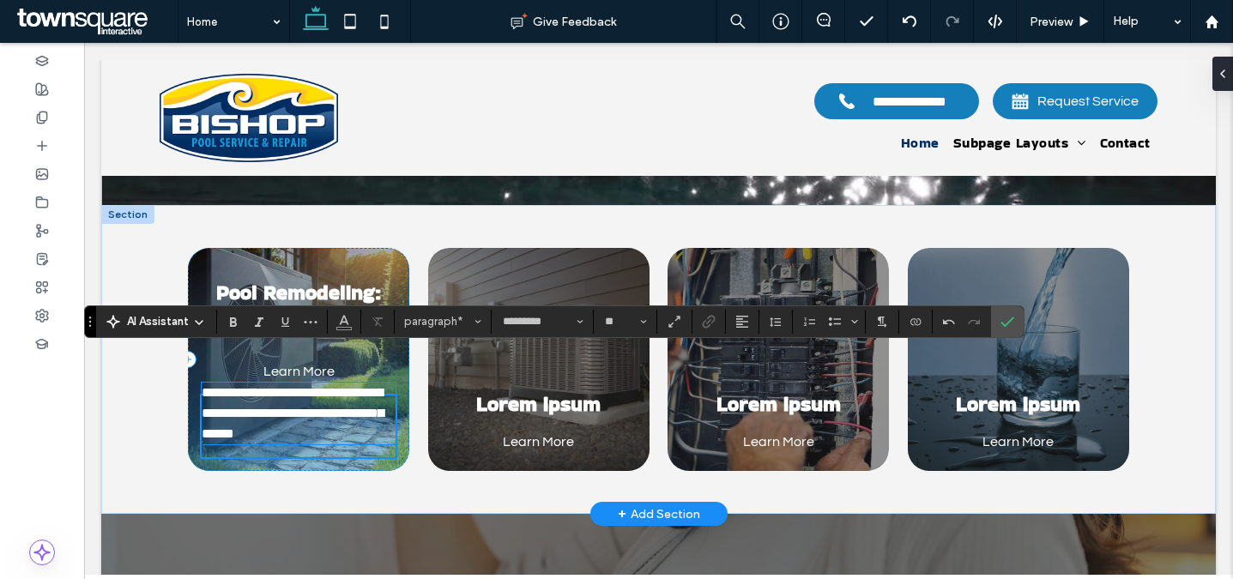
scroll to position [624, 0]
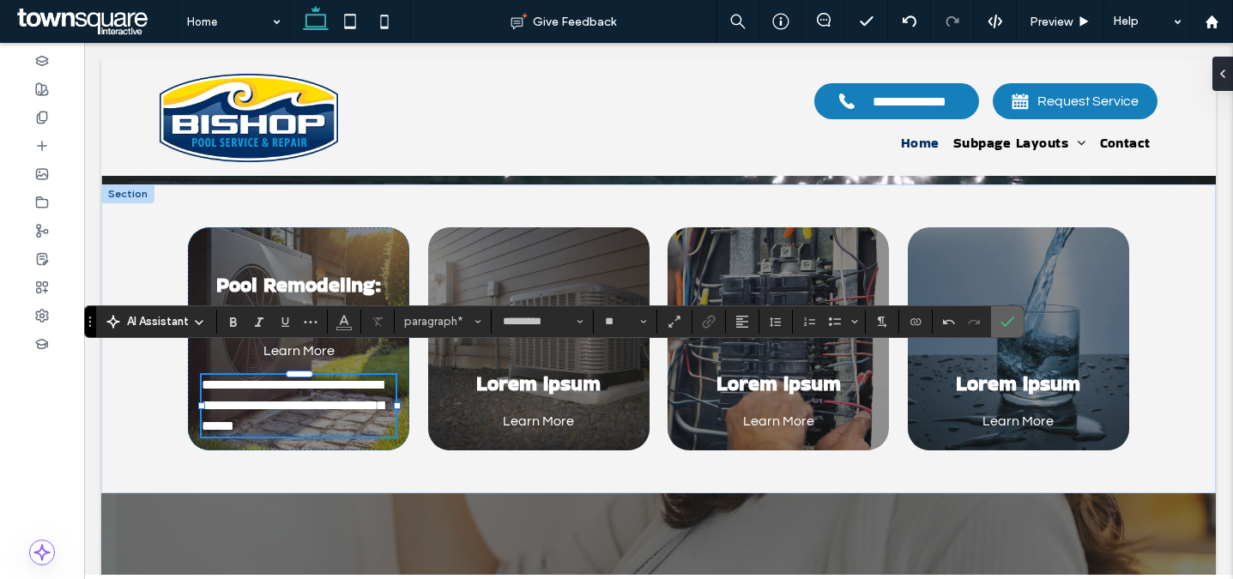
click at [1006, 319] on icon "Confirm" at bounding box center [1007, 322] width 14 height 14
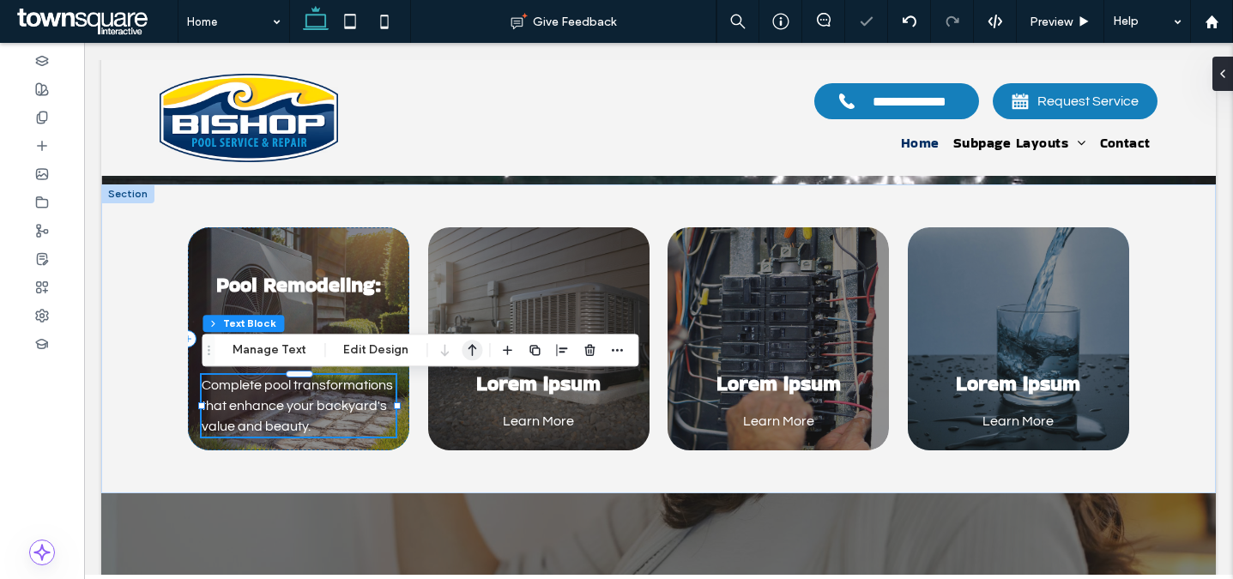
click at [467, 348] on icon "button" at bounding box center [472, 350] width 21 height 31
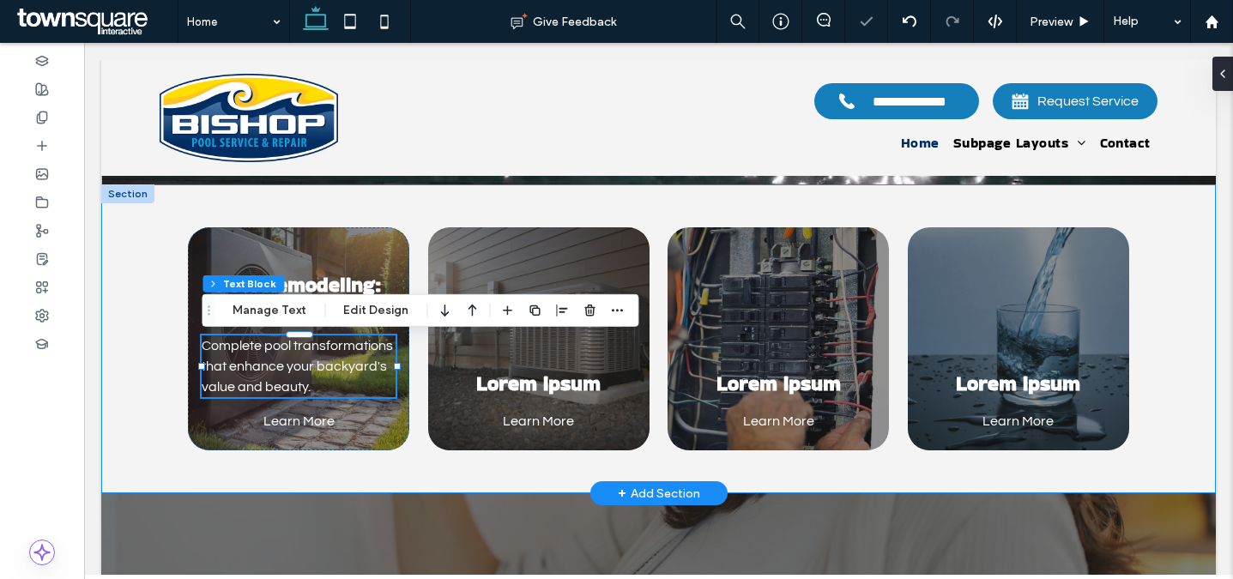
click at [147, 316] on div "Pool Remodeling: Complete pool transformations that enhance your backyard's val…" at bounding box center [658, 338] width 1029 height 309
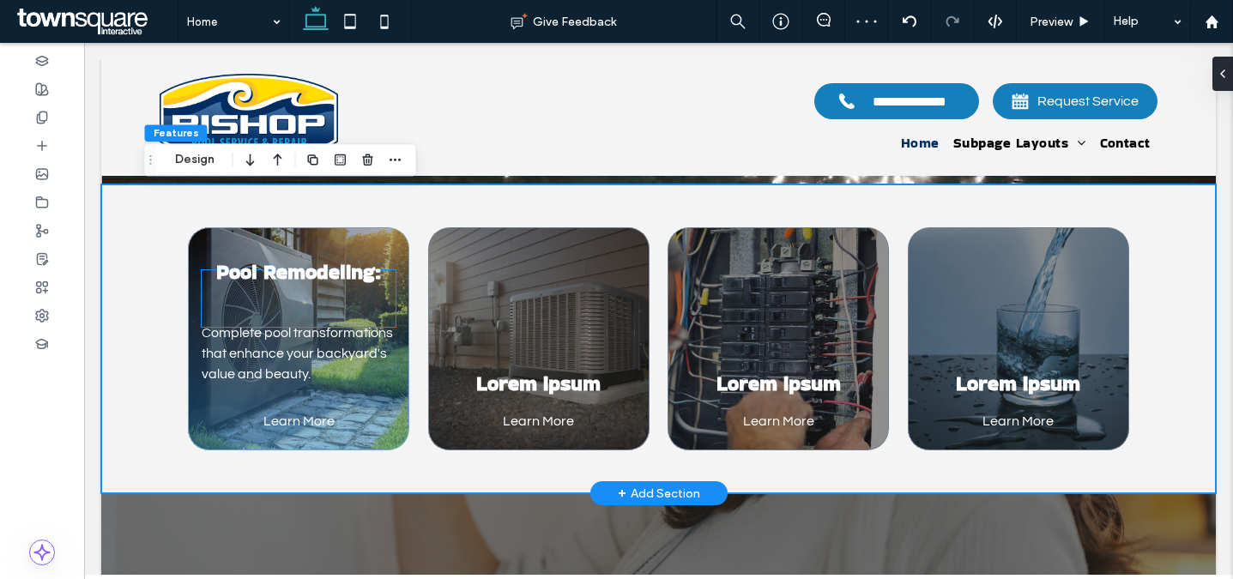
click at [314, 290] on h4 at bounding box center [299, 300] width 194 height 28
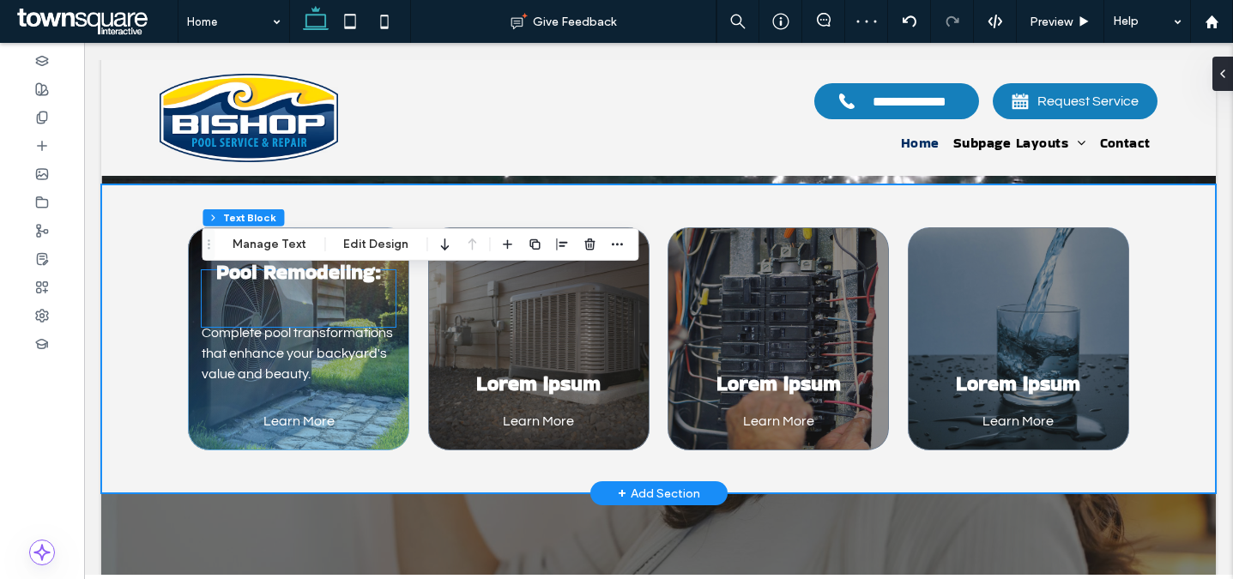
click at [314, 290] on h4 at bounding box center [299, 300] width 194 height 28
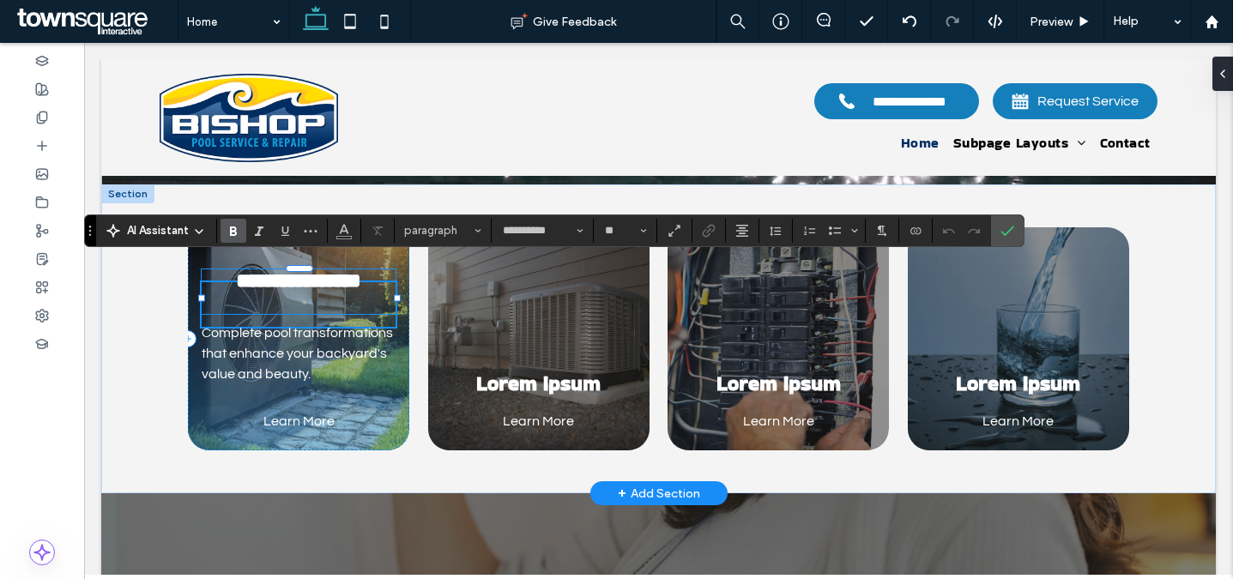
scroll to position [652, 0]
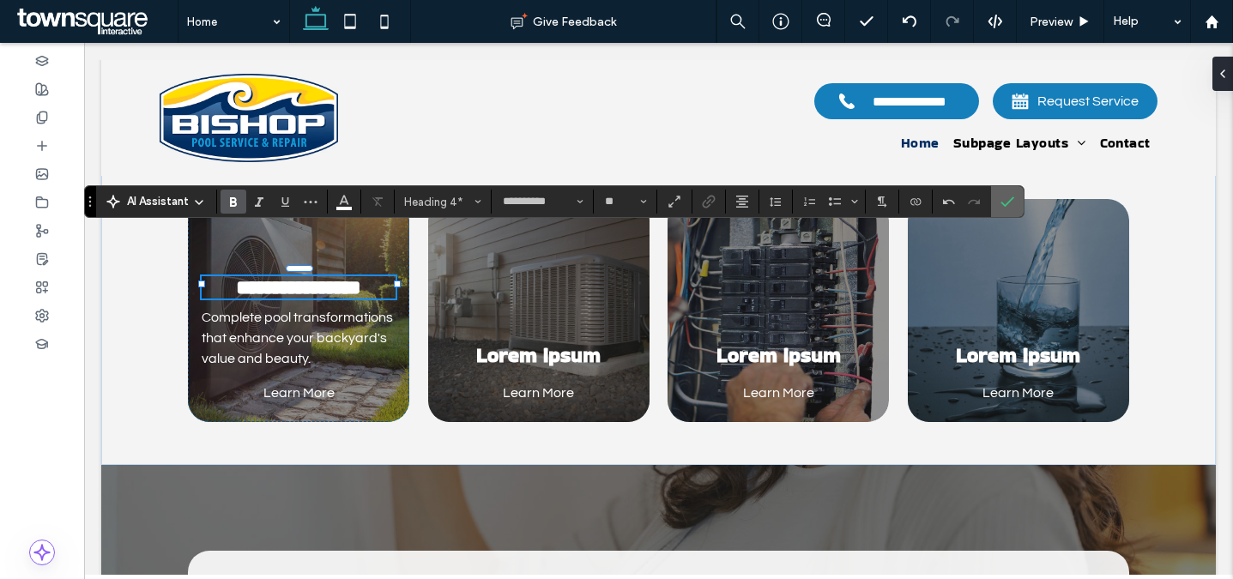
click at [1009, 192] on span "Confirm" at bounding box center [1007, 201] width 14 height 29
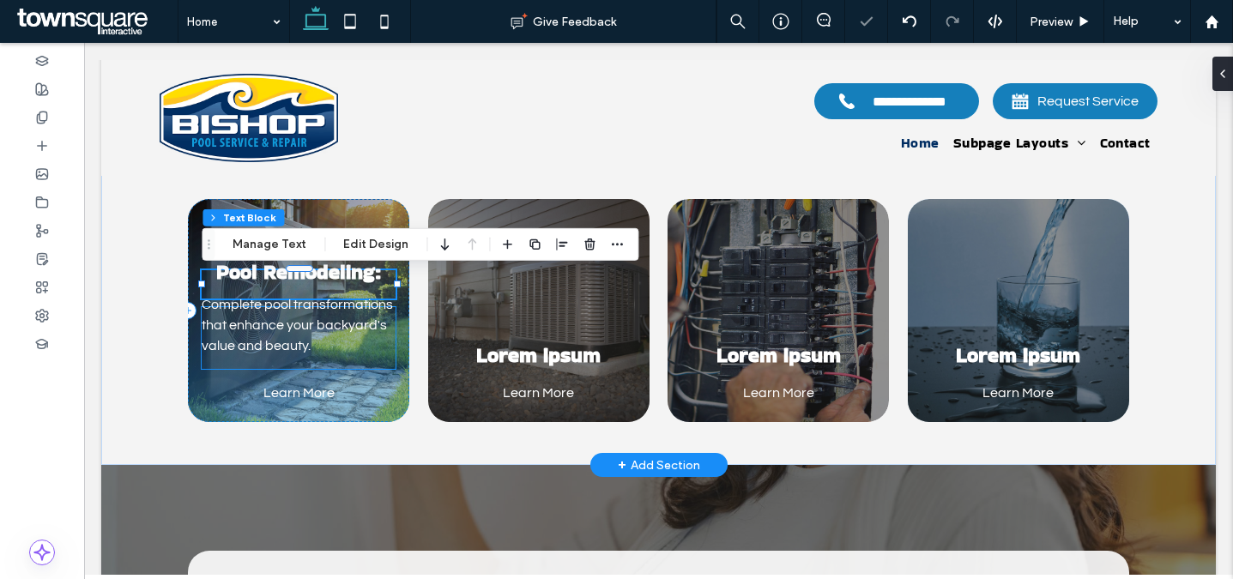
click at [255, 342] on span "Complete pool transformations that enhance your backyard's value and beauty." at bounding box center [297, 325] width 191 height 55
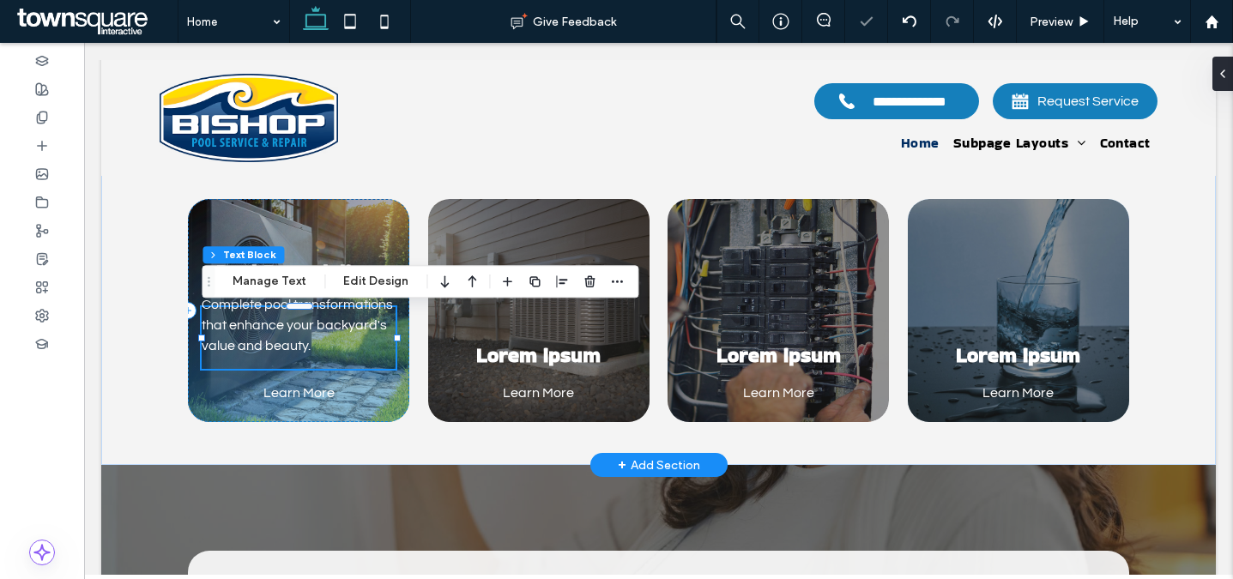
click at [255, 342] on span "Complete pool transformations that enhance your backyard's value and beauty." at bounding box center [297, 325] width 191 height 55
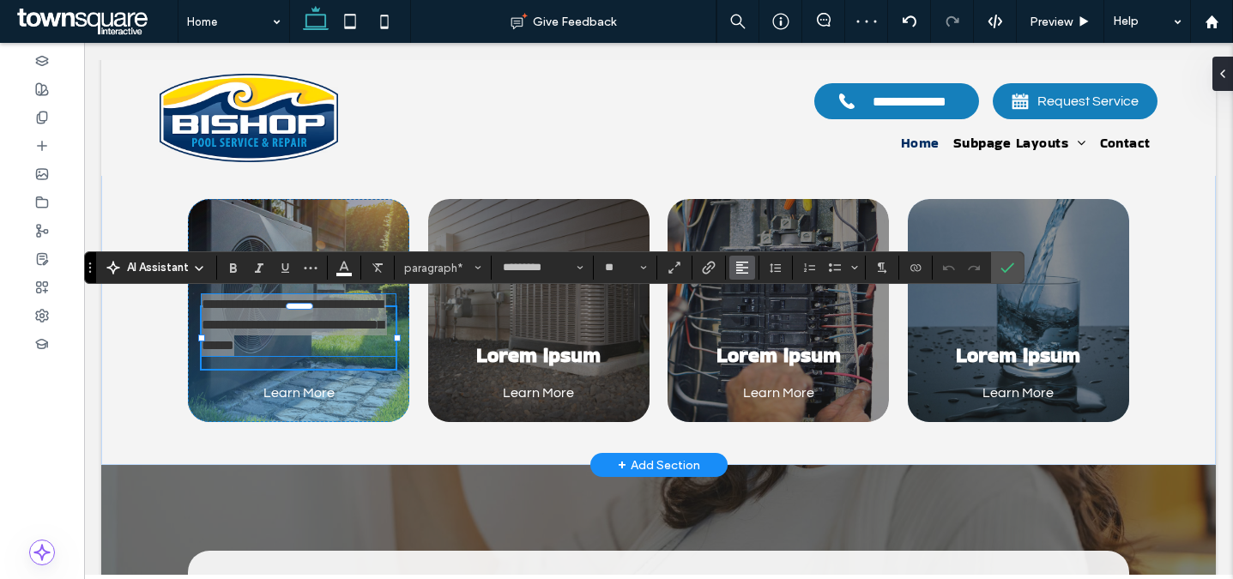
click at [745, 270] on icon "Alignment" at bounding box center [742, 268] width 14 height 14
click at [760, 318] on icon "ui.textEditor.alignment.center" at bounding box center [755, 321] width 14 height 14
click at [1005, 256] on span "Confirm" at bounding box center [1004, 267] width 8 height 31
